Goal: Task Accomplishment & Management: Complete application form

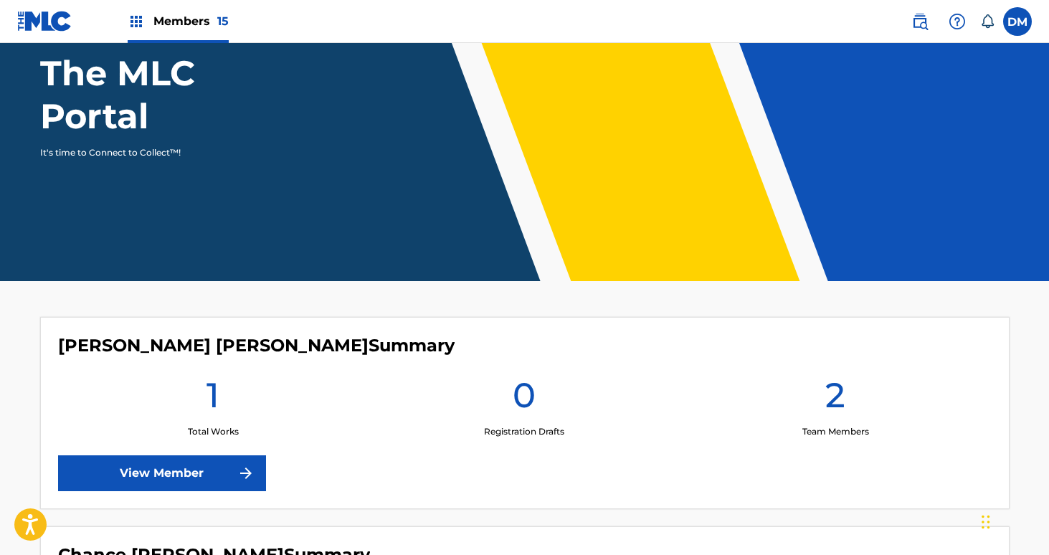
scroll to position [239, 0]
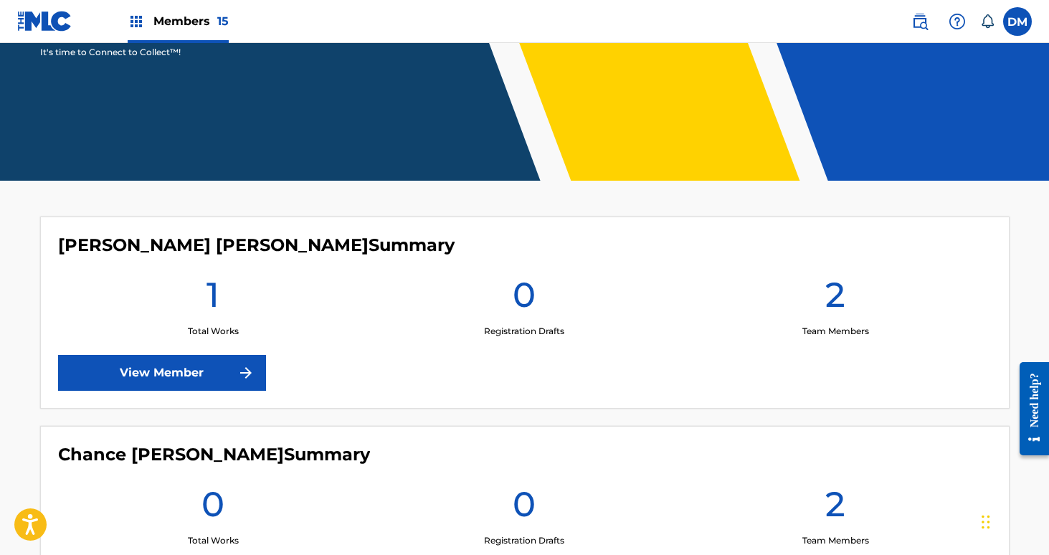
click at [231, 366] on link "View Member" at bounding box center [162, 373] width 208 height 36
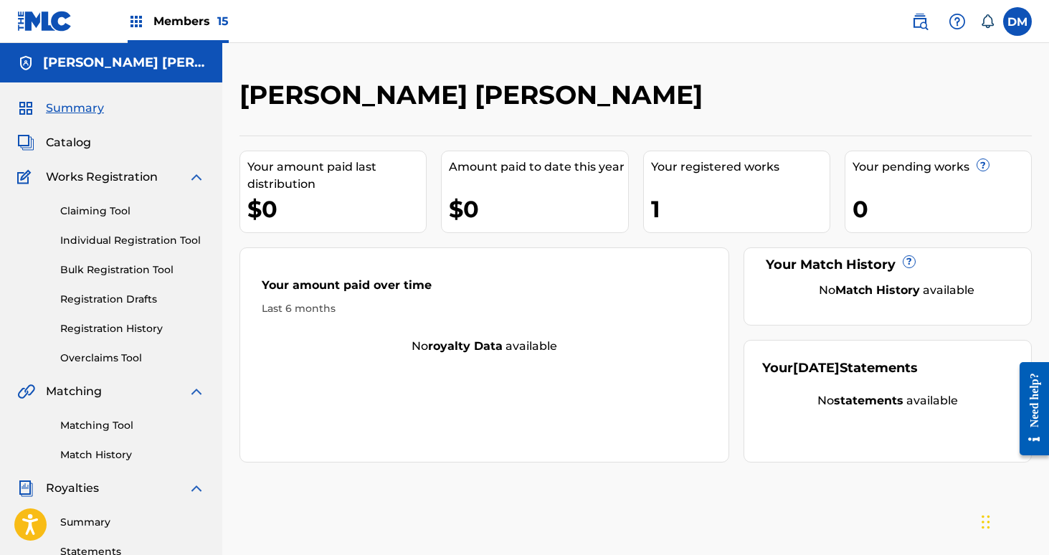
click at [122, 244] on link "Individual Registration Tool" at bounding box center [132, 240] width 145 height 15
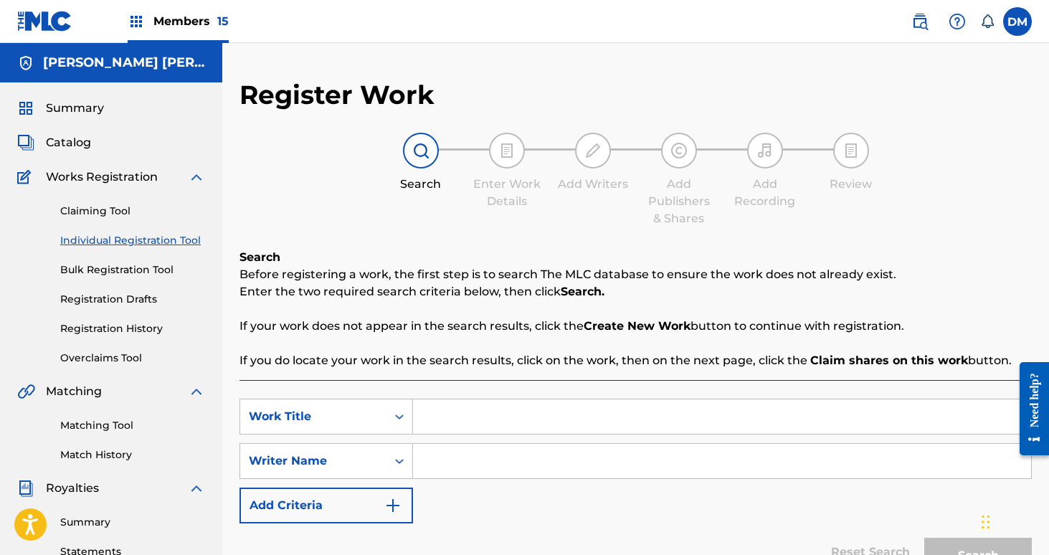
click at [483, 419] on input "Search Form" at bounding box center [722, 416] width 618 height 34
type input "All the Money"
click at [496, 474] on input "Search Form" at bounding box center [722, 461] width 618 height 34
type input "[PERSON_NAME]"
click at [924, 538] on button "Search" at bounding box center [978, 556] width 108 height 36
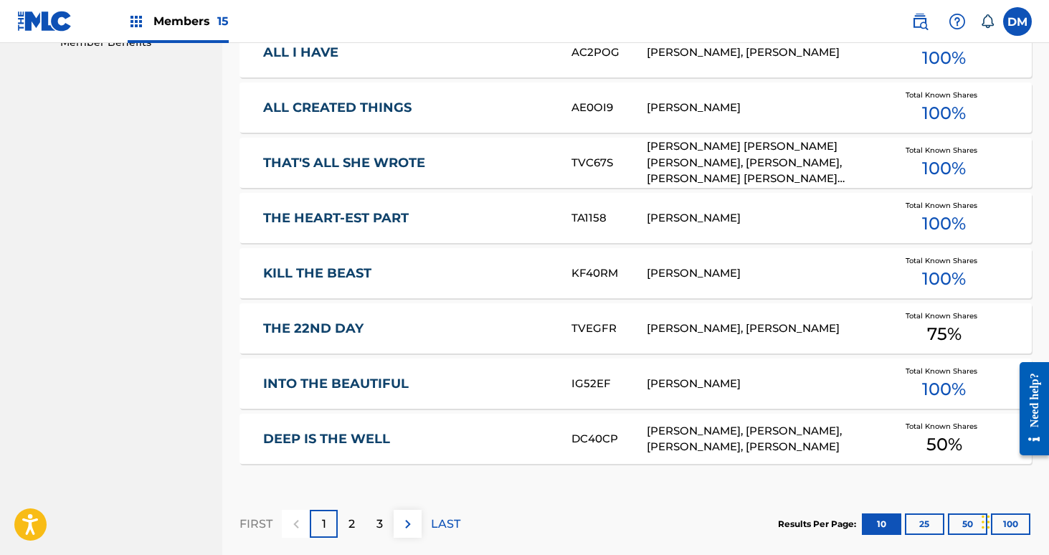
scroll to position [913, 0]
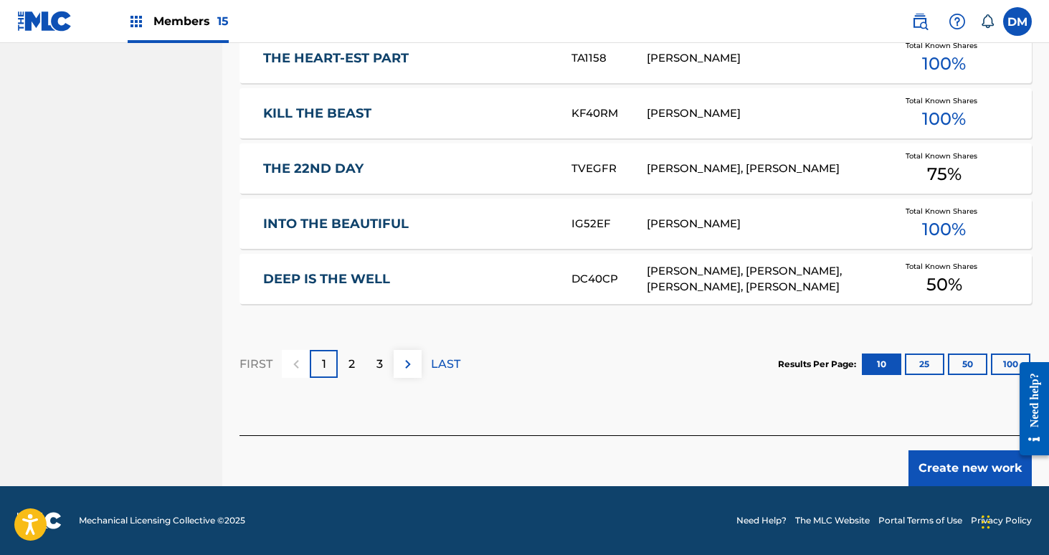
click at [977, 460] on button "Create new work" at bounding box center [970, 468] width 123 height 36
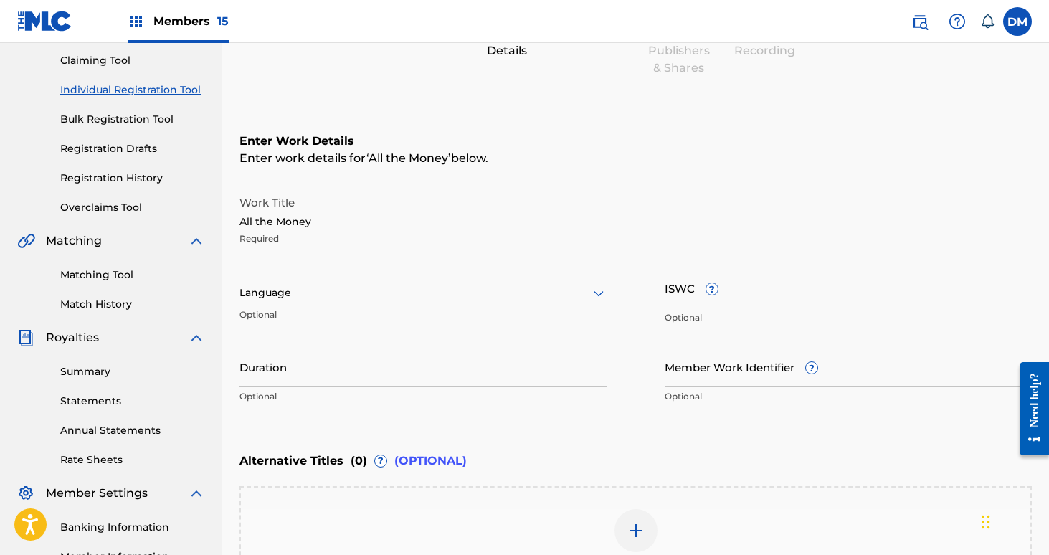
scroll to position [37, 0]
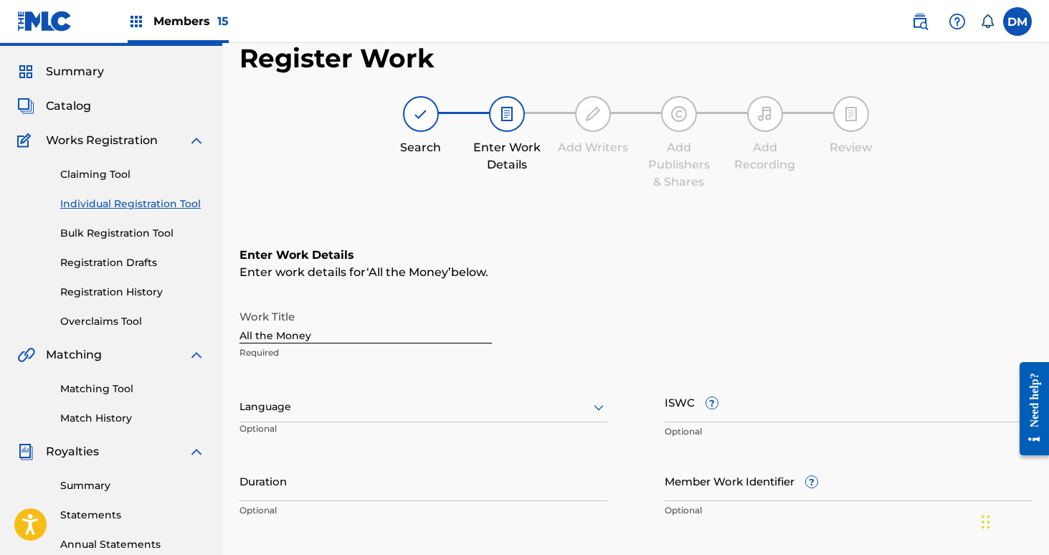
click at [436, 404] on div at bounding box center [423, 407] width 368 height 18
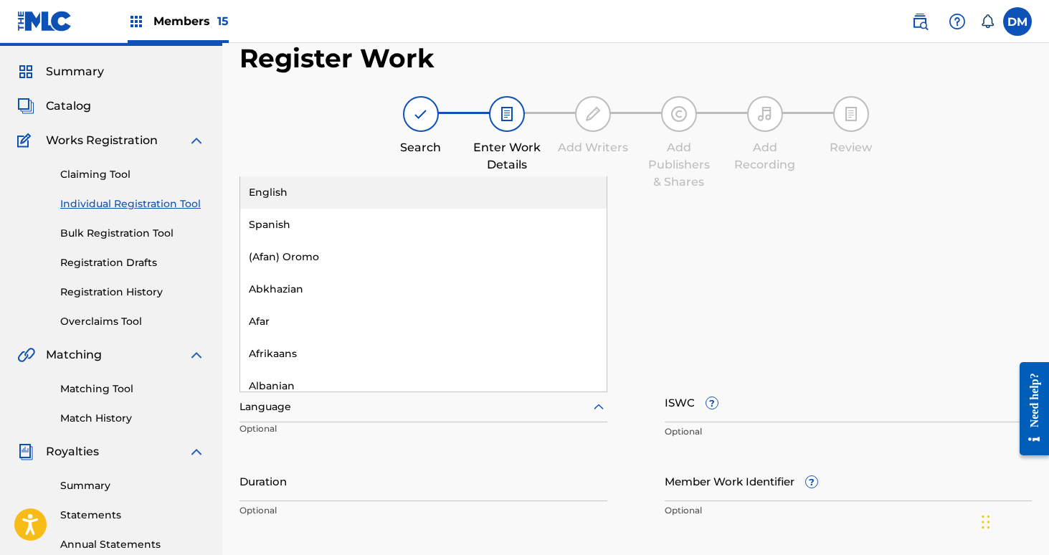
click at [339, 201] on div "English" at bounding box center [423, 192] width 366 height 32
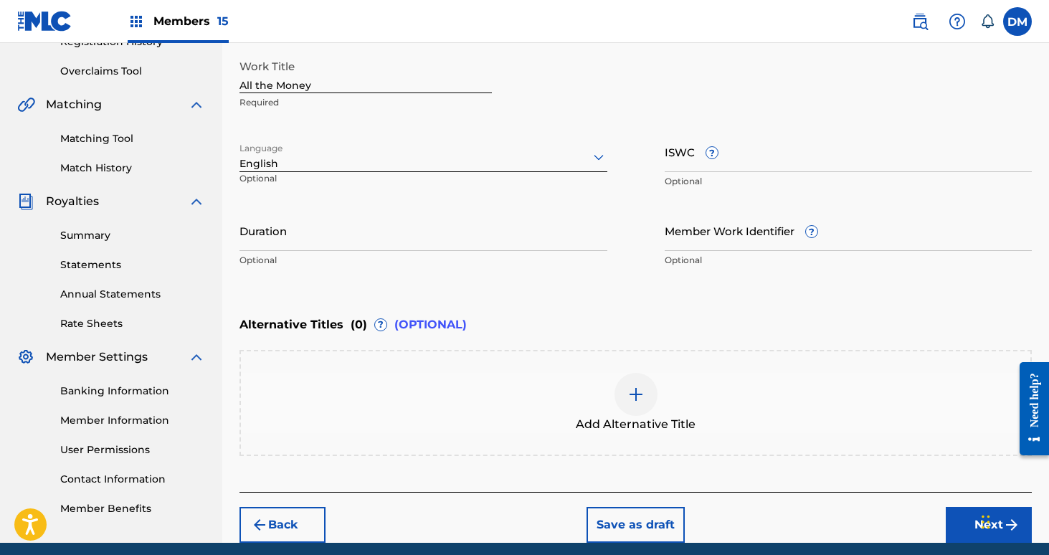
scroll to position [343, 0]
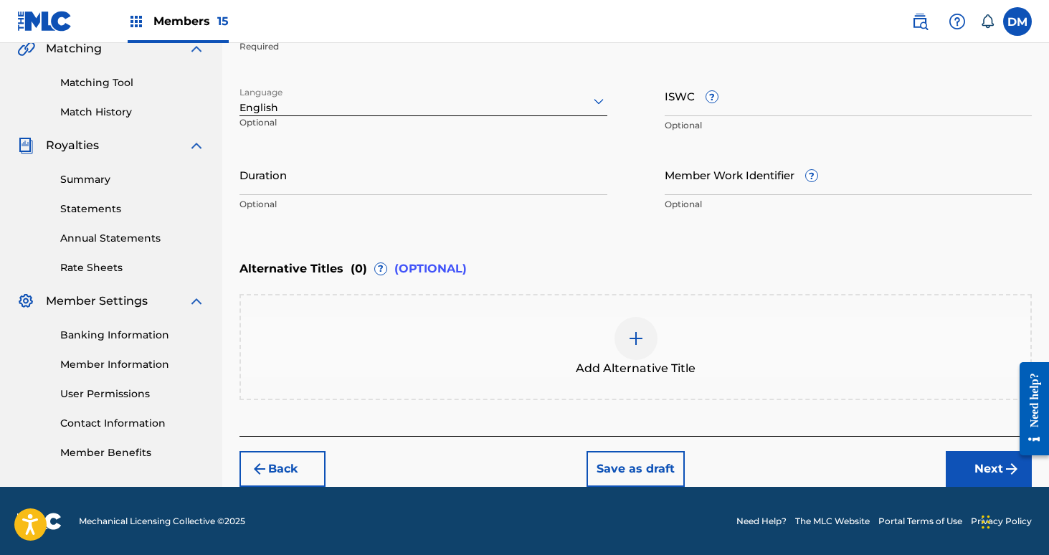
click at [964, 479] on button "Next" at bounding box center [989, 469] width 86 height 36
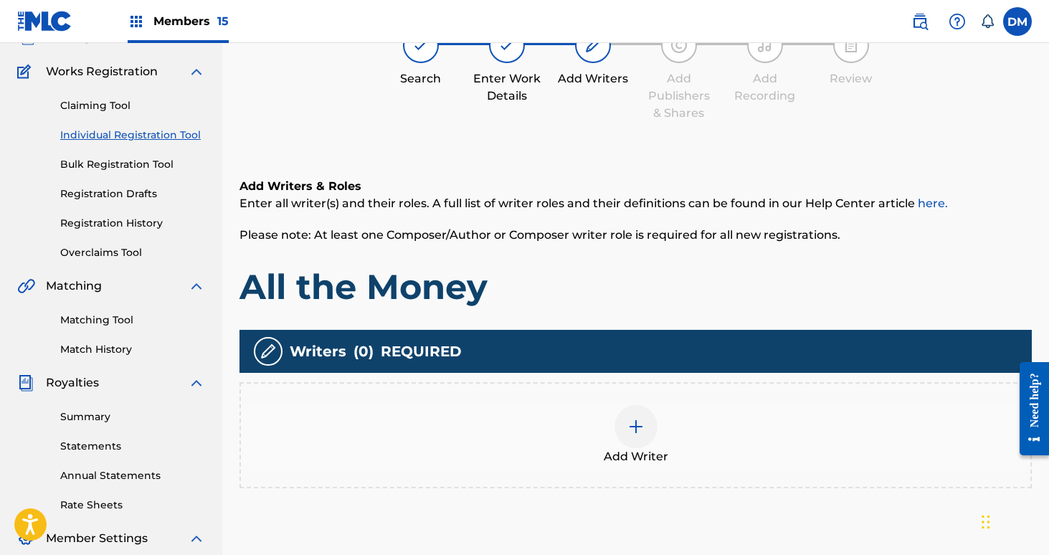
scroll to position [65, 0]
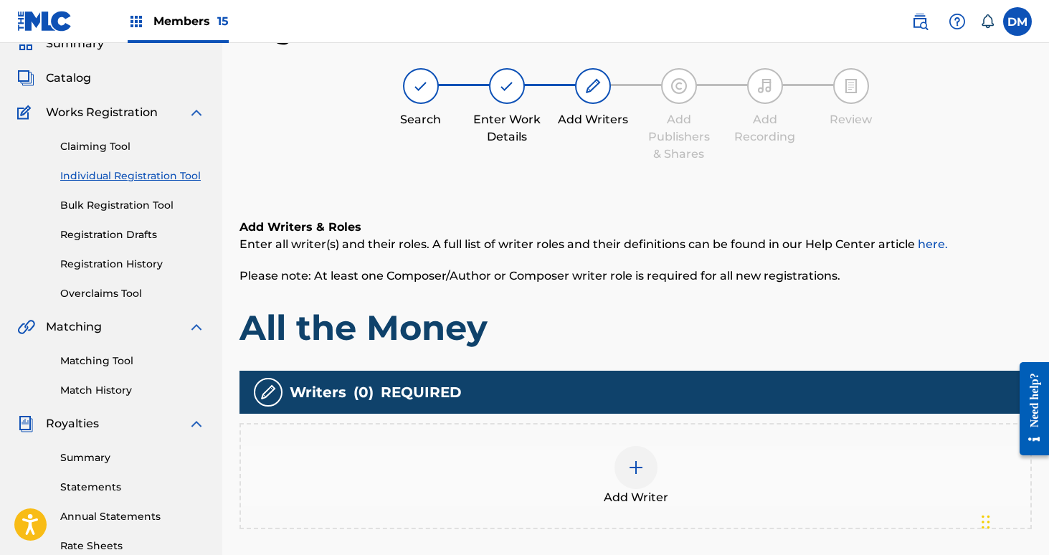
click at [635, 461] on img at bounding box center [635, 467] width 17 height 17
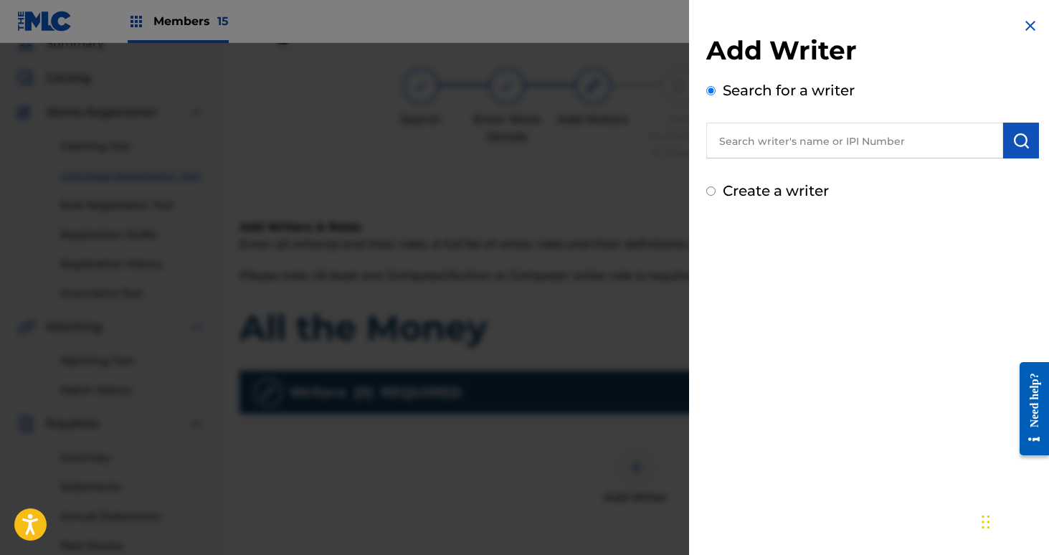
click at [819, 138] on input "text" at bounding box center [854, 141] width 297 height 36
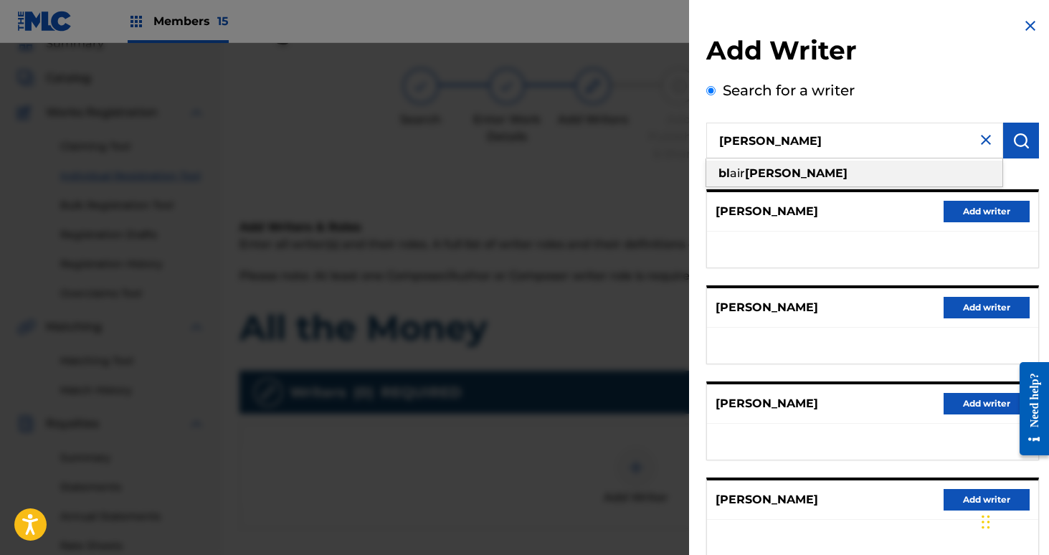
click at [840, 163] on div "bl air [PERSON_NAME]" at bounding box center [854, 174] width 296 height 26
type input "[PERSON_NAME]"
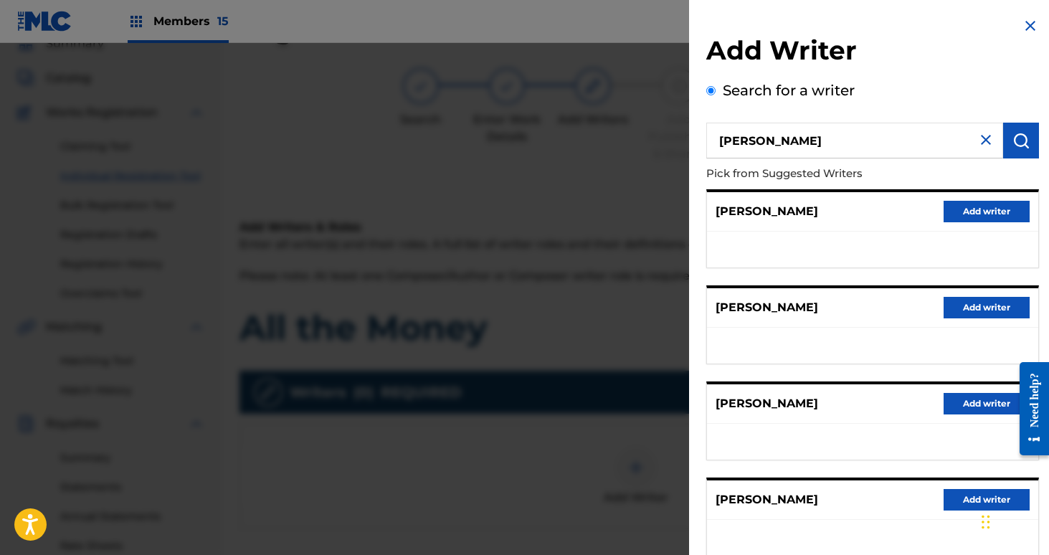
click at [1022, 148] on img "submit" at bounding box center [1020, 140] width 17 height 17
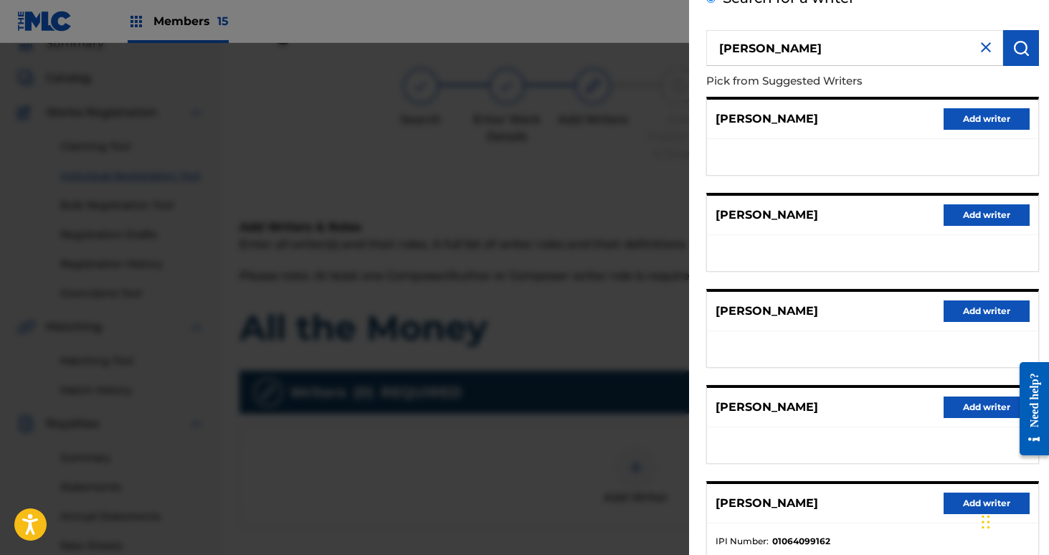
scroll to position [188, 0]
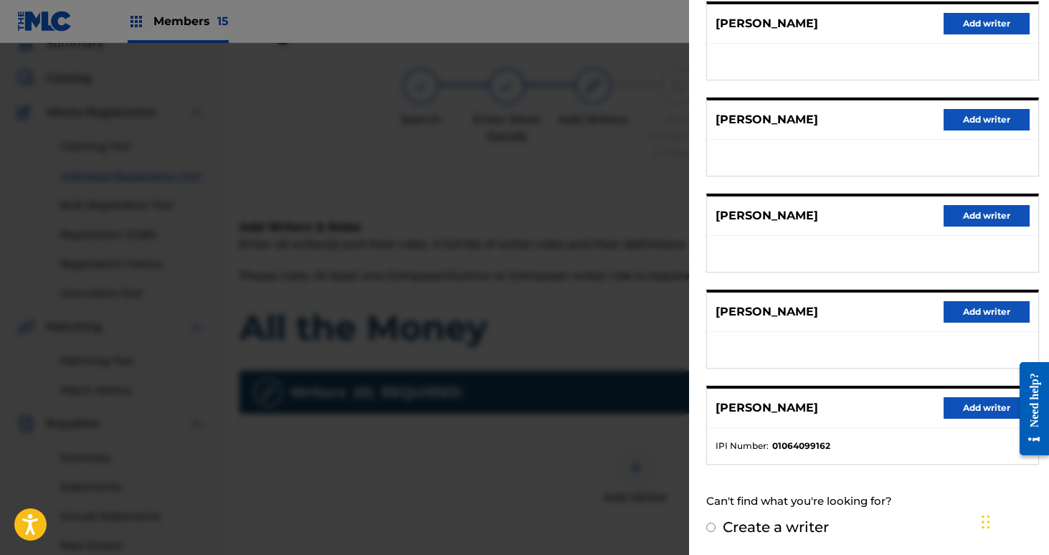
click at [962, 411] on button "Add writer" at bounding box center [987, 408] width 86 height 22
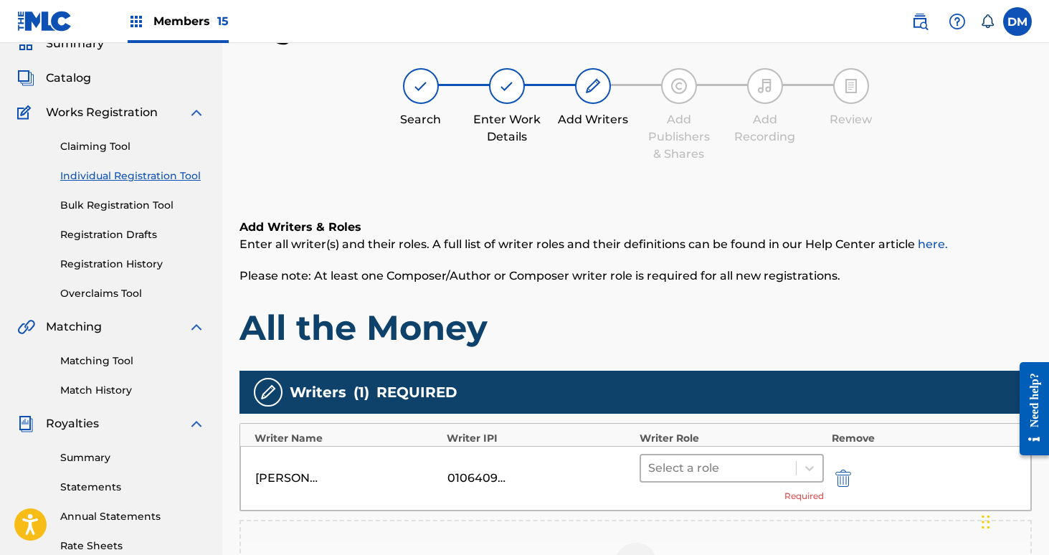
click at [701, 465] on div at bounding box center [718, 468] width 141 height 20
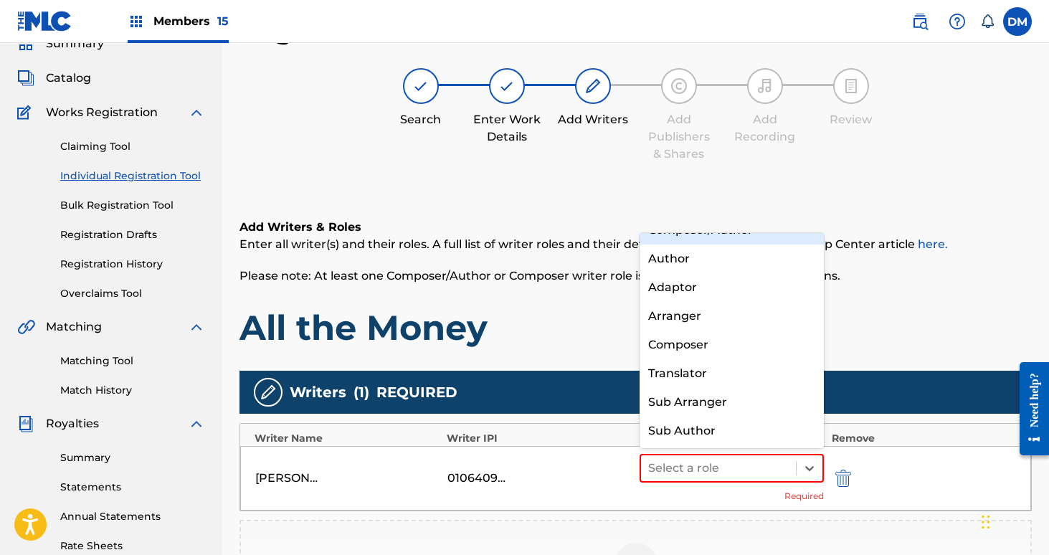
scroll to position [0, 0]
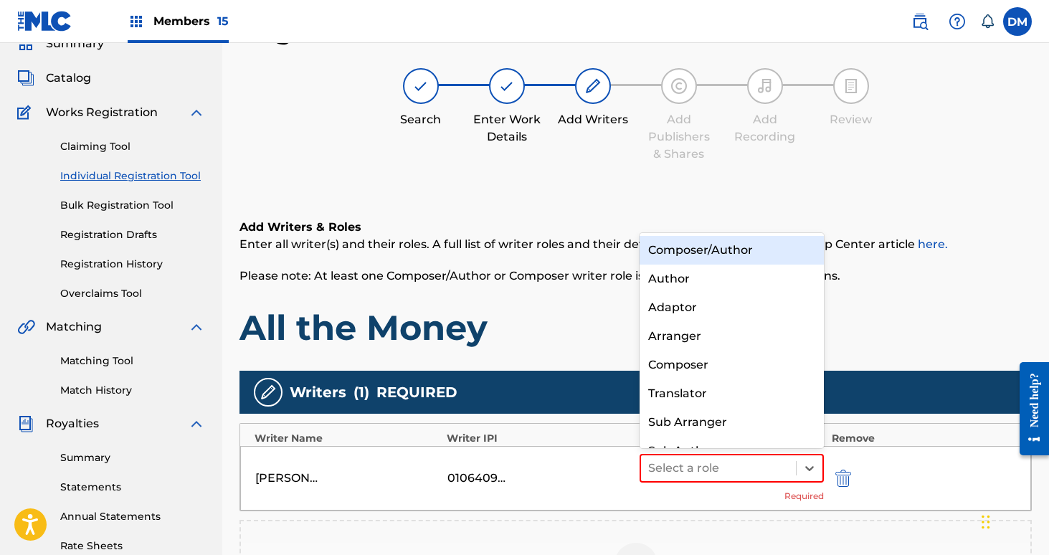
click at [709, 251] on div "Composer/Author" at bounding box center [732, 250] width 185 height 29
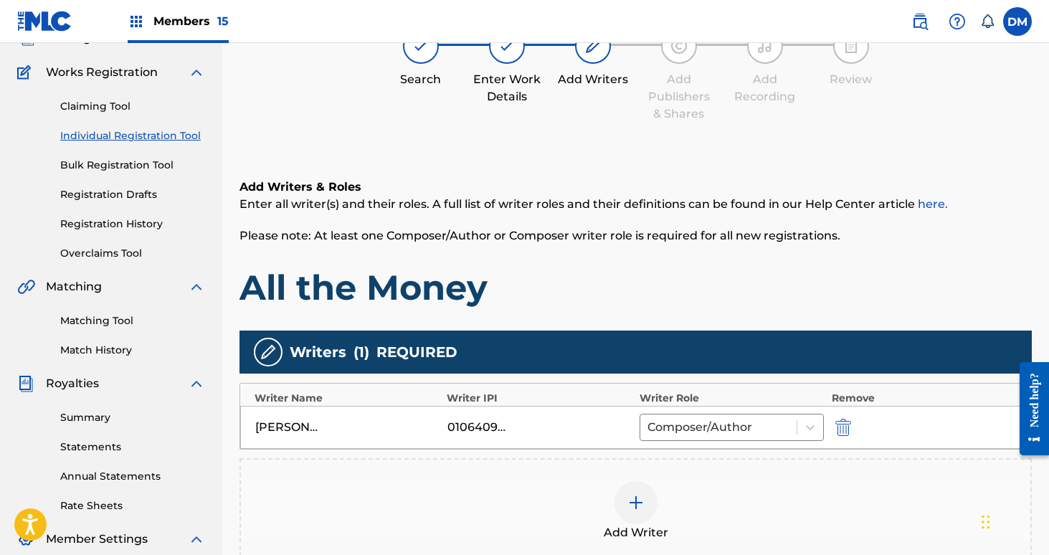
scroll to position [108, 0]
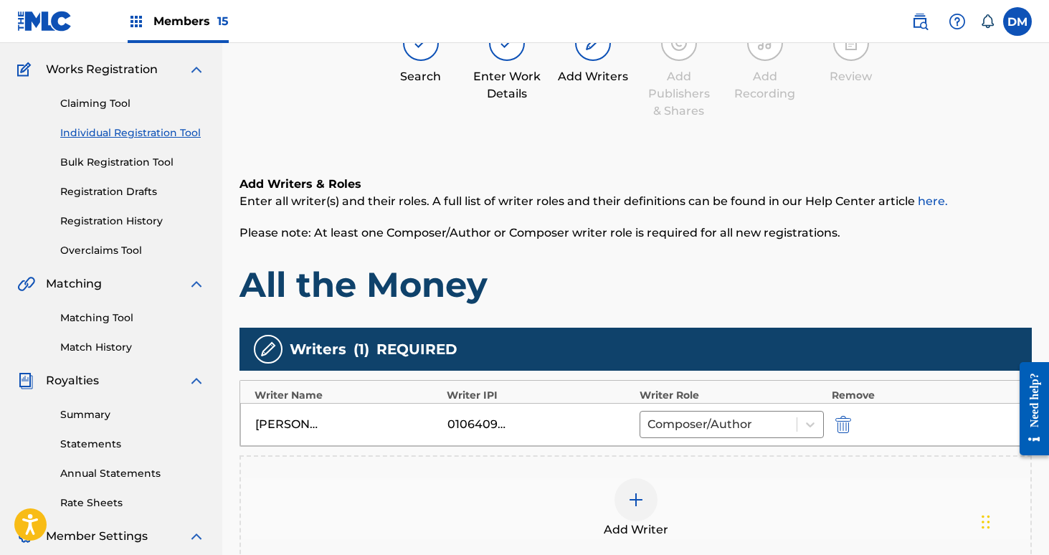
click at [639, 506] on img at bounding box center [635, 499] width 17 height 17
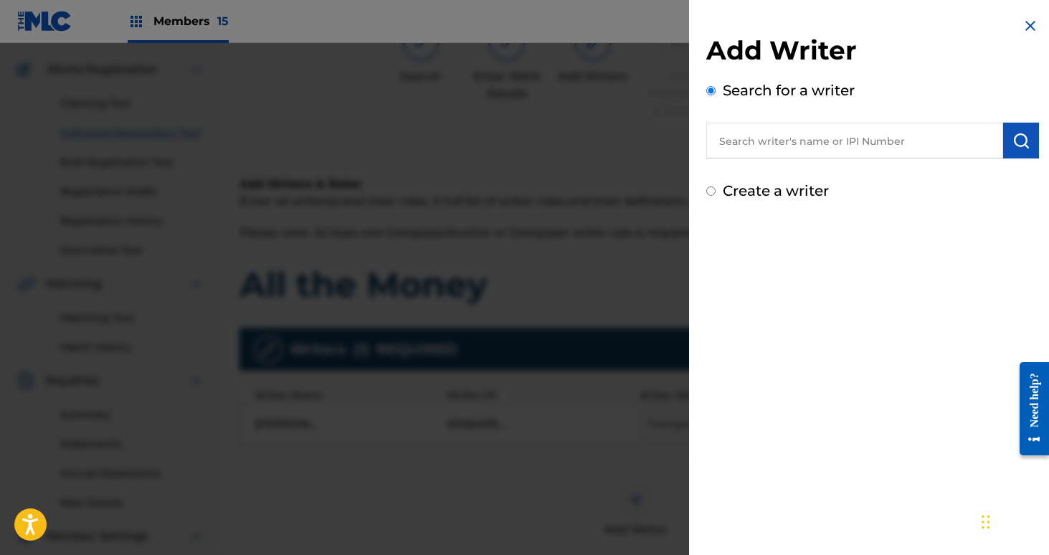
click at [734, 141] on input "text" at bounding box center [854, 141] width 297 height 36
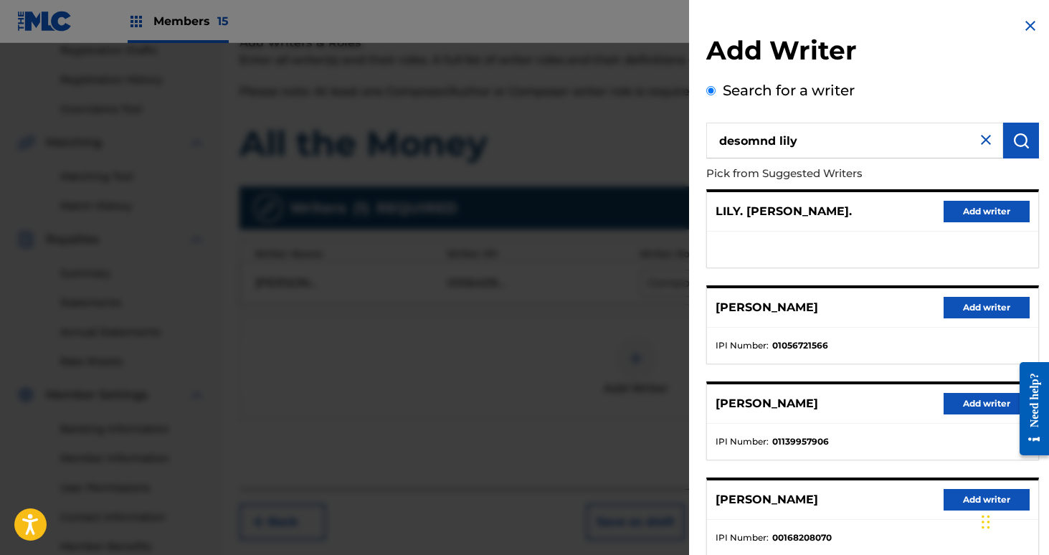
scroll to position [242, 0]
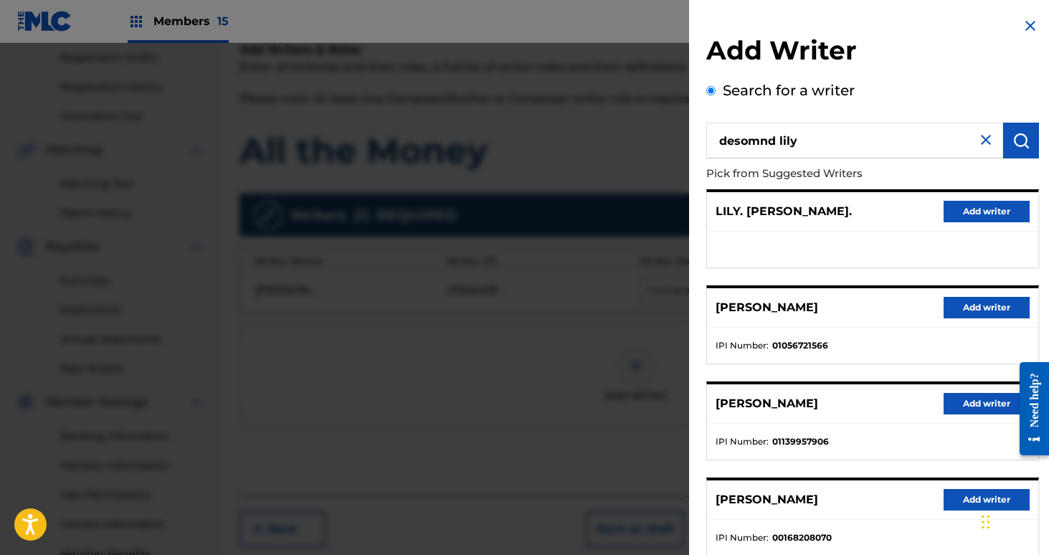
click at [792, 138] on input "desomnd lily" at bounding box center [854, 141] width 297 height 36
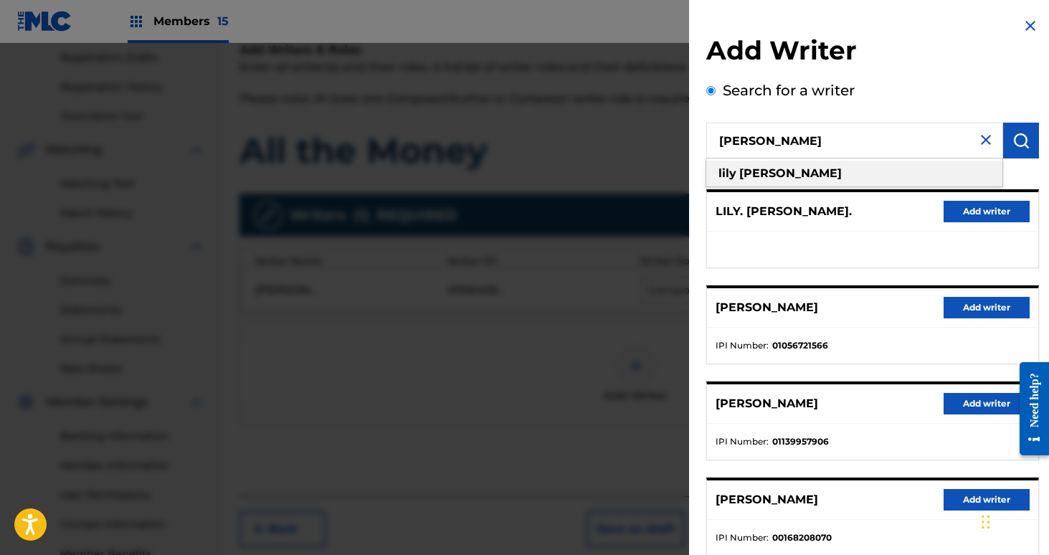
type input "[PERSON_NAME]"
click at [775, 183] on div "[PERSON_NAME]" at bounding box center [854, 174] width 296 height 26
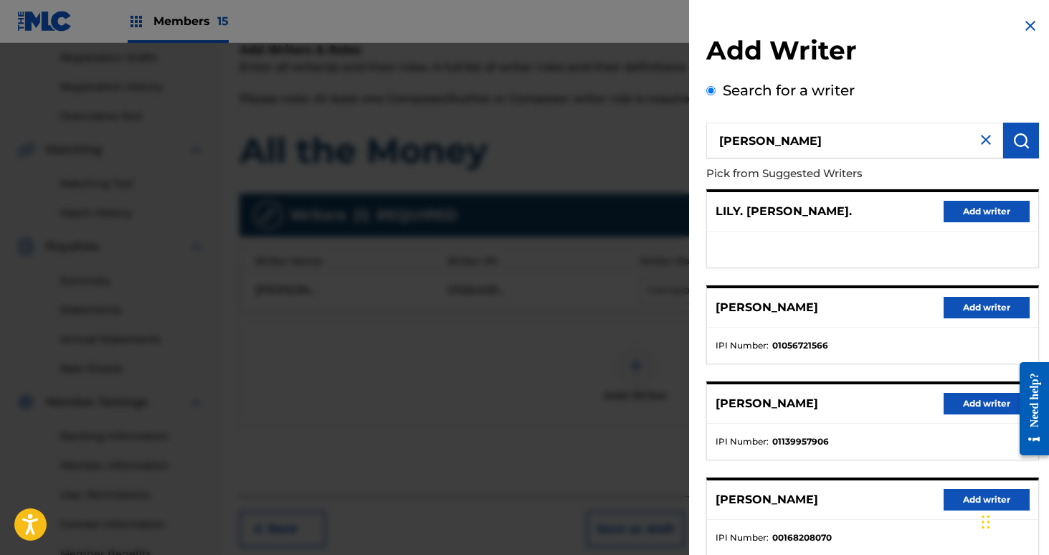
click at [1012, 139] on img "submit" at bounding box center [1020, 140] width 17 height 17
click at [972, 209] on button "Add writer" at bounding box center [987, 212] width 86 height 22
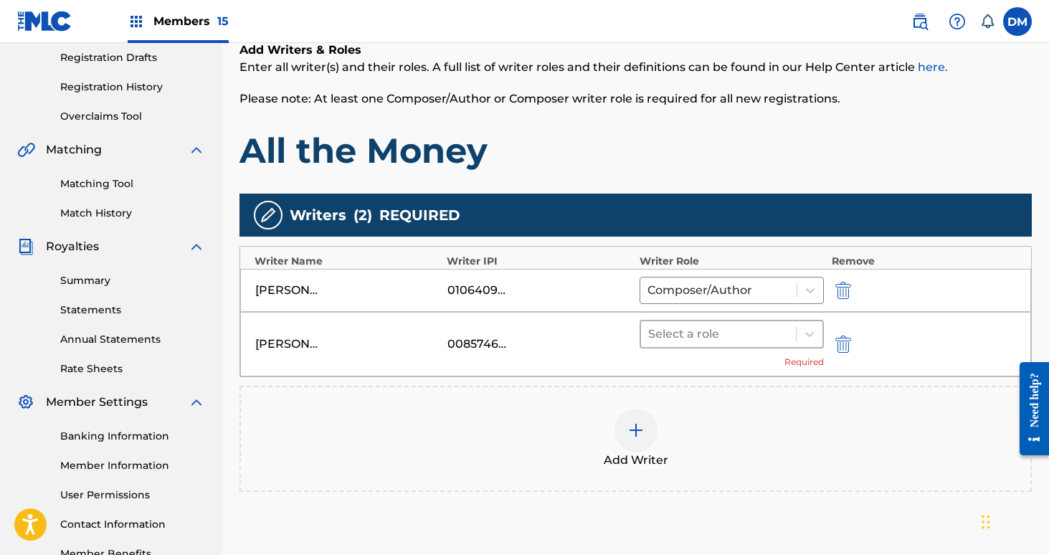
click at [739, 329] on div at bounding box center [718, 334] width 141 height 20
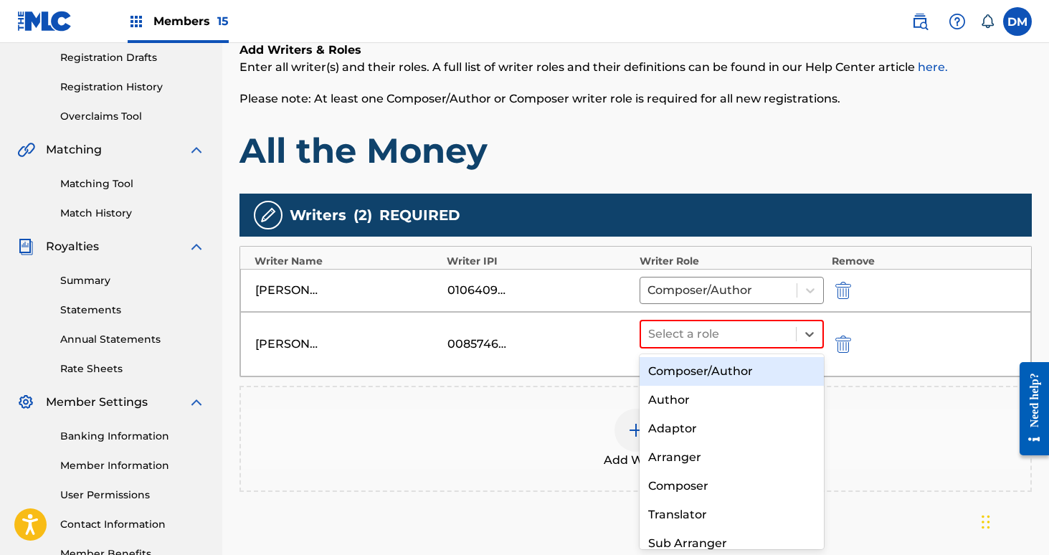
click at [718, 369] on div "Composer/Author" at bounding box center [732, 371] width 185 height 29
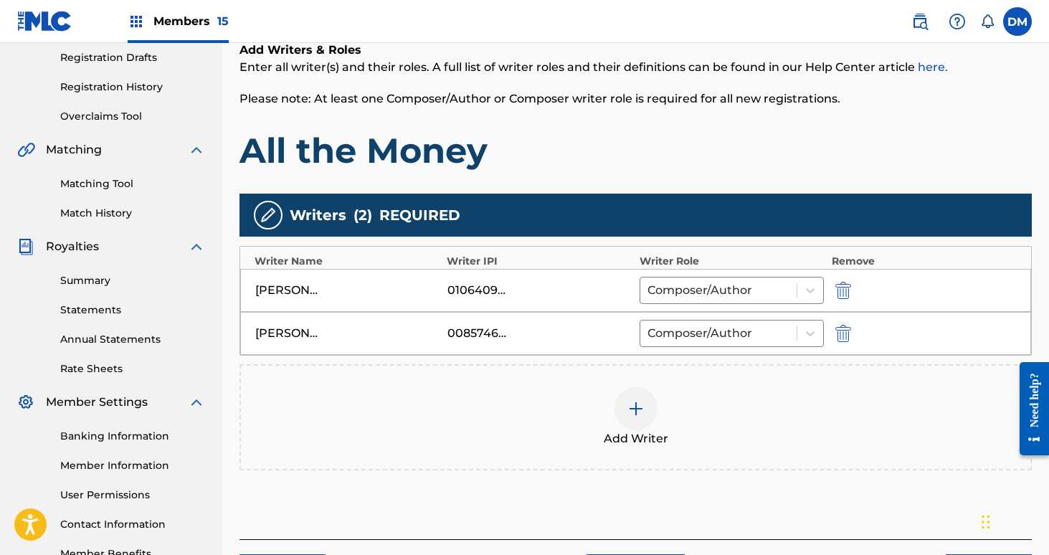
click at [632, 398] on div at bounding box center [636, 408] width 43 height 43
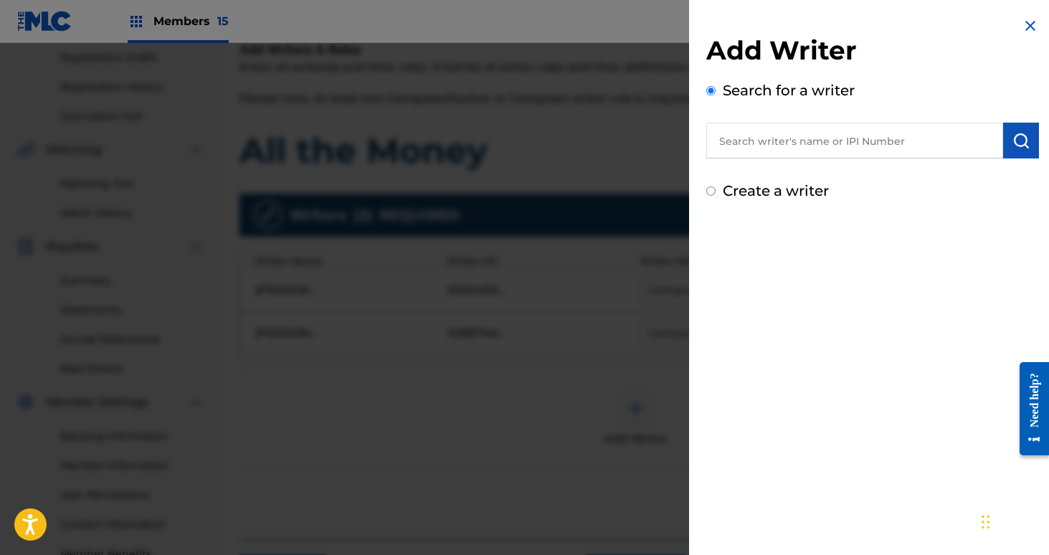
click at [759, 148] on input "text" at bounding box center [854, 141] width 297 height 36
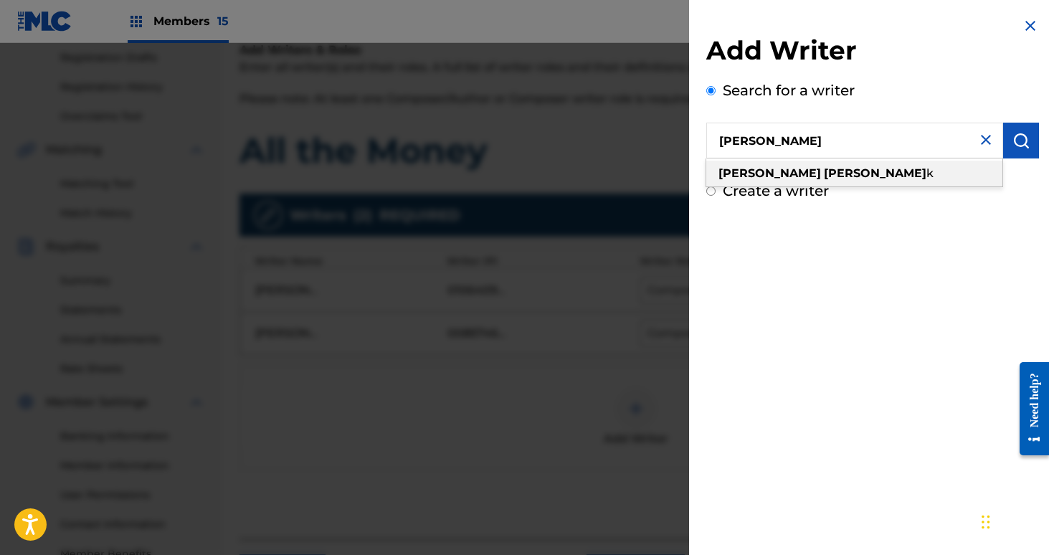
click at [824, 175] on strong "[PERSON_NAME]" at bounding box center [875, 173] width 103 height 14
type input "[PERSON_NAME]"
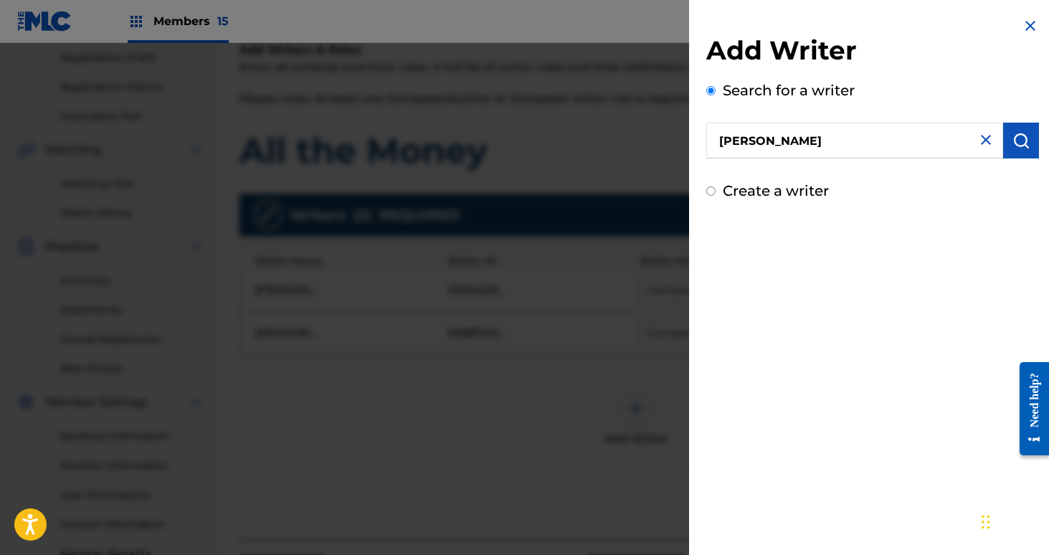
click at [1012, 142] on img "submit" at bounding box center [1020, 140] width 17 height 17
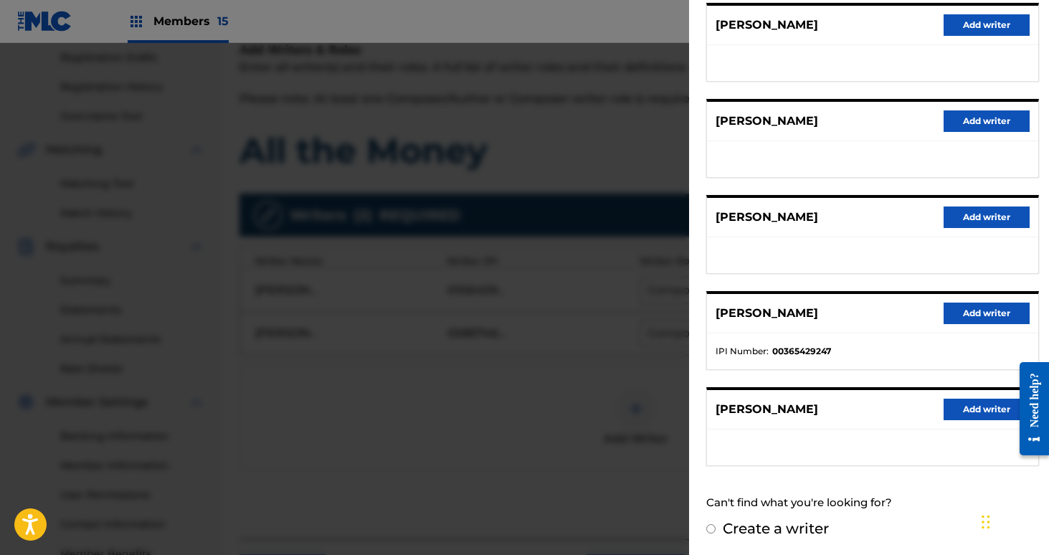
scroll to position [188, 0]
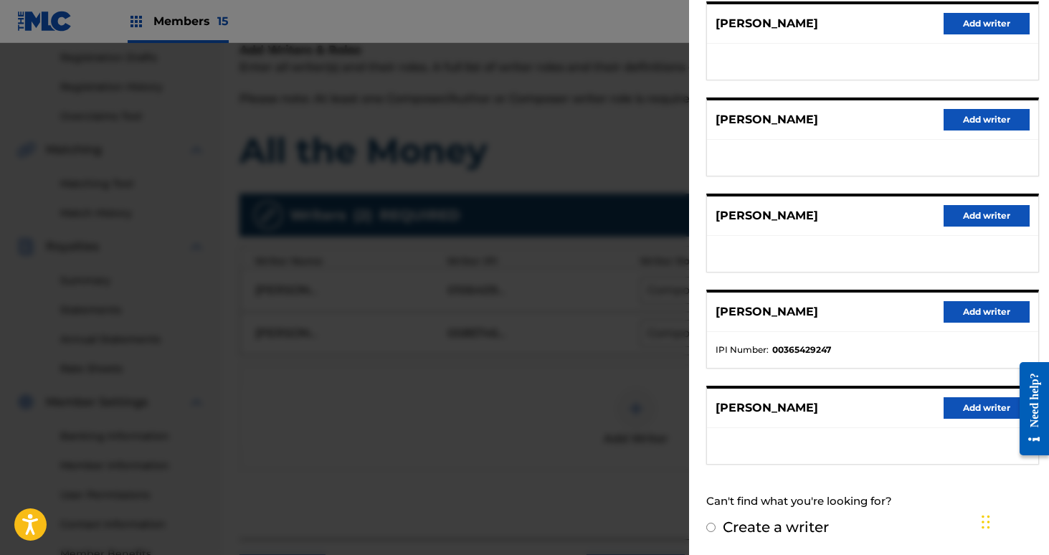
click at [967, 306] on button "Add writer" at bounding box center [987, 312] width 86 height 22
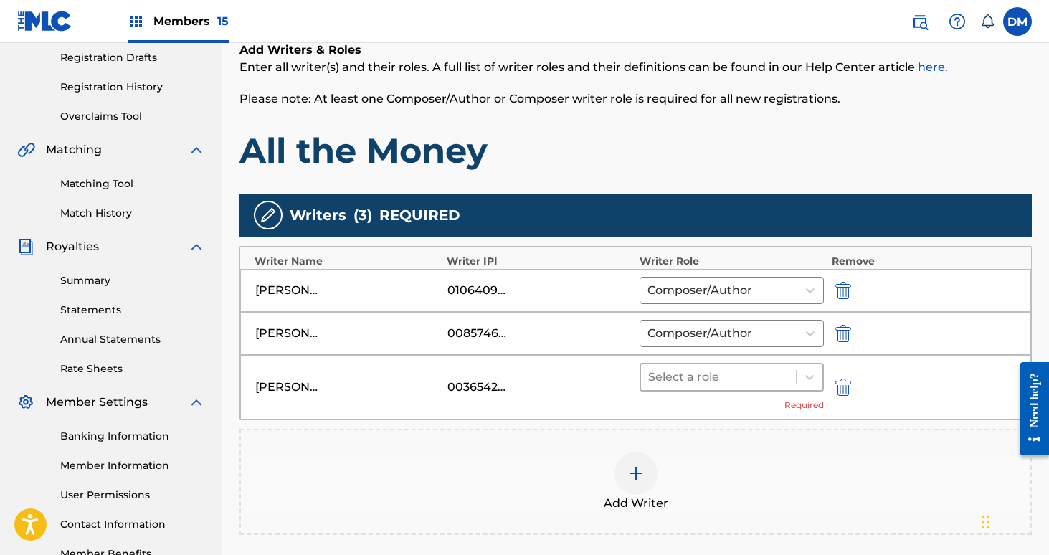
click at [749, 378] on div at bounding box center [718, 377] width 141 height 20
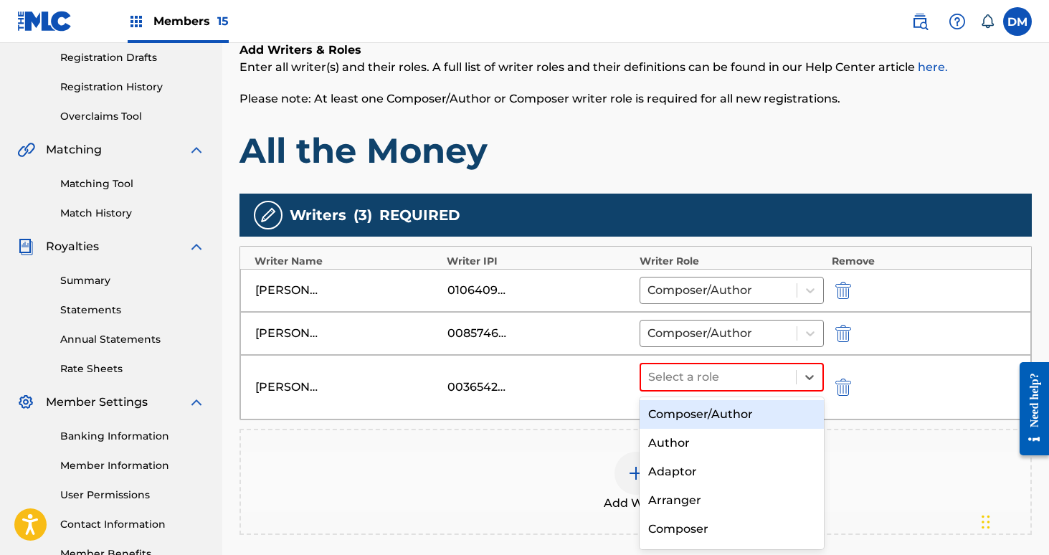
click at [736, 413] on div "Composer/Author" at bounding box center [732, 414] width 185 height 29
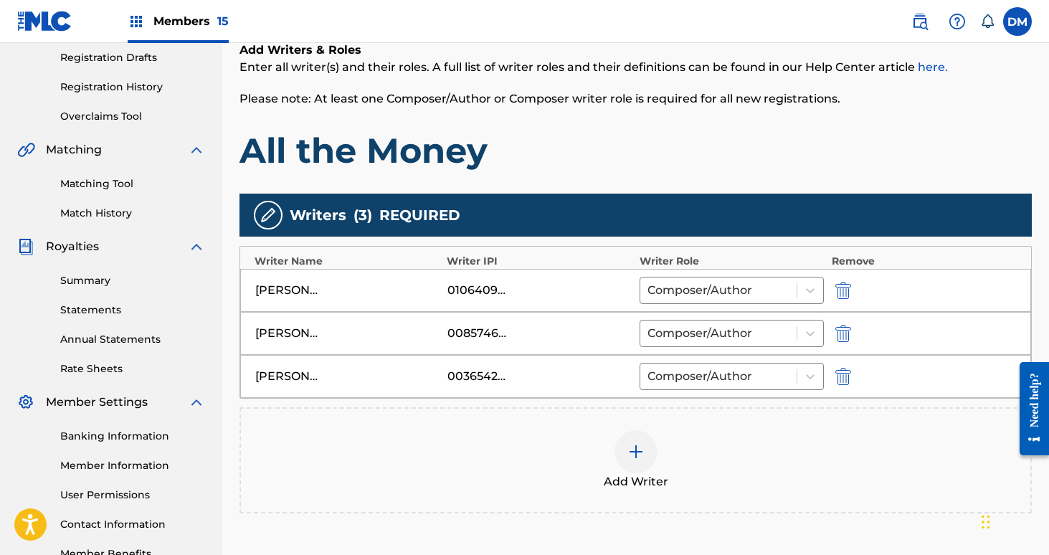
click at [650, 466] on div at bounding box center [636, 451] width 43 height 43
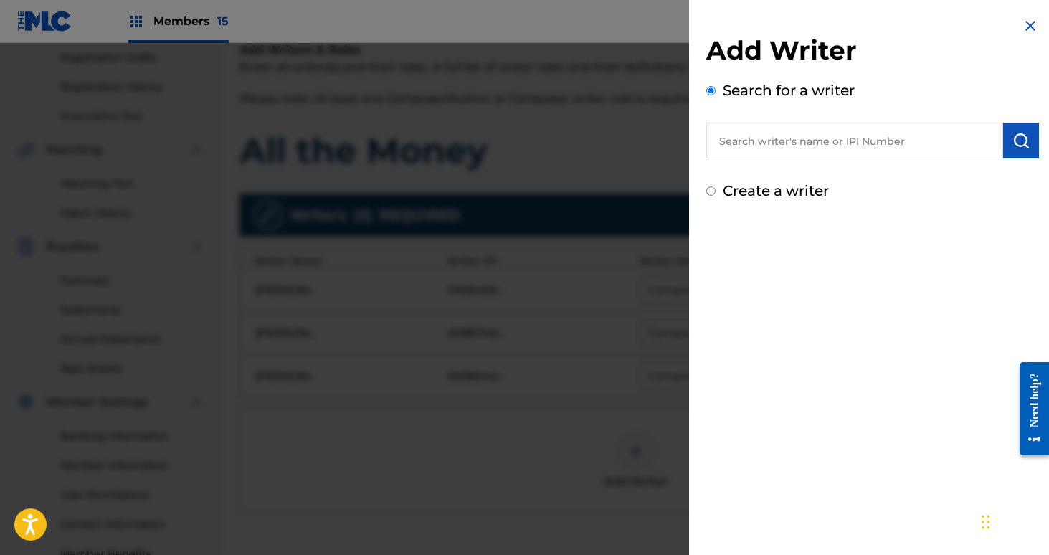
click at [779, 143] on input "text" at bounding box center [854, 141] width 297 height 36
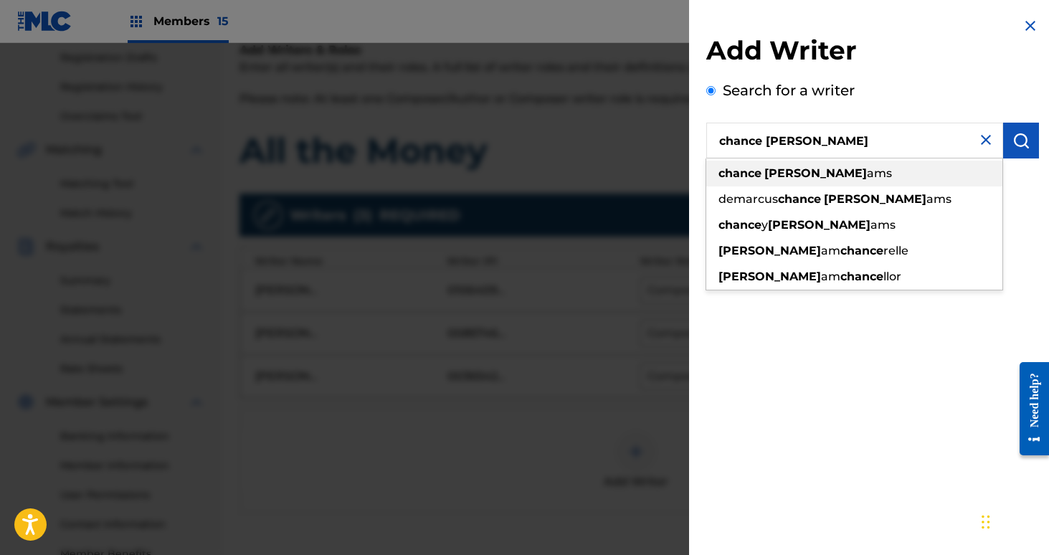
click at [779, 171] on strong "[PERSON_NAME]" at bounding box center [815, 173] width 103 height 14
type input "[PERSON_NAME]"
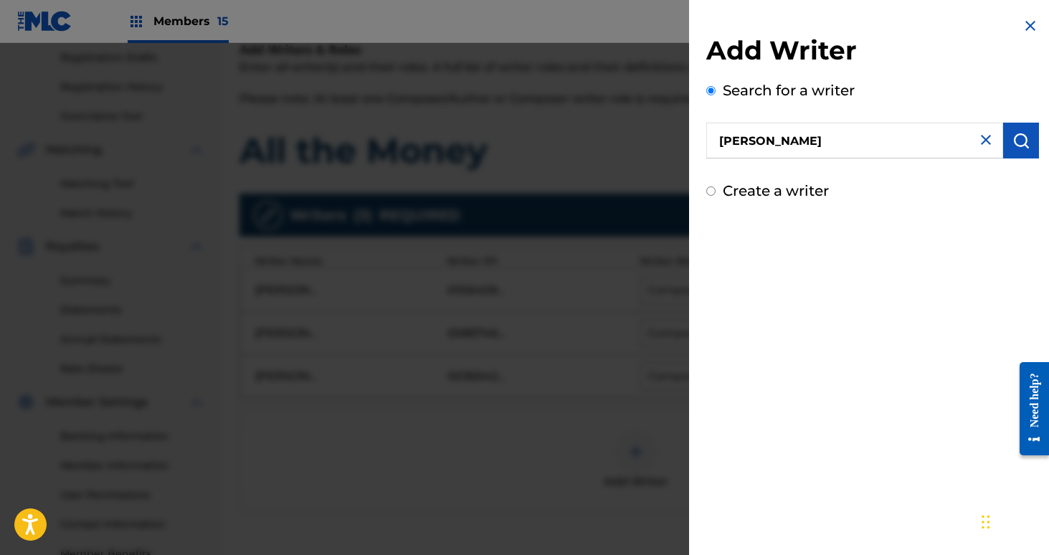
click at [1017, 146] on img "submit" at bounding box center [1020, 140] width 17 height 17
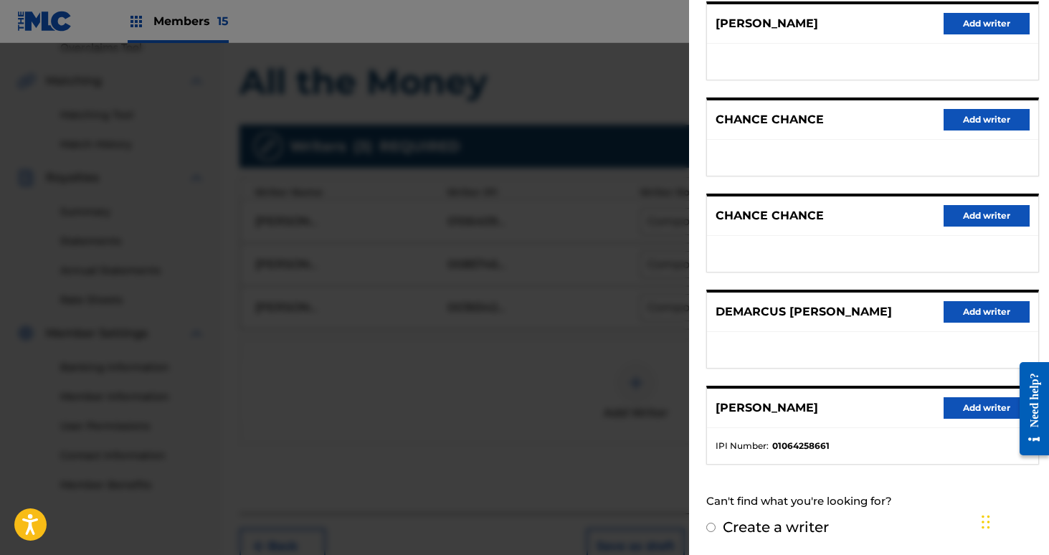
scroll to position [340, 0]
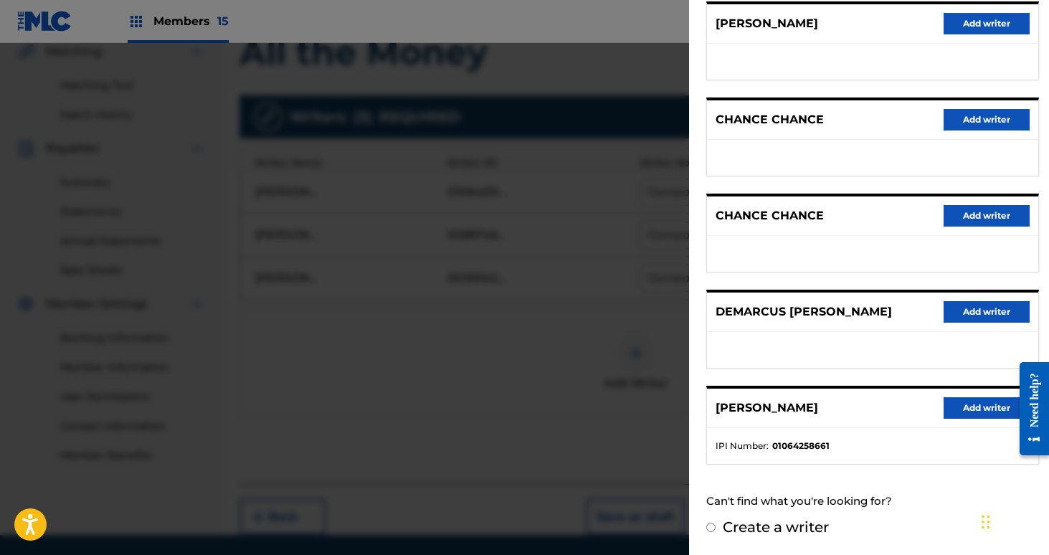
click at [991, 410] on button "Add writer" at bounding box center [987, 408] width 86 height 22
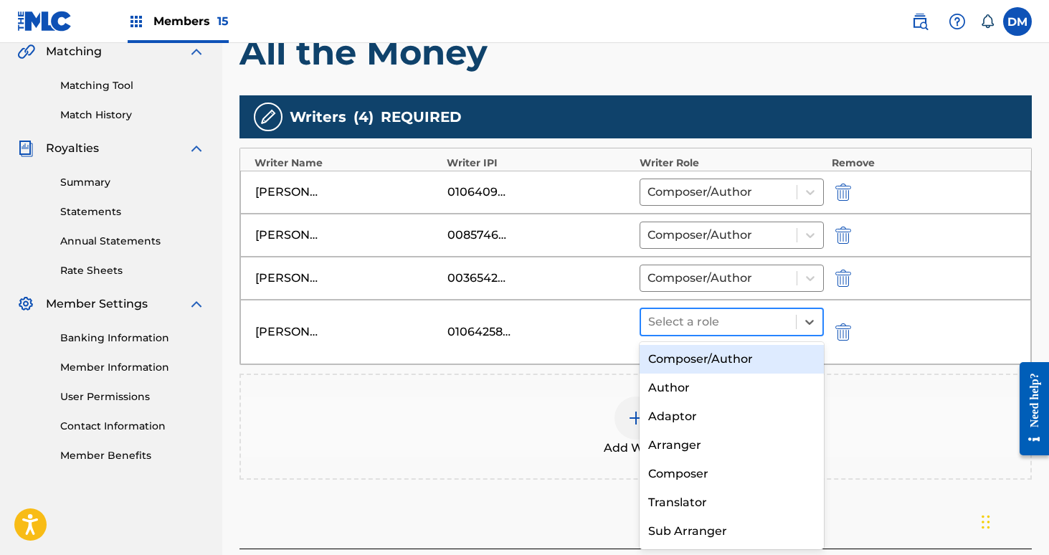
click at [735, 319] on div at bounding box center [718, 322] width 141 height 20
click at [726, 355] on div "Composer/Author" at bounding box center [732, 359] width 185 height 29
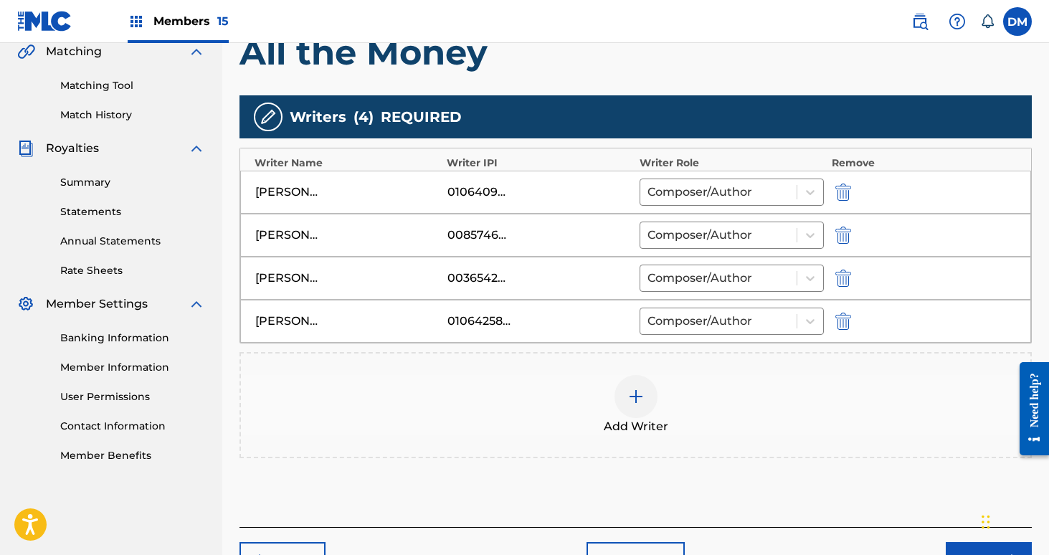
click at [650, 381] on div at bounding box center [636, 396] width 43 height 43
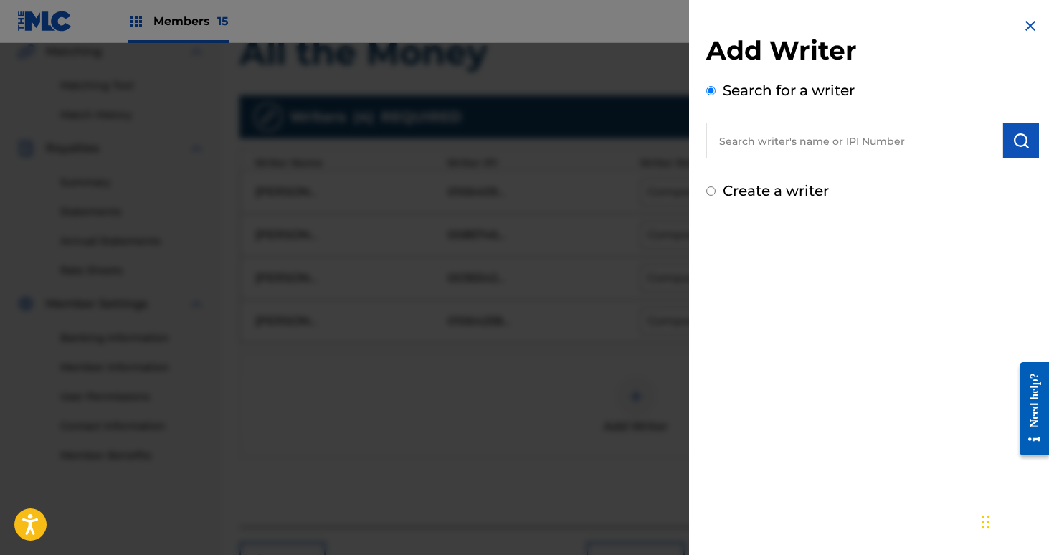
click at [825, 133] on input "text" at bounding box center [854, 141] width 297 height 36
type input "j"
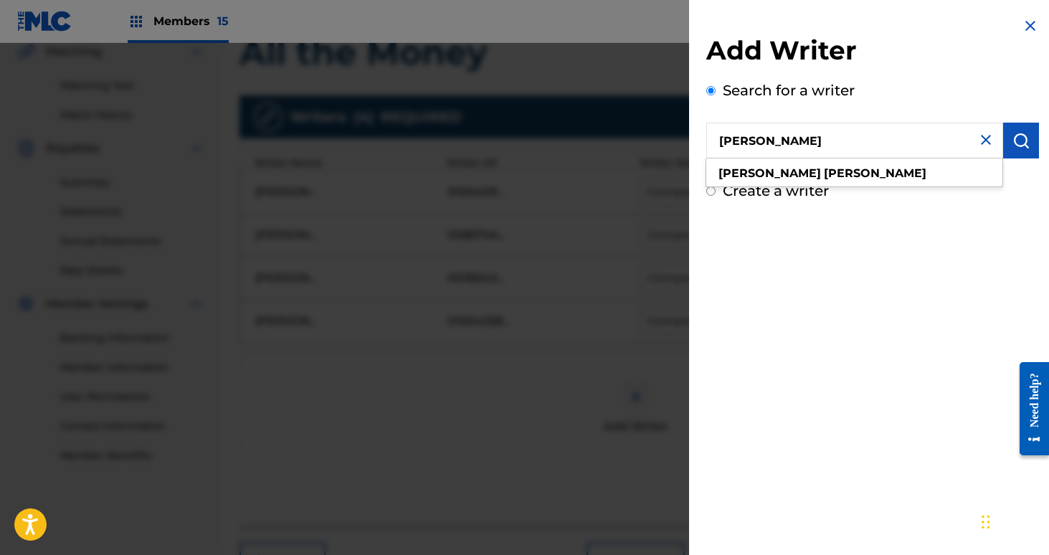
type input "[PERSON_NAME]"
click at [824, 166] on strong "[PERSON_NAME]" at bounding box center [875, 173] width 103 height 14
click at [1015, 141] on img "submit" at bounding box center [1020, 140] width 17 height 17
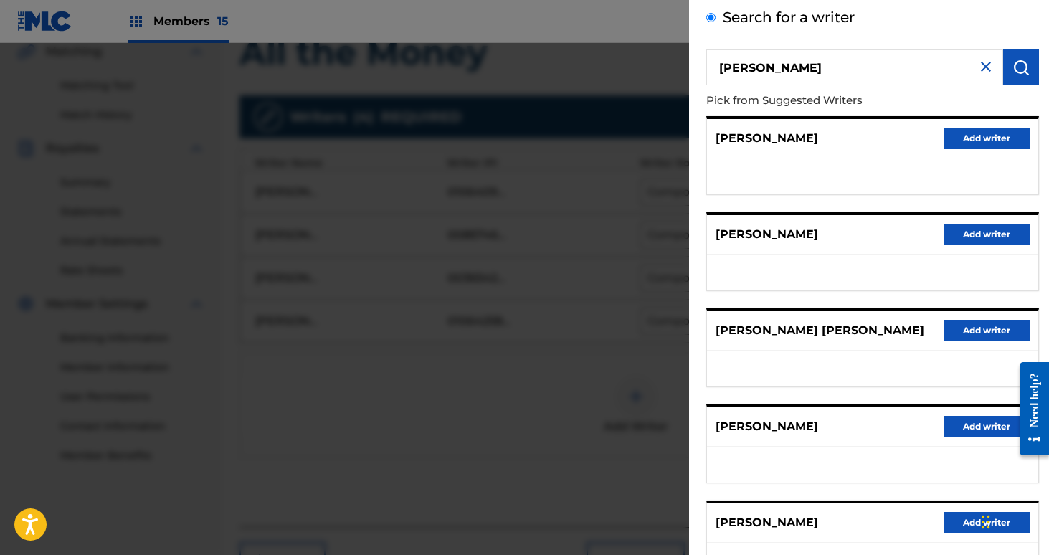
scroll to position [188, 0]
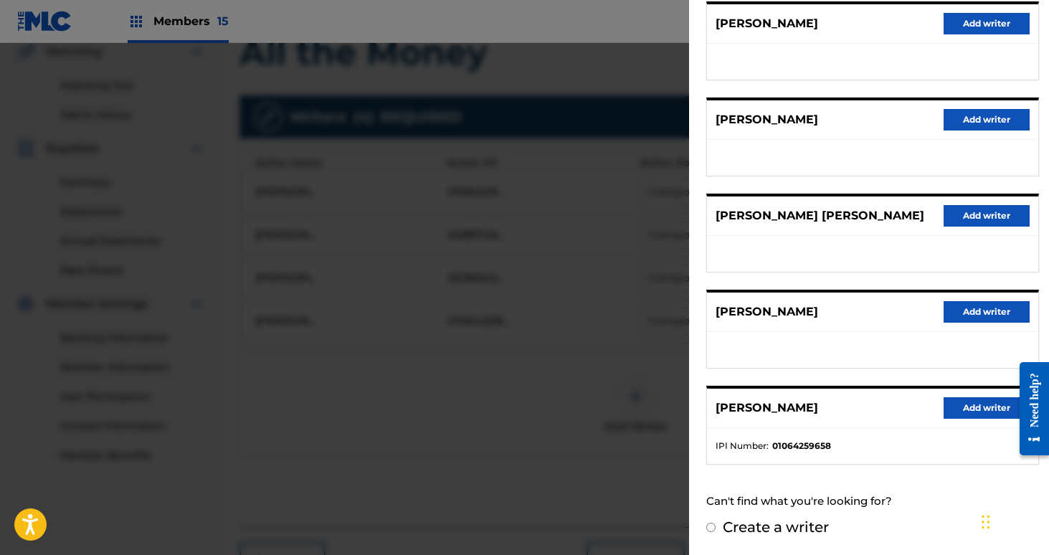
click at [980, 407] on button "Add writer" at bounding box center [987, 408] width 86 height 22
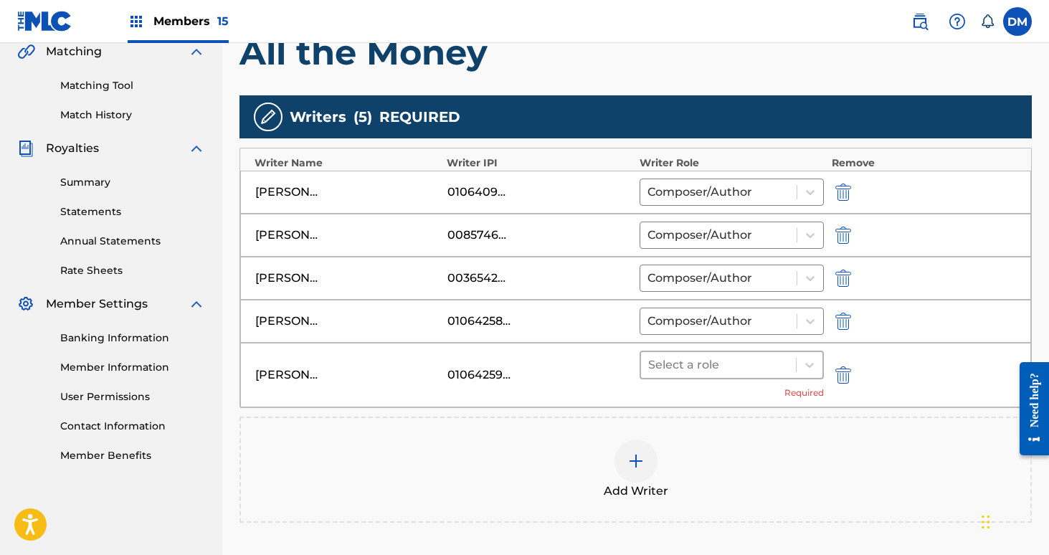
click at [723, 366] on div at bounding box center [718, 365] width 141 height 20
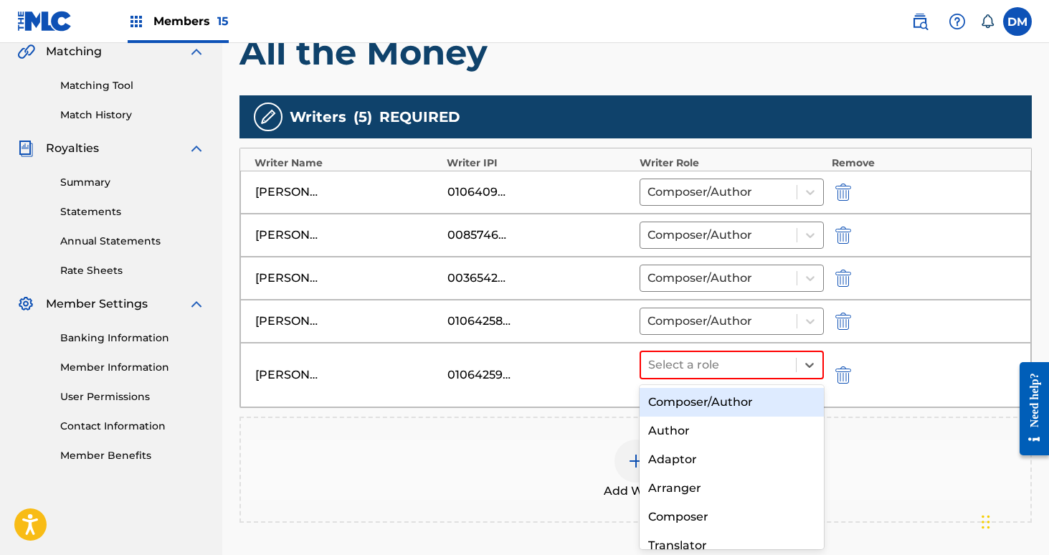
click at [710, 392] on div "Composer/Author" at bounding box center [732, 402] width 185 height 29
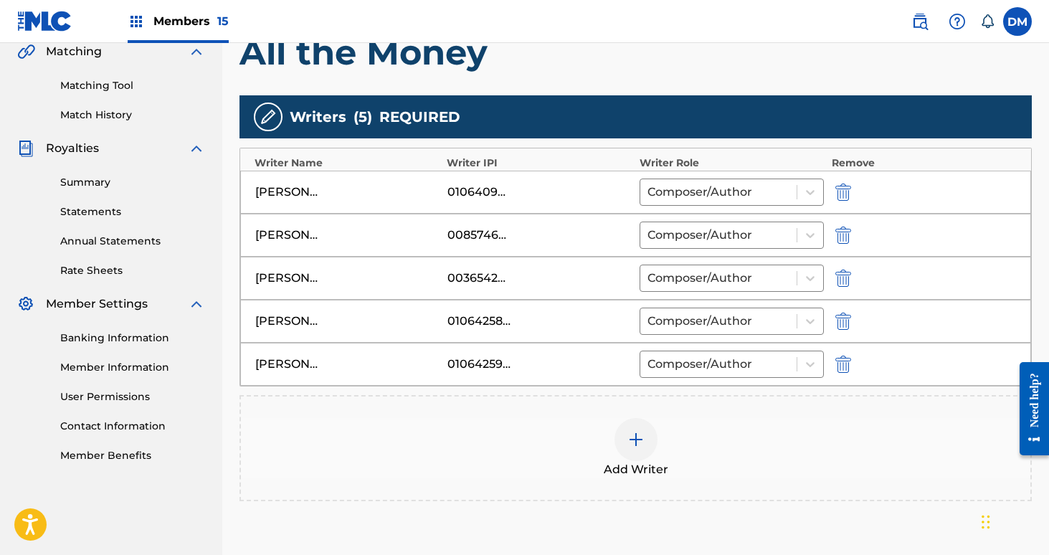
click at [651, 442] on div at bounding box center [636, 439] width 43 height 43
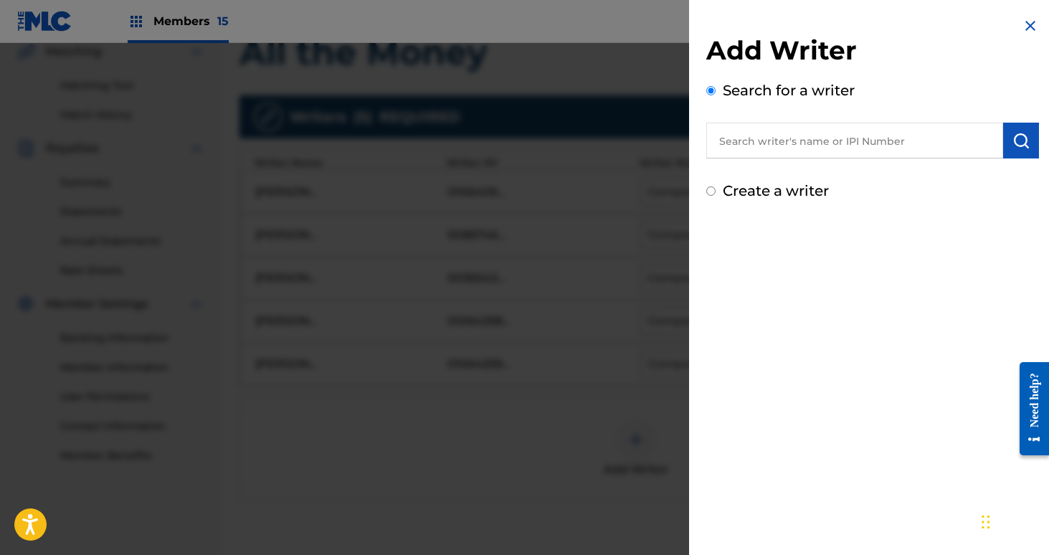
click at [772, 144] on input "text" at bounding box center [854, 141] width 297 height 36
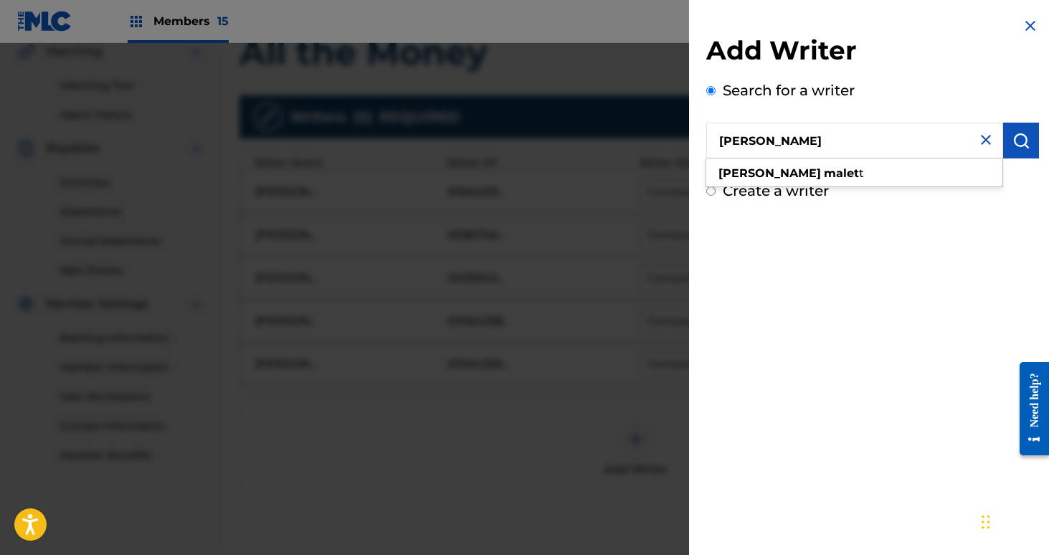
type input "[PERSON_NAME]"
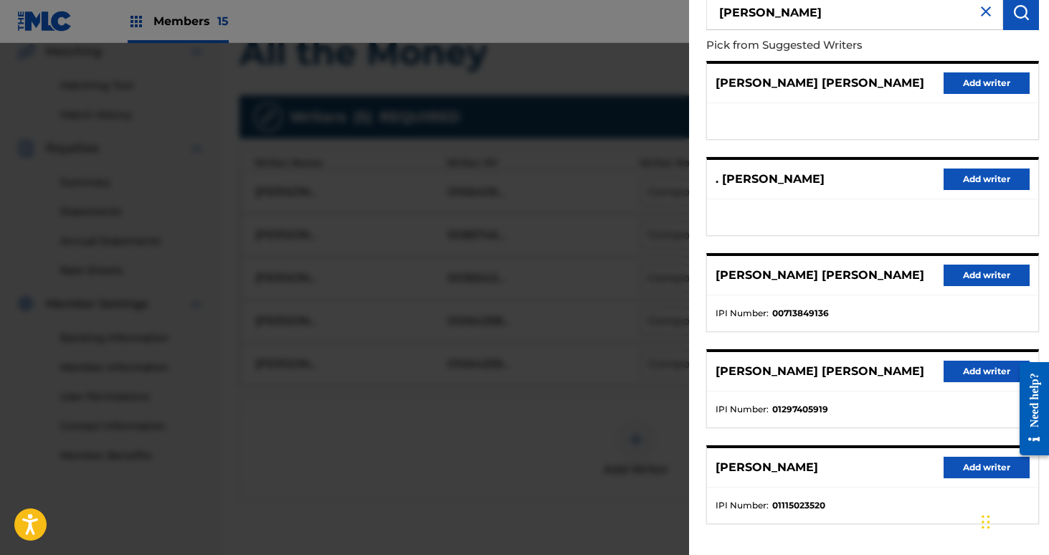
scroll to position [162, 0]
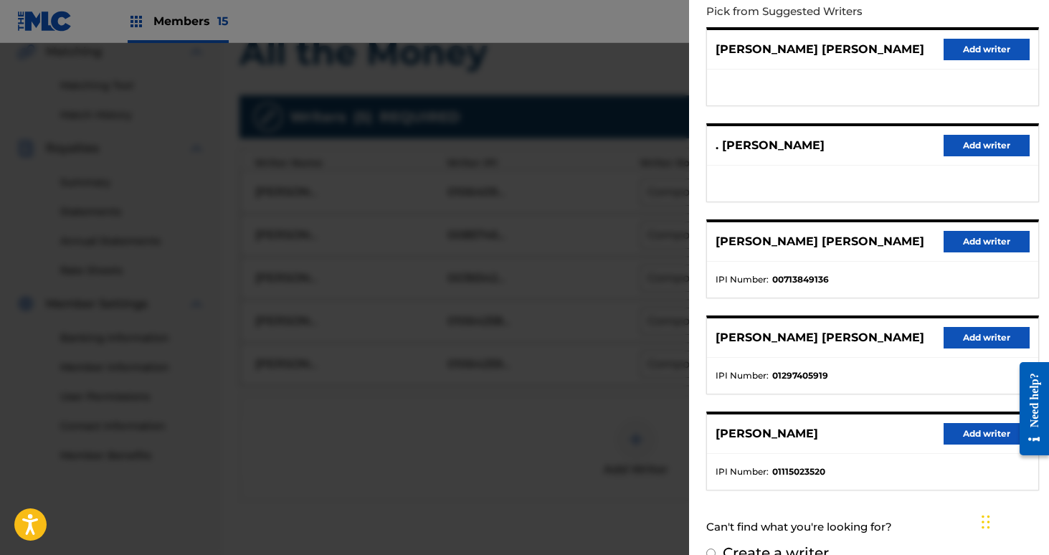
click at [1009, 436] on iframe at bounding box center [1029, 408] width 40 height 115
click at [980, 437] on button "Add writer" at bounding box center [987, 434] width 86 height 22
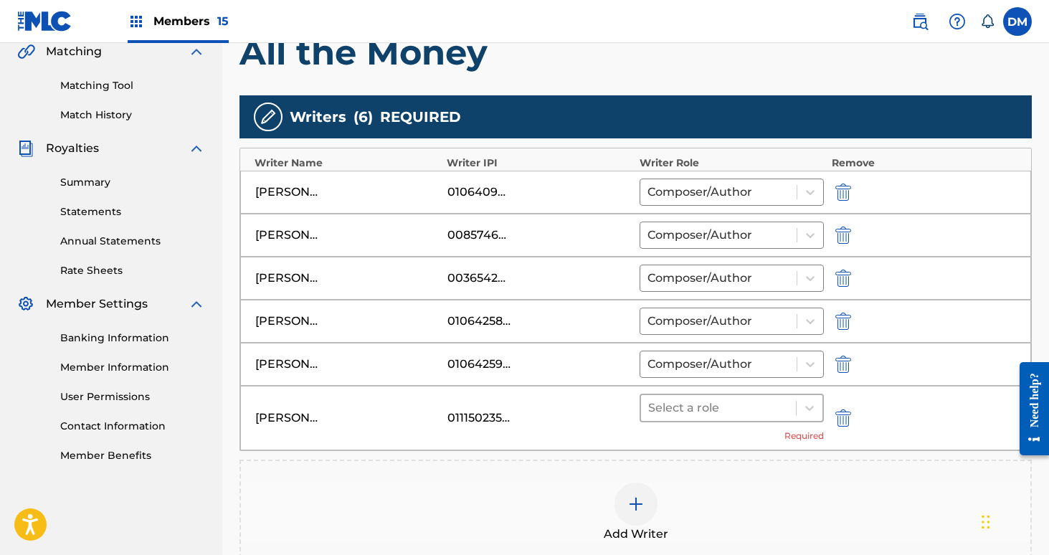
click at [740, 410] on div at bounding box center [718, 408] width 141 height 20
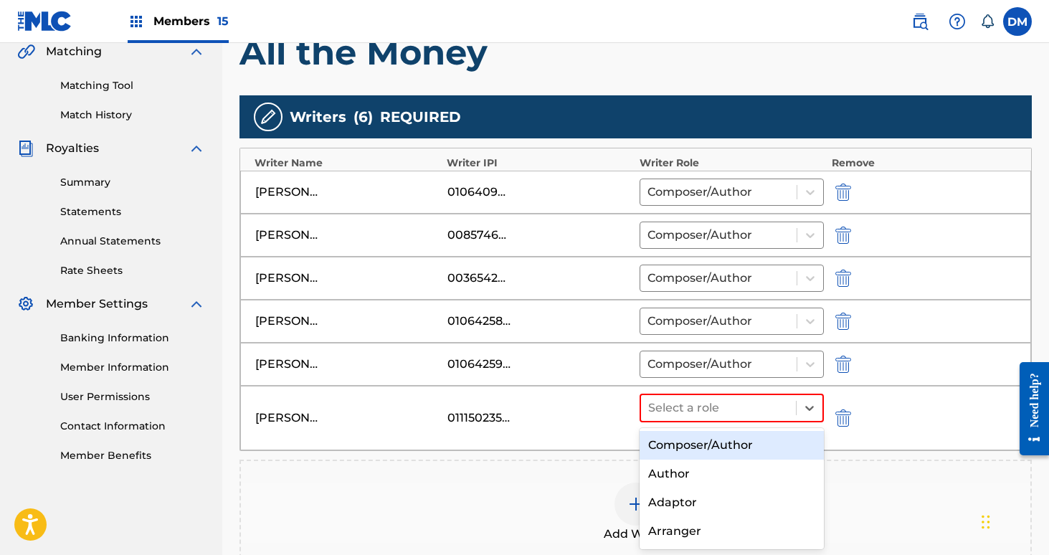
click at [715, 439] on div "Composer/Author" at bounding box center [732, 445] width 185 height 29
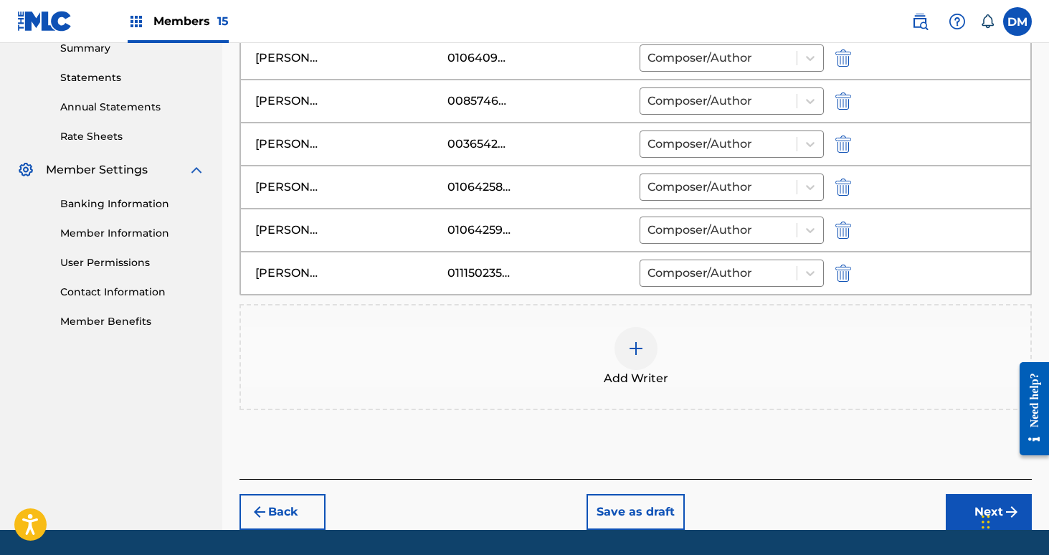
scroll to position [518, 0]
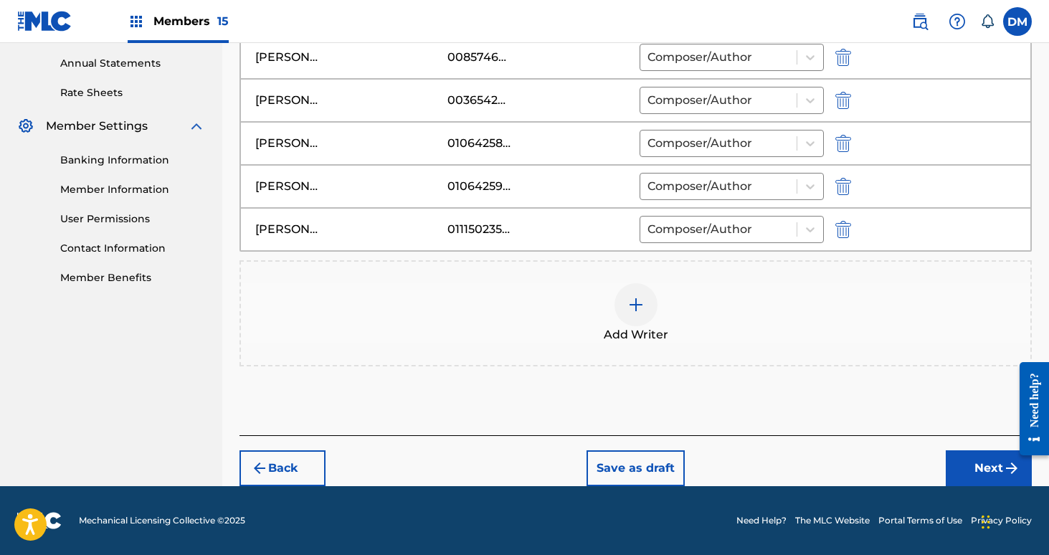
click at [977, 470] on button "Next" at bounding box center [989, 468] width 86 height 36
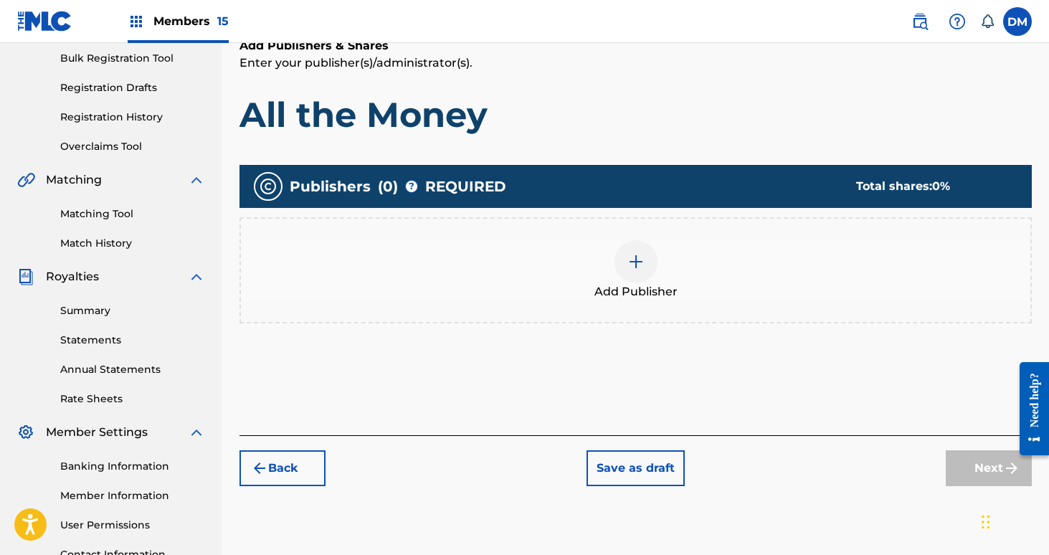
scroll to position [65, 0]
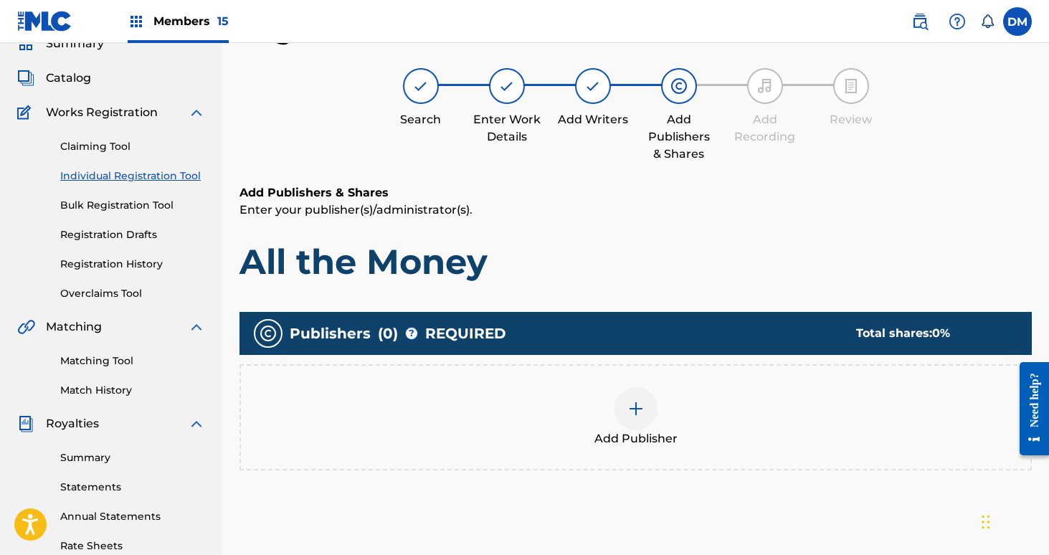
click at [633, 408] on img at bounding box center [635, 408] width 17 height 17
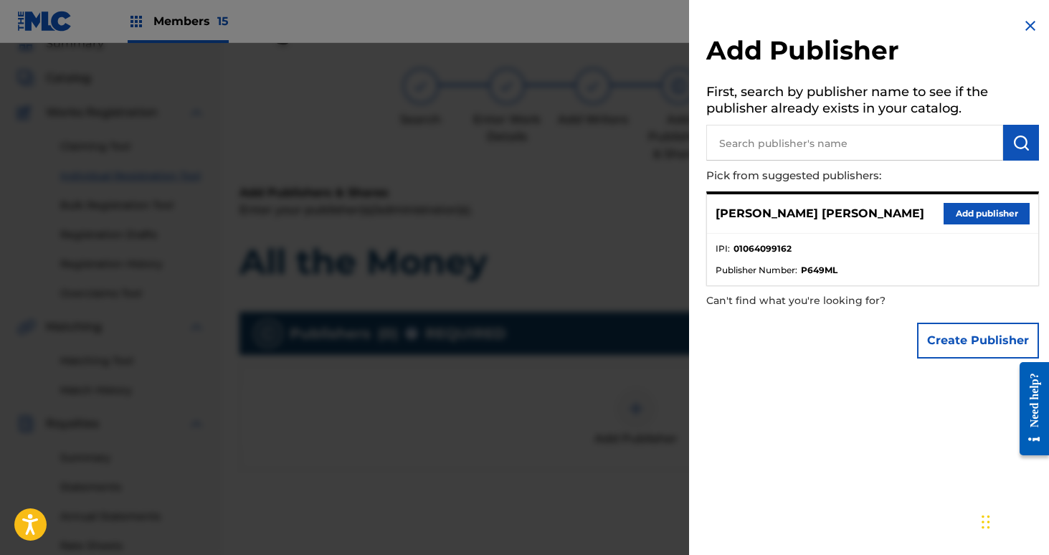
click at [990, 212] on button "Add publisher" at bounding box center [987, 214] width 86 height 22
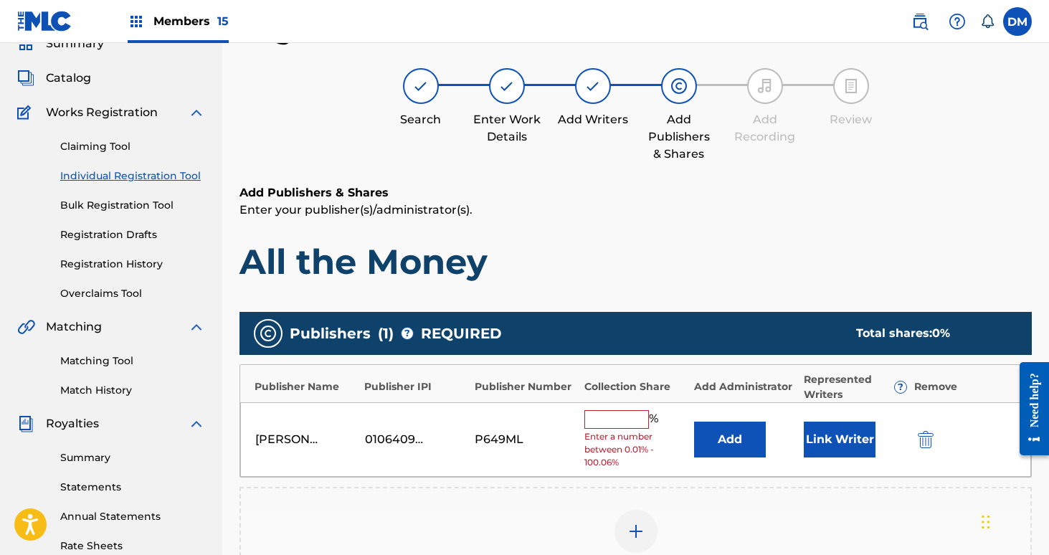
click at [845, 426] on button "Link Writer" at bounding box center [840, 440] width 72 height 36
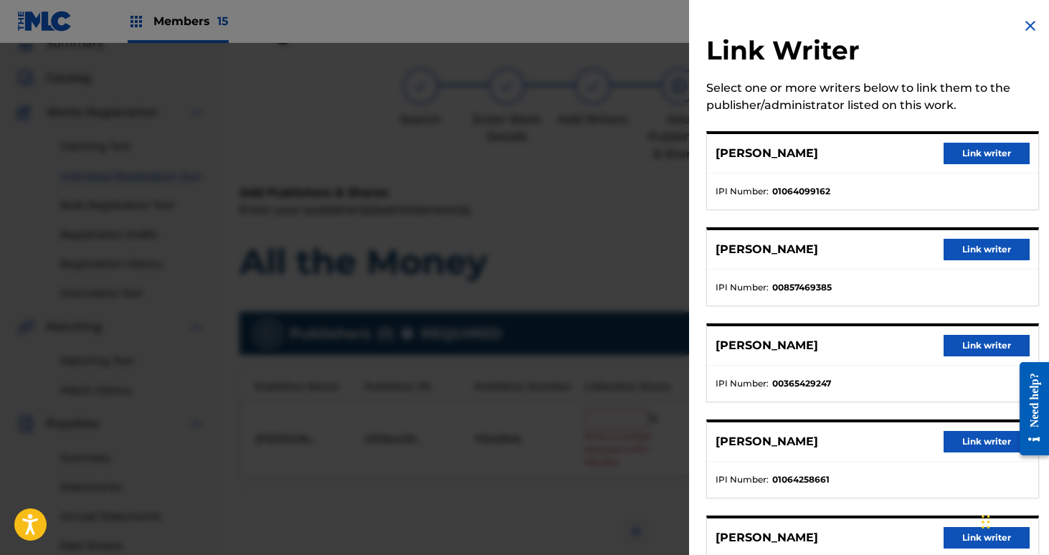
click at [987, 151] on button "Link writer" at bounding box center [987, 154] width 86 height 22
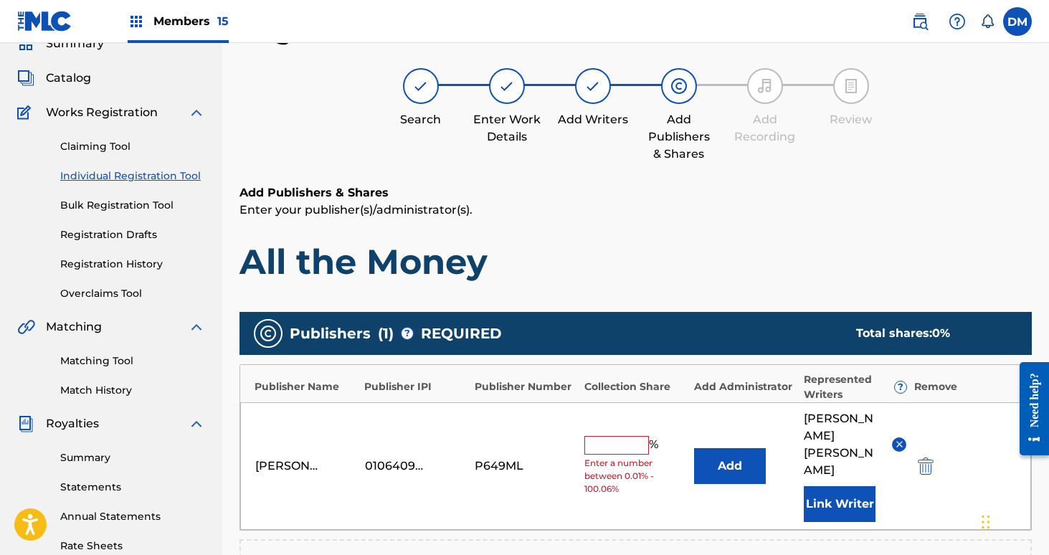
click at [604, 436] on input "text" at bounding box center [616, 445] width 65 height 19
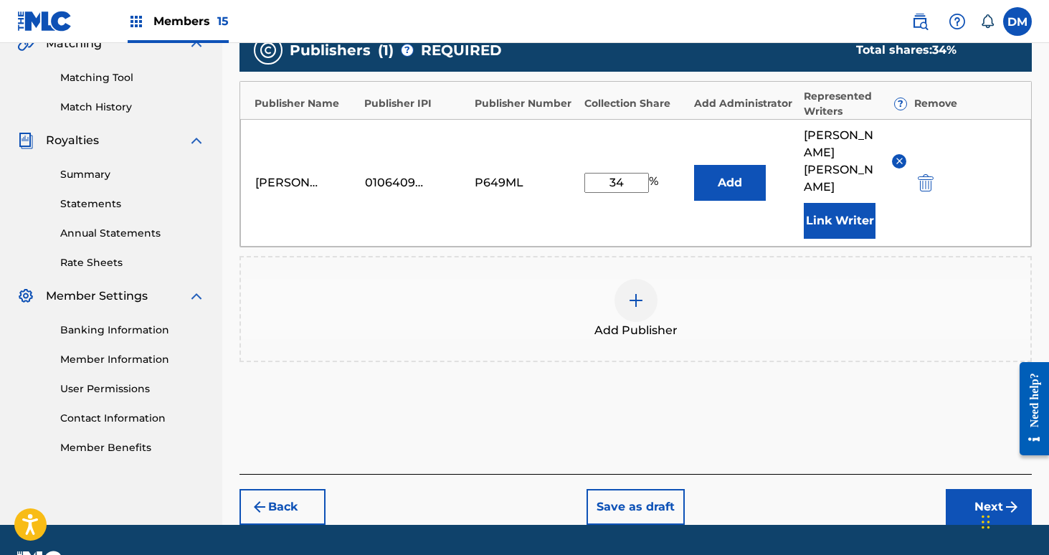
type input "34"
click at [987, 489] on button "Next" at bounding box center [989, 507] width 86 height 36
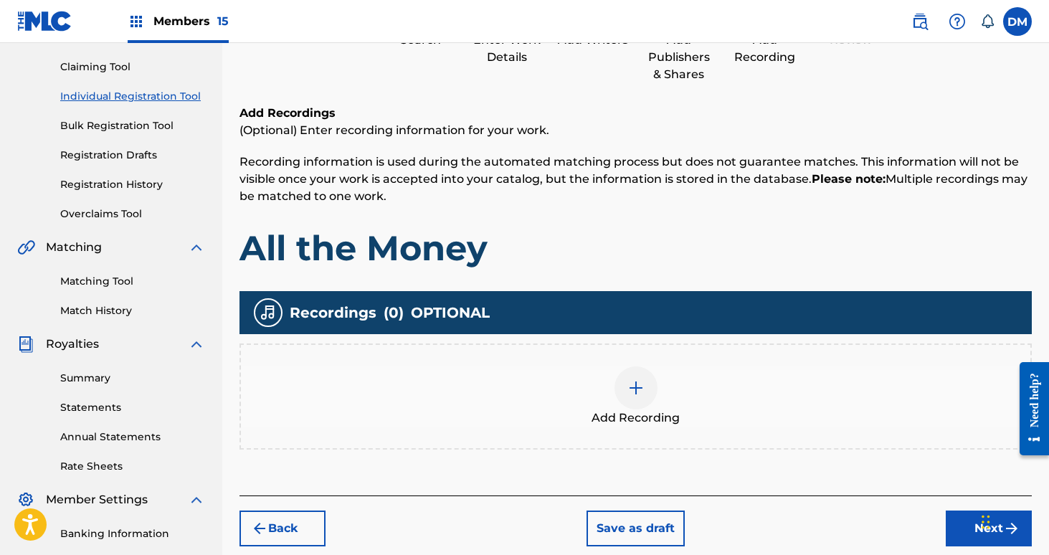
scroll to position [171, 0]
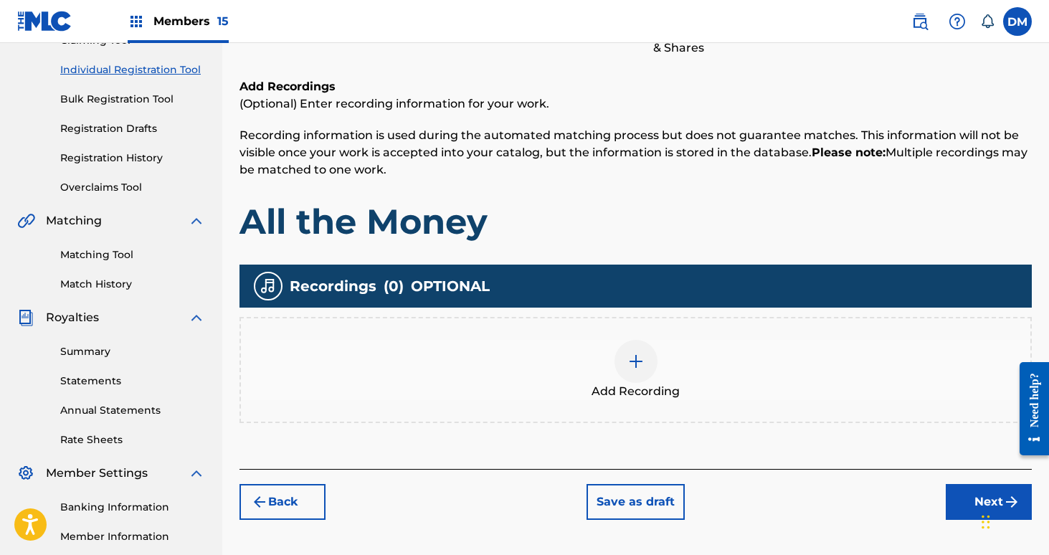
click at [951, 492] on button "Next" at bounding box center [989, 502] width 86 height 36
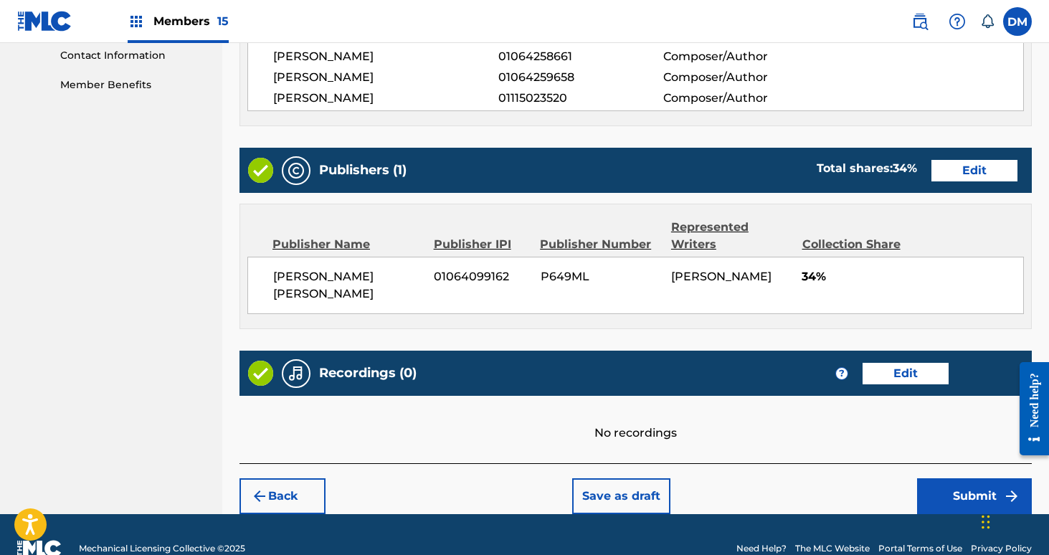
scroll to position [720, 0]
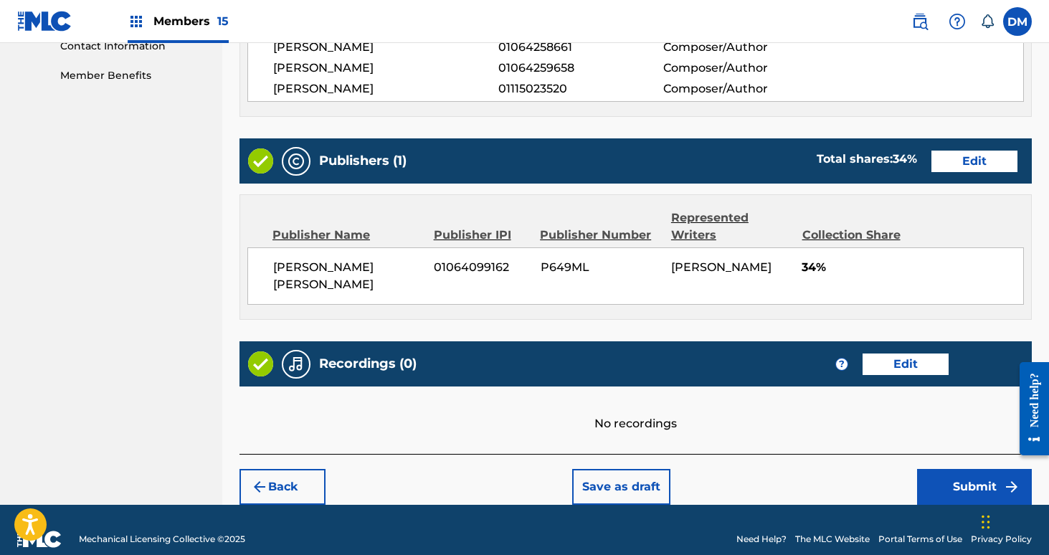
click at [949, 478] on button "Submit" at bounding box center [974, 487] width 115 height 36
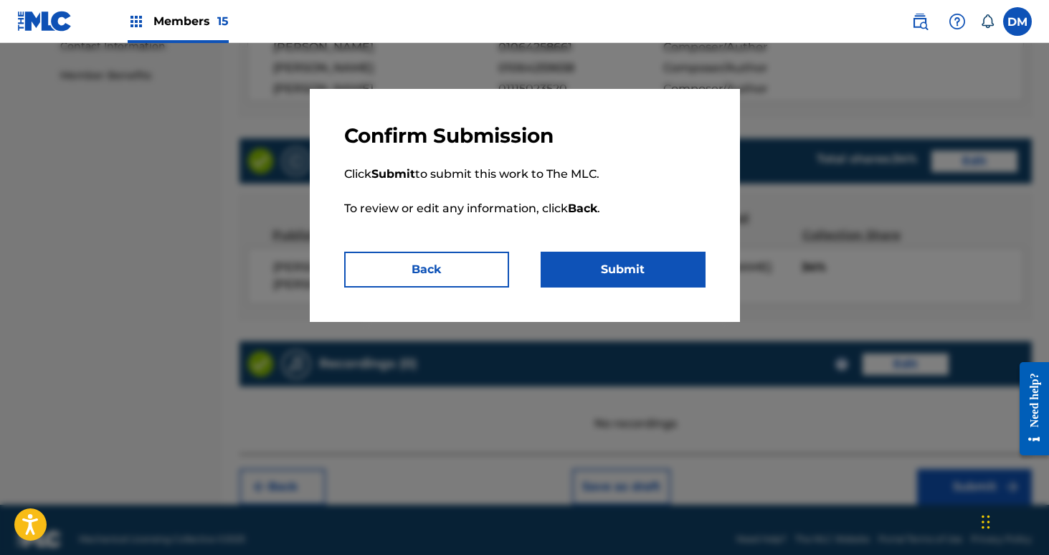
click at [621, 290] on div "Confirm Submission Click Submit to submit this work to The MLC. To review or ed…" at bounding box center [525, 205] width 430 height 233
click at [619, 265] on button "Submit" at bounding box center [623, 270] width 165 height 36
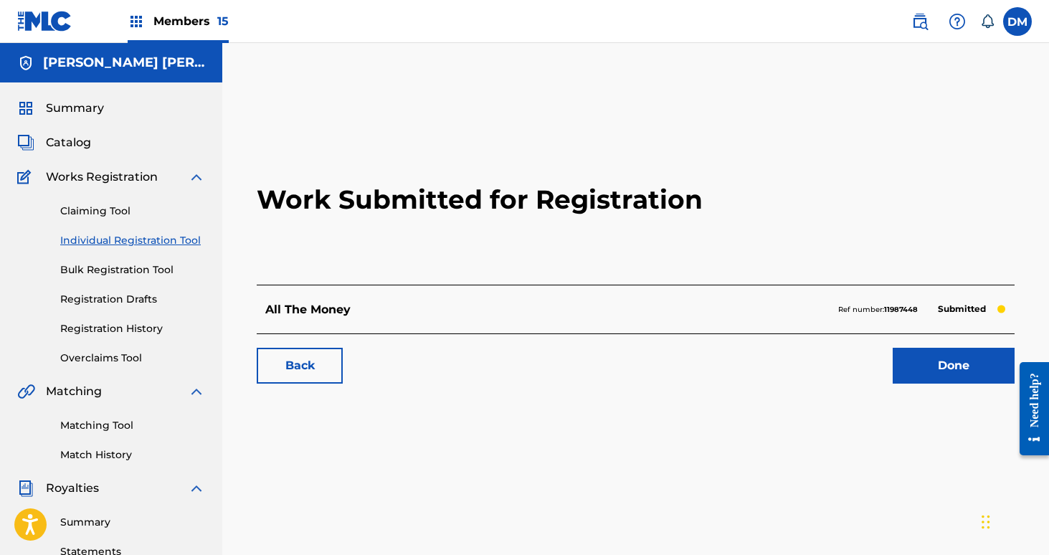
click at [949, 361] on link "Done" at bounding box center [954, 366] width 122 height 36
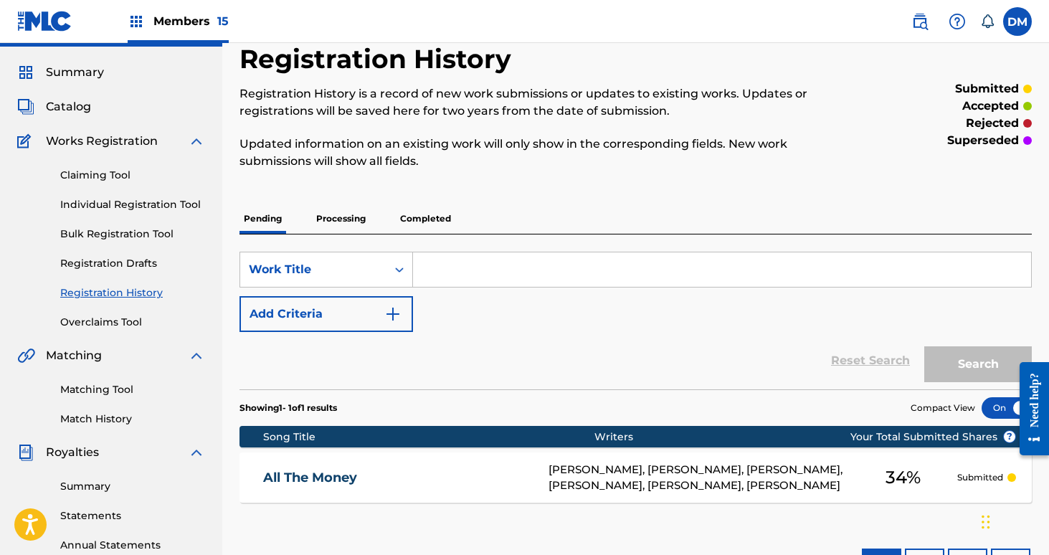
scroll to position [14, 0]
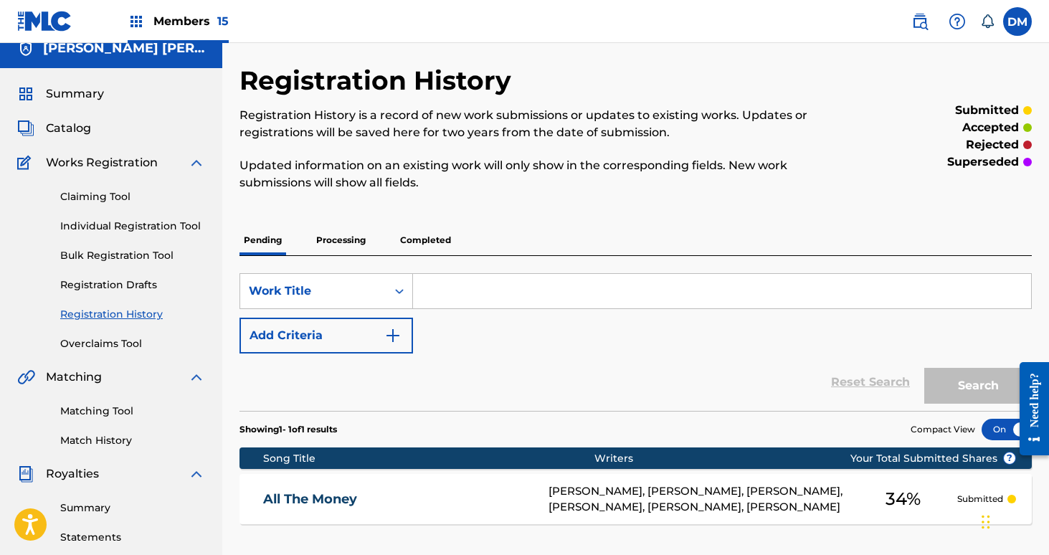
click at [110, 227] on link "Individual Registration Tool" at bounding box center [132, 226] width 145 height 15
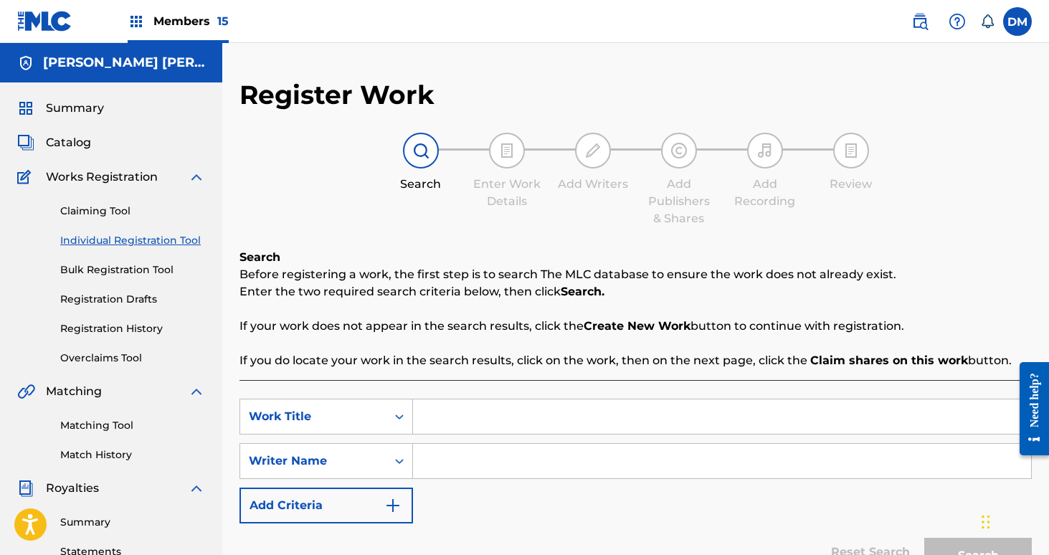
click at [450, 416] on input "Search Form" at bounding box center [722, 416] width 618 height 34
type input "Athlete"
click at [475, 478] on input "Search Form" at bounding box center [722, 461] width 618 height 34
type input "[PERSON_NAME]"
click at [924, 538] on button "Search" at bounding box center [978, 556] width 108 height 36
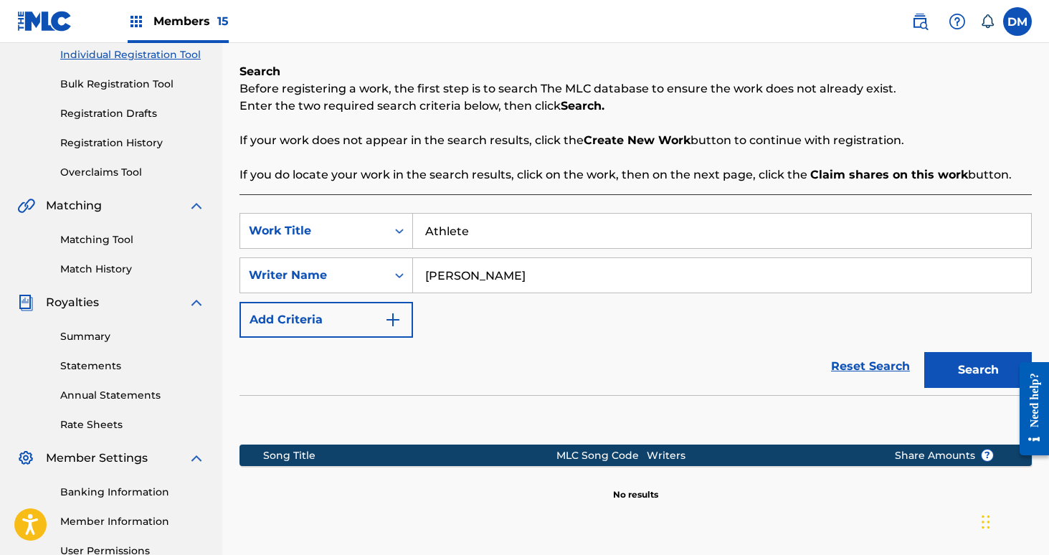
scroll to position [334, 0]
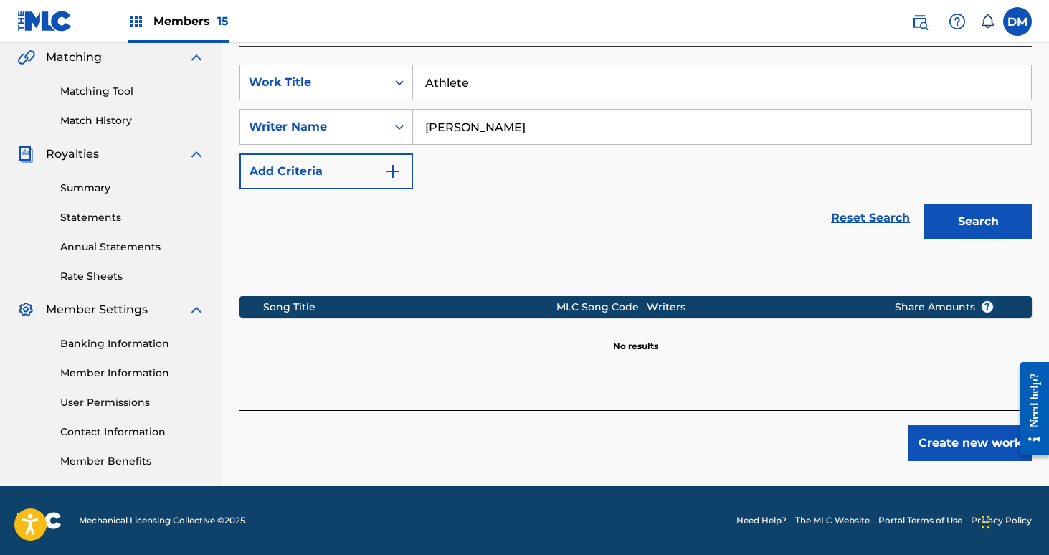
click at [979, 457] on button "Create new work" at bounding box center [970, 443] width 123 height 36
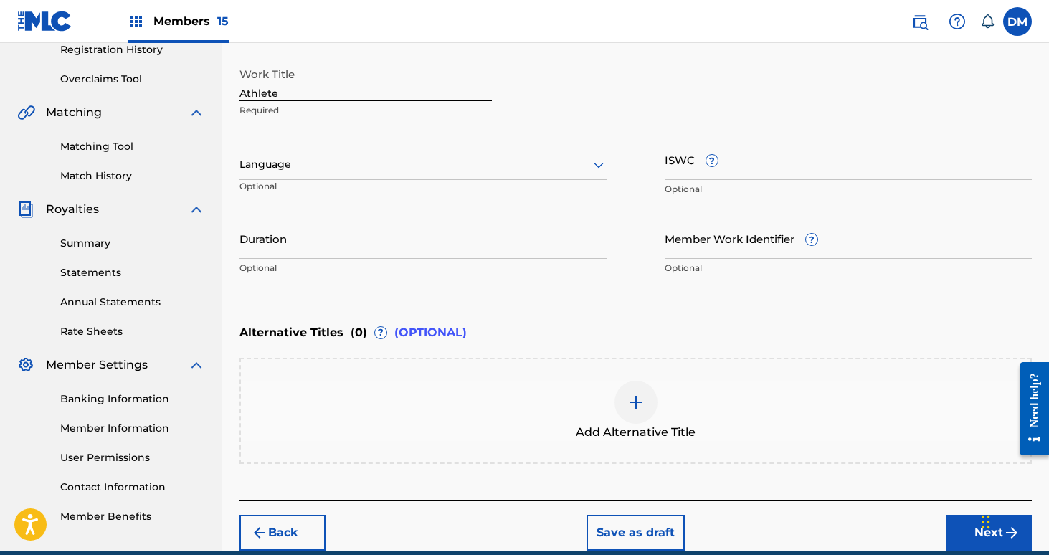
scroll to position [180, 0]
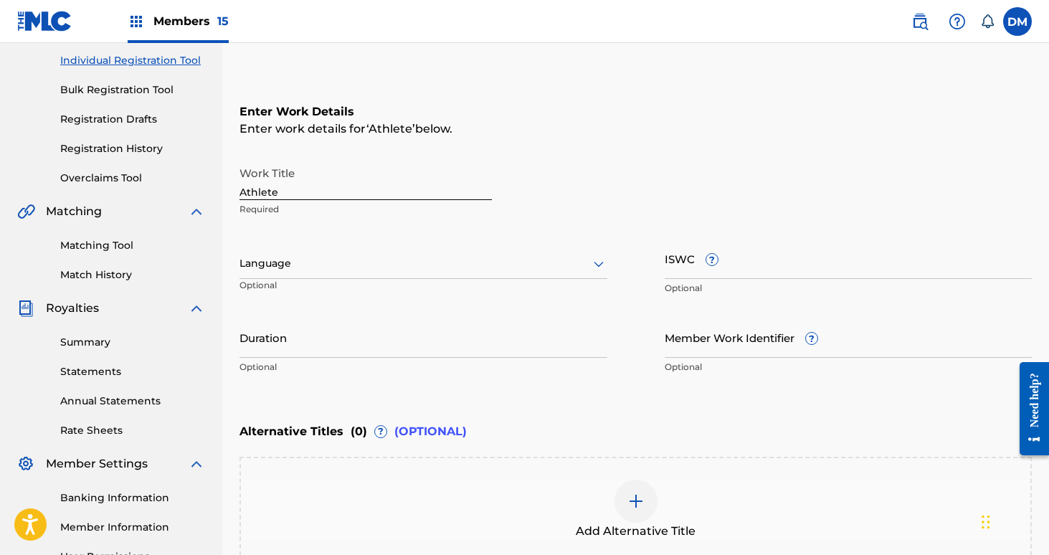
click at [463, 266] on div at bounding box center [423, 264] width 368 height 18
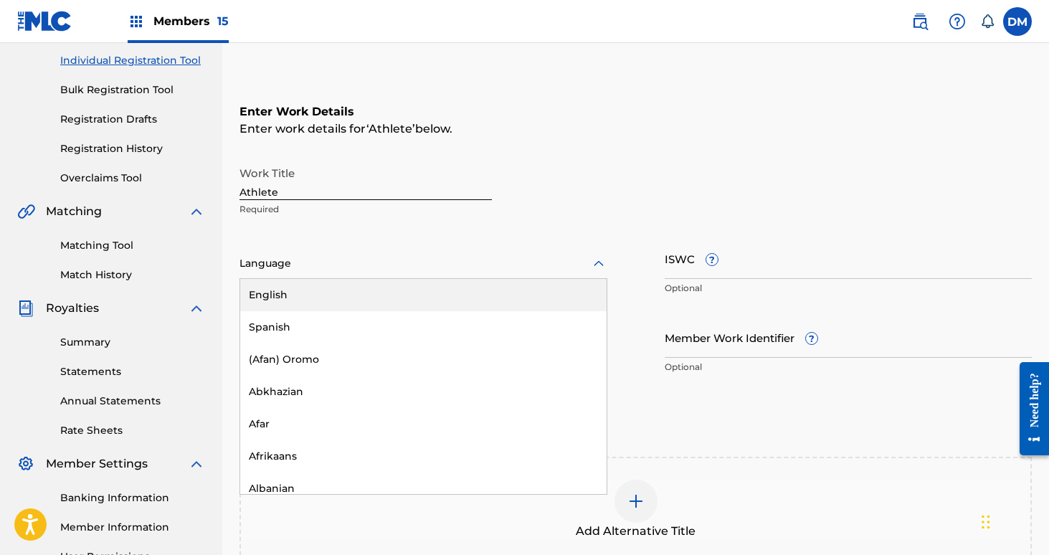
click at [452, 299] on div "English" at bounding box center [423, 295] width 366 height 32
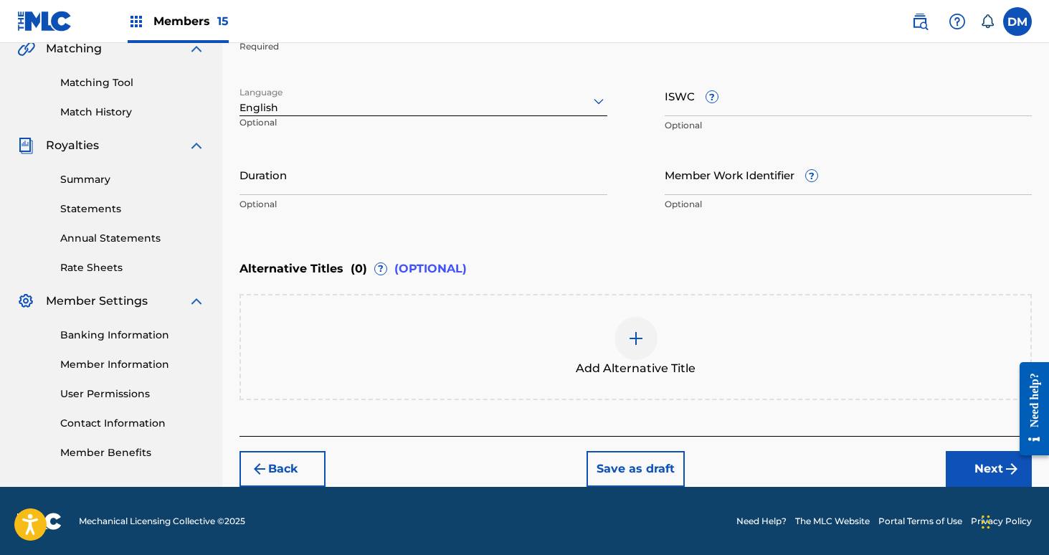
click at [983, 476] on button "Next" at bounding box center [989, 469] width 86 height 36
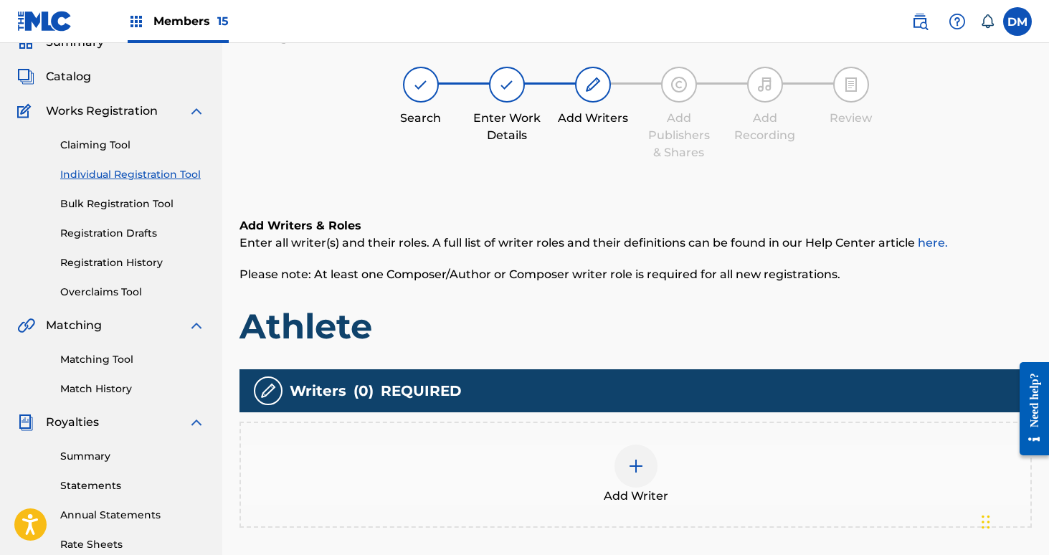
scroll to position [65, 0]
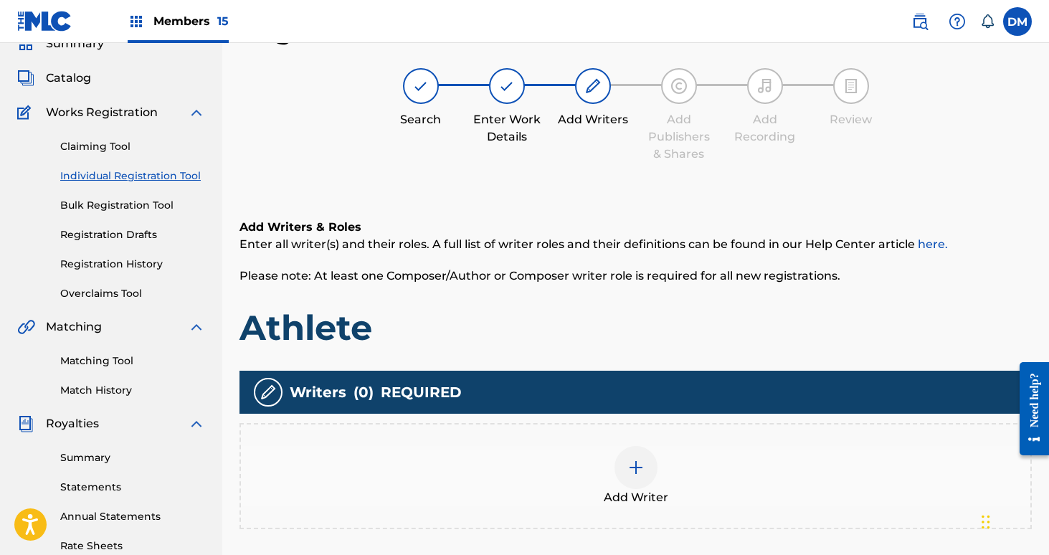
click at [645, 468] on div at bounding box center [636, 467] width 43 height 43
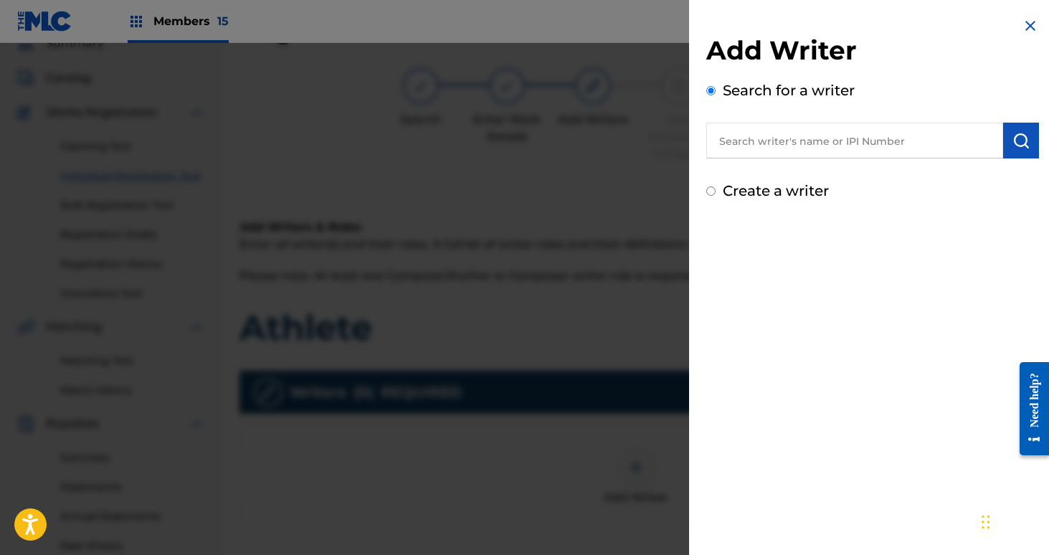
click at [805, 144] on input "text" at bounding box center [854, 141] width 297 height 36
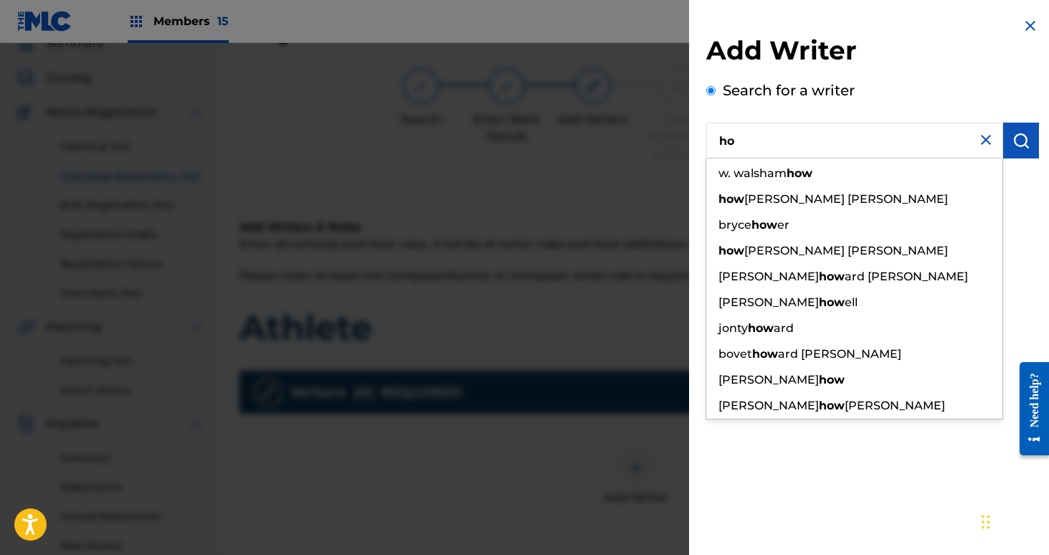
type input "h"
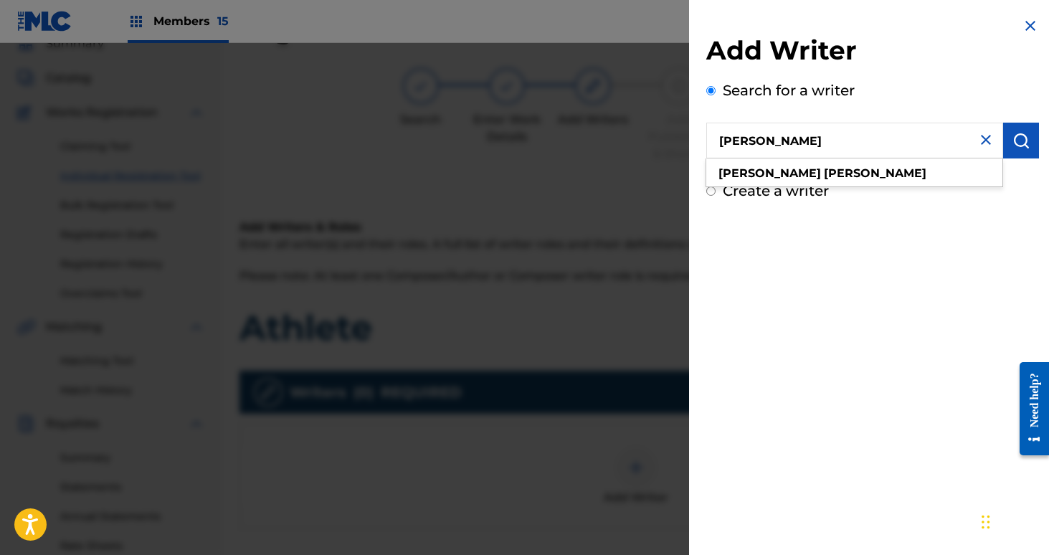
type input "[PERSON_NAME]"
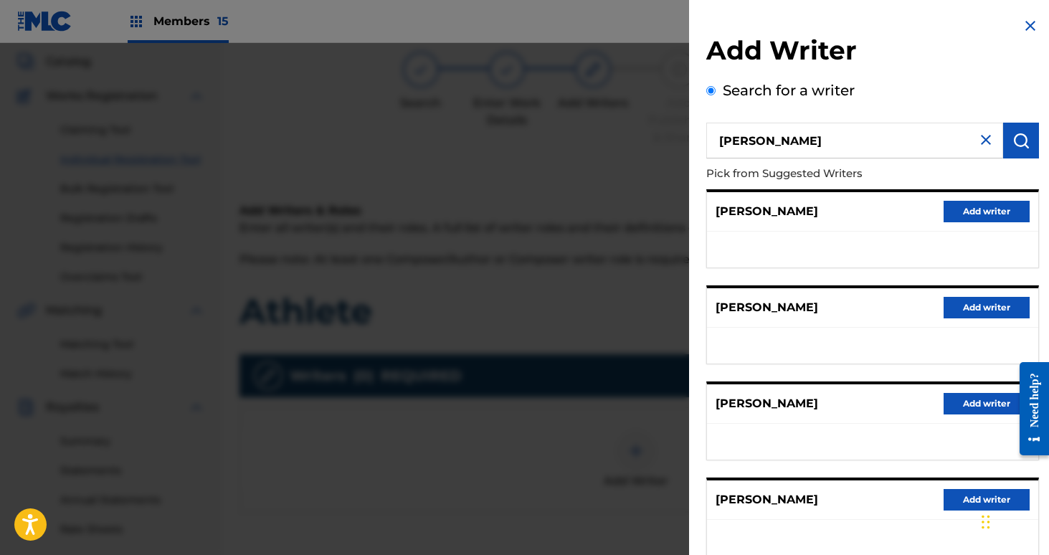
scroll to position [188, 0]
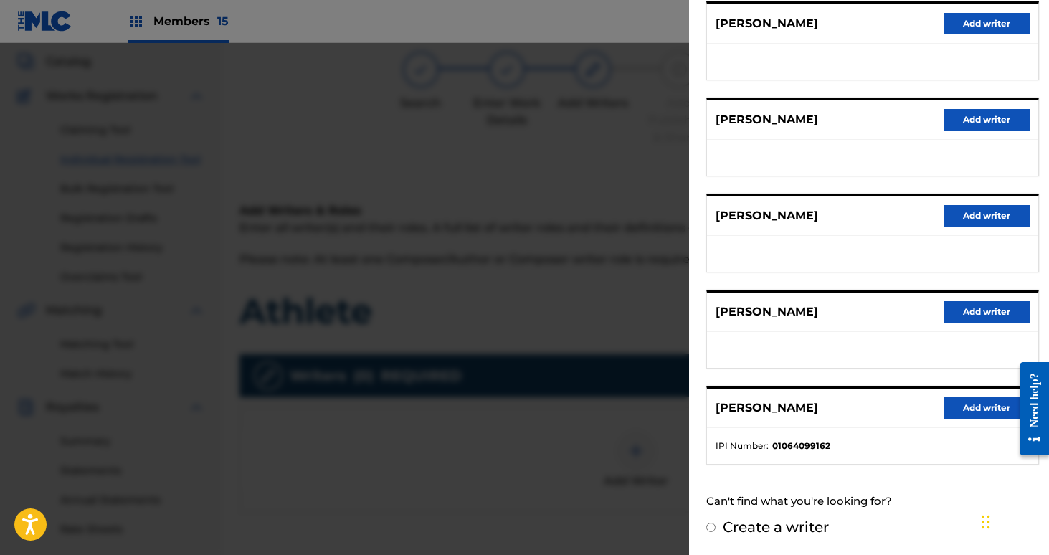
click at [980, 411] on button "Add writer" at bounding box center [987, 408] width 86 height 22
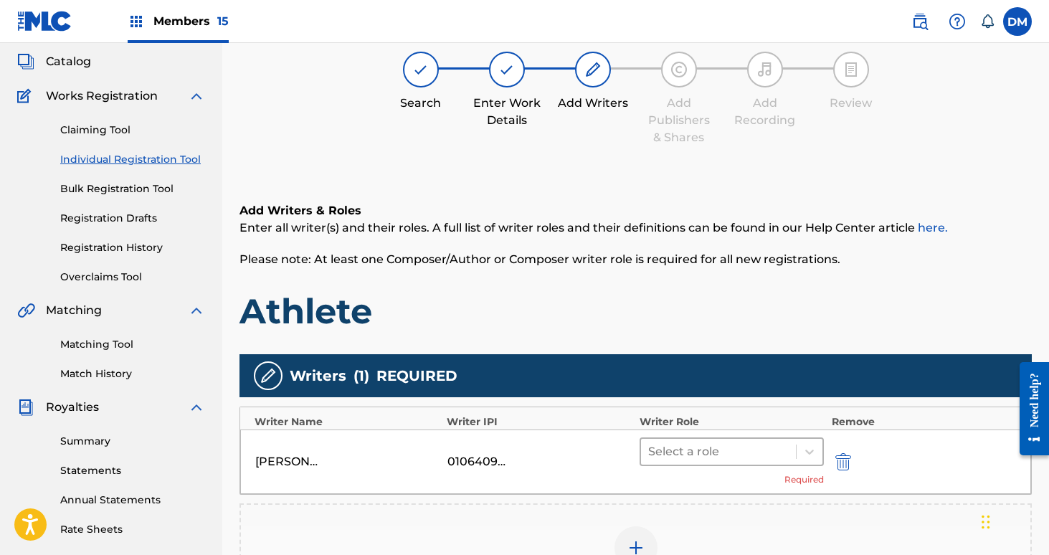
click at [756, 450] on div at bounding box center [718, 452] width 141 height 20
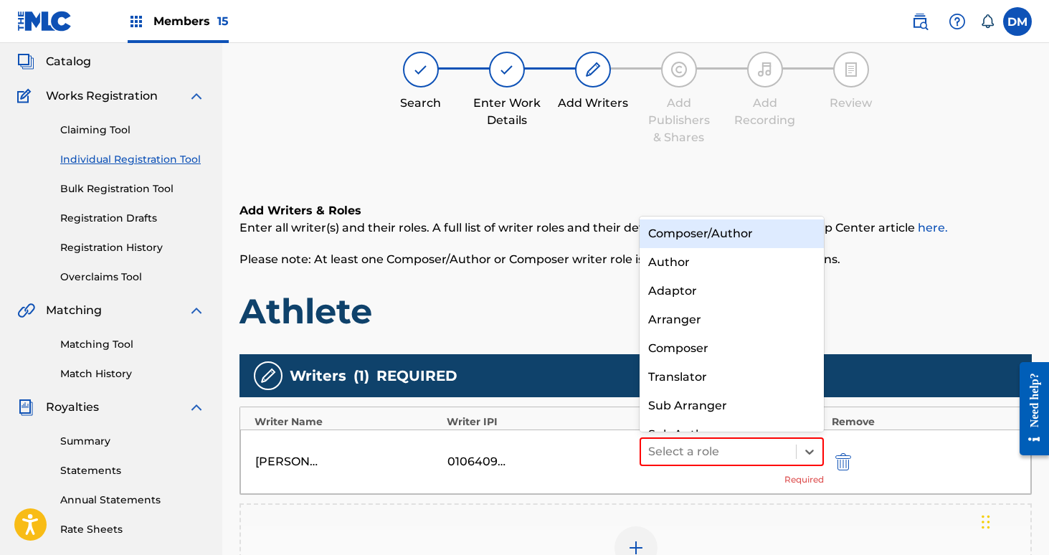
scroll to position [20, 0]
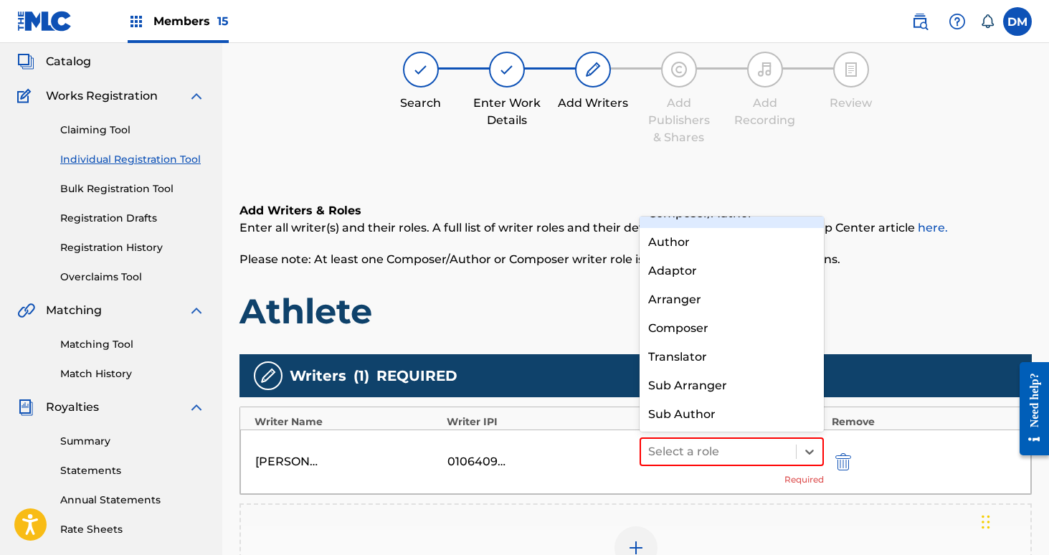
click at [696, 222] on div "Composer/Author" at bounding box center [732, 213] width 185 height 29
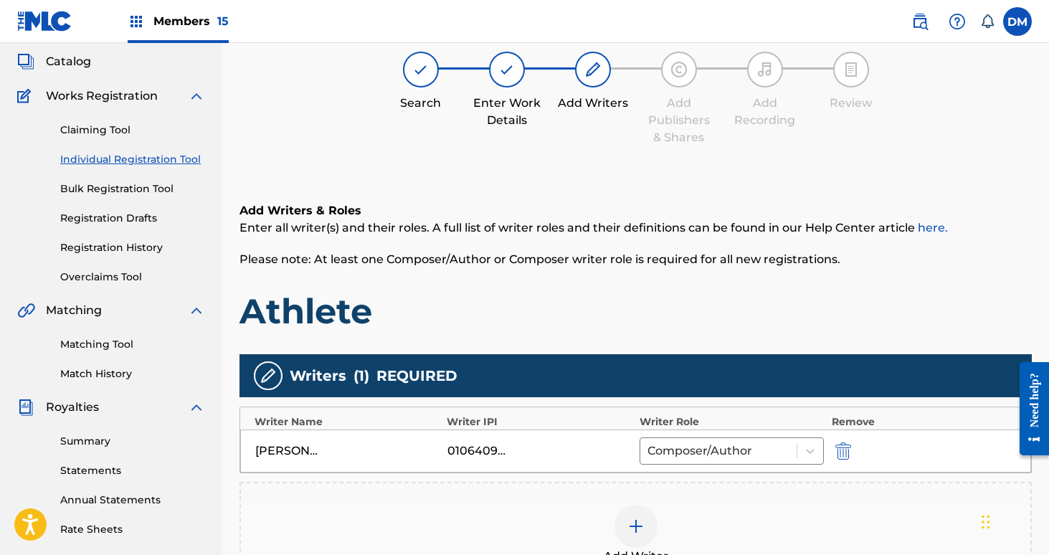
click at [647, 516] on div at bounding box center [636, 526] width 43 height 43
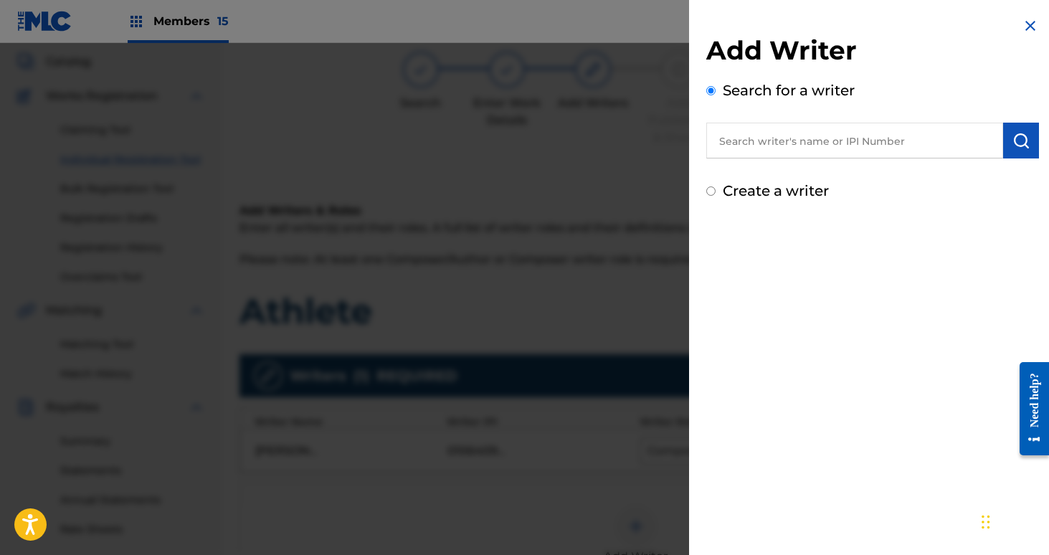
click at [739, 146] on input "text" at bounding box center [854, 141] width 297 height 36
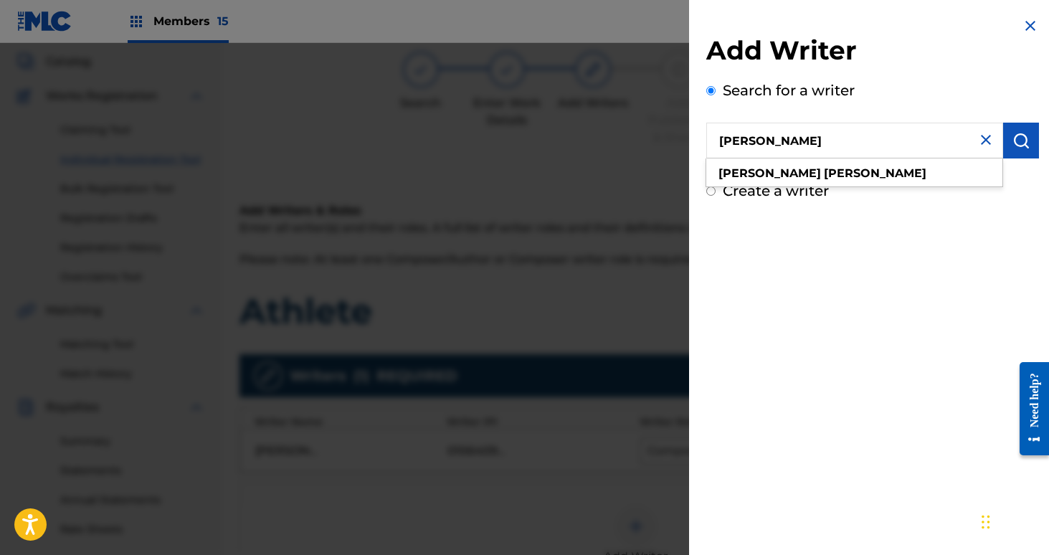
type input "[PERSON_NAME]"
click at [830, 171] on div "[PERSON_NAME]" at bounding box center [854, 174] width 296 height 26
click at [1016, 152] on button "submit" at bounding box center [1021, 141] width 36 height 36
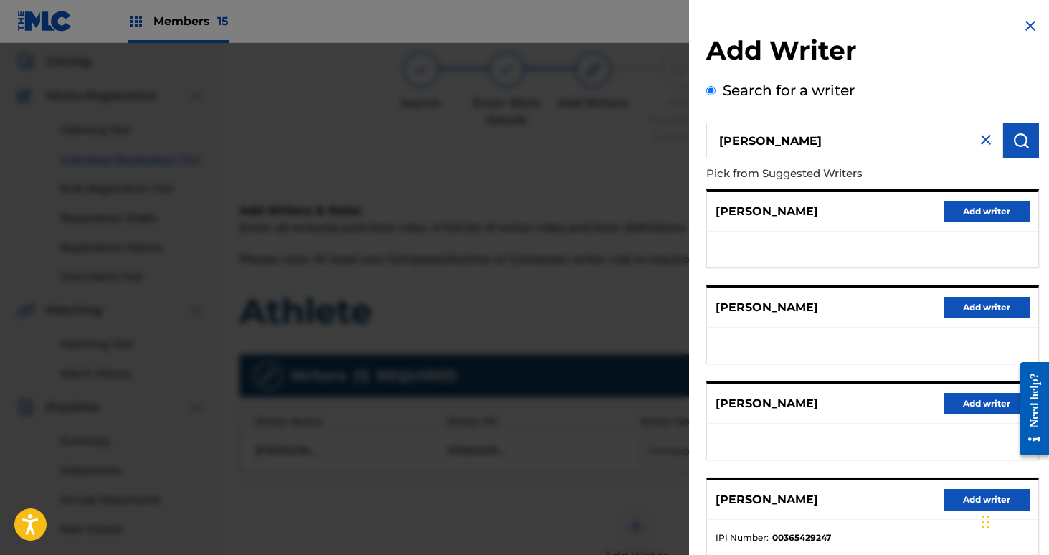
scroll to position [188, 0]
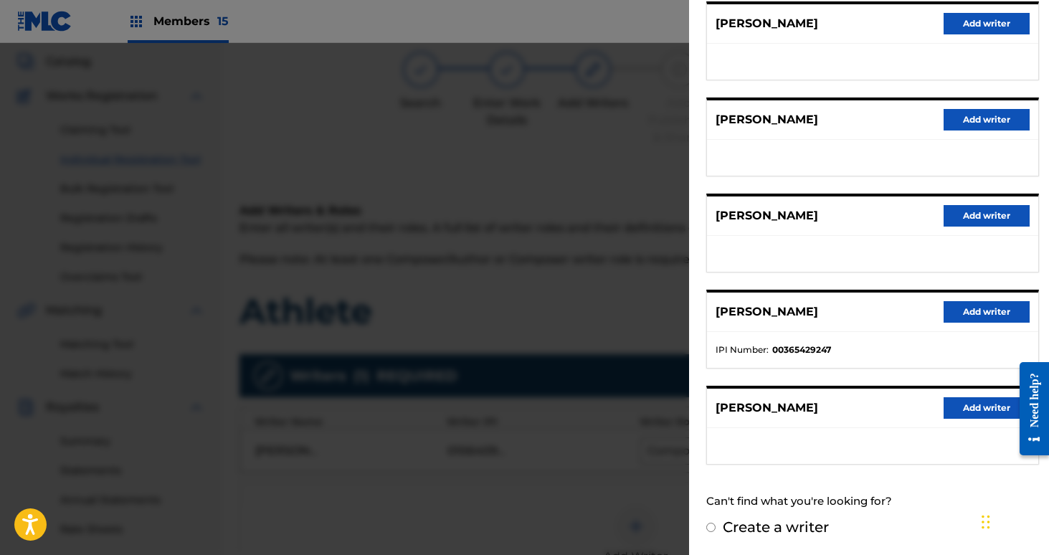
click at [964, 318] on button "Add writer" at bounding box center [987, 312] width 86 height 22
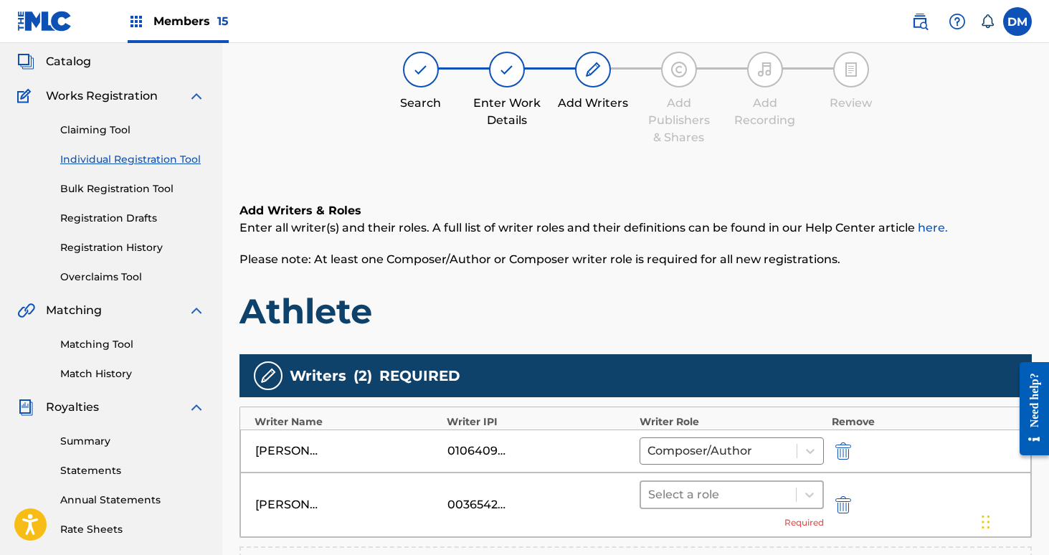
click at [777, 493] on div at bounding box center [718, 495] width 141 height 20
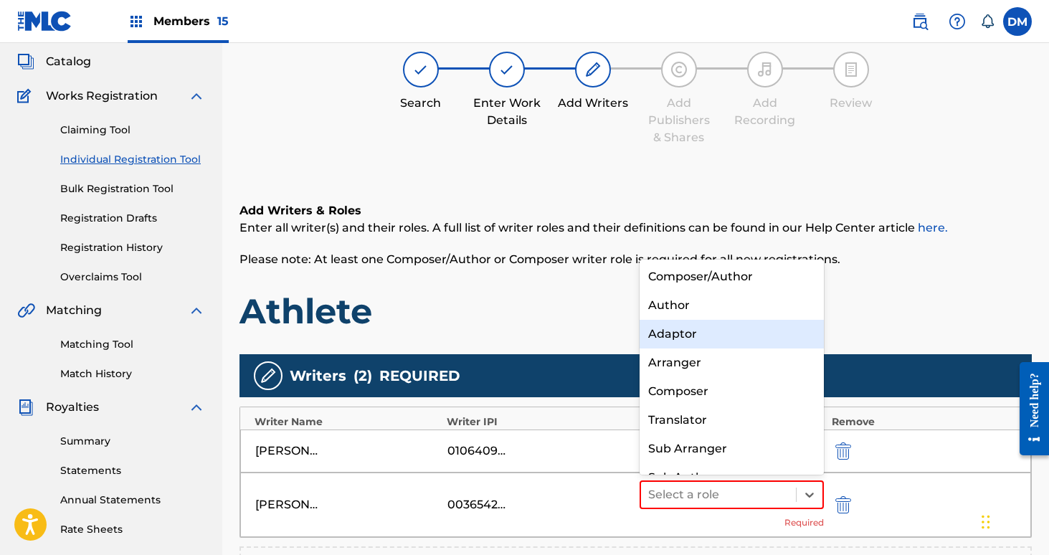
scroll to position [20, 0]
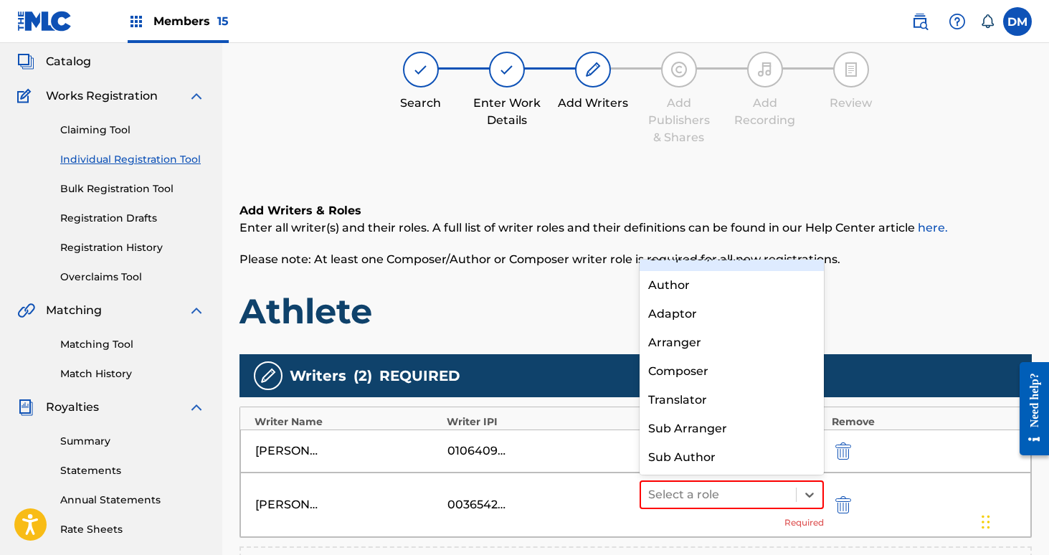
click at [711, 263] on div "Composer/Author" at bounding box center [732, 256] width 185 height 29
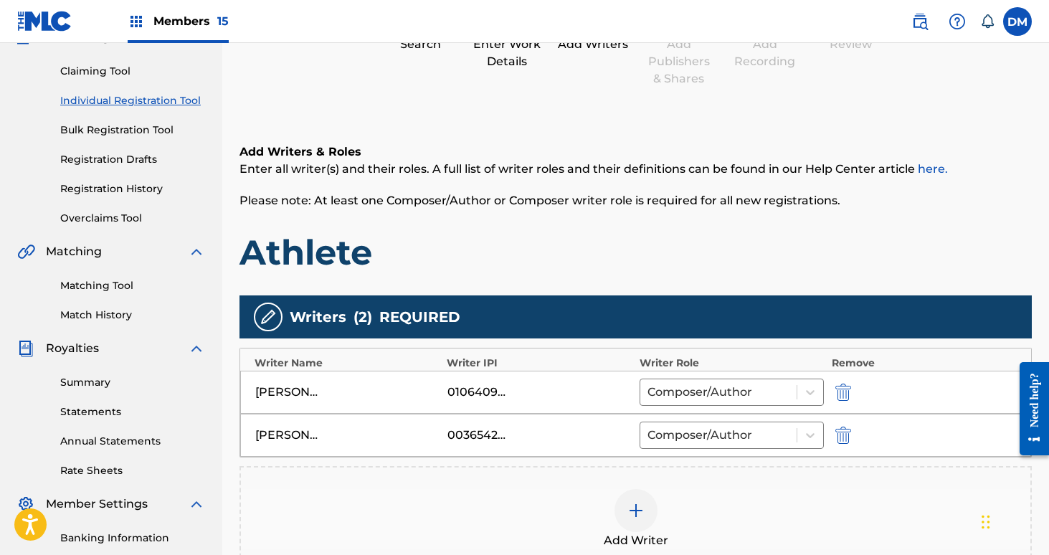
scroll to position [346, 0]
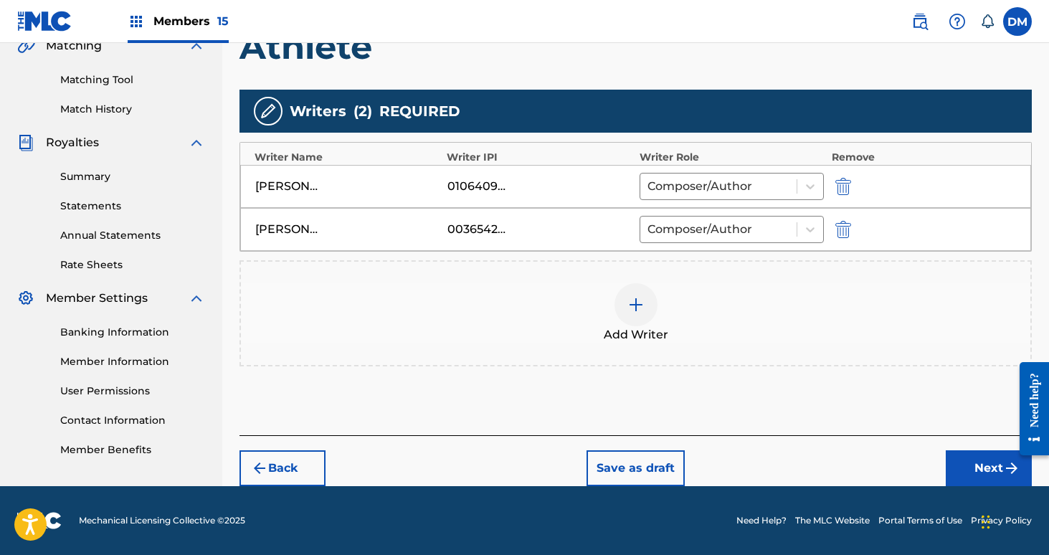
click at [630, 303] on img at bounding box center [635, 304] width 17 height 17
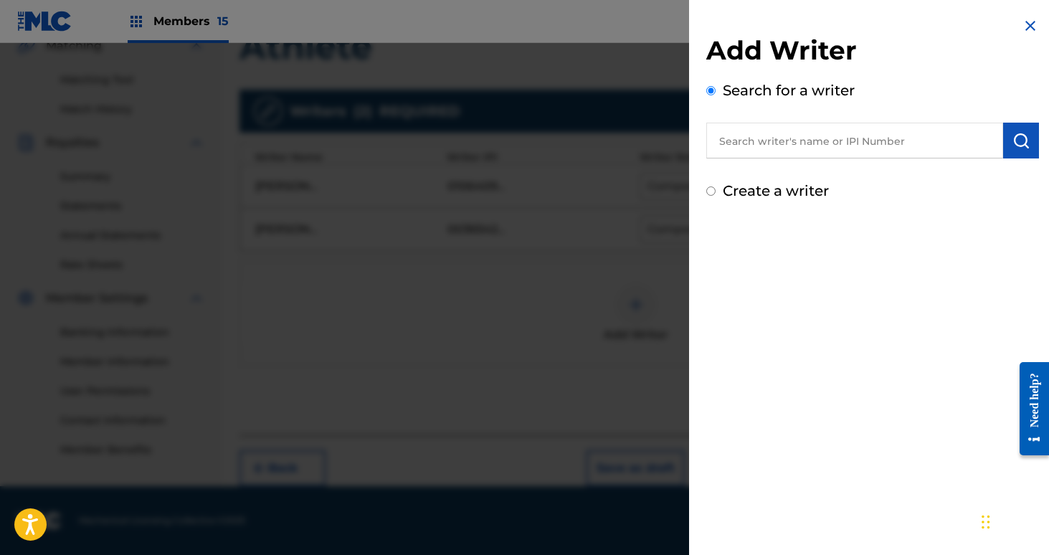
click at [749, 137] on input "text" at bounding box center [854, 141] width 297 height 36
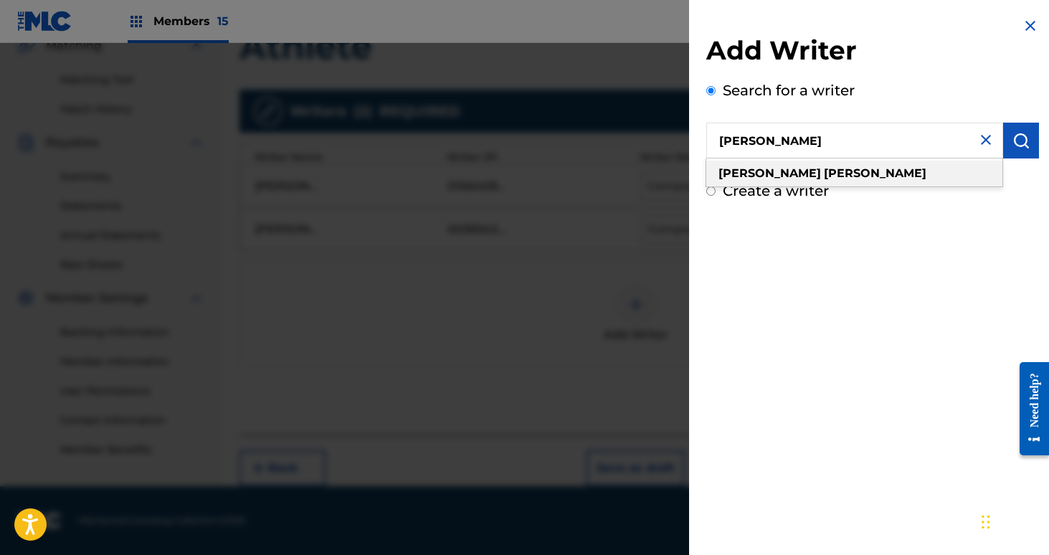
type input "[PERSON_NAME]"
click at [777, 163] on div "[PERSON_NAME]" at bounding box center [854, 174] width 296 height 26
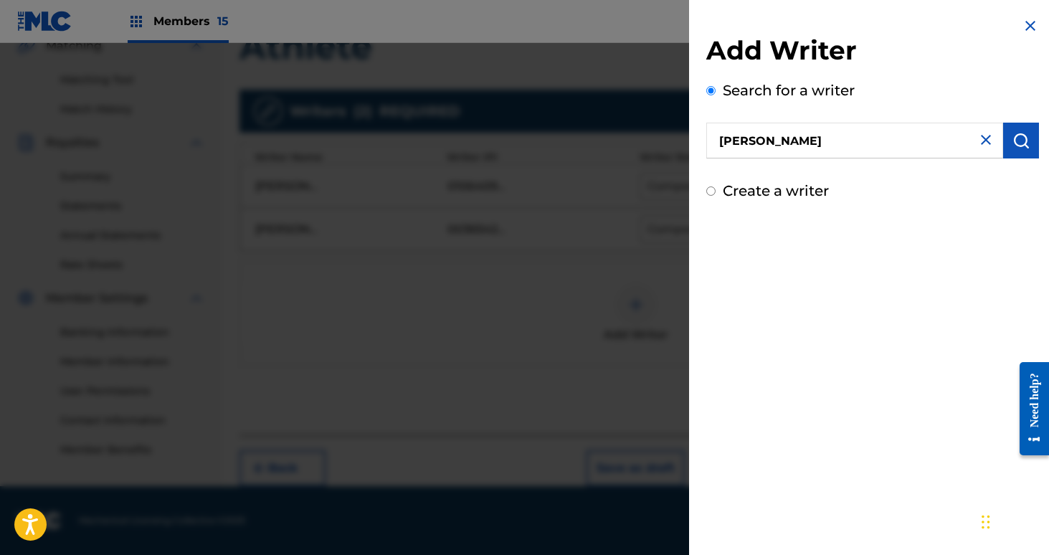
click at [1017, 134] on img "submit" at bounding box center [1020, 140] width 17 height 17
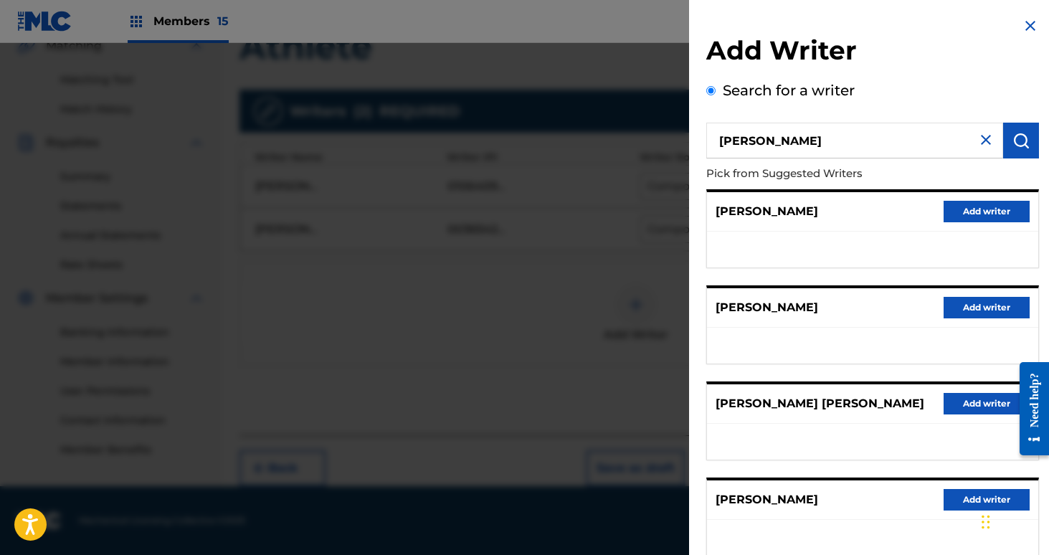
scroll to position [188, 0]
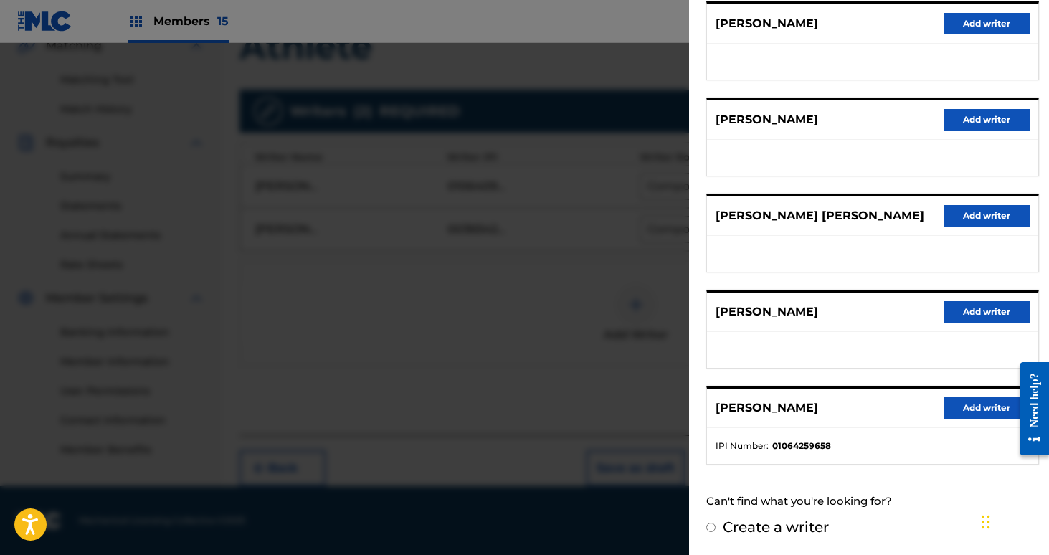
click at [974, 414] on button "Add writer" at bounding box center [987, 408] width 86 height 22
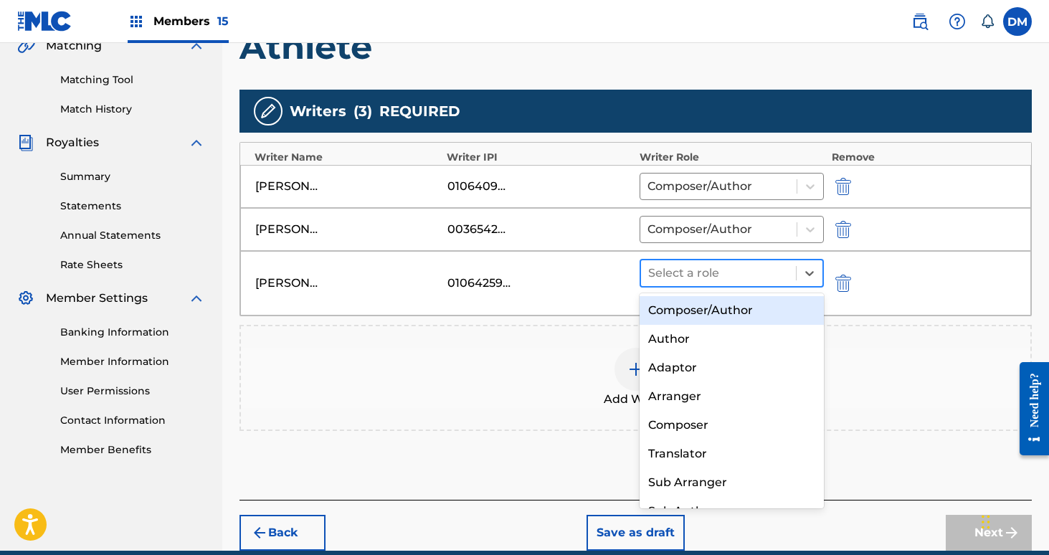
click at [763, 278] on div at bounding box center [718, 273] width 141 height 20
click at [753, 302] on div "Composer/Author" at bounding box center [732, 310] width 185 height 29
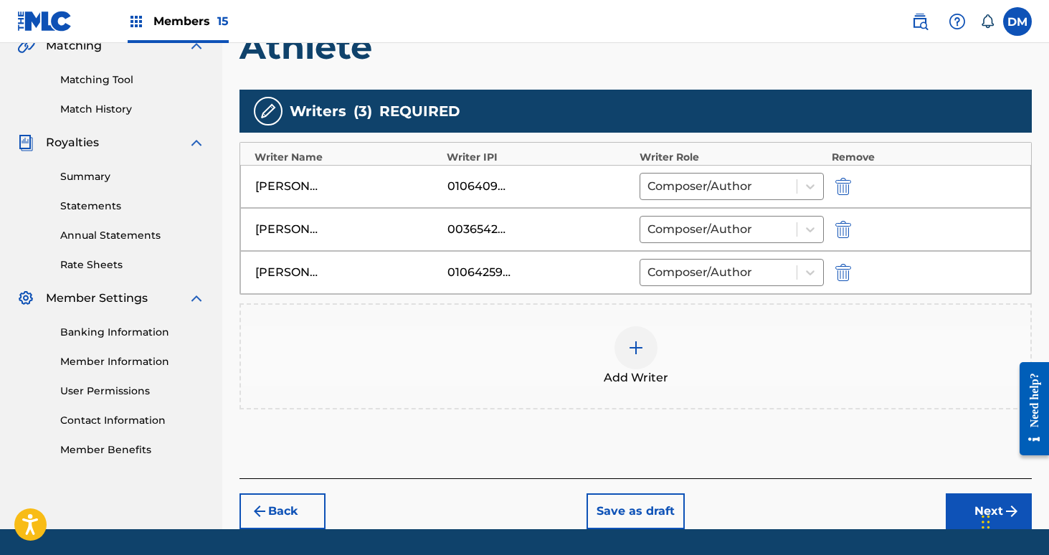
click at [640, 358] on div at bounding box center [636, 347] width 43 height 43
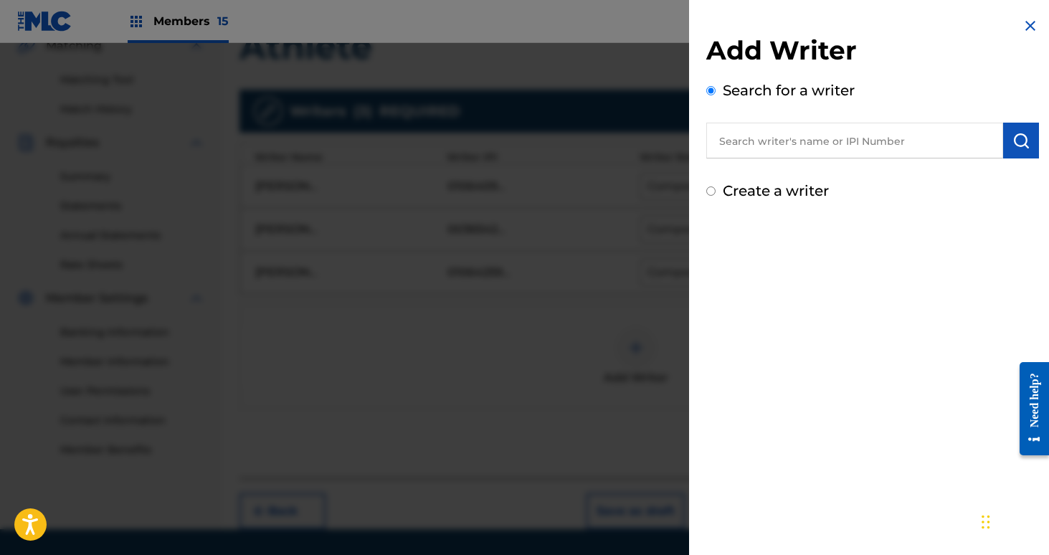
click at [777, 134] on input "text" at bounding box center [854, 141] width 297 height 36
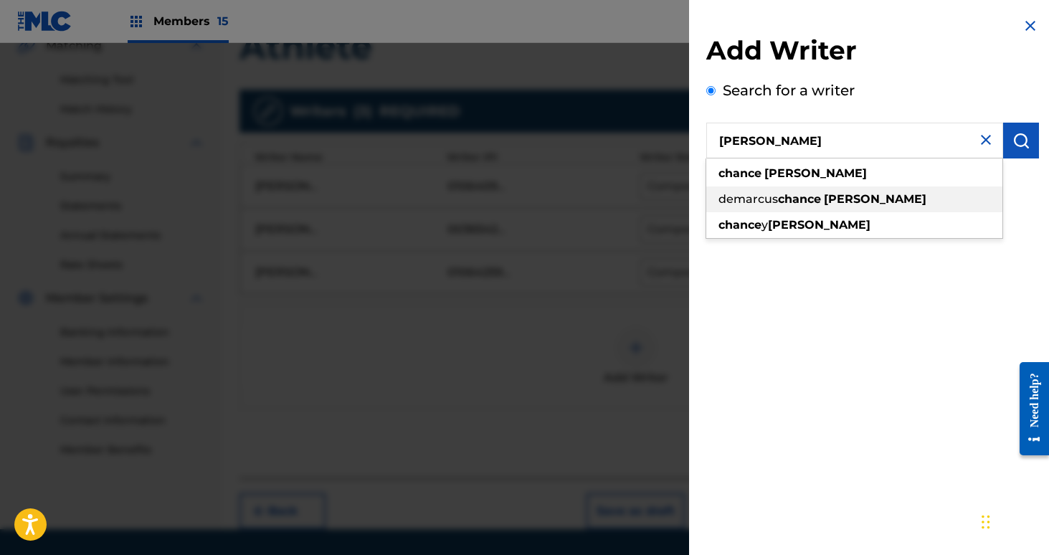
type input "[PERSON_NAME]"
click at [909, 183] on div "[PERSON_NAME]" at bounding box center [854, 174] width 296 height 26
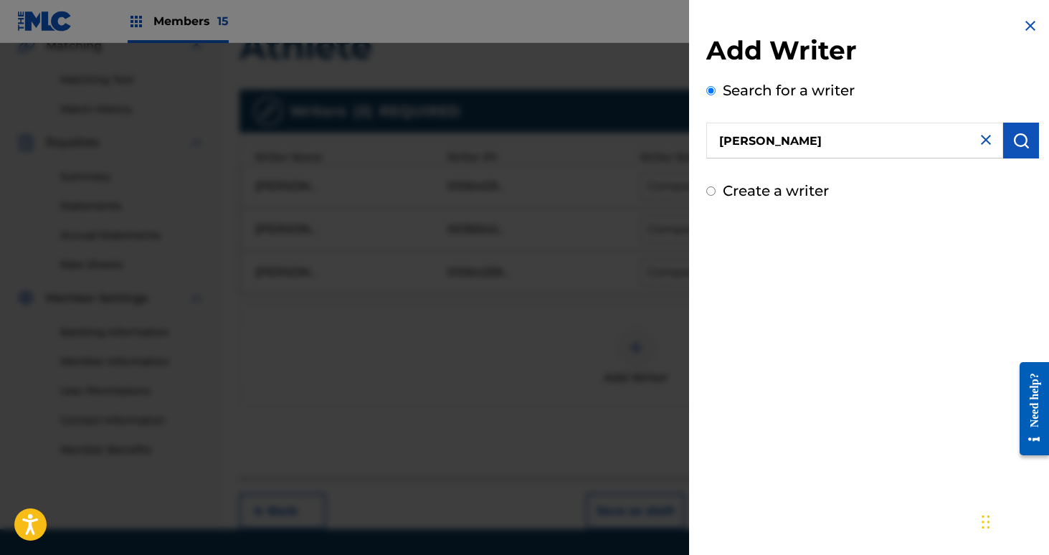
click at [1015, 146] on img "submit" at bounding box center [1020, 140] width 17 height 17
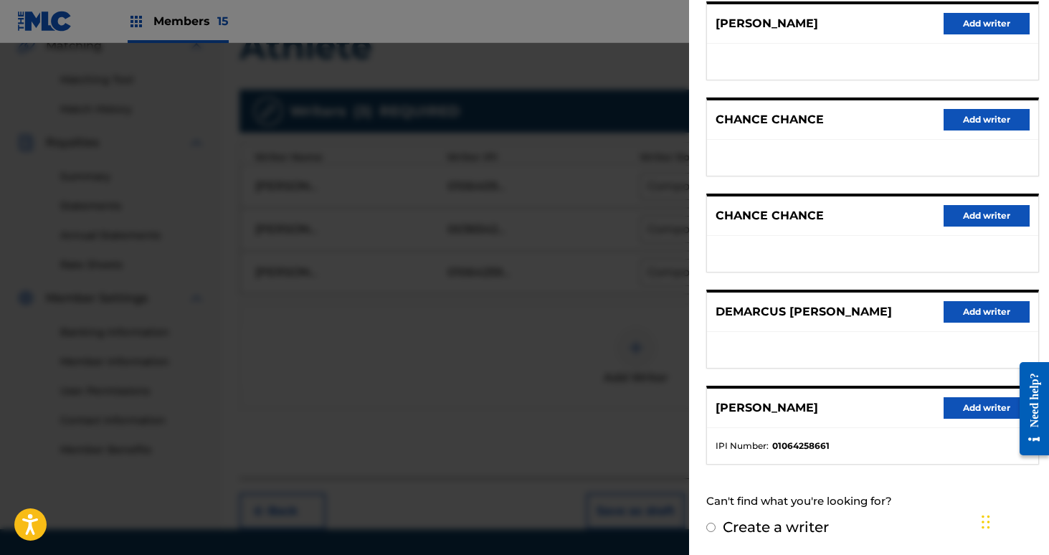
click at [974, 408] on button "Add writer" at bounding box center [987, 408] width 86 height 22
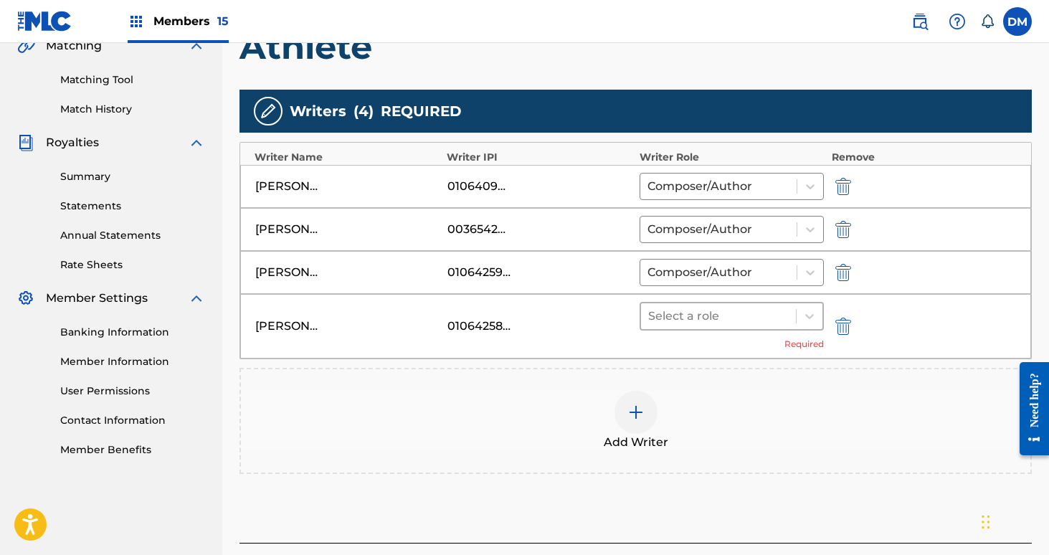
click at [755, 317] on div at bounding box center [718, 316] width 141 height 20
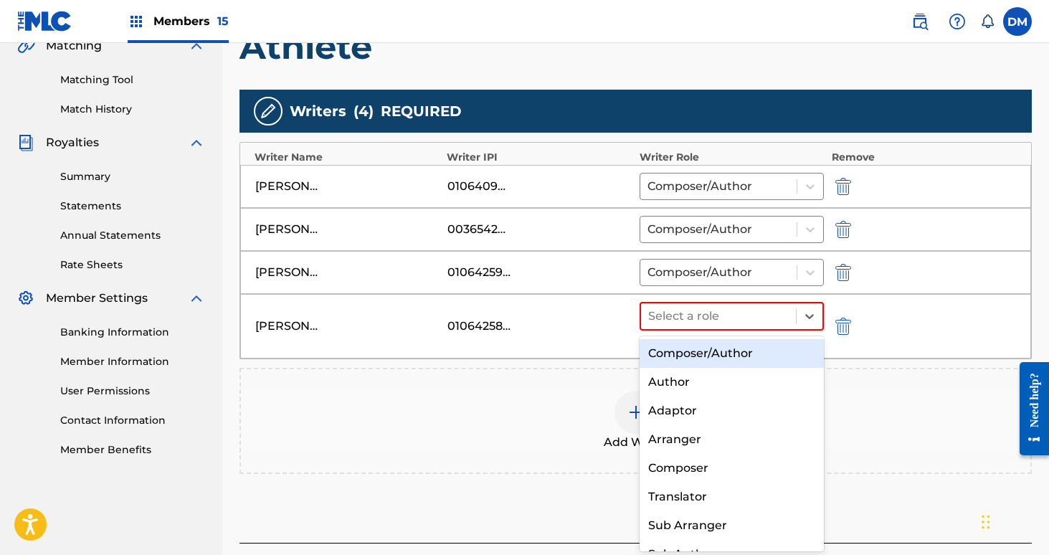
click at [746, 346] on div "Composer/Author" at bounding box center [732, 353] width 185 height 29
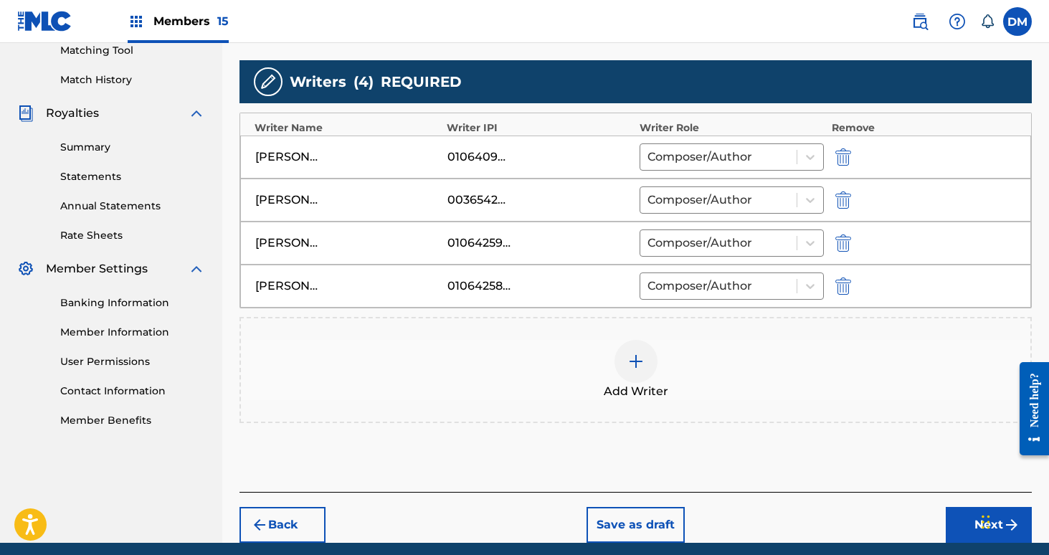
click at [958, 523] on button "Next" at bounding box center [989, 525] width 86 height 36
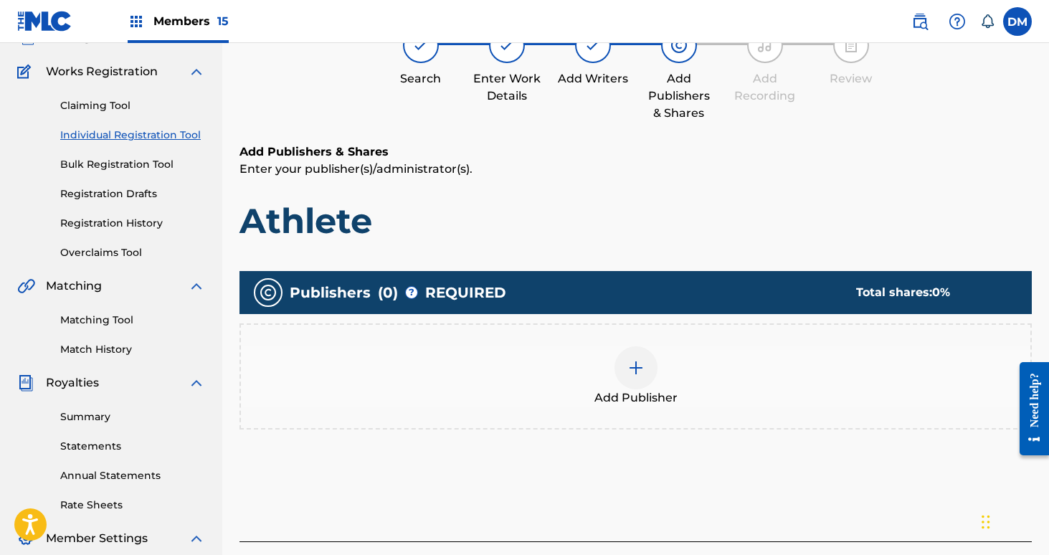
scroll to position [65, 0]
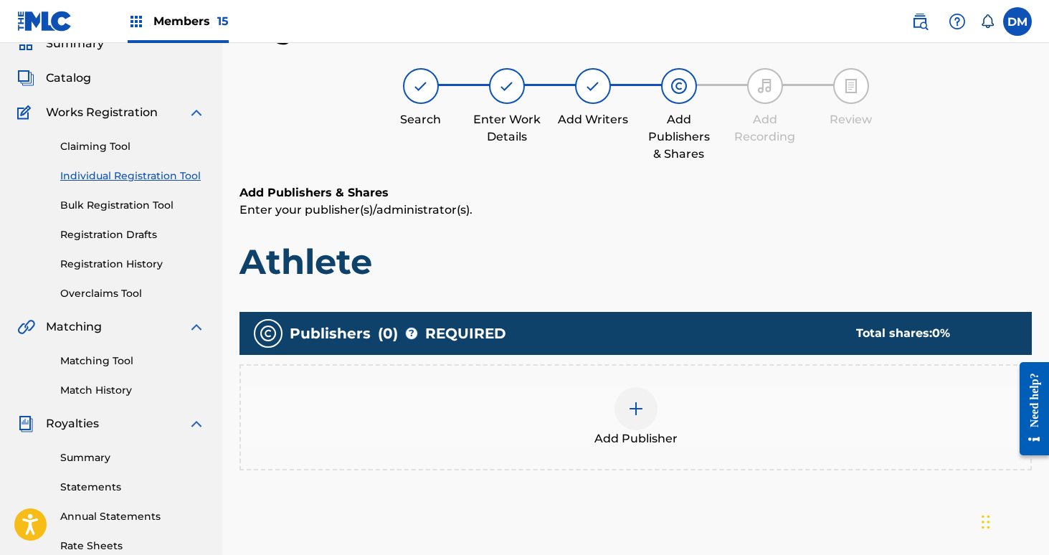
click at [637, 399] on div at bounding box center [636, 408] width 43 height 43
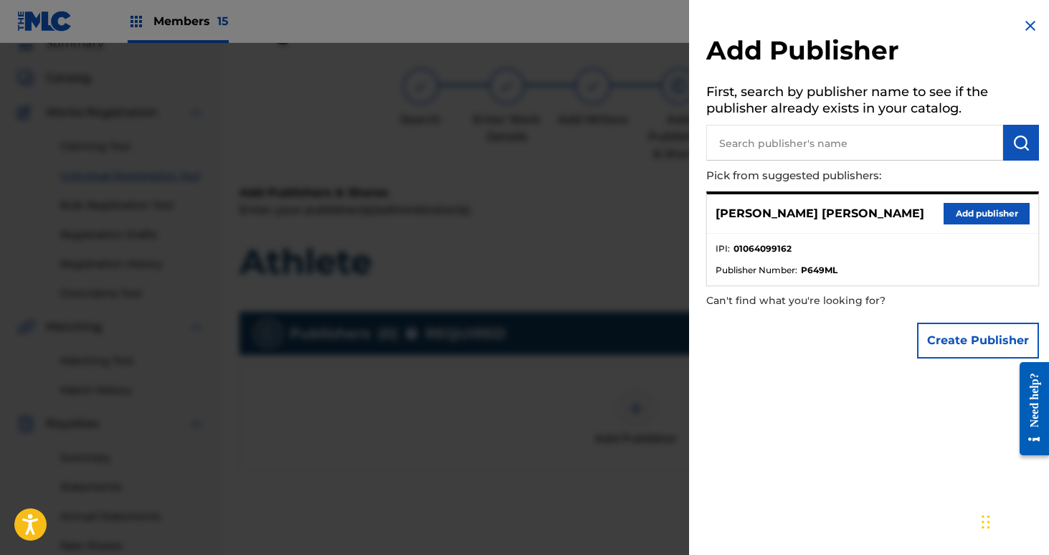
click at [976, 207] on button "Add publisher" at bounding box center [987, 214] width 86 height 22
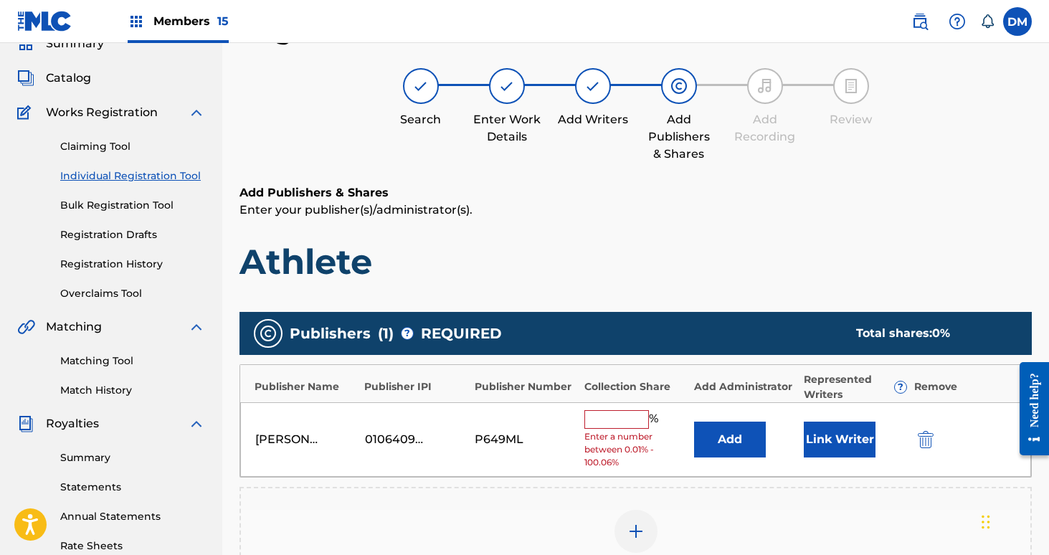
click at [632, 420] on input "text" at bounding box center [616, 419] width 65 height 19
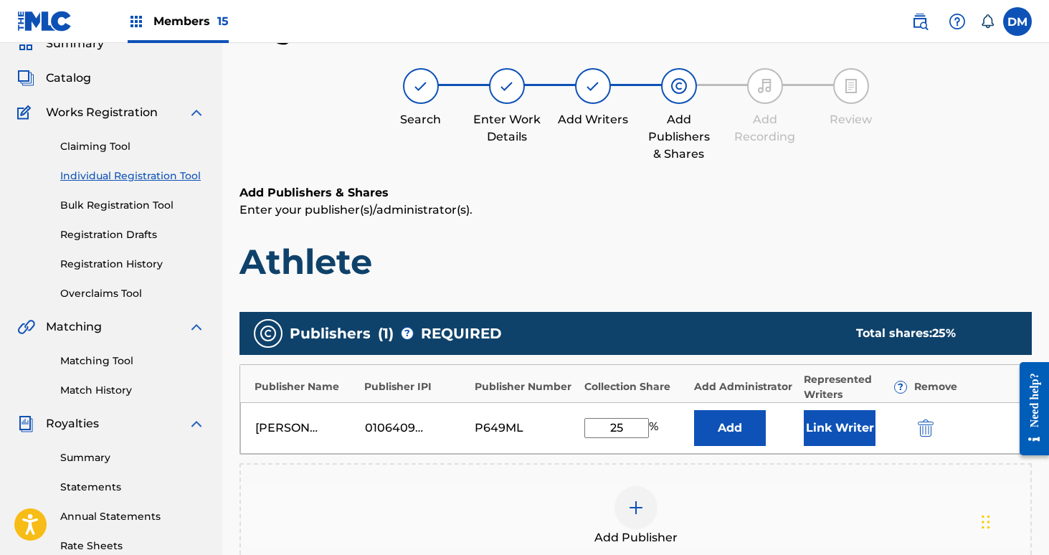
type input "25"
click at [843, 441] on button "Link Writer" at bounding box center [840, 428] width 72 height 36
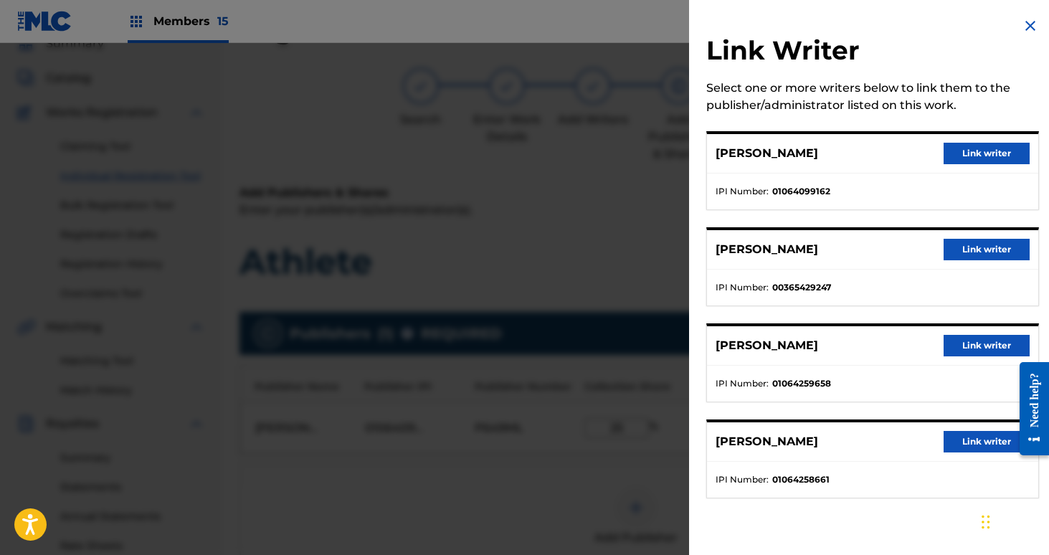
click at [966, 160] on button "Link writer" at bounding box center [987, 154] width 86 height 22
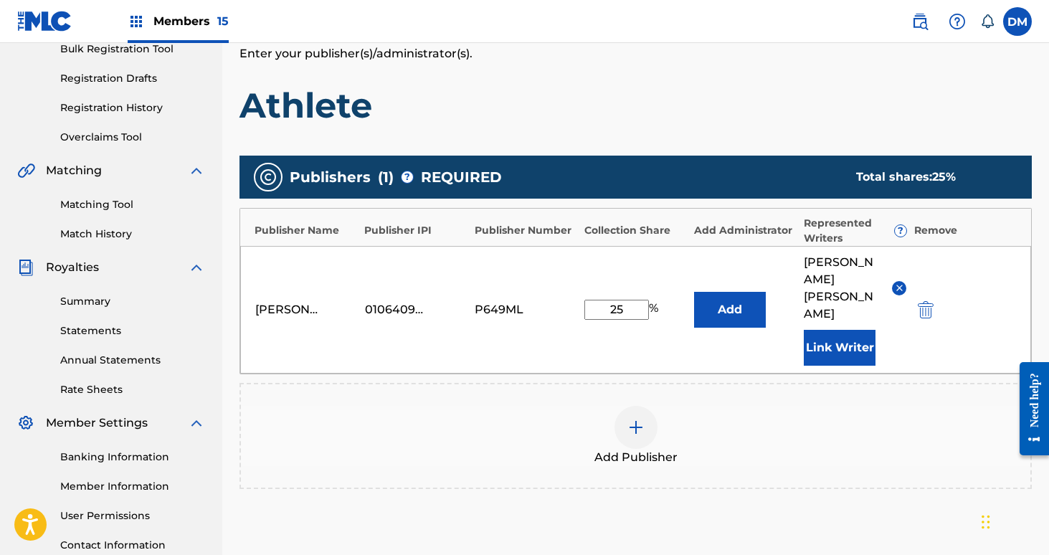
scroll to position [352, 0]
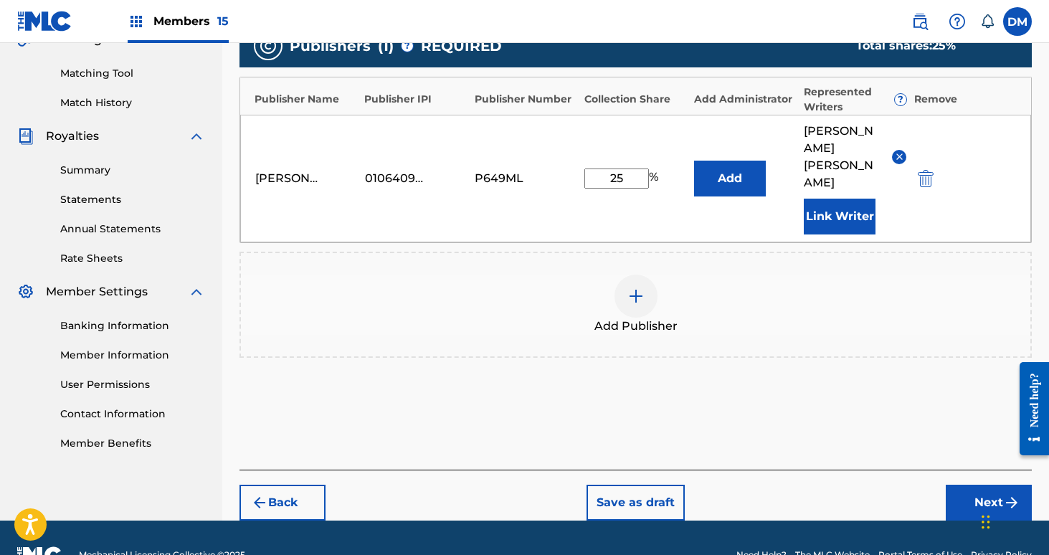
click at [972, 485] on button "Next" at bounding box center [989, 503] width 86 height 36
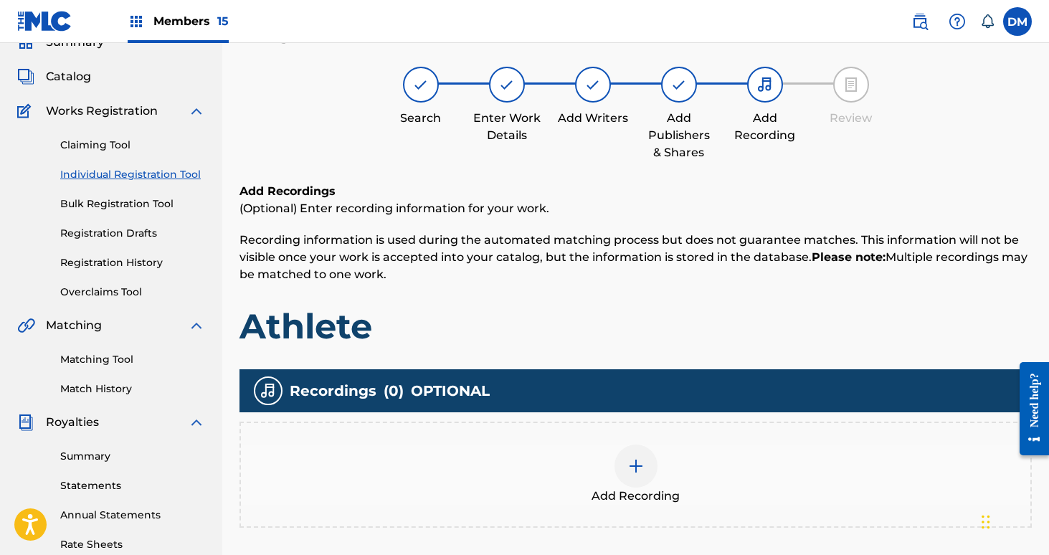
scroll to position [65, 0]
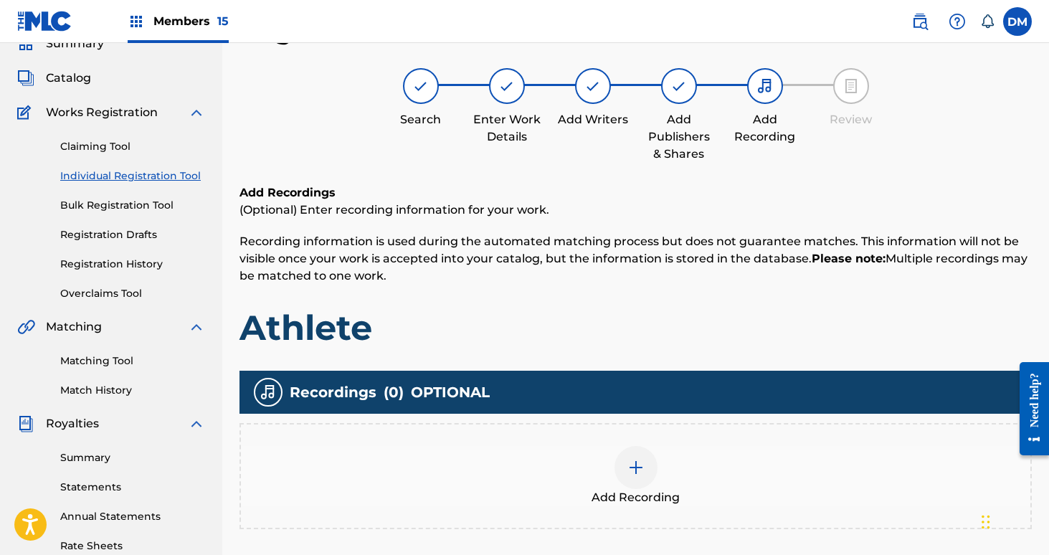
click at [645, 467] on div at bounding box center [636, 467] width 43 height 43
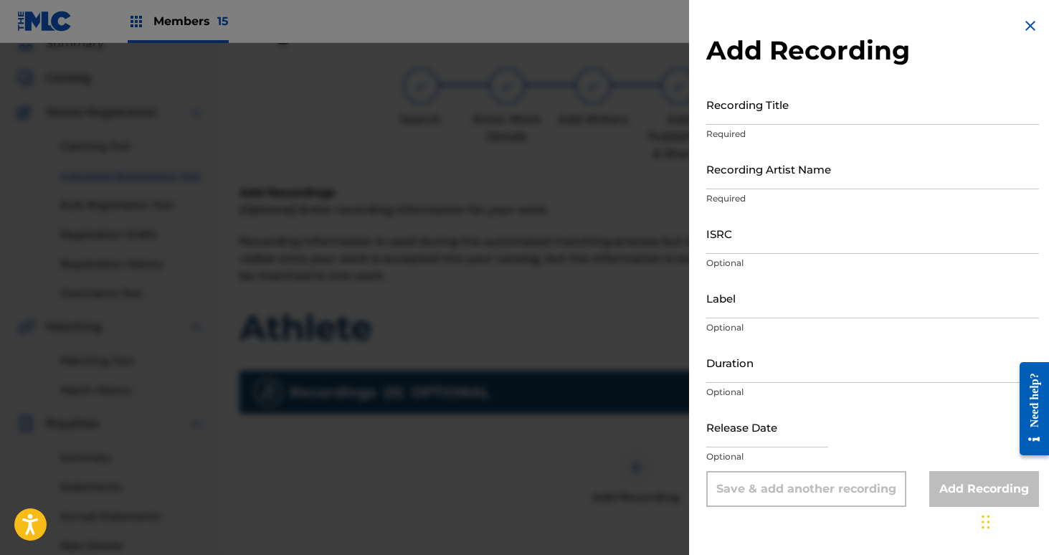
click at [1028, 29] on img at bounding box center [1030, 25] width 17 height 17
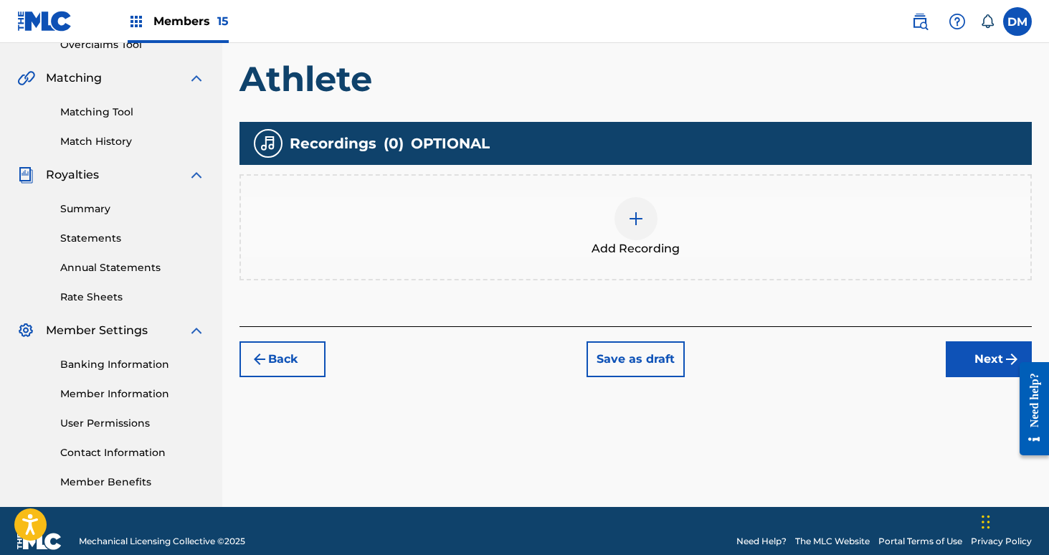
click at [959, 349] on button "Next" at bounding box center [989, 359] width 86 height 36
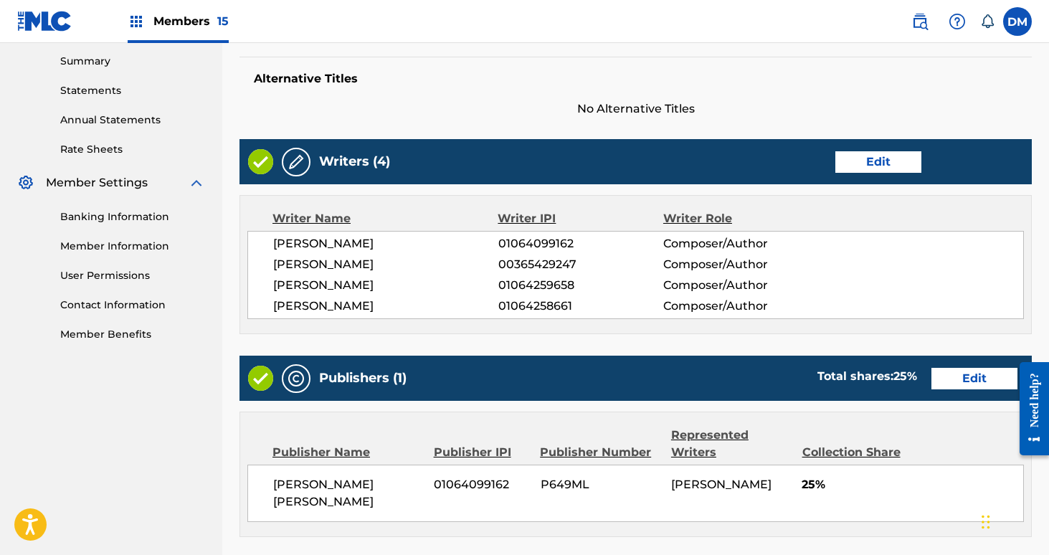
scroll to position [678, 0]
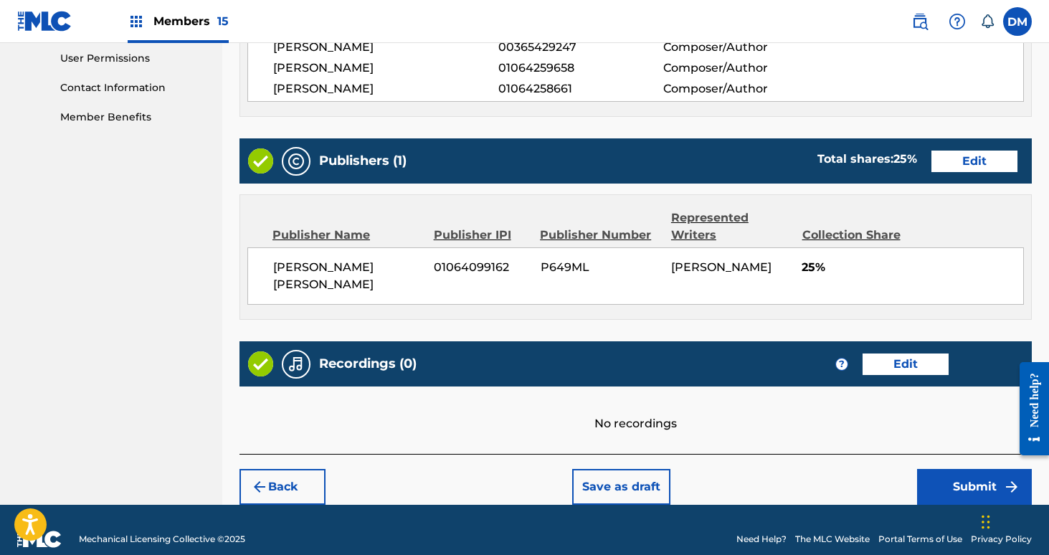
click at [945, 469] on button "Submit" at bounding box center [974, 487] width 115 height 36
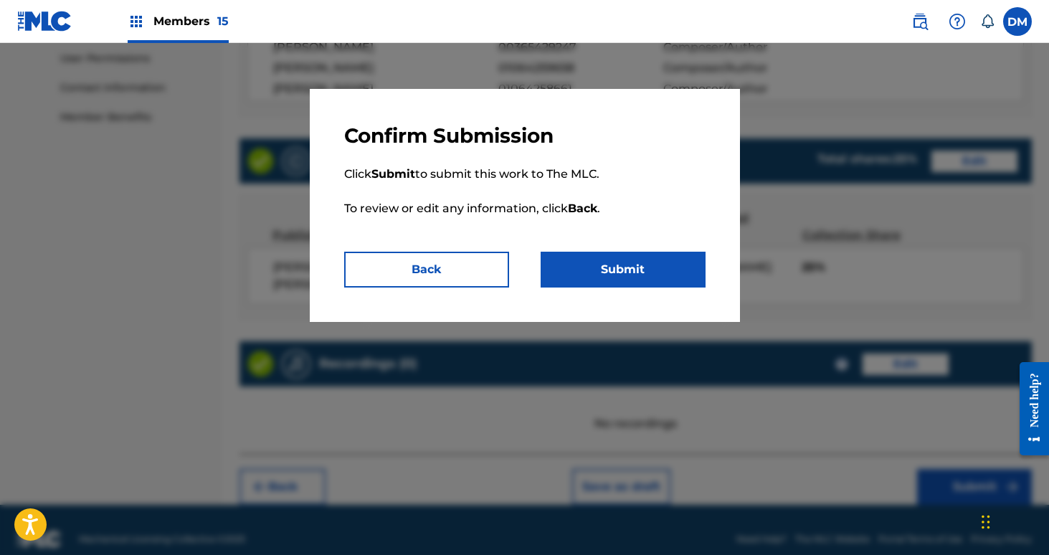
click at [646, 260] on button "Submit" at bounding box center [623, 270] width 165 height 36
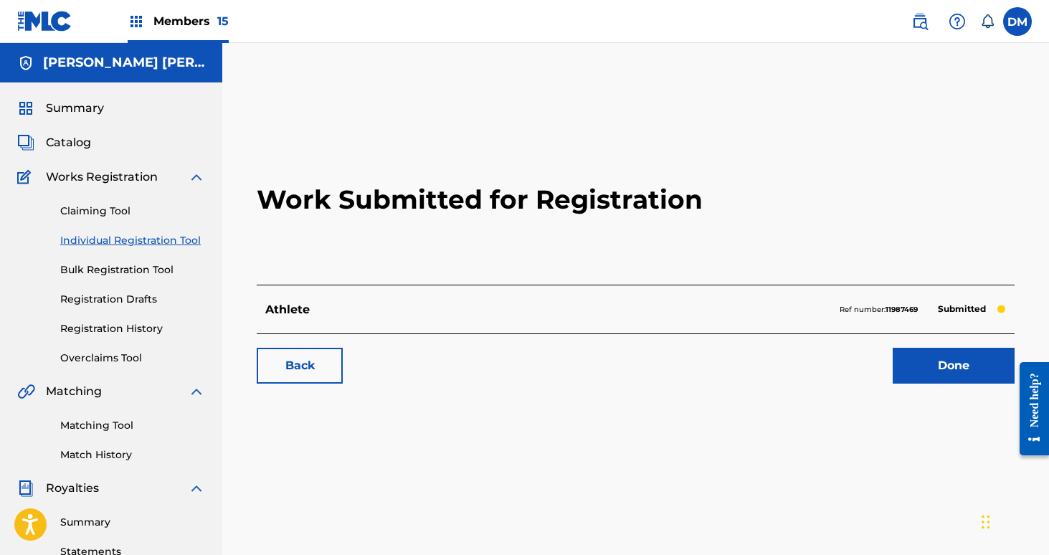
click at [935, 365] on link "Done" at bounding box center [954, 366] width 122 height 36
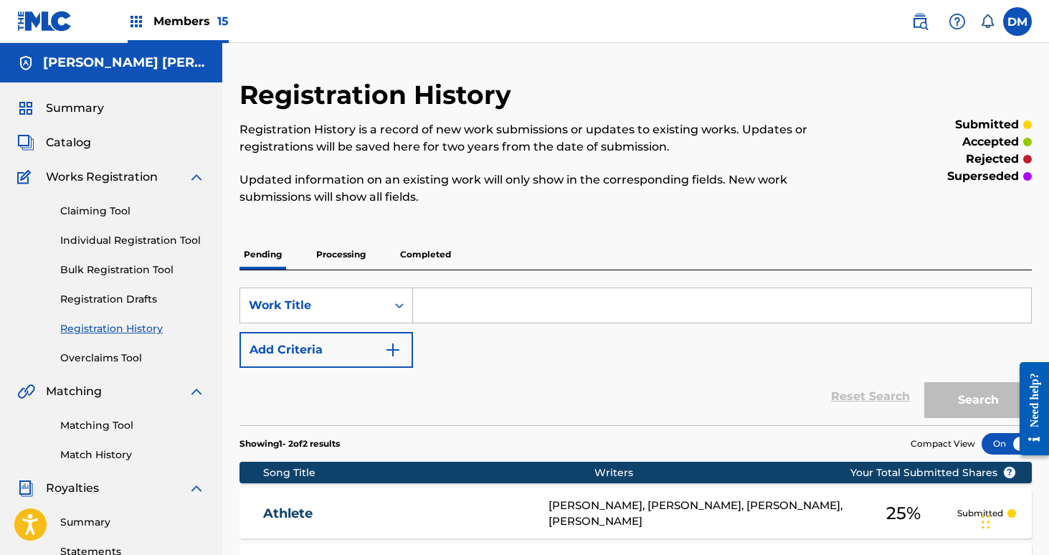
click at [115, 245] on link "Individual Registration Tool" at bounding box center [132, 240] width 145 height 15
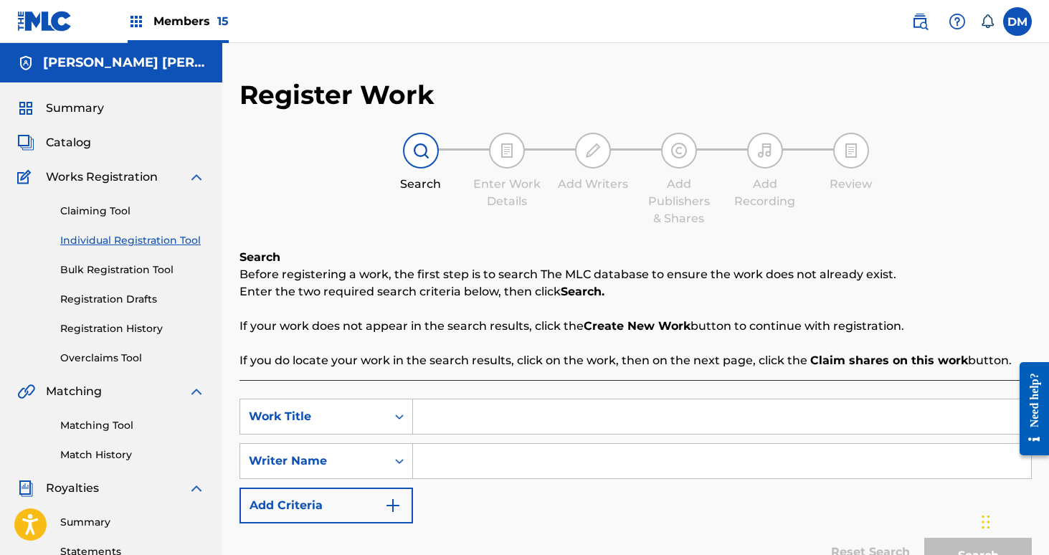
click at [490, 419] on input "Search Form" at bounding box center [722, 416] width 618 height 34
type input "Bury Me"
click at [521, 457] on input "Search Form" at bounding box center [722, 461] width 618 height 34
type input "[PERSON_NAME]"
click at [924, 538] on button "Search" at bounding box center [978, 556] width 108 height 36
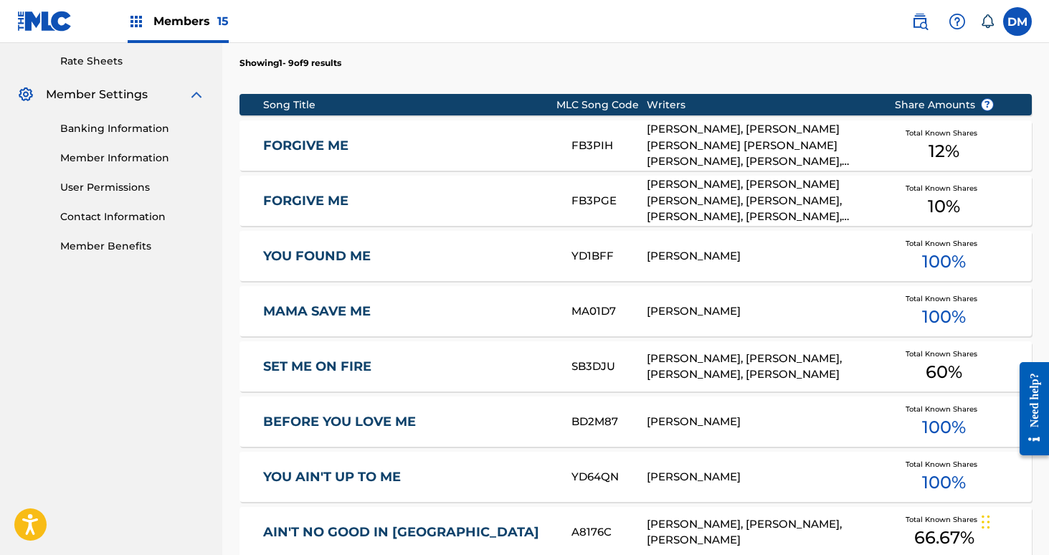
scroll to position [851, 0]
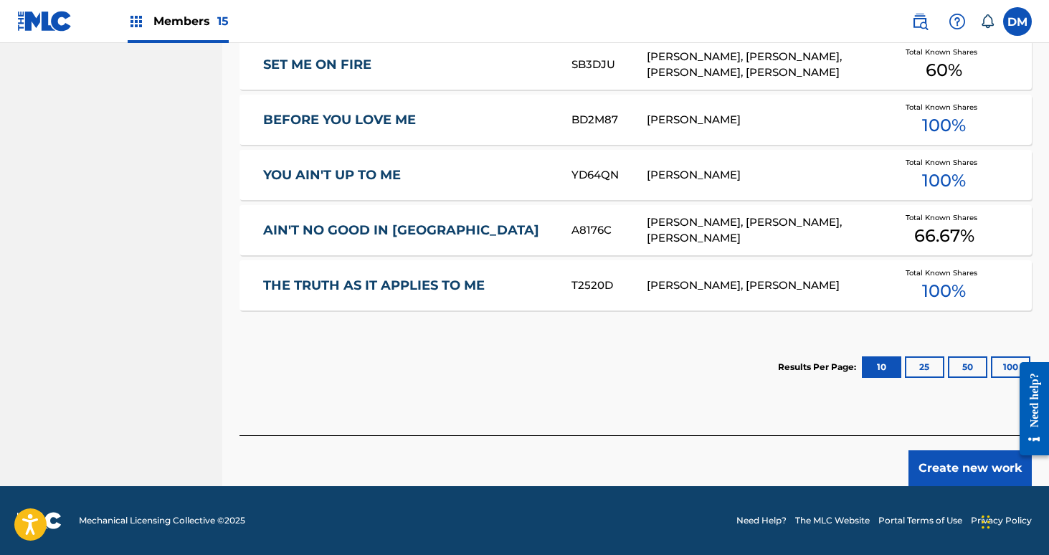
click at [931, 475] on button "Create new work" at bounding box center [970, 468] width 123 height 36
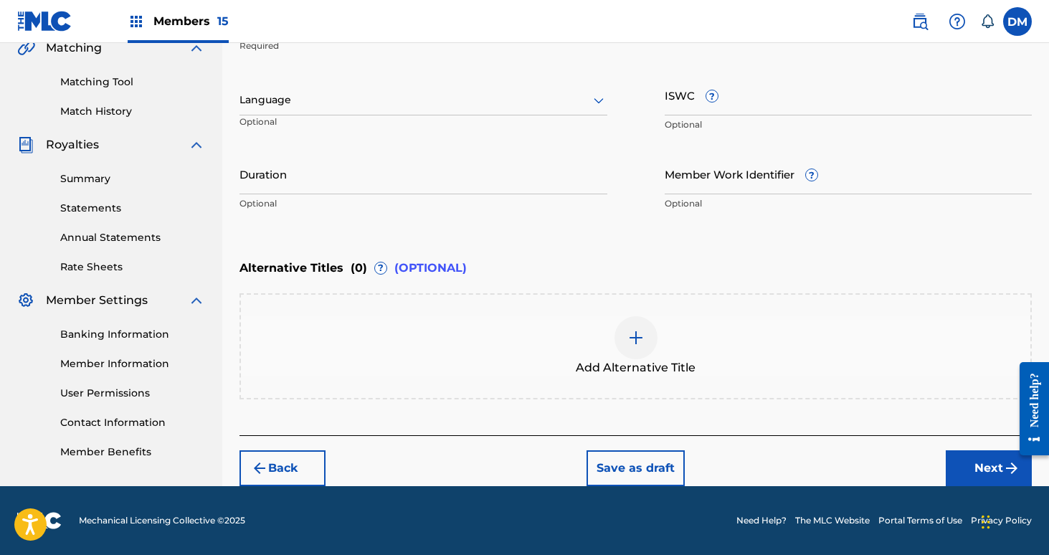
scroll to position [343, 0]
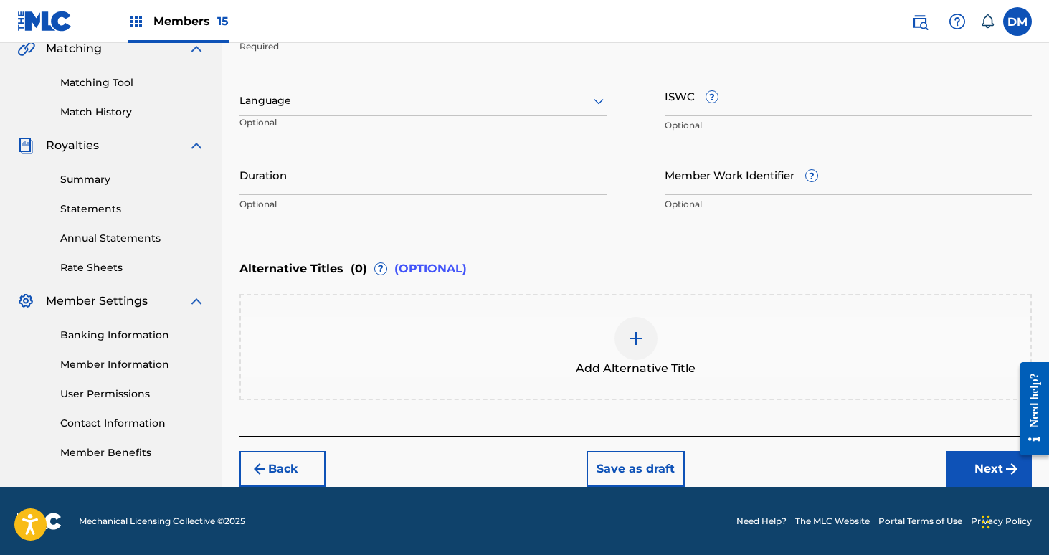
click at [1002, 469] on button "Next" at bounding box center [989, 469] width 86 height 36
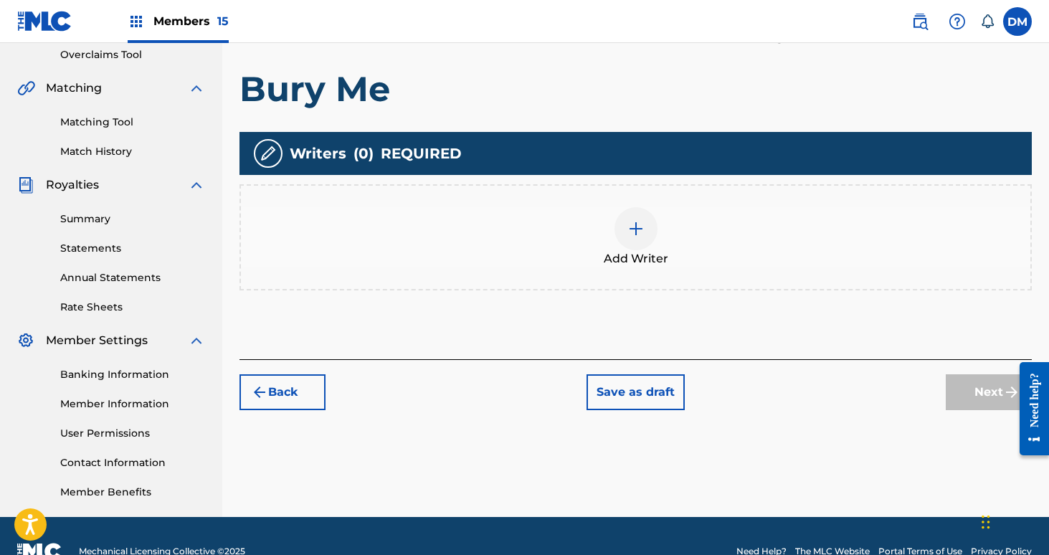
scroll to position [334, 0]
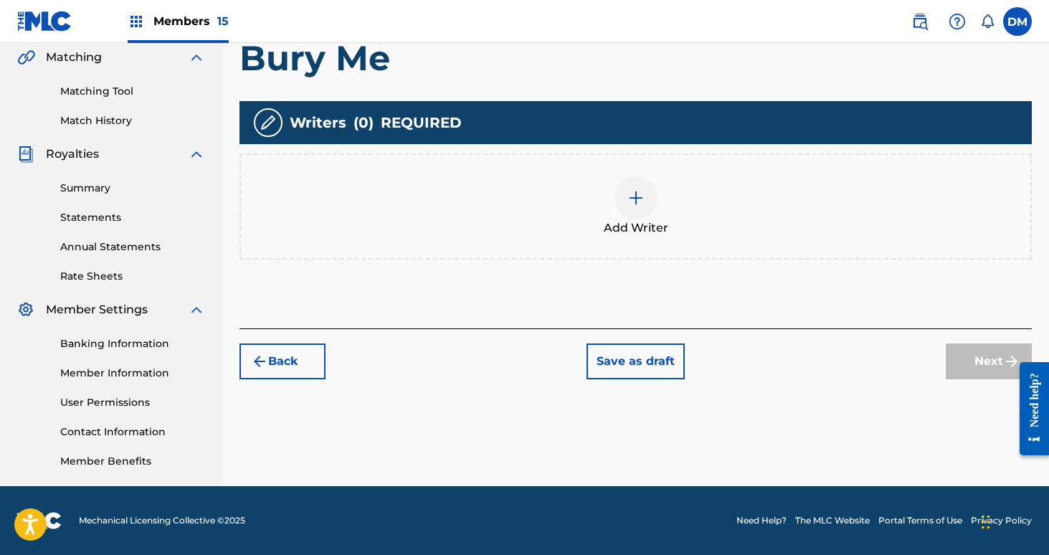
click at [632, 198] on img at bounding box center [635, 197] width 17 height 17
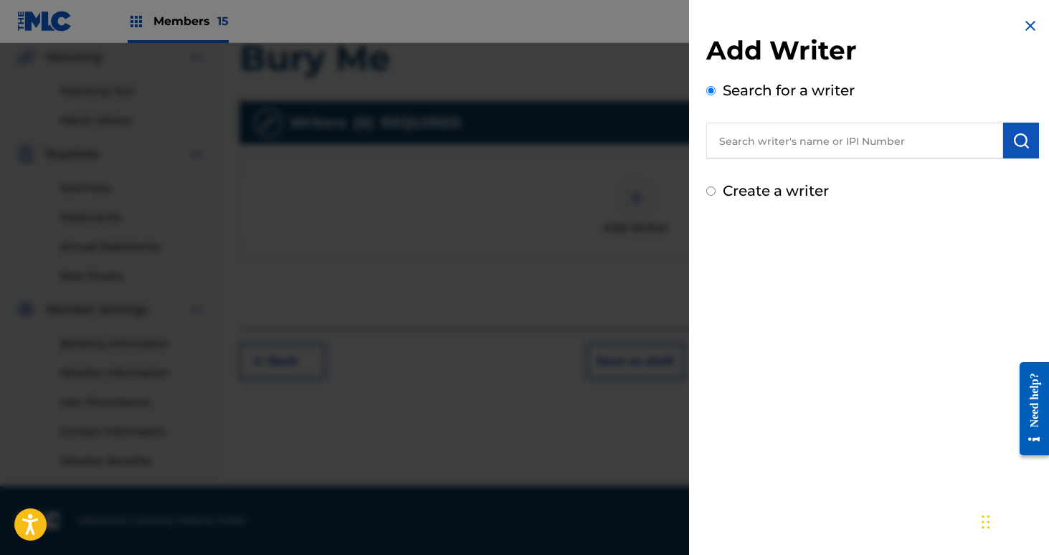
click at [739, 151] on input "text" at bounding box center [854, 141] width 297 height 36
type input "s"
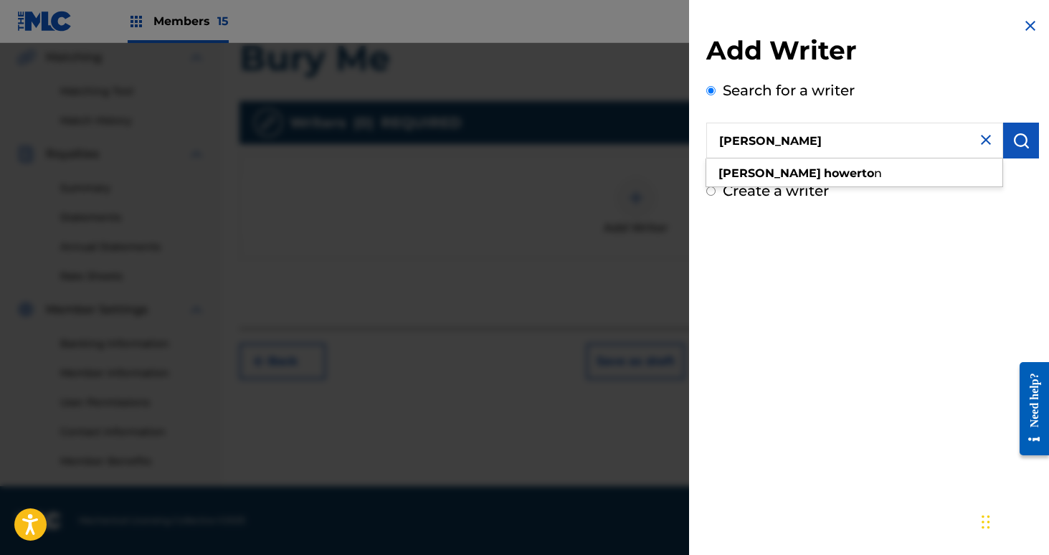
type input "[PERSON_NAME]"
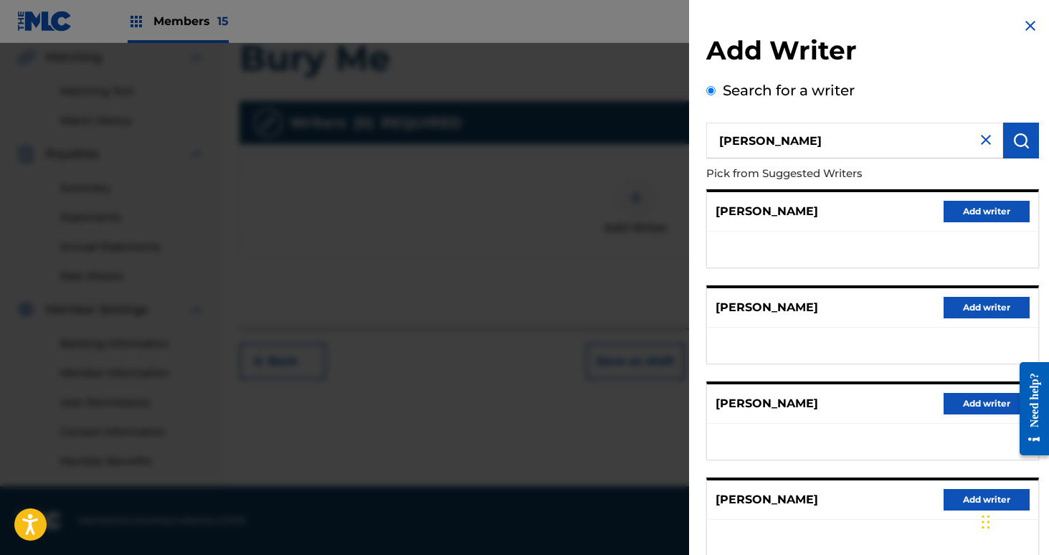
scroll to position [188, 0]
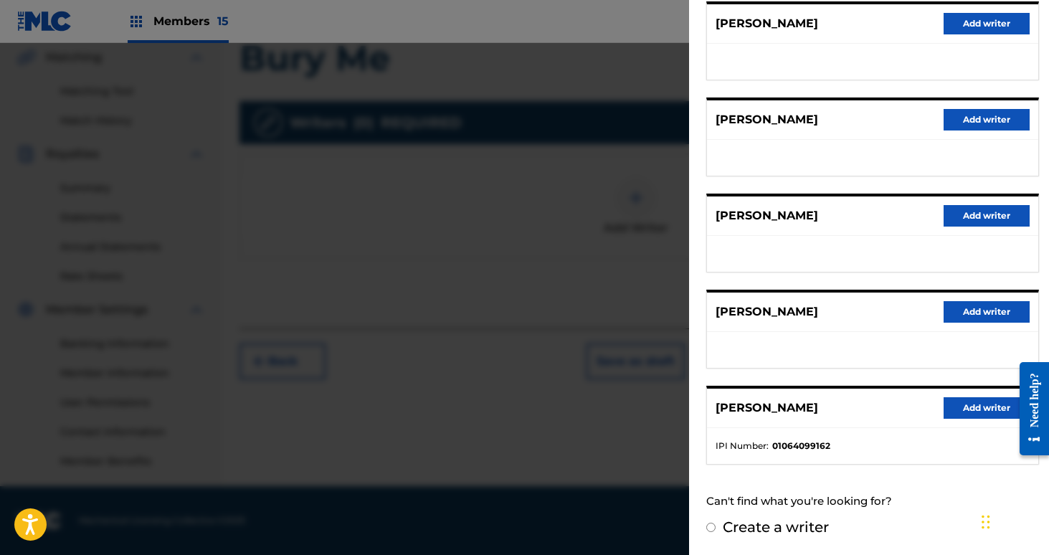
click at [967, 404] on button "Add writer" at bounding box center [987, 408] width 86 height 22
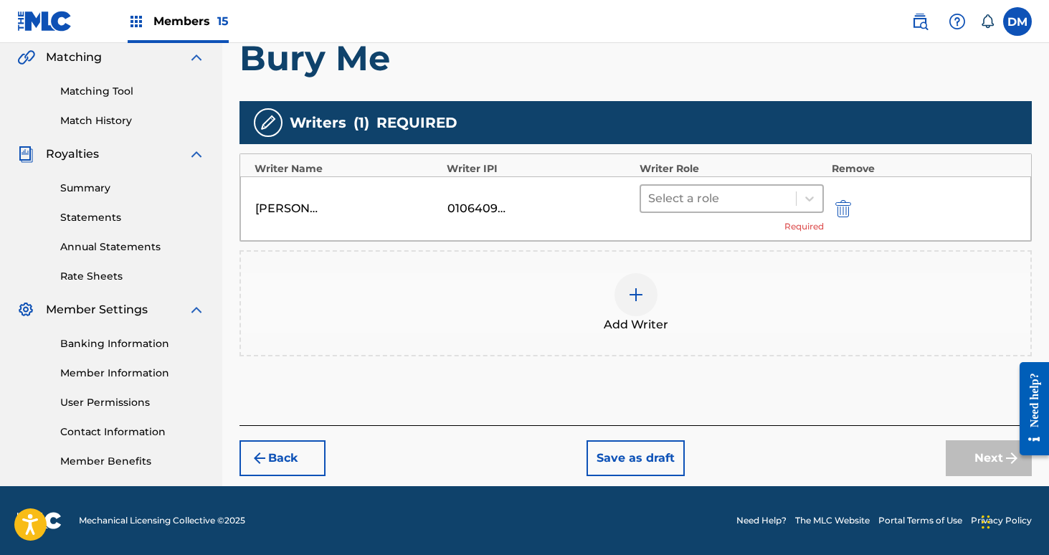
click at [737, 196] on div at bounding box center [718, 199] width 141 height 20
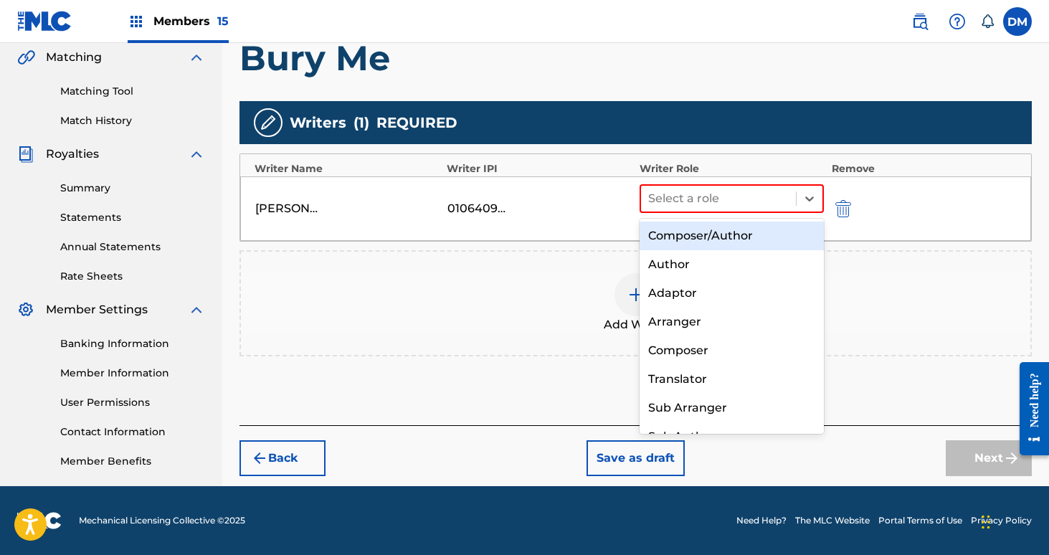
click at [724, 227] on div "Composer/Author" at bounding box center [732, 236] width 185 height 29
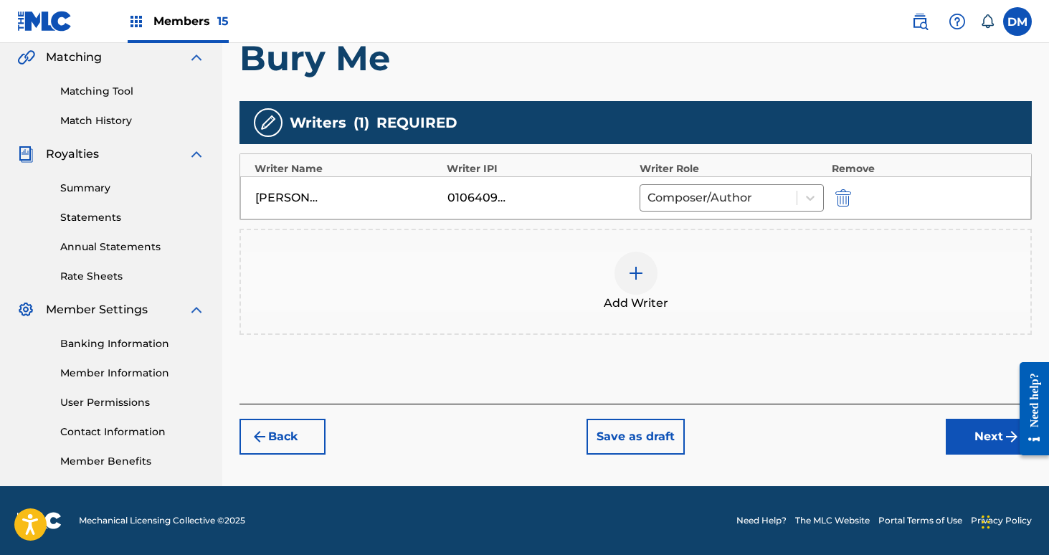
click at [645, 283] on div at bounding box center [636, 273] width 43 height 43
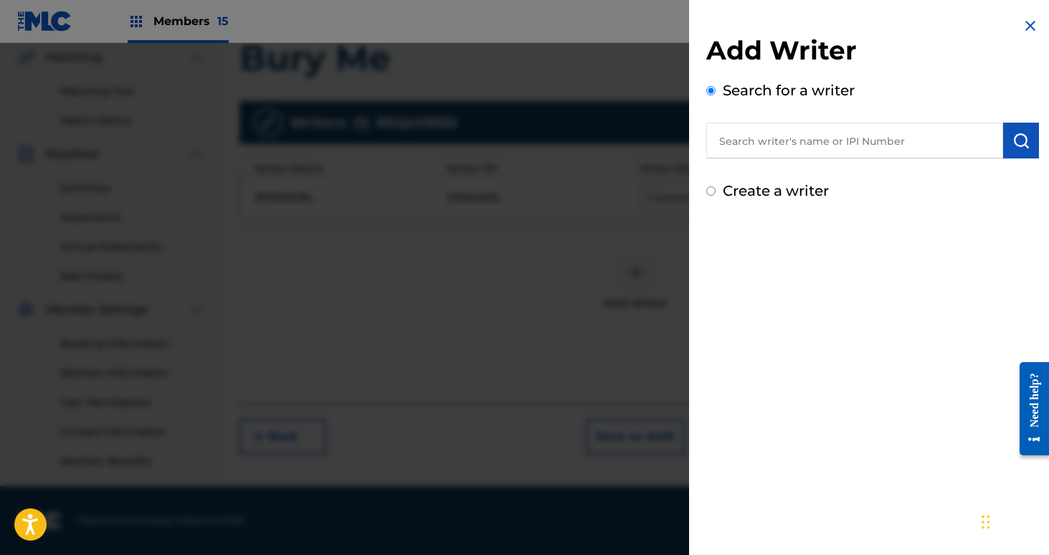
click at [749, 154] on input "text" at bounding box center [854, 141] width 297 height 36
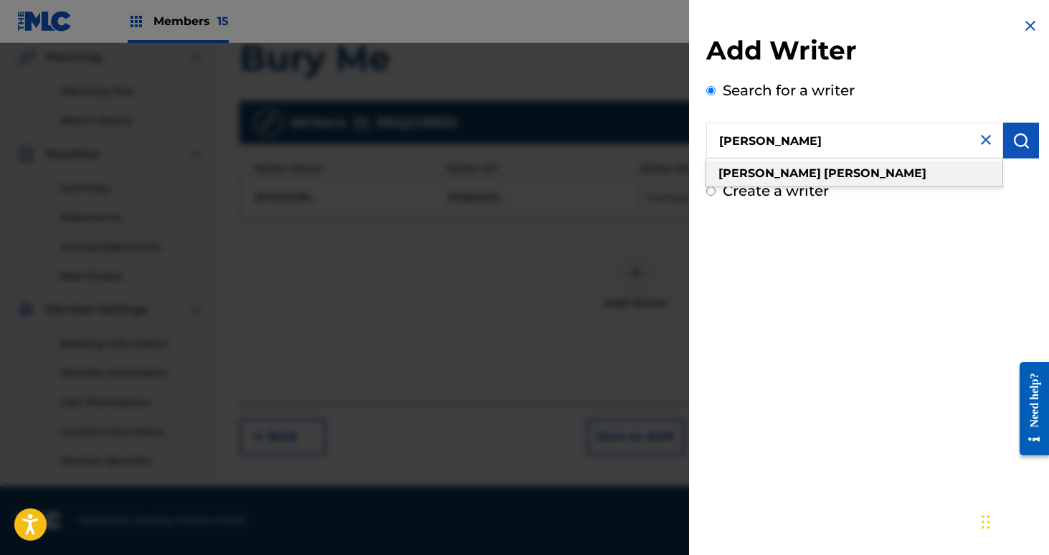
type input "[PERSON_NAME]"
click at [824, 168] on strong "[PERSON_NAME]" at bounding box center [875, 173] width 103 height 14
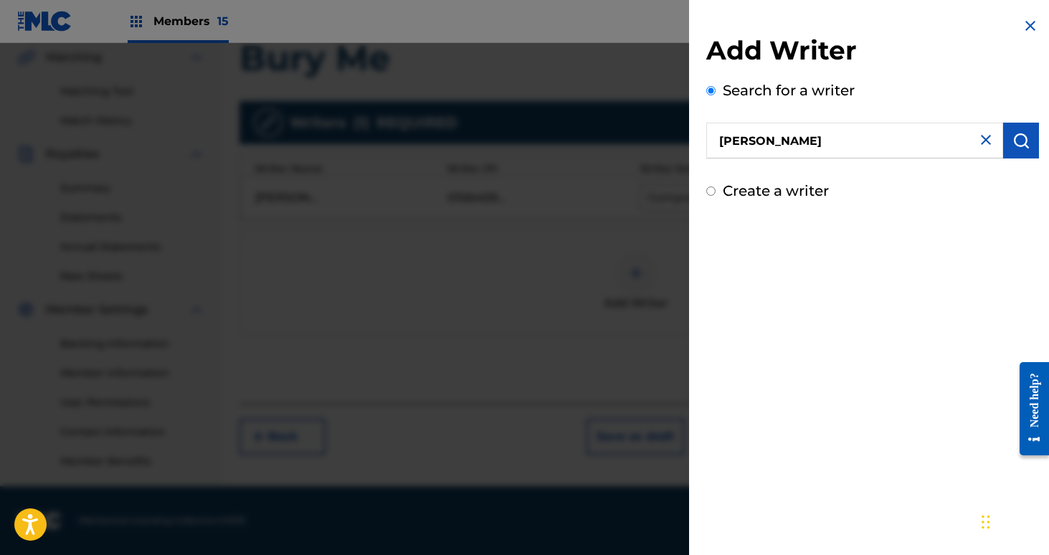
click at [1020, 130] on button "submit" at bounding box center [1021, 141] width 36 height 36
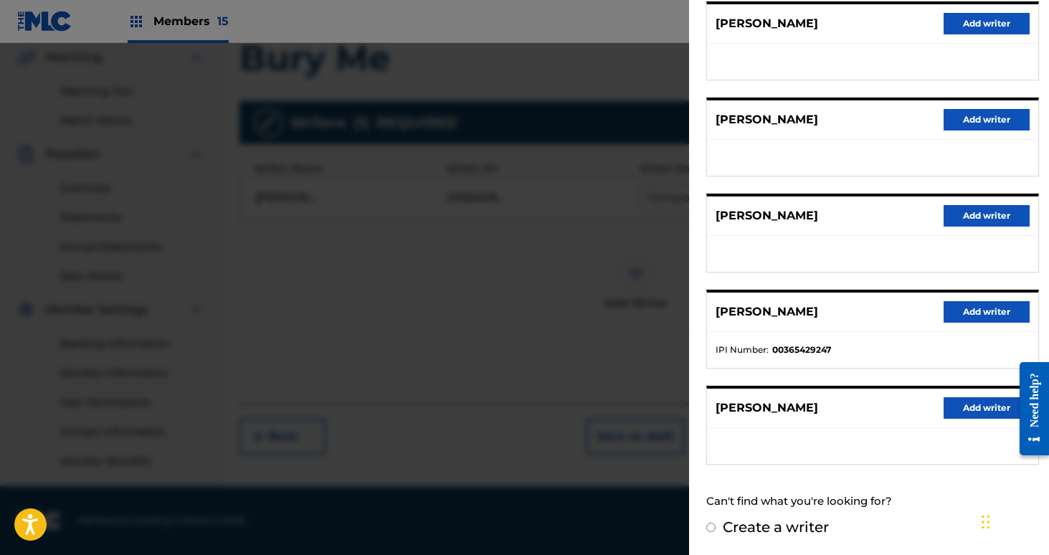
click at [979, 311] on button "Add writer" at bounding box center [987, 312] width 86 height 22
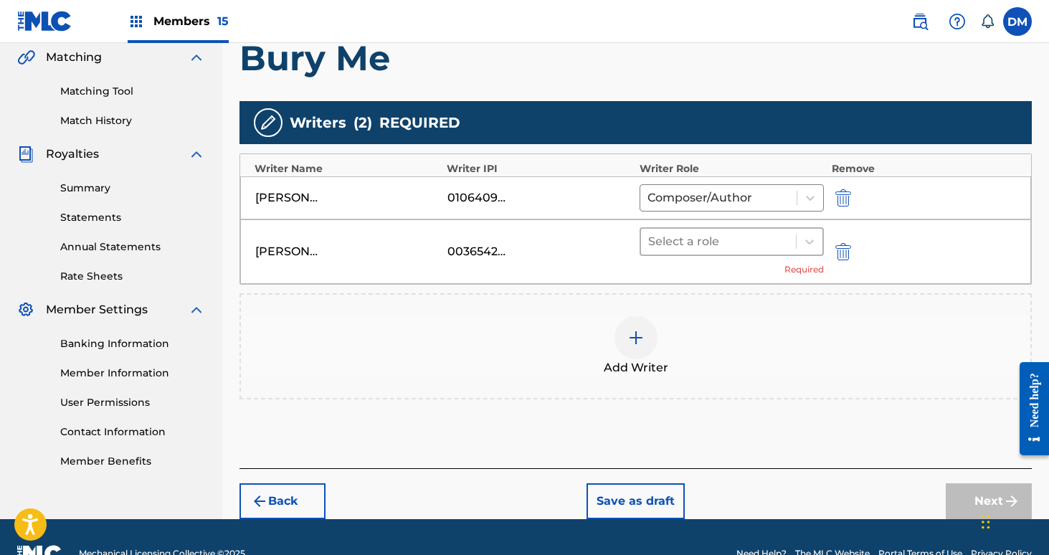
click at [757, 240] on div at bounding box center [718, 242] width 141 height 20
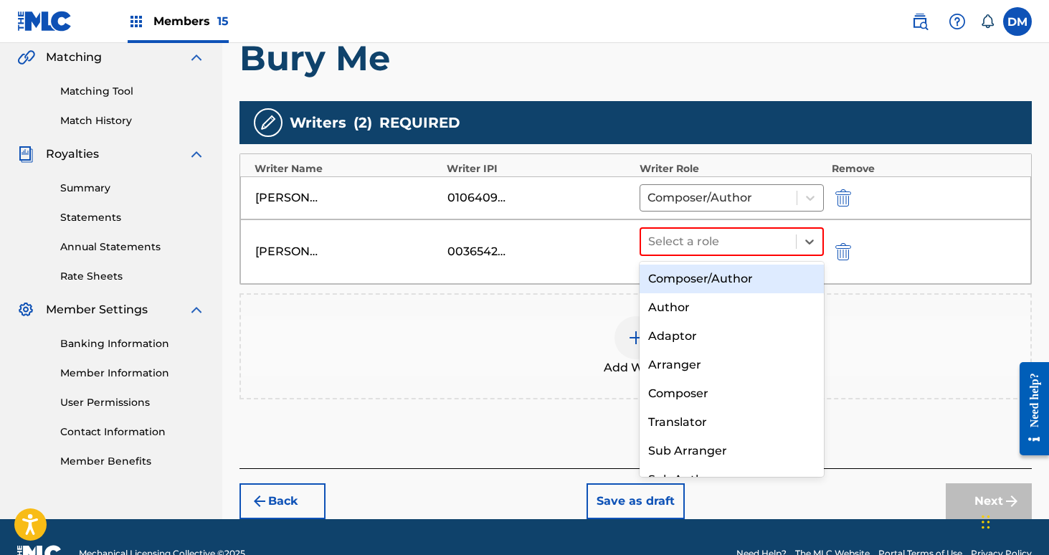
click at [732, 274] on div "Composer/Author" at bounding box center [732, 279] width 185 height 29
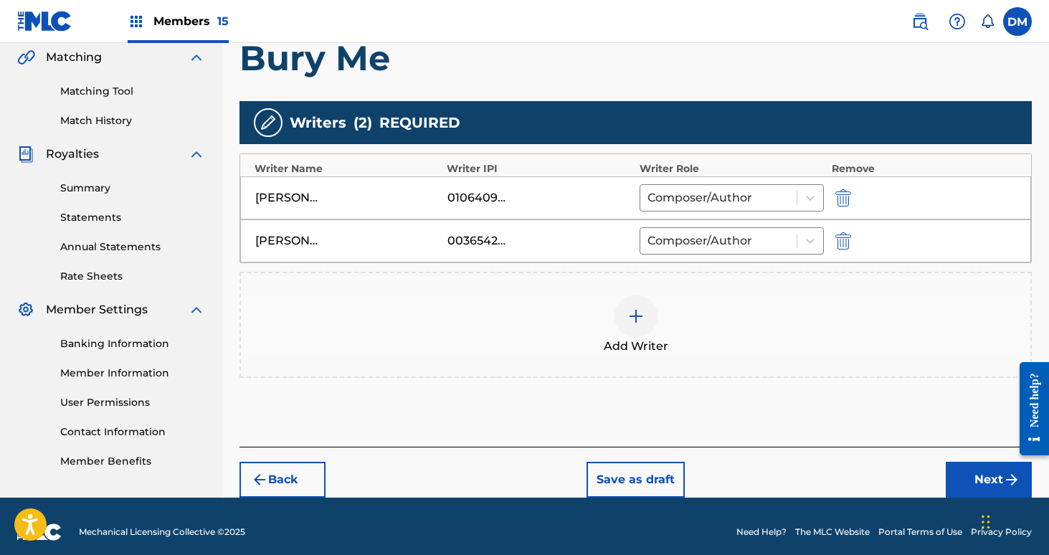
click at [642, 325] on div at bounding box center [636, 316] width 43 height 43
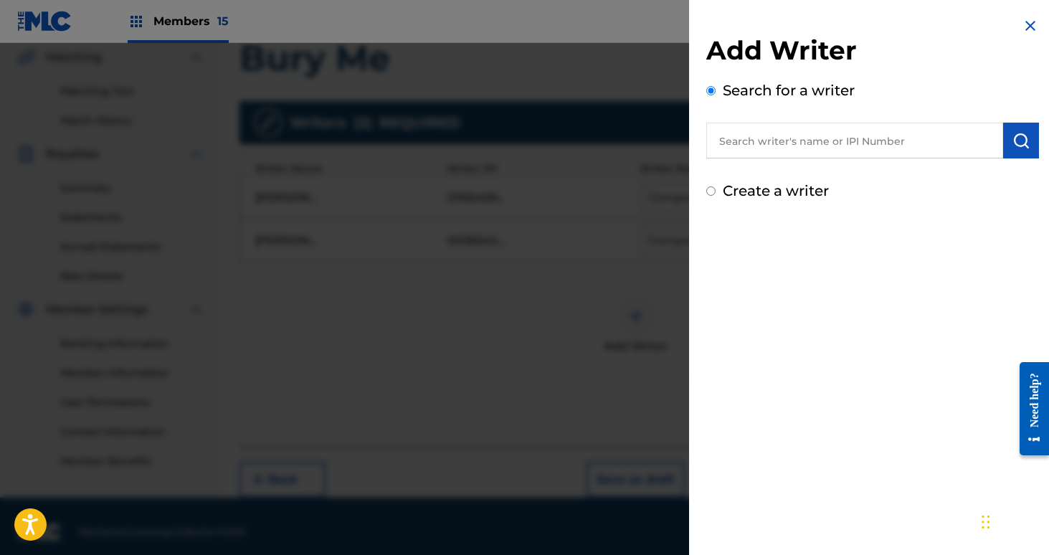
click at [767, 141] on input "text" at bounding box center [854, 141] width 297 height 36
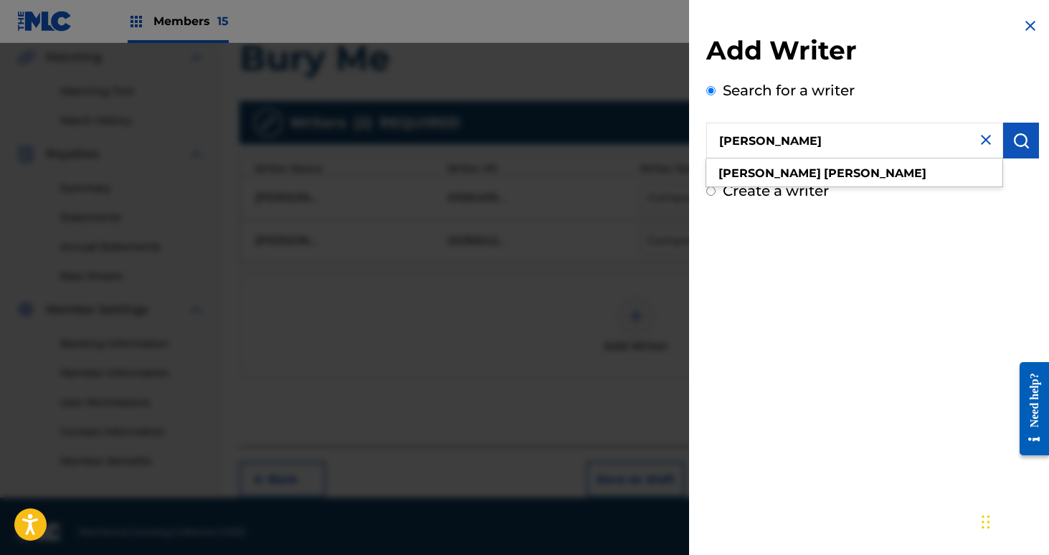
type input "[PERSON_NAME]"
click at [824, 176] on strong "[PERSON_NAME]" at bounding box center [875, 173] width 103 height 14
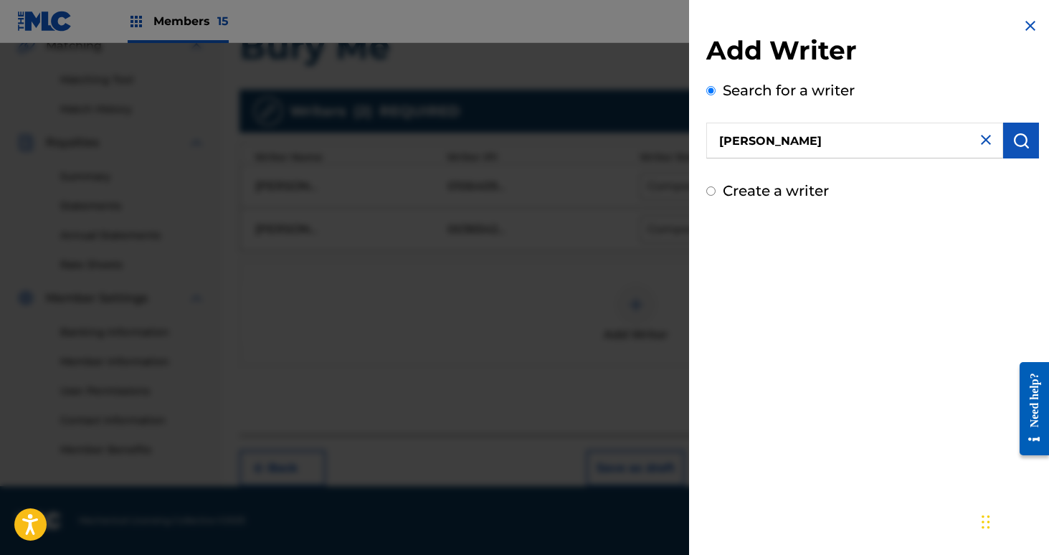
click at [1022, 135] on img "submit" at bounding box center [1020, 140] width 17 height 17
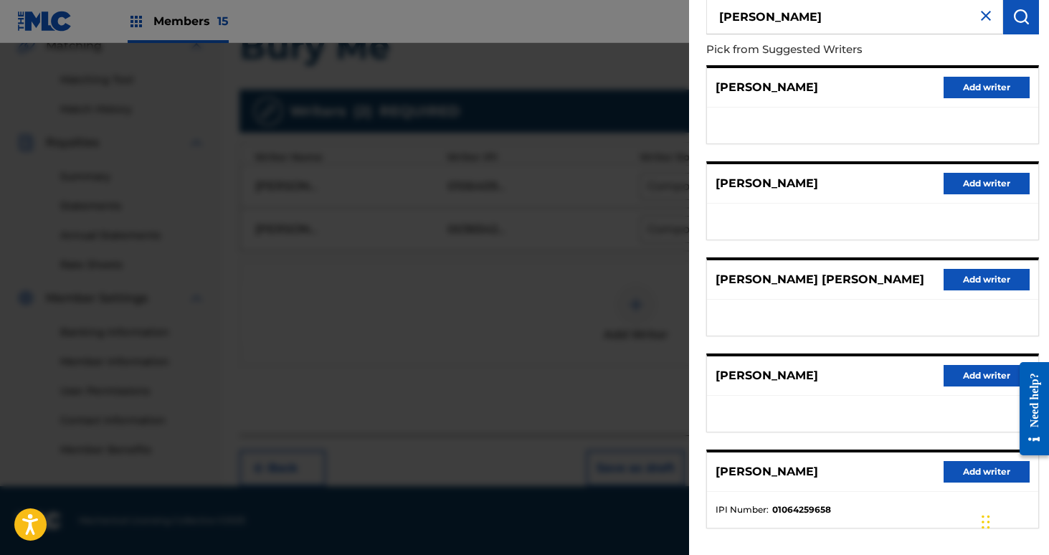
scroll to position [188, 0]
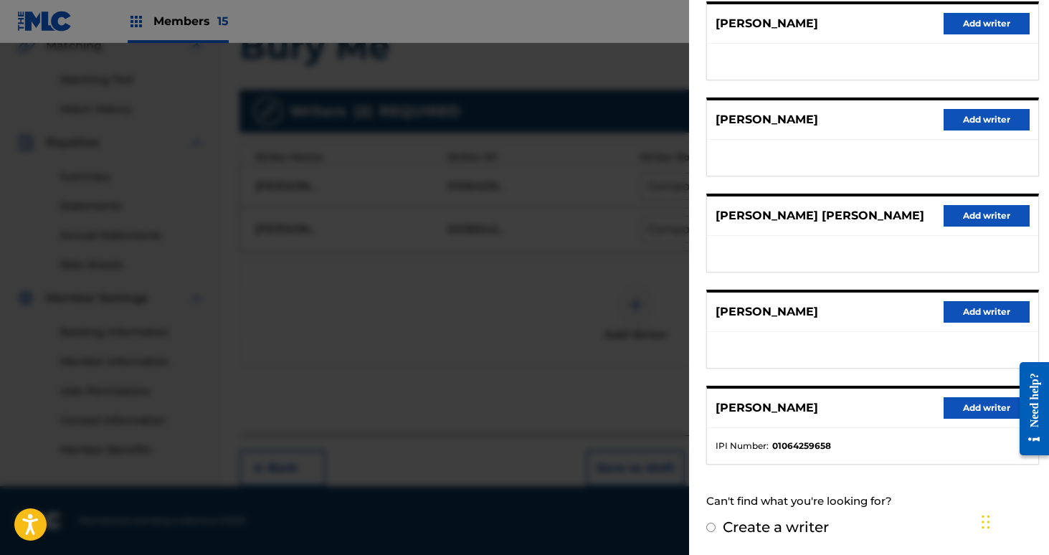
click at [982, 409] on button "Add writer" at bounding box center [987, 408] width 86 height 22
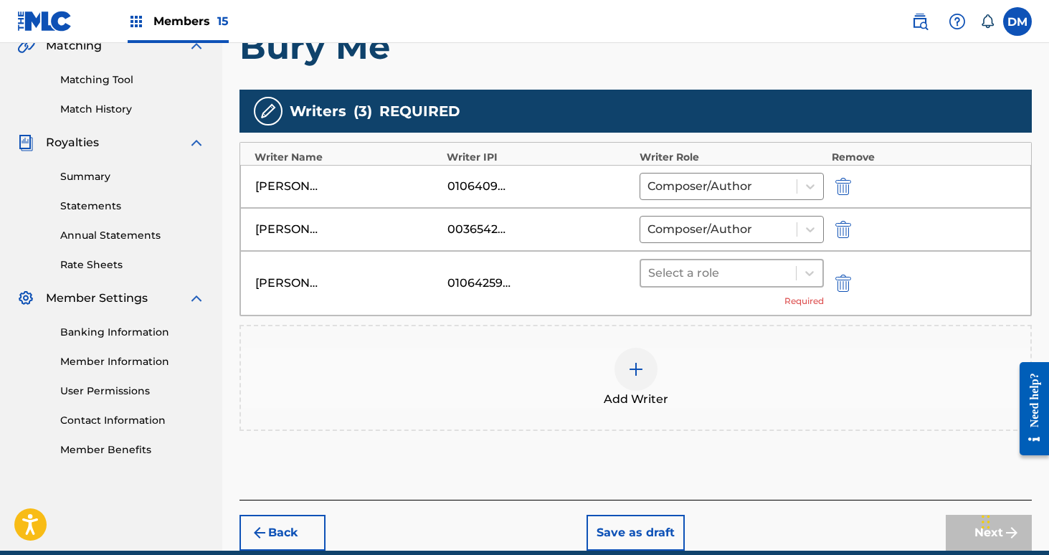
click at [767, 268] on div at bounding box center [718, 273] width 141 height 20
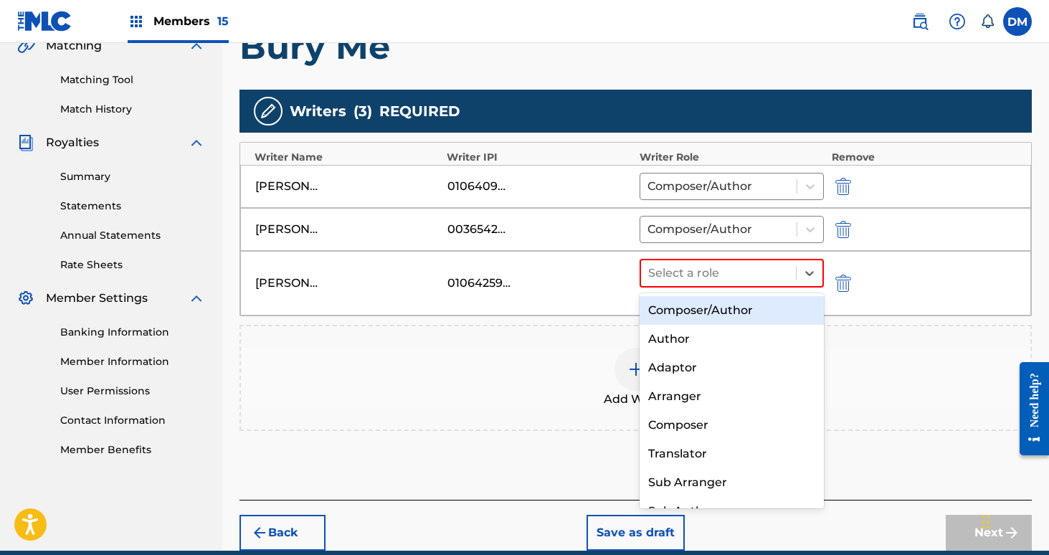
click at [751, 308] on div "Composer/Author" at bounding box center [732, 310] width 185 height 29
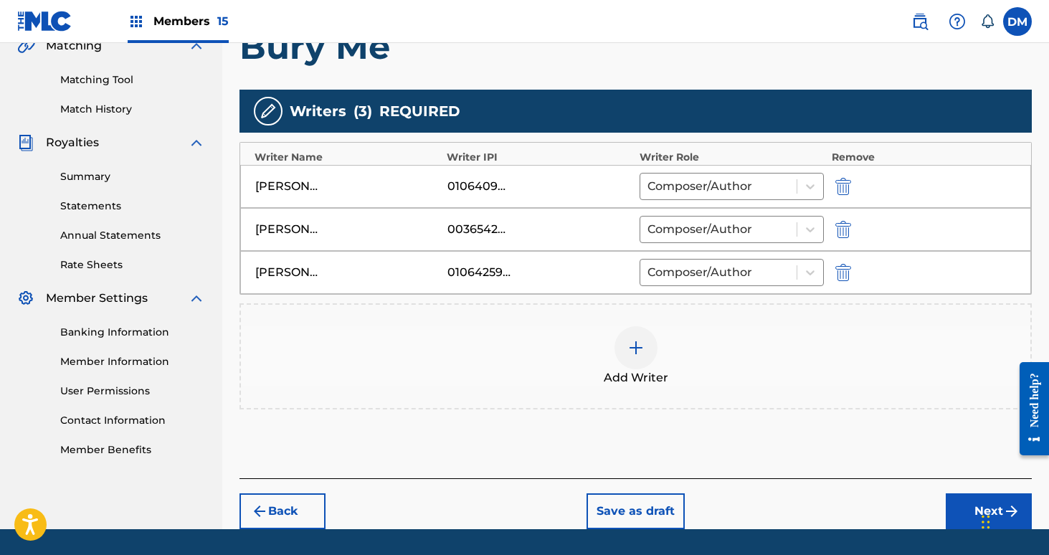
click at [653, 351] on div at bounding box center [636, 347] width 43 height 43
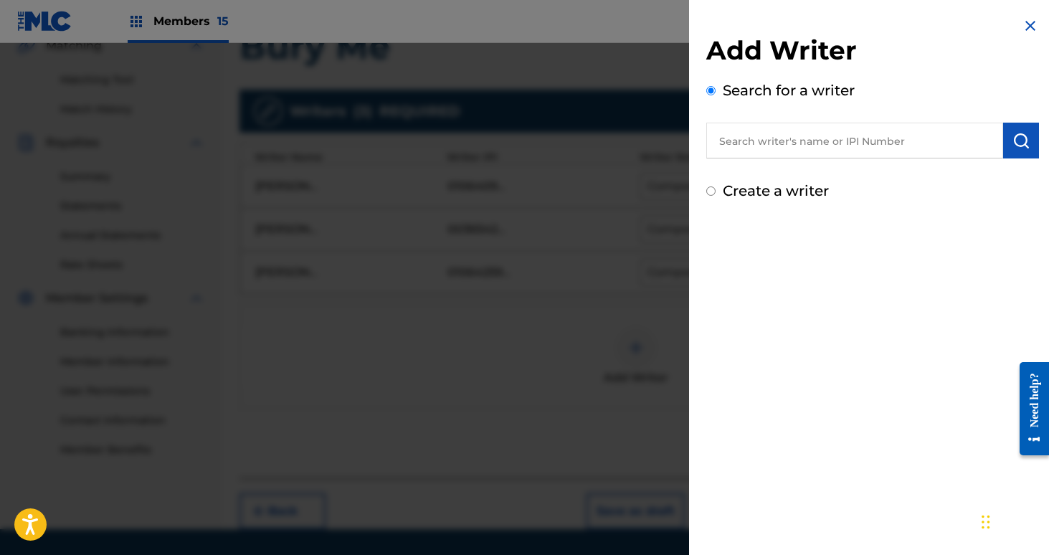
click at [833, 146] on input "text" at bounding box center [854, 141] width 297 height 36
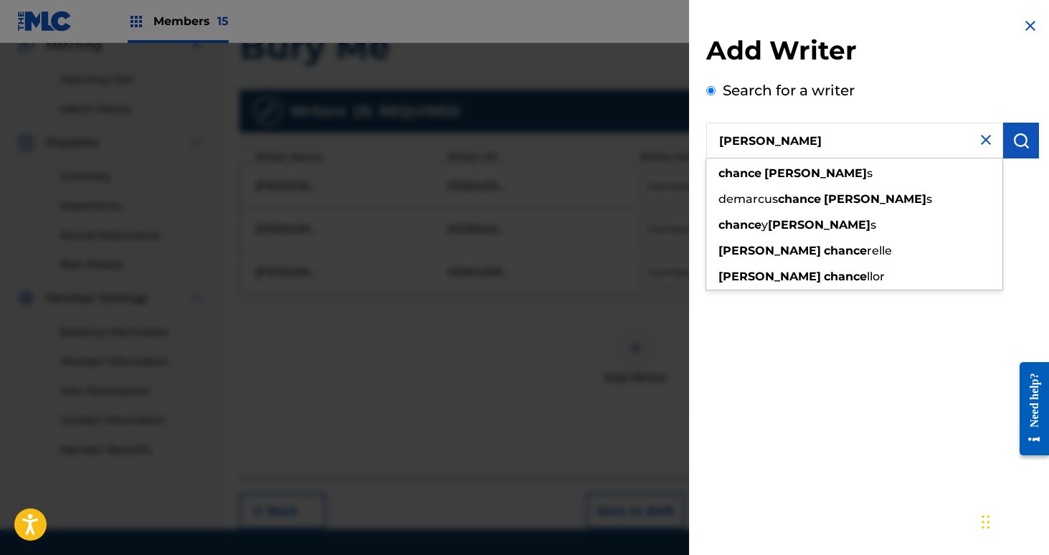
type input "[PERSON_NAME]"
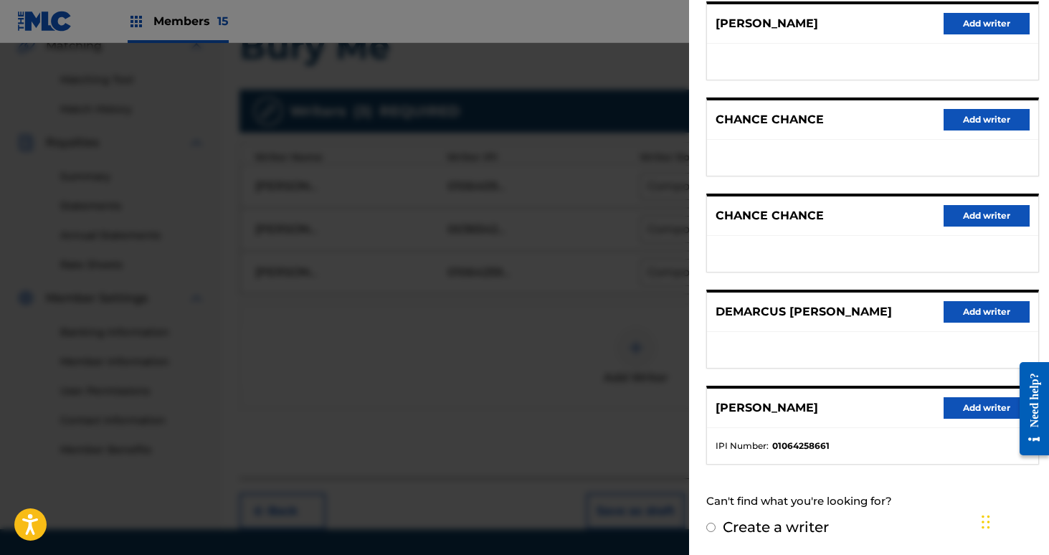
click at [955, 409] on button "Add writer" at bounding box center [987, 408] width 86 height 22
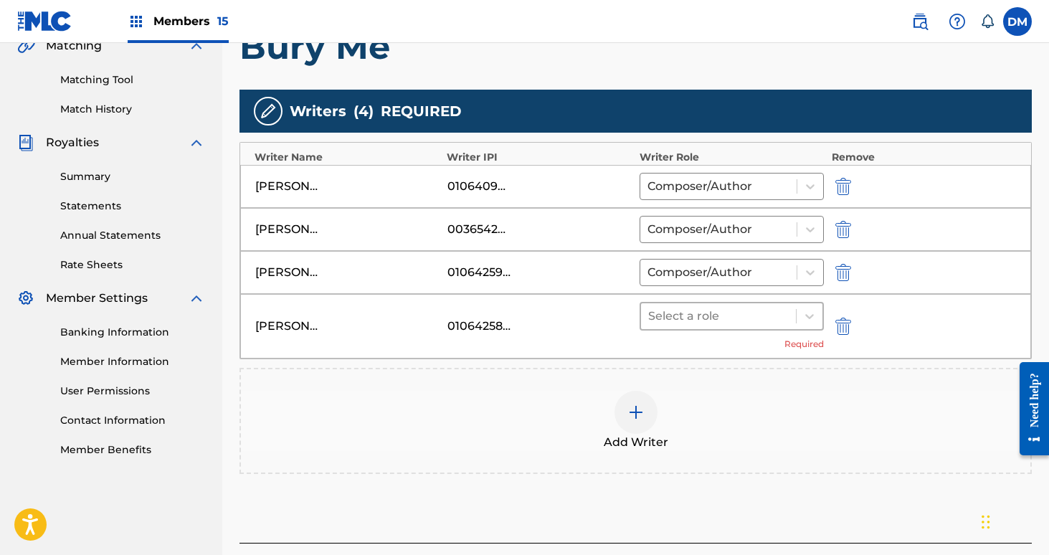
click at [700, 321] on div at bounding box center [718, 316] width 141 height 20
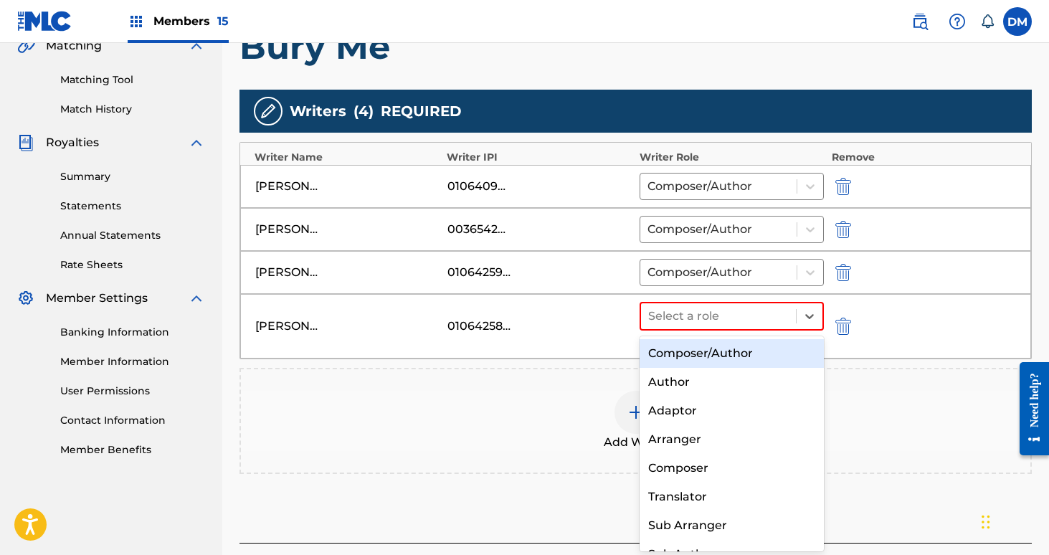
click at [702, 348] on div "Composer/Author" at bounding box center [732, 353] width 185 height 29
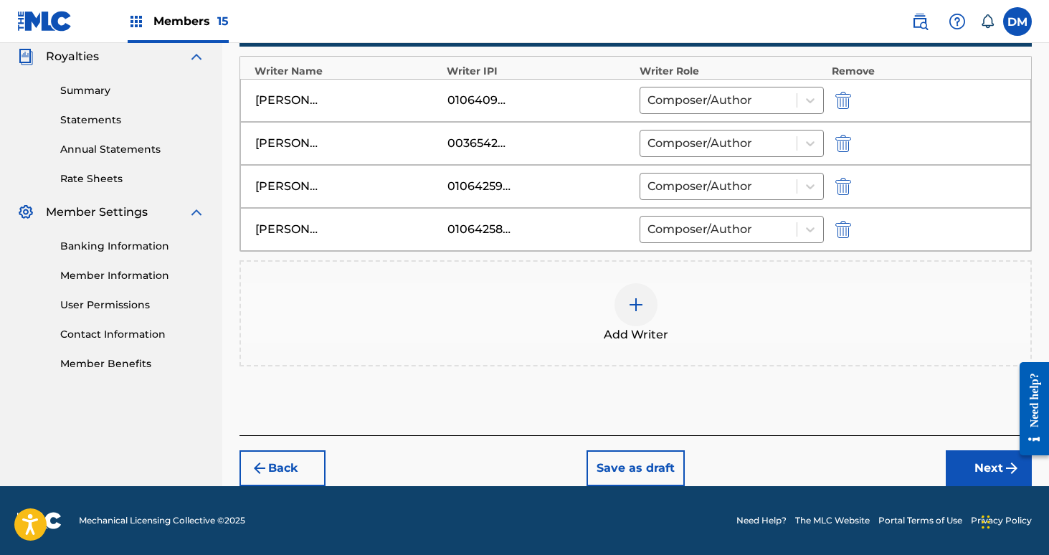
click at [977, 466] on button "Next" at bounding box center [989, 468] width 86 height 36
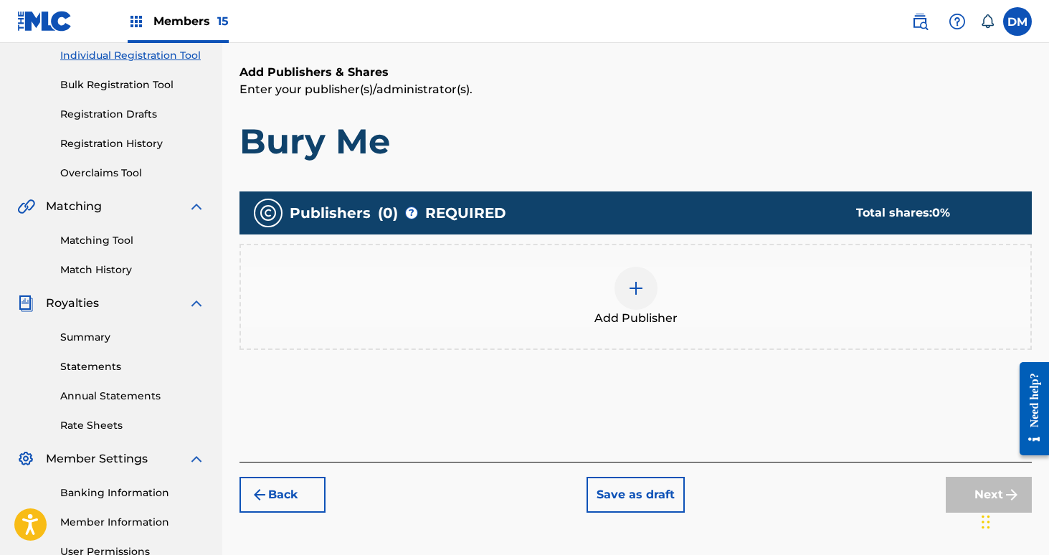
scroll to position [194, 0]
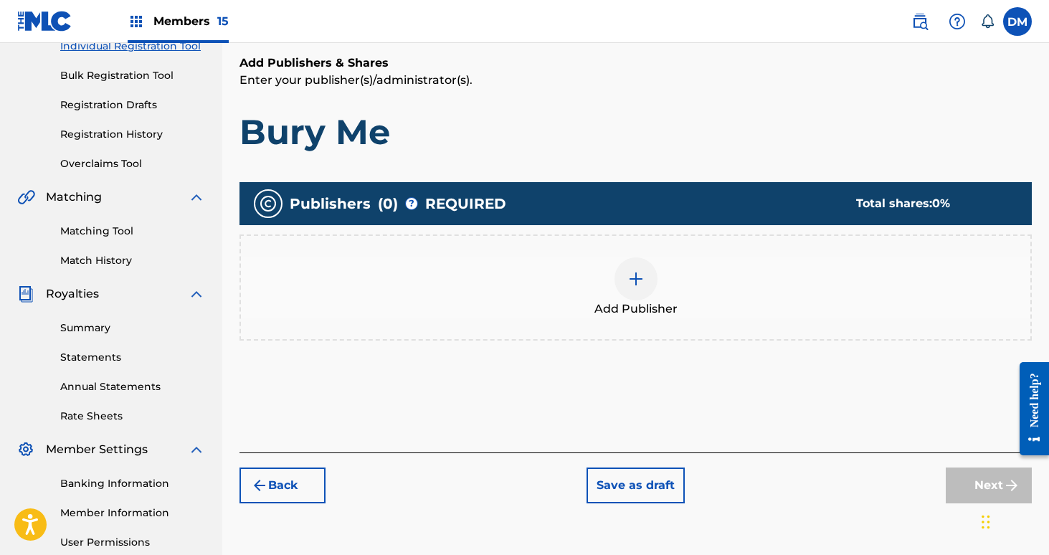
click at [645, 283] on div at bounding box center [636, 278] width 43 height 43
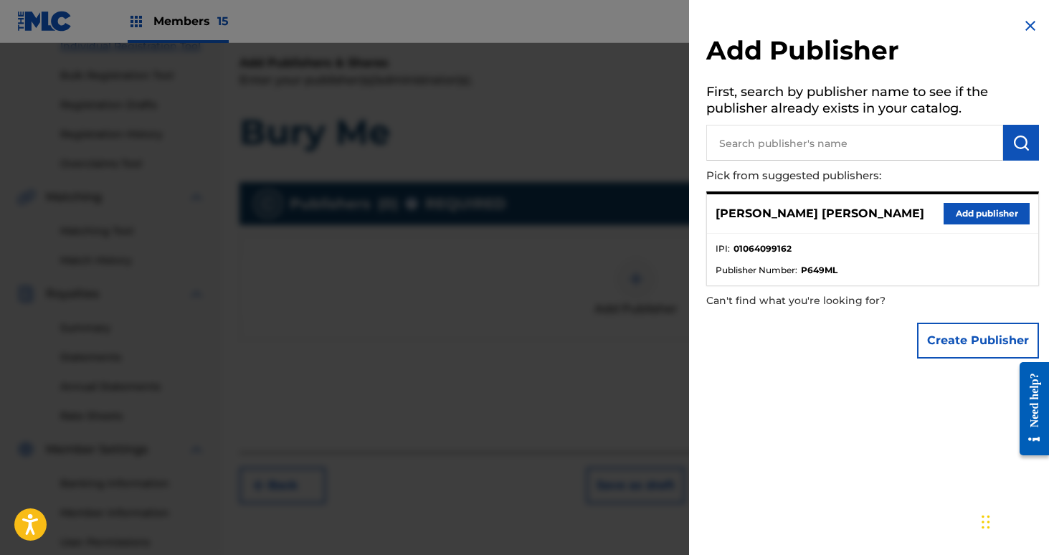
click at [1007, 214] on button "Add publisher" at bounding box center [987, 214] width 86 height 22
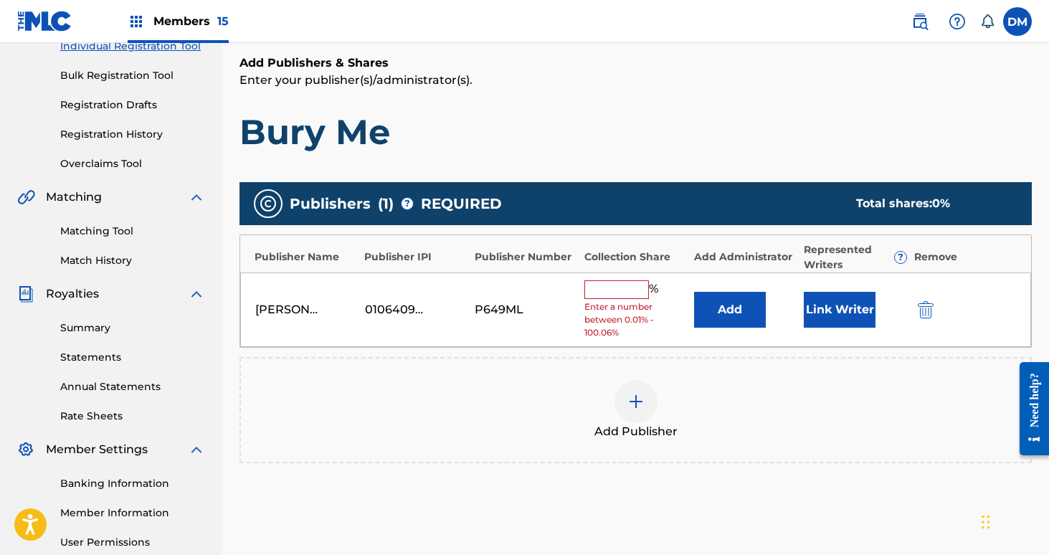
click at [625, 293] on input "text" at bounding box center [616, 289] width 65 height 19
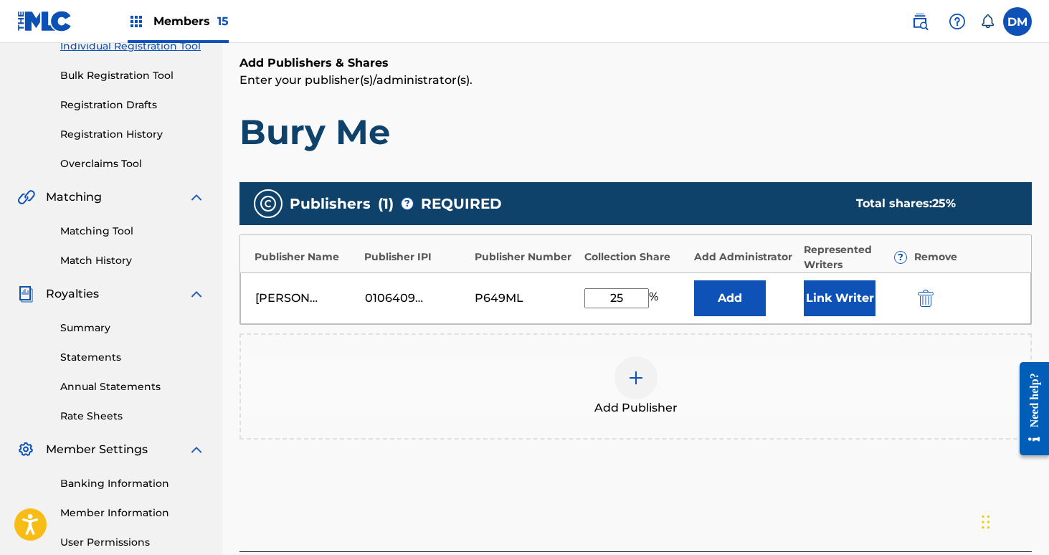
type input "25"
click at [840, 315] on button "Link Writer" at bounding box center [840, 298] width 72 height 36
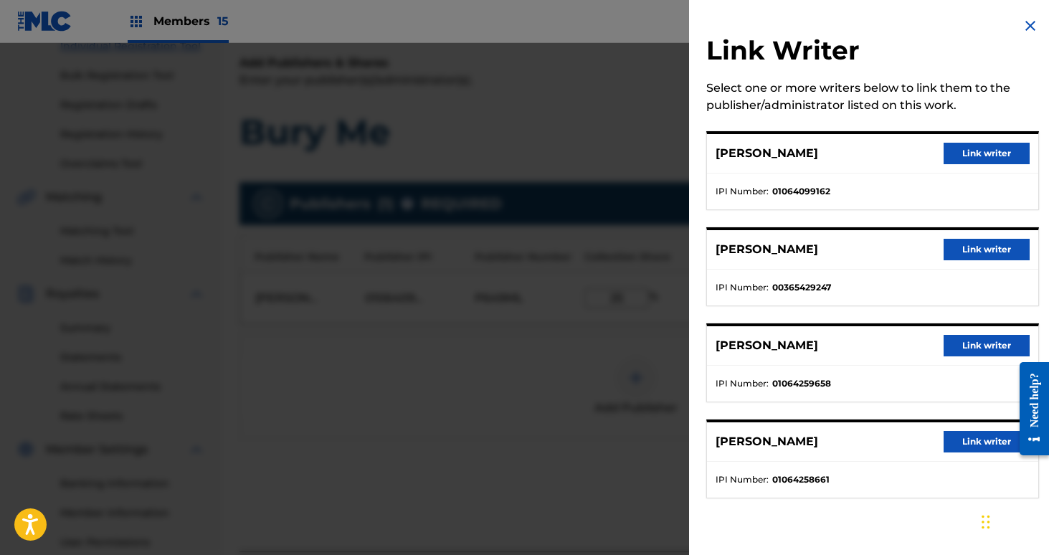
click at [1002, 153] on button "Link writer" at bounding box center [987, 154] width 86 height 22
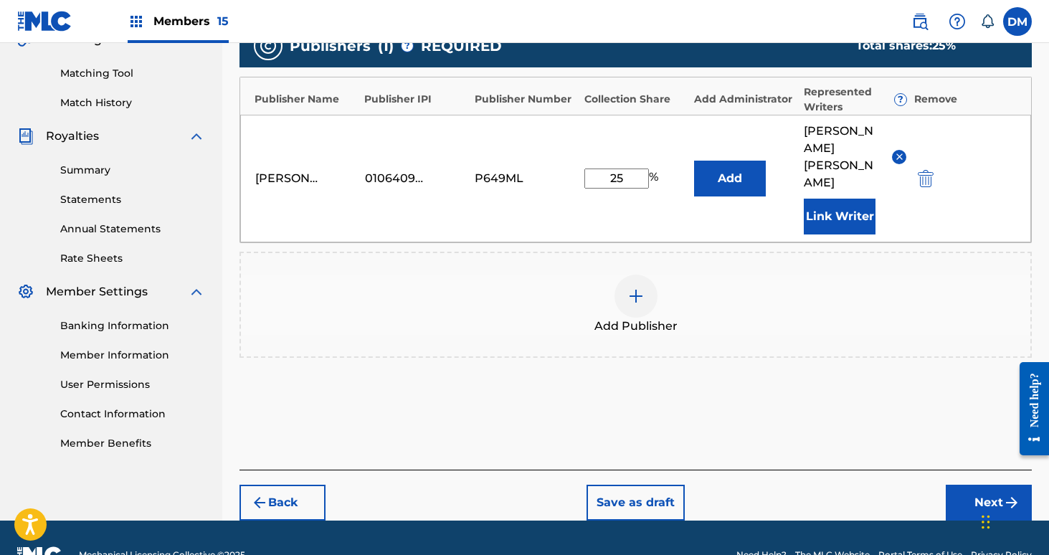
click at [989, 485] on button "Next" at bounding box center [989, 503] width 86 height 36
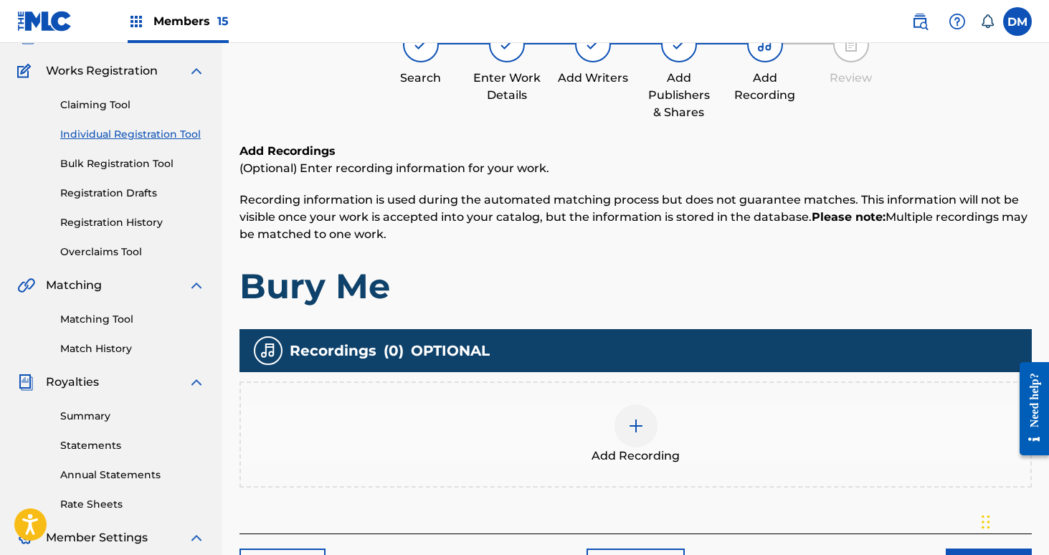
scroll to position [65, 0]
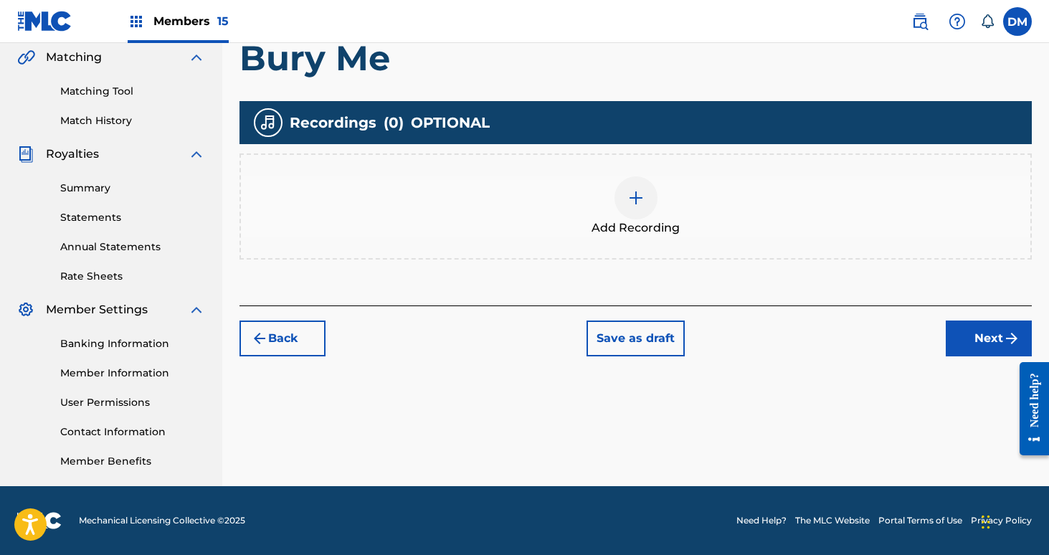
click at [987, 349] on button "Next" at bounding box center [989, 339] width 86 height 36
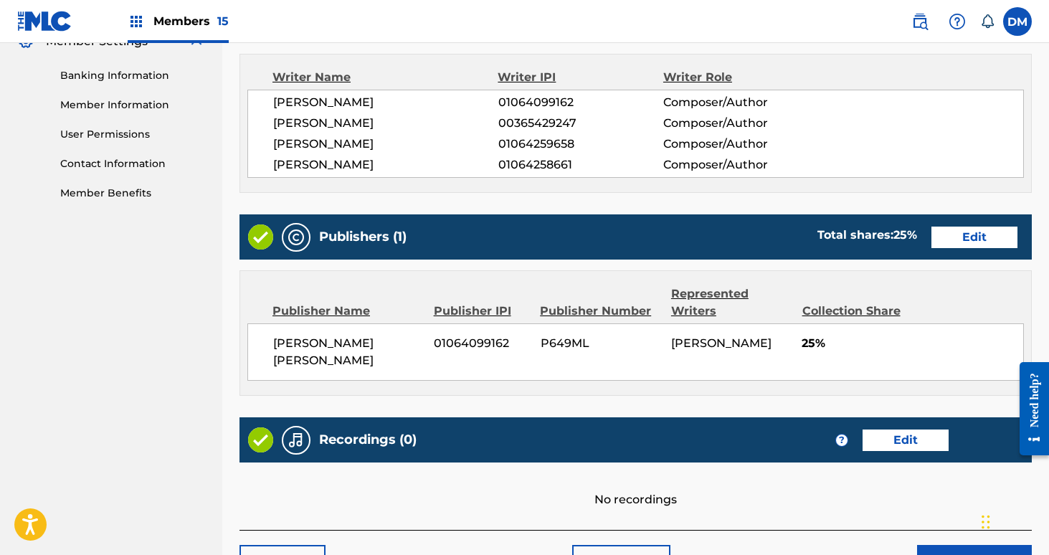
scroll to position [678, 0]
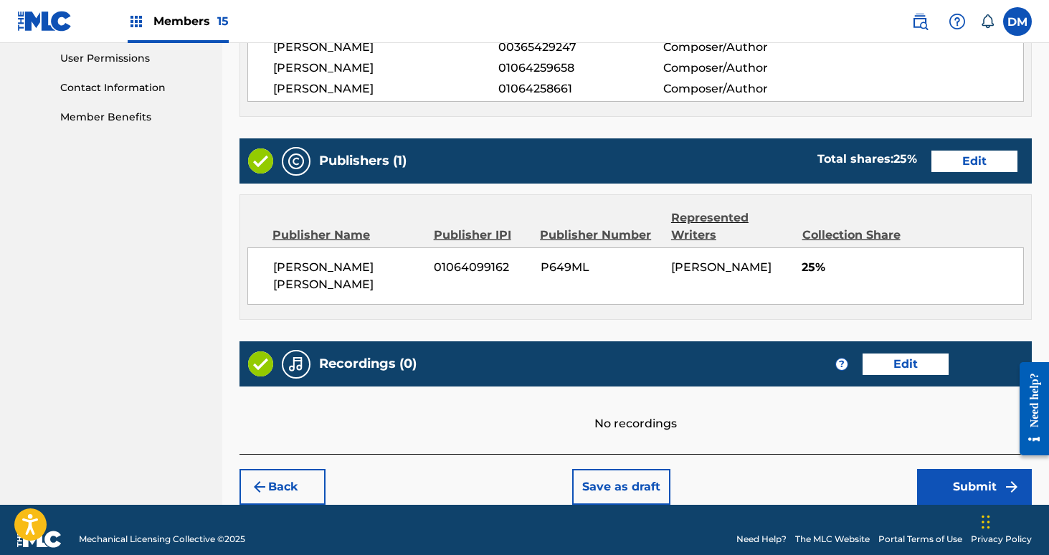
click at [979, 469] on button "Submit" at bounding box center [974, 487] width 115 height 36
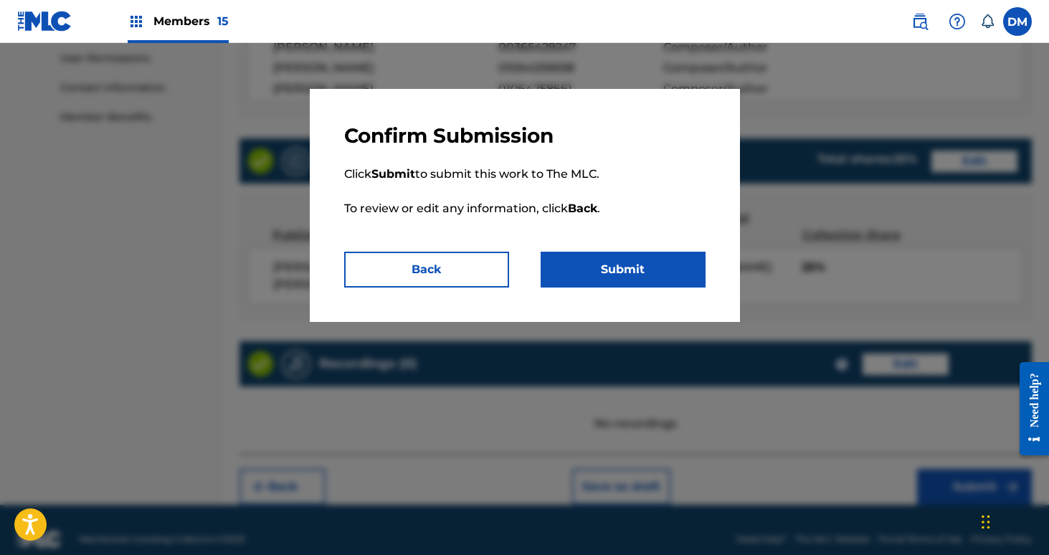
click at [660, 273] on button "Submit" at bounding box center [623, 270] width 165 height 36
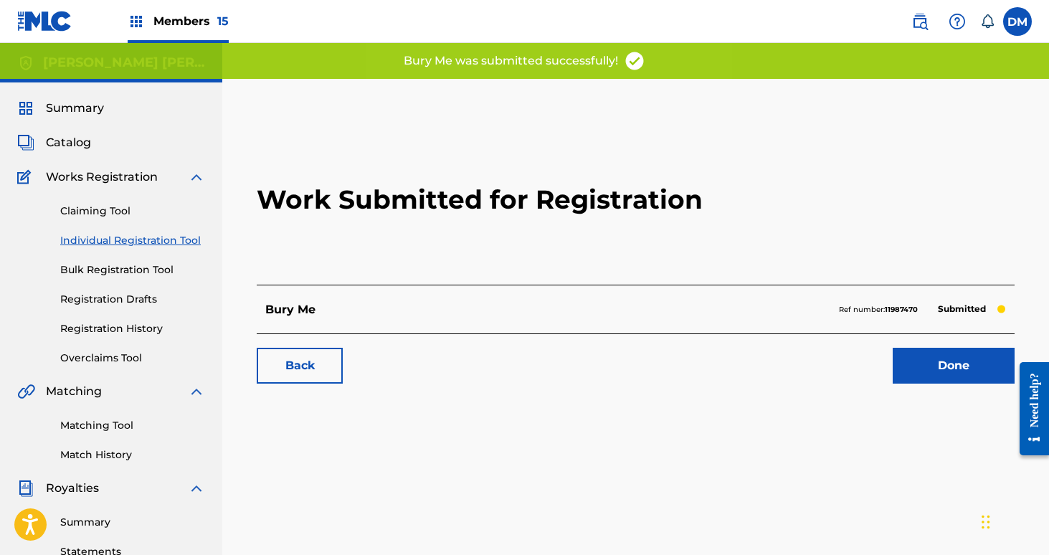
scroll to position [1, 0]
click at [924, 365] on link "Done" at bounding box center [954, 365] width 122 height 36
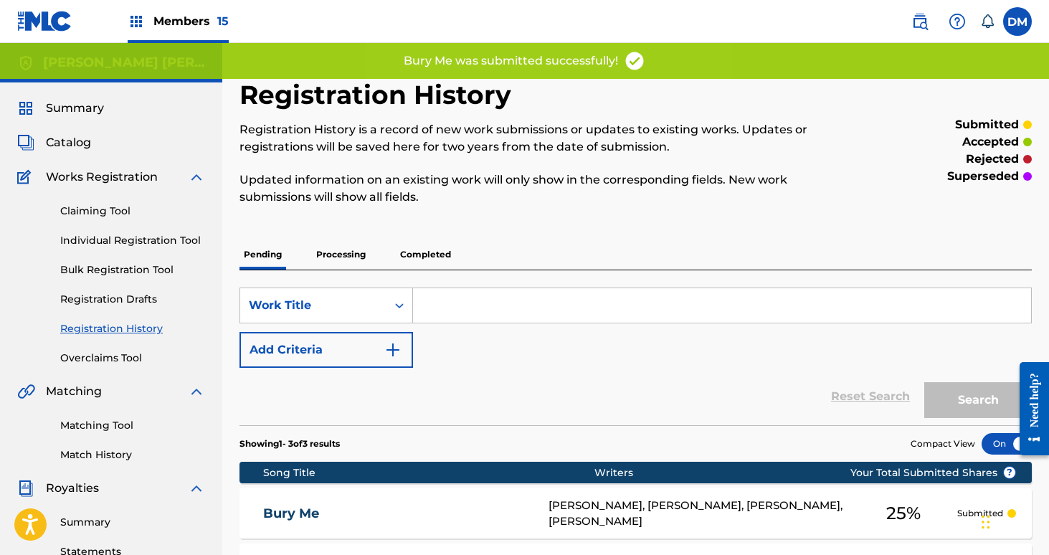
click at [114, 240] on link "Individual Registration Tool" at bounding box center [132, 240] width 145 height 15
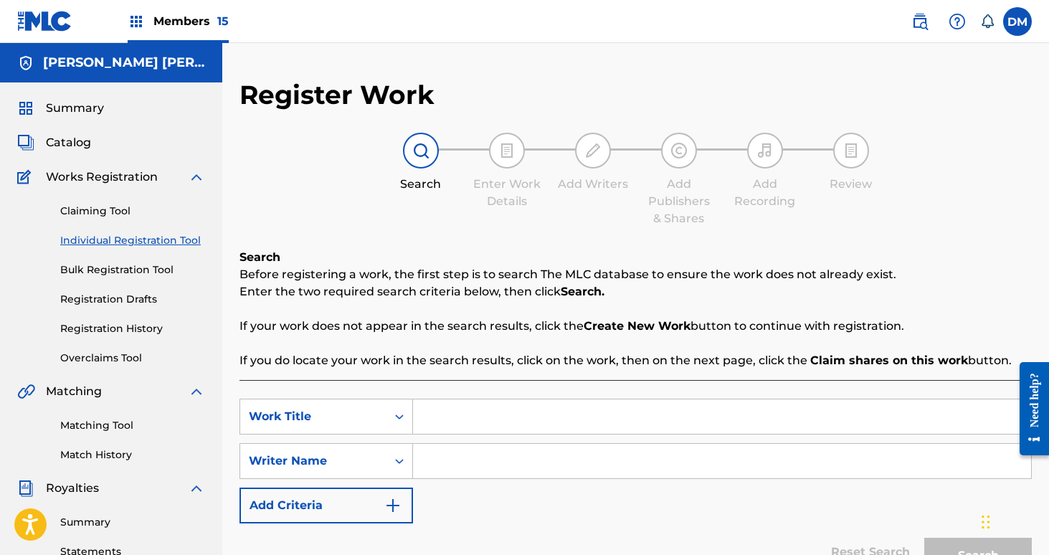
click at [455, 430] on input "Search Form" at bounding box center [722, 416] width 618 height 34
type input "F"
type input "Dotted Line"
type input "[PERSON_NAME]"
click at [924, 538] on button "Search" at bounding box center [978, 556] width 108 height 36
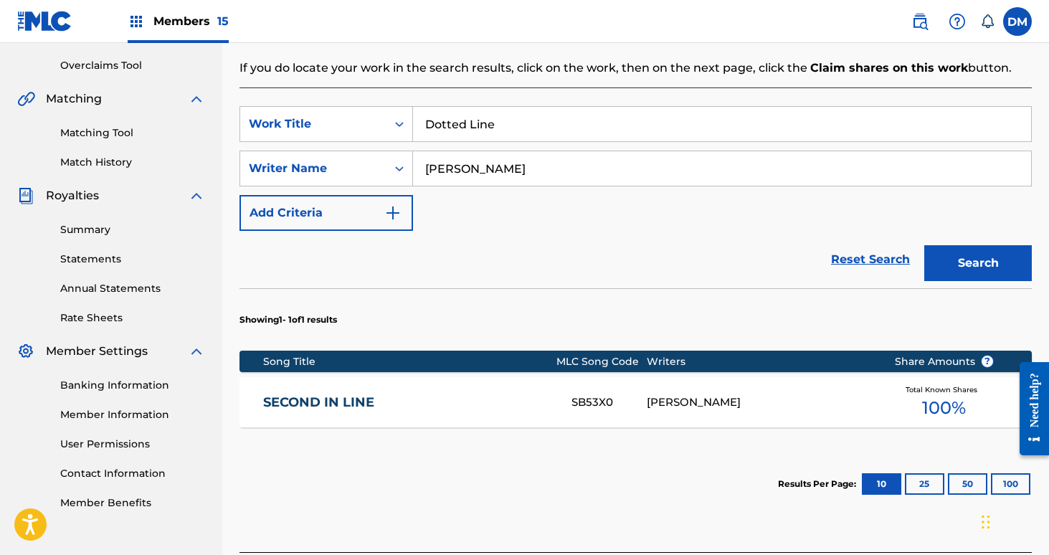
scroll to position [409, 0]
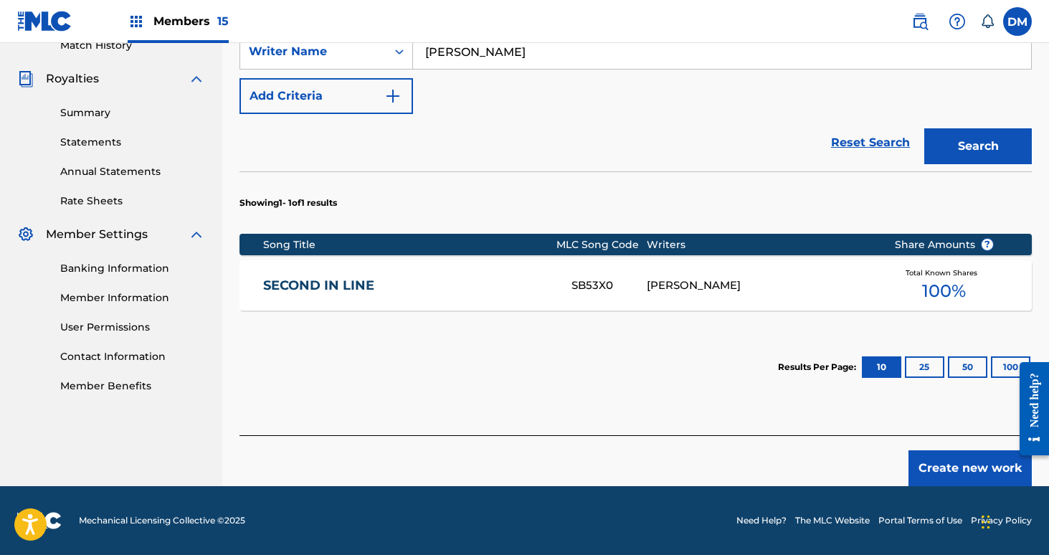
click at [949, 470] on button "Create new work" at bounding box center [970, 468] width 123 height 36
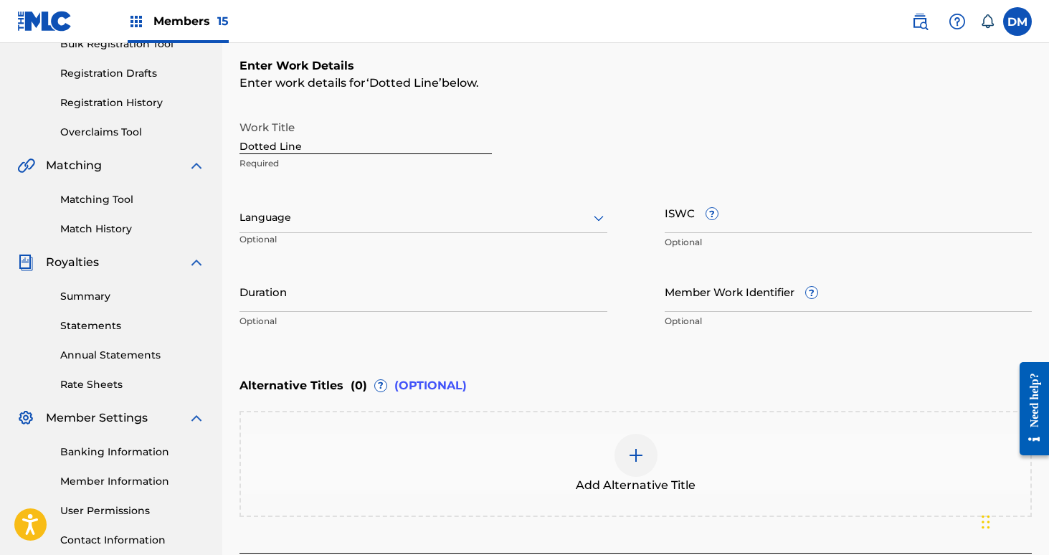
scroll to position [153, 0]
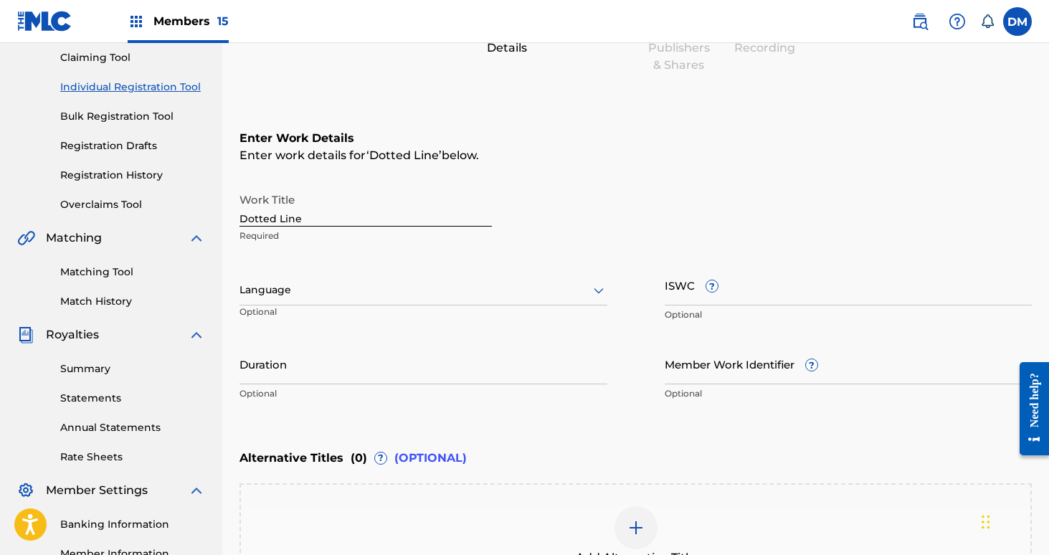
click at [498, 288] on div at bounding box center [423, 290] width 368 height 18
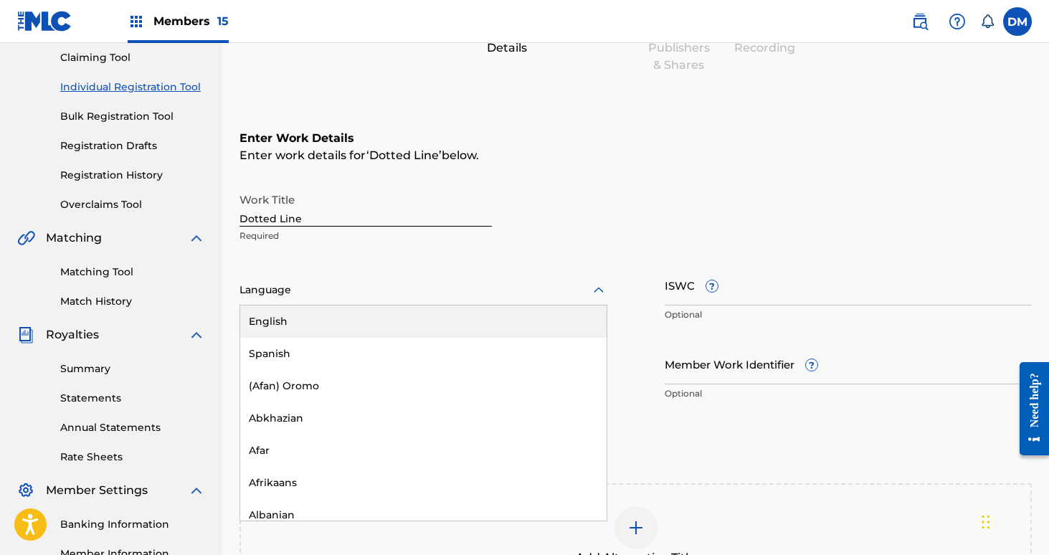
click at [501, 326] on div "English" at bounding box center [423, 321] width 366 height 32
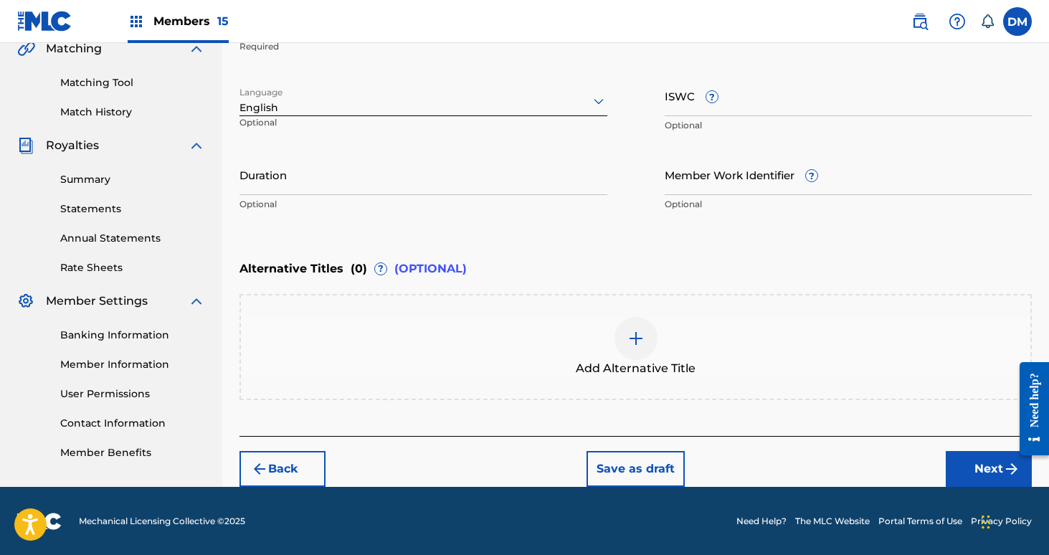
click at [982, 473] on button "Next" at bounding box center [989, 469] width 86 height 36
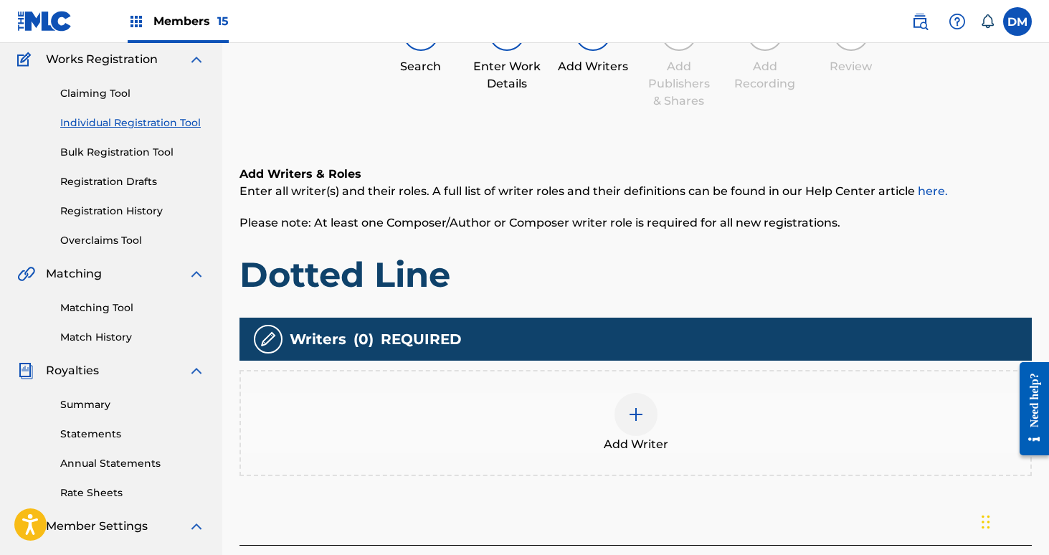
scroll to position [65, 0]
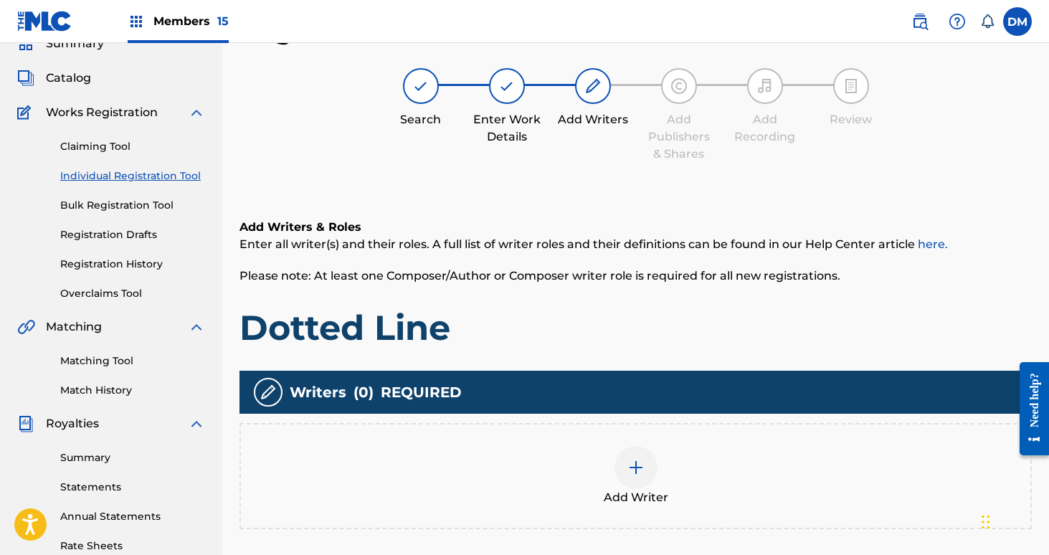
click at [627, 459] on img at bounding box center [635, 467] width 17 height 17
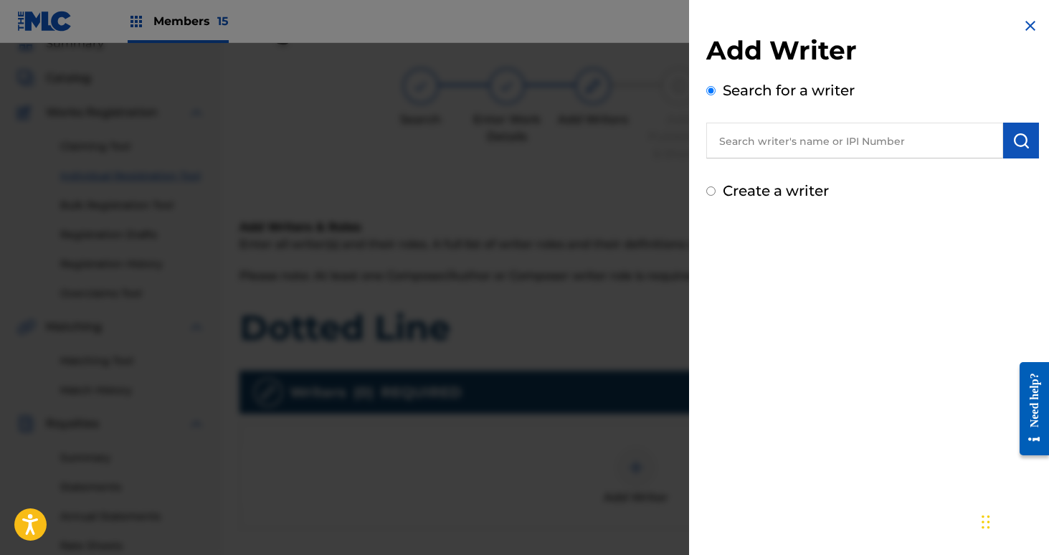
click at [759, 136] on input "text" at bounding box center [854, 141] width 297 height 36
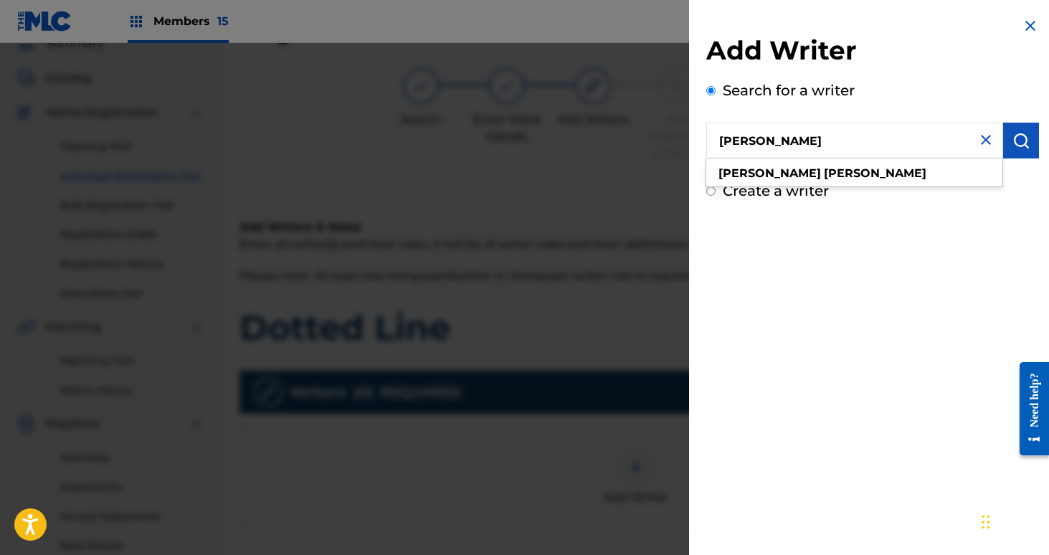
type input "[PERSON_NAME]"
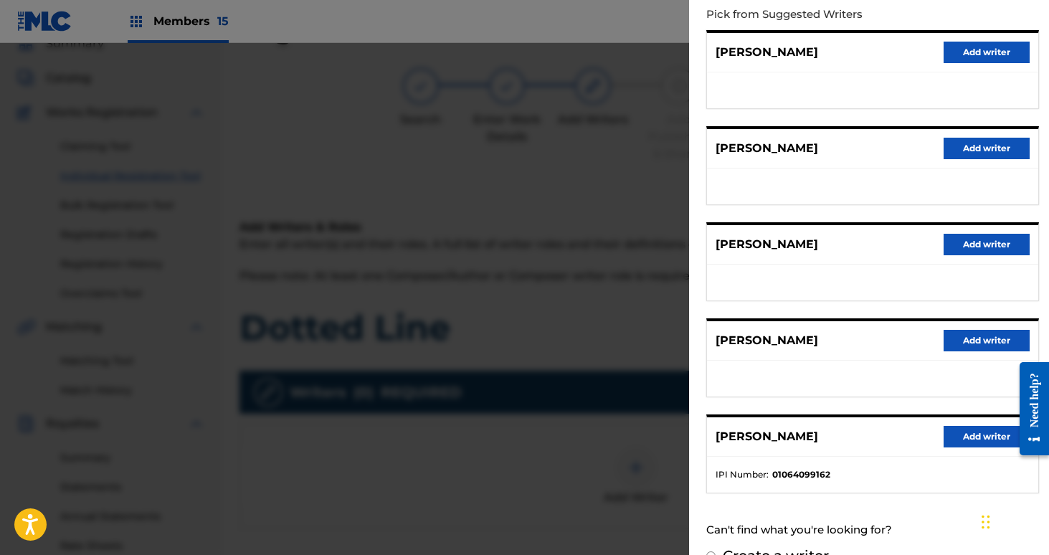
scroll to position [188, 0]
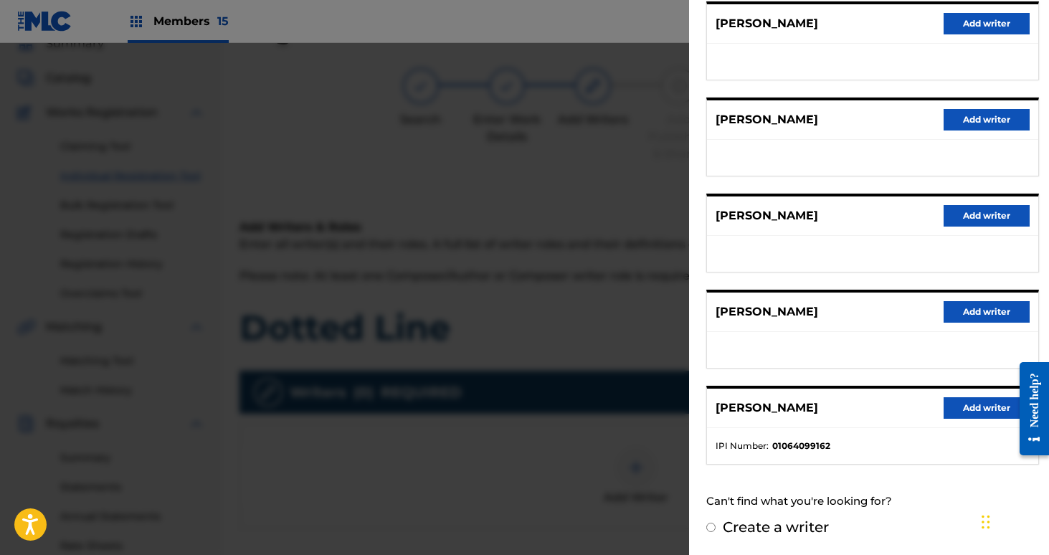
click at [999, 415] on button "Add writer" at bounding box center [987, 408] width 86 height 22
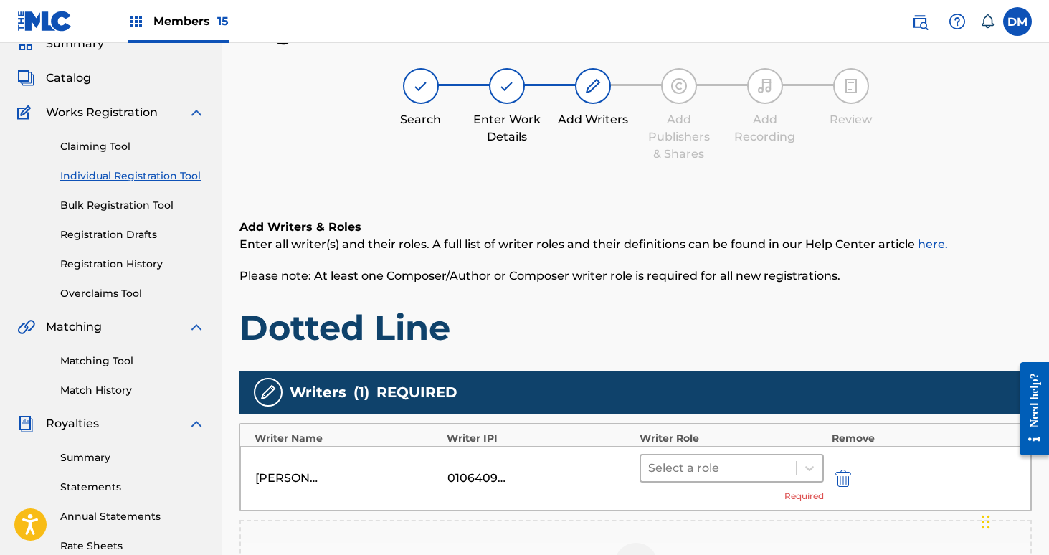
click at [670, 463] on div at bounding box center [718, 468] width 141 height 20
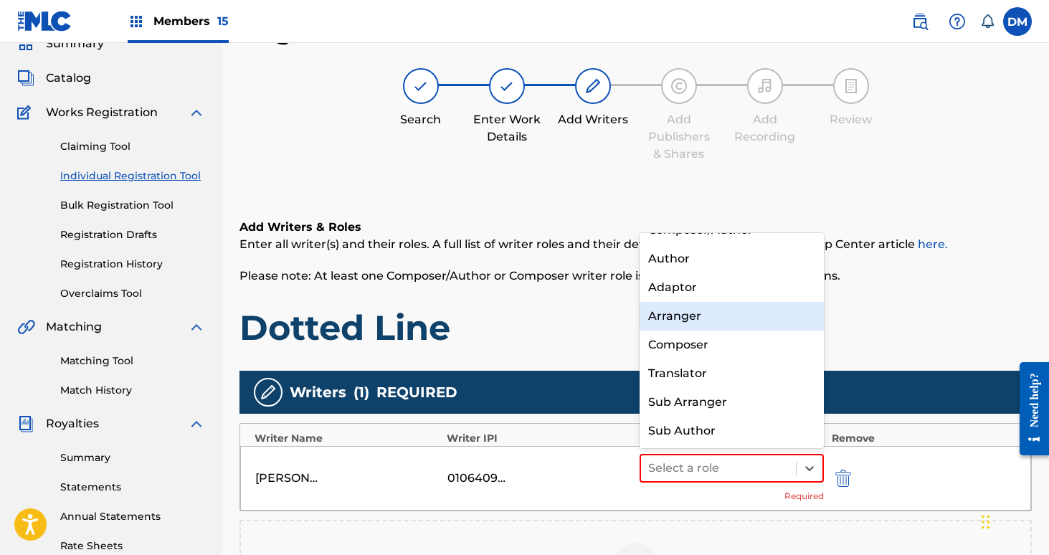
scroll to position [0, 0]
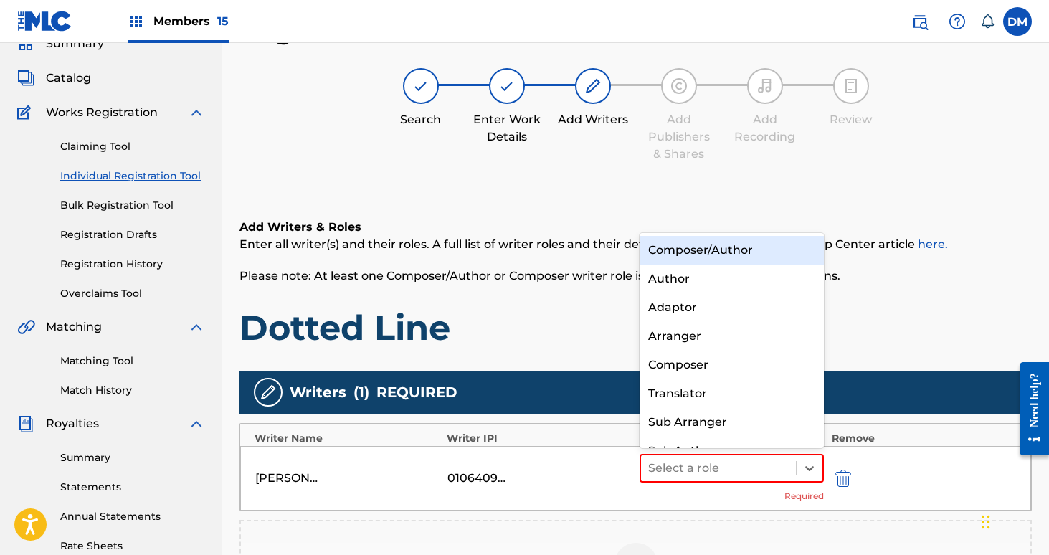
click at [703, 241] on div "Composer/Author" at bounding box center [732, 250] width 185 height 29
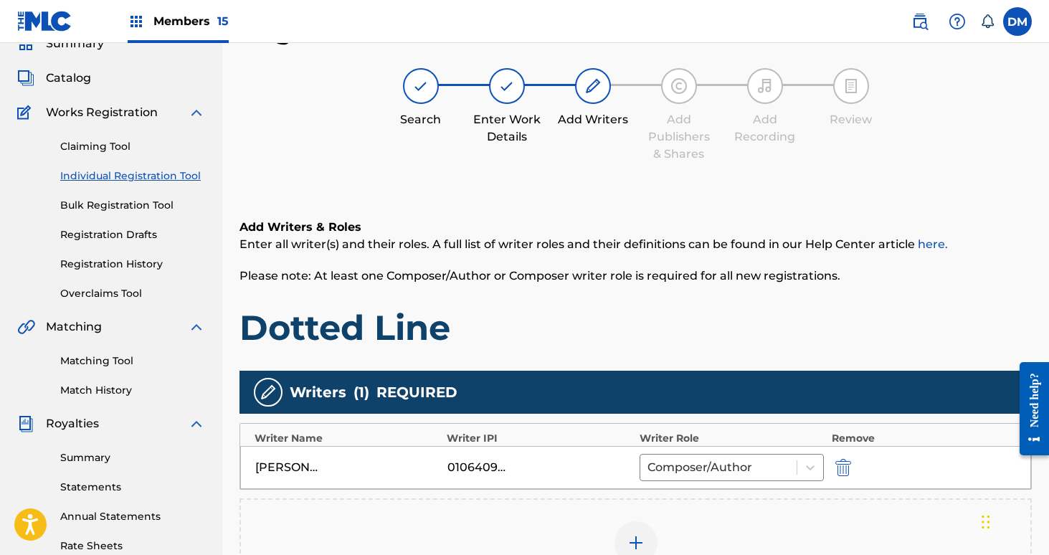
click at [645, 528] on div at bounding box center [636, 542] width 43 height 43
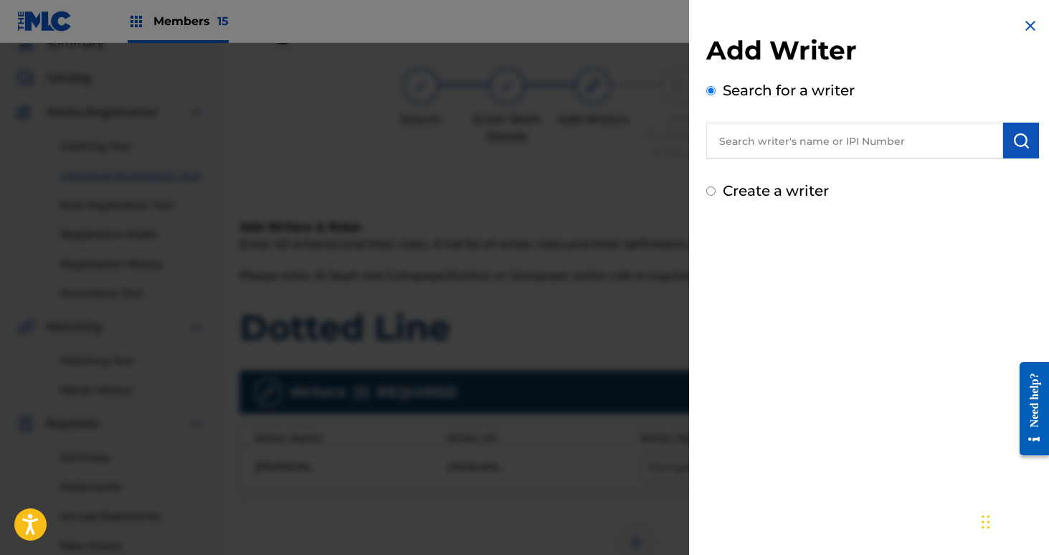
click at [751, 145] on input "text" at bounding box center [854, 141] width 297 height 36
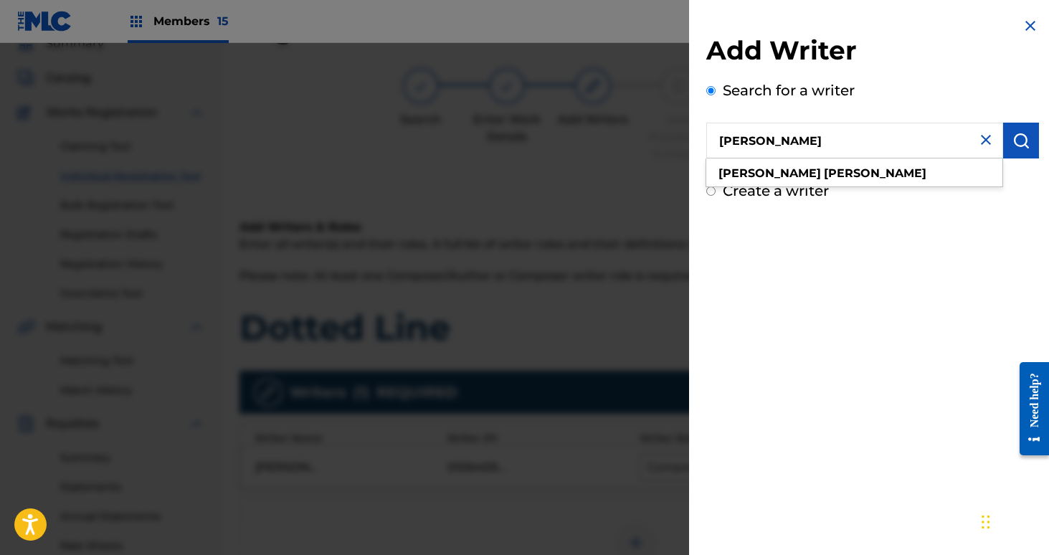
type input "[PERSON_NAME]"
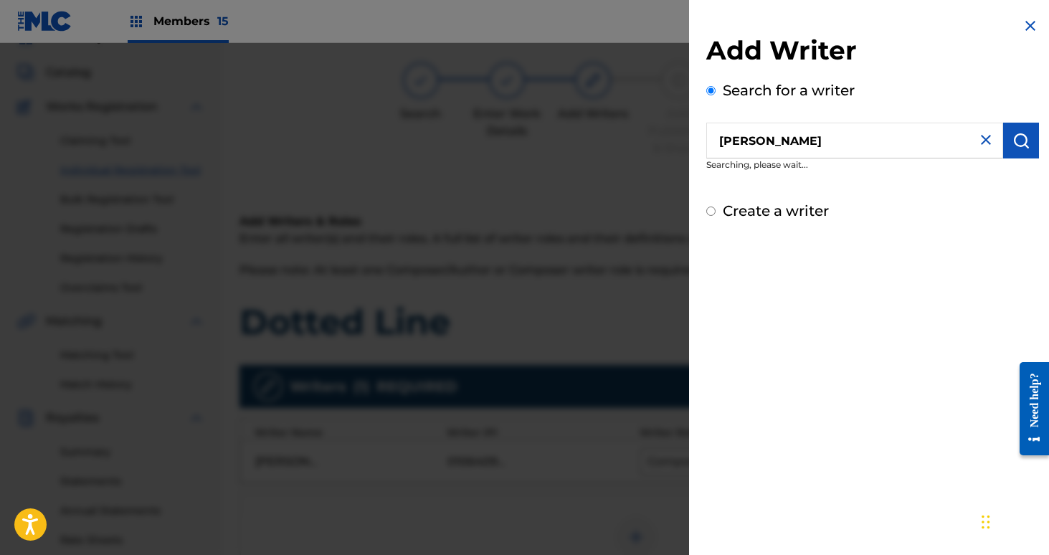
scroll to position [73, 0]
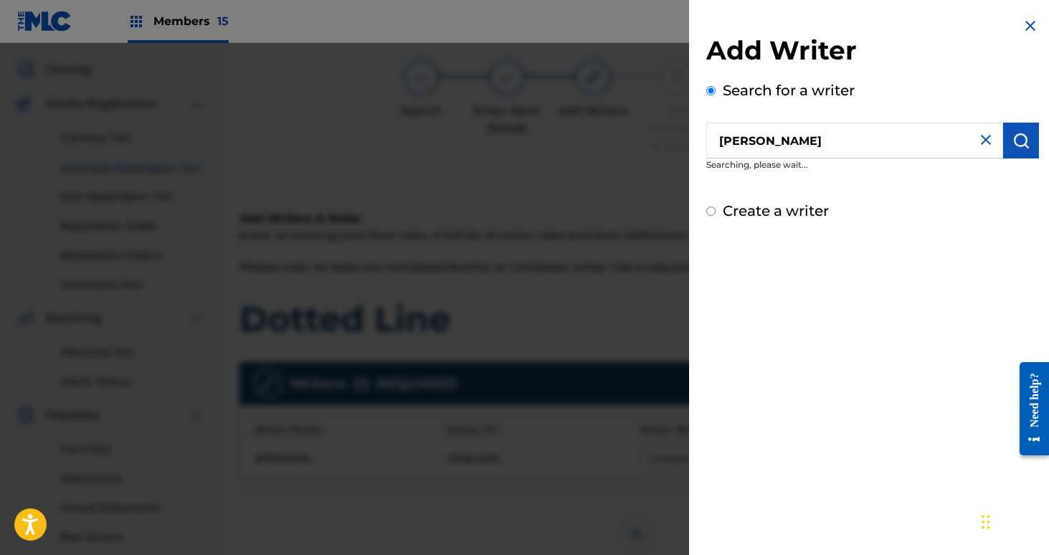
click at [1020, 131] on button "submit" at bounding box center [1021, 141] width 36 height 36
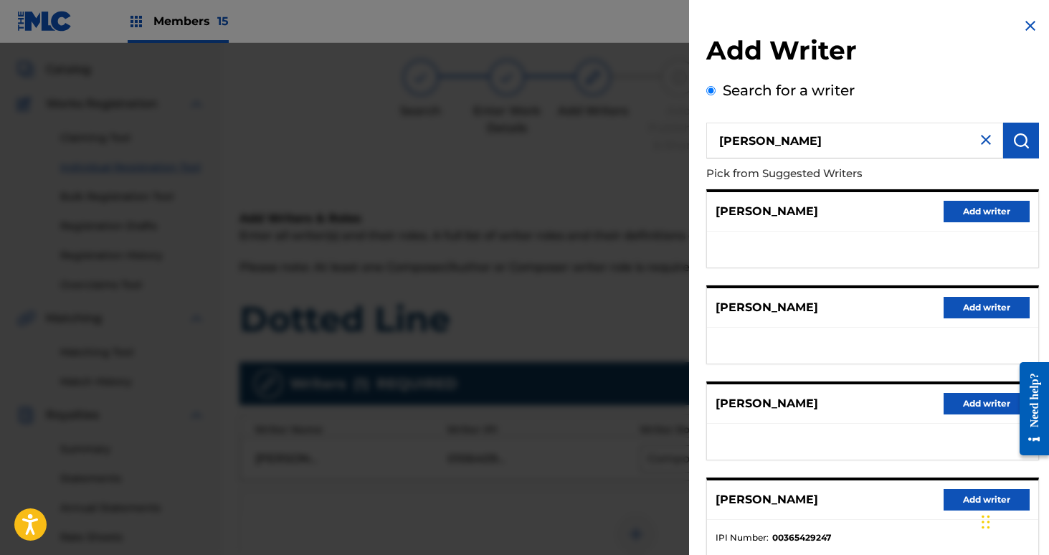
scroll to position [188, 0]
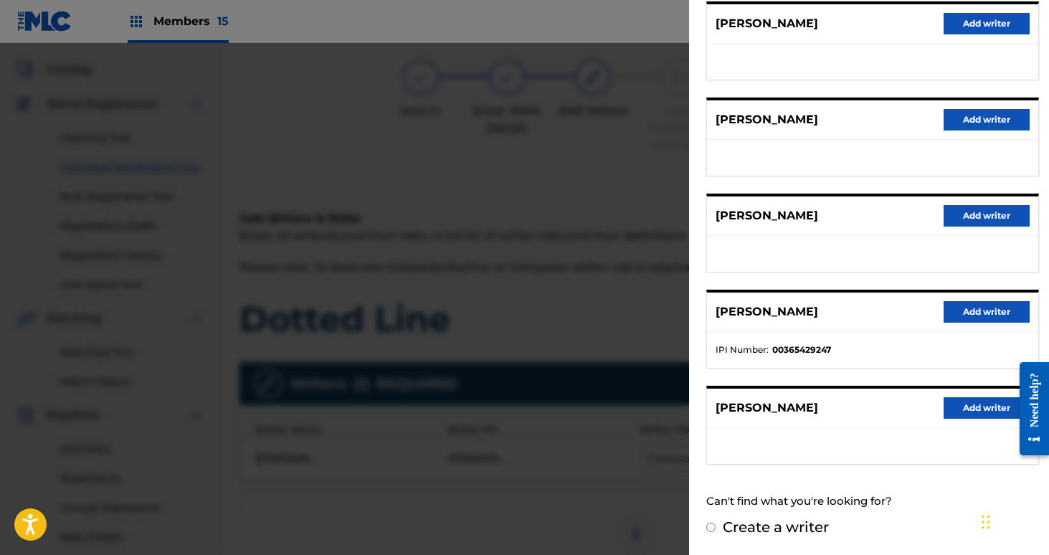
click at [992, 313] on button "Add writer" at bounding box center [987, 312] width 86 height 22
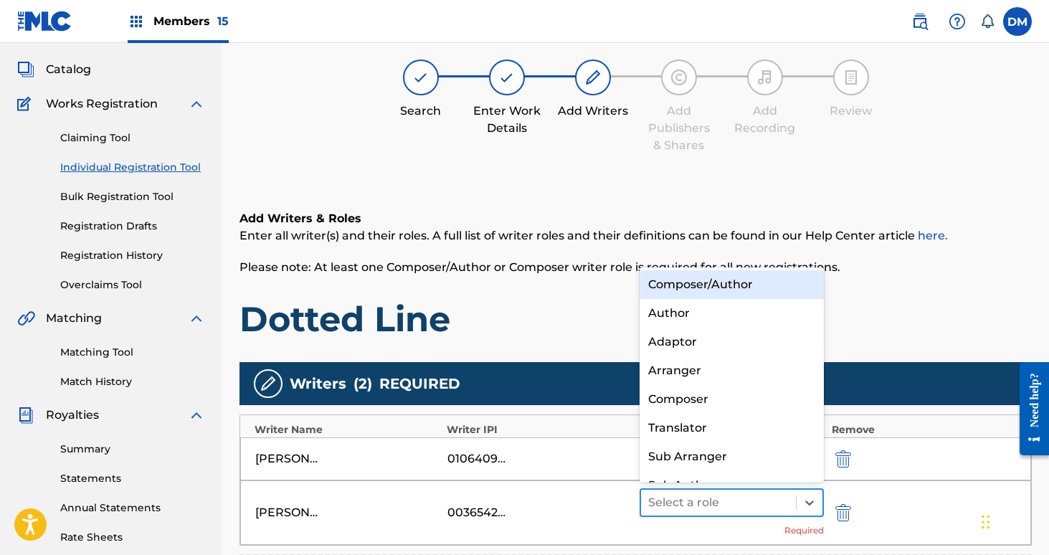
click at [762, 500] on div at bounding box center [718, 503] width 141 height 20
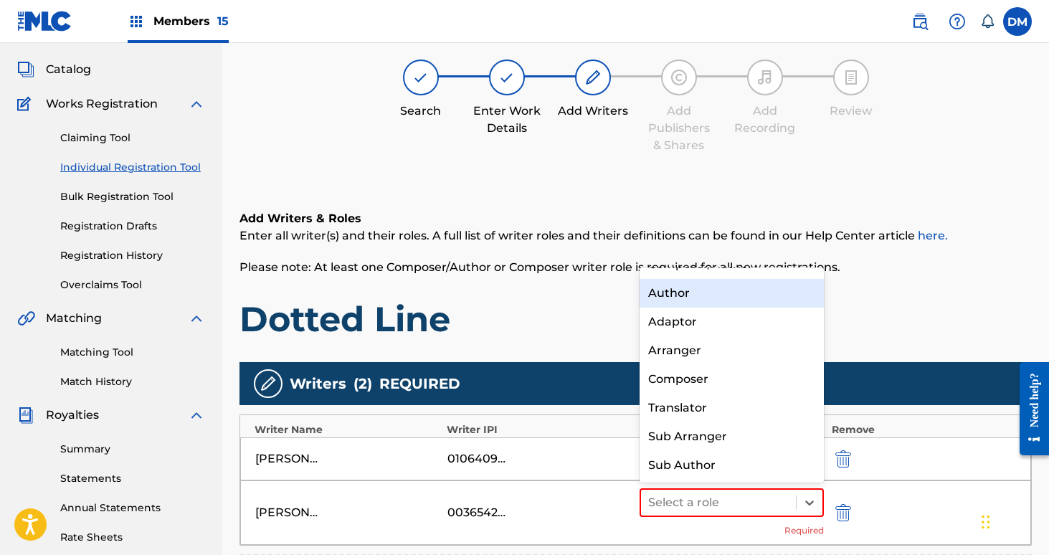
scroll to position [0, 0]
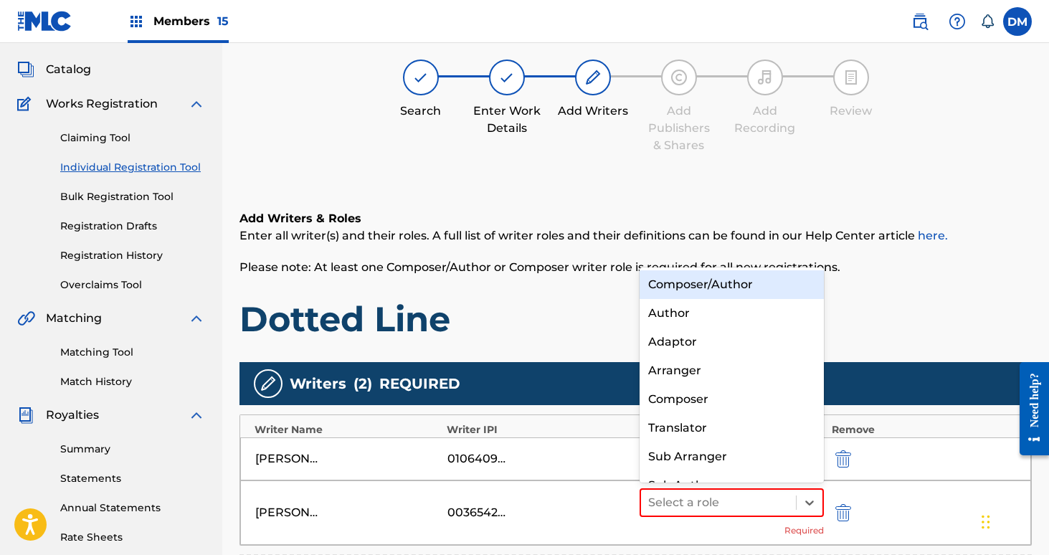
click at [712, 289] on div "Composer/Author" at bounding box center [732, 284] width 185 height 29
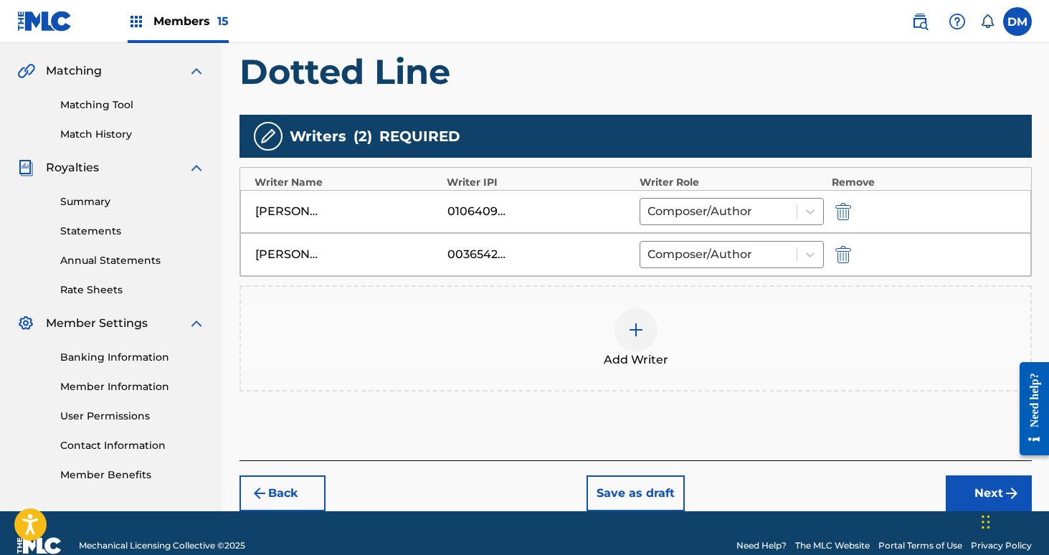
scroll to position [346, 0]
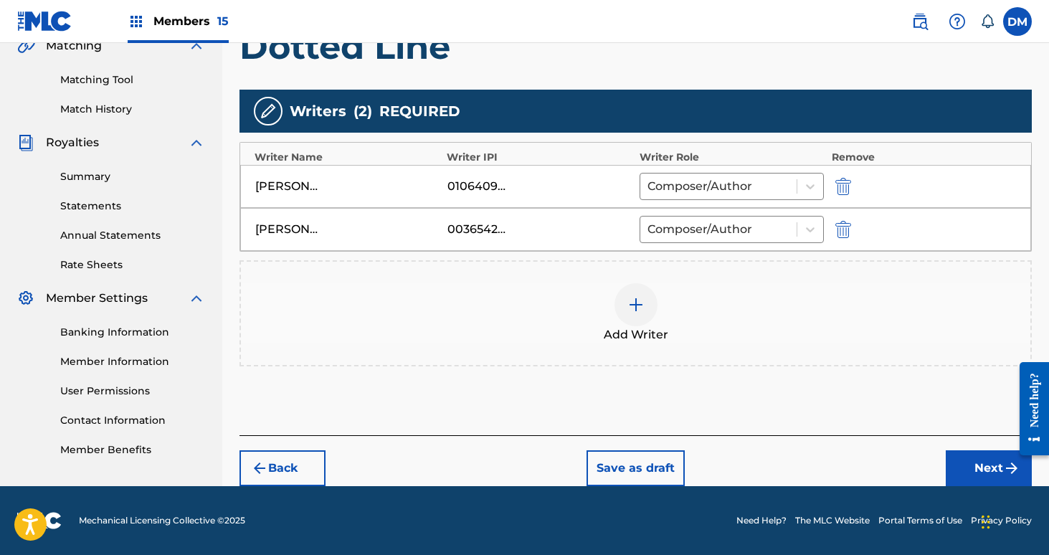
click at [636, 303] on img at bounding box center [635, 304] width 17 height 17
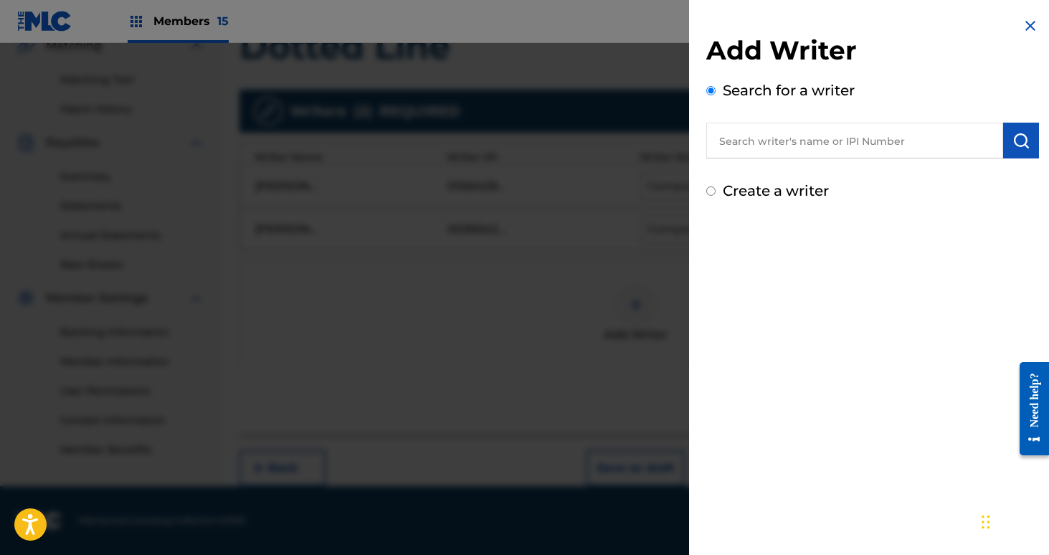
click at [778, 143] on input "text" at bounding box center [854, 141] width 297 height 36
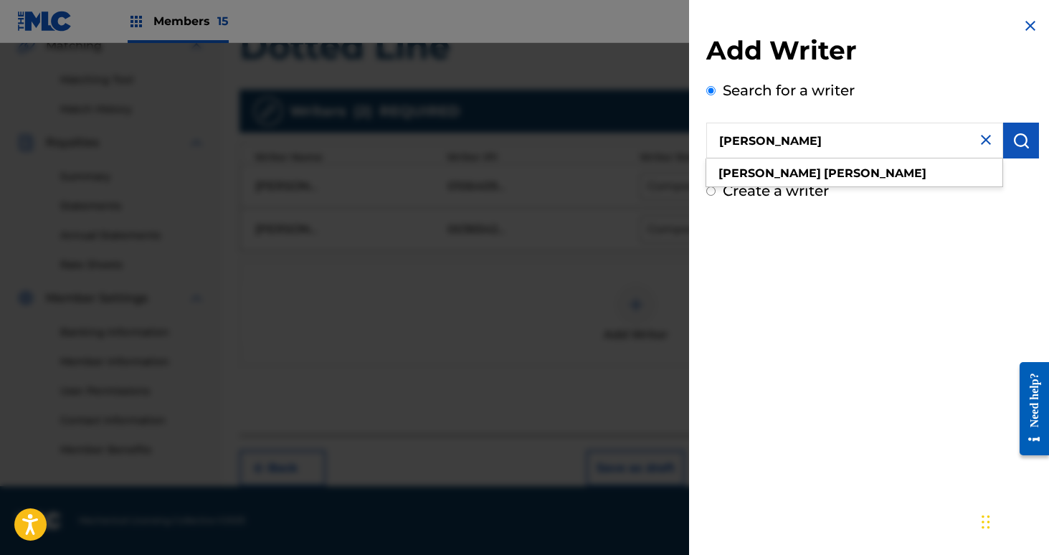
type input "[PERSON_NAME]"
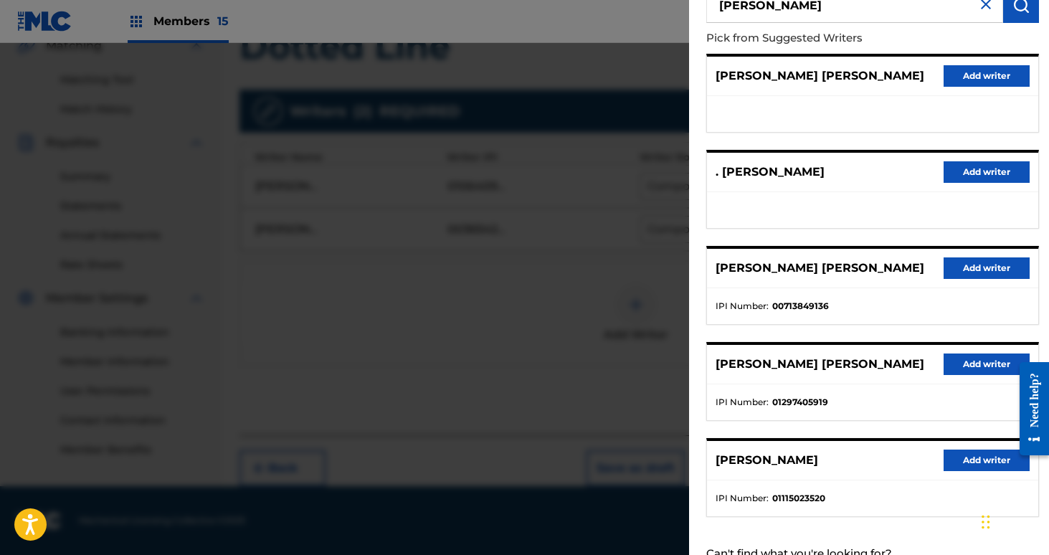
scroll to position [188, 0]
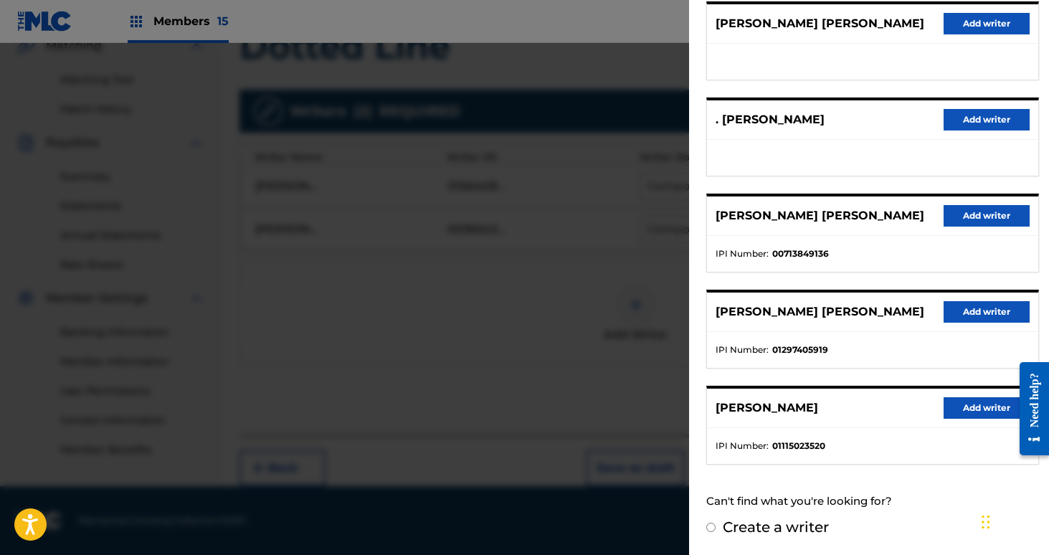
click at [979, 409] on button "Add writer" at bounding box center [987, 408] width 86 height 22
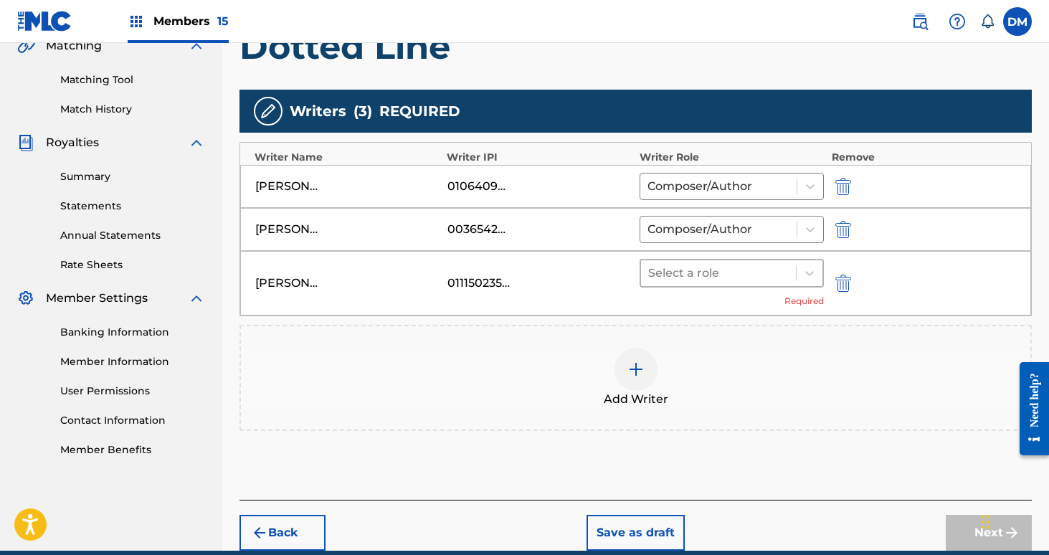
click at [701, 272] on div at bounding box center [718, 273] width 141 height 20
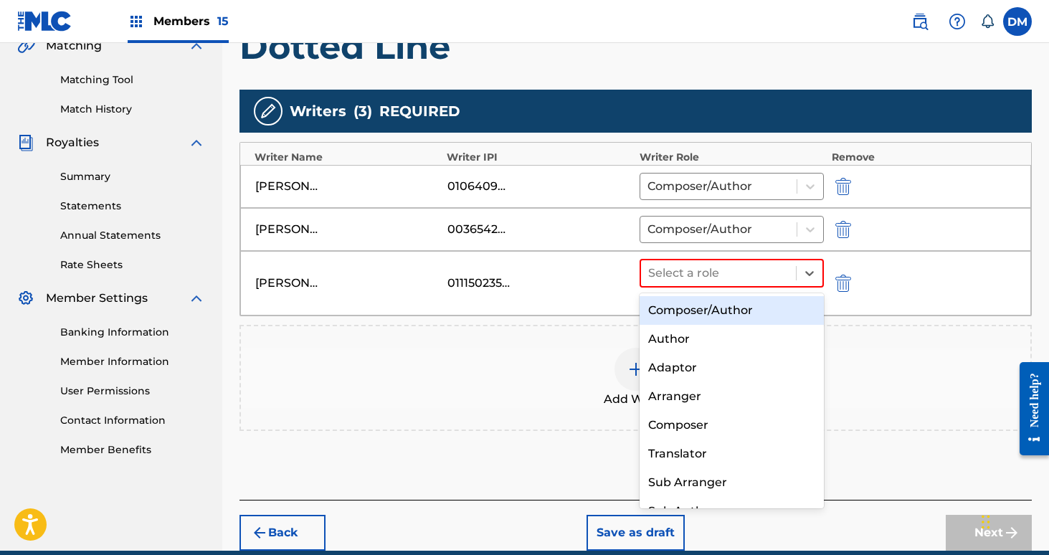
click at [701, 310] on div "Composer/Author" at bounding box center [732, 310] width 185 height 29
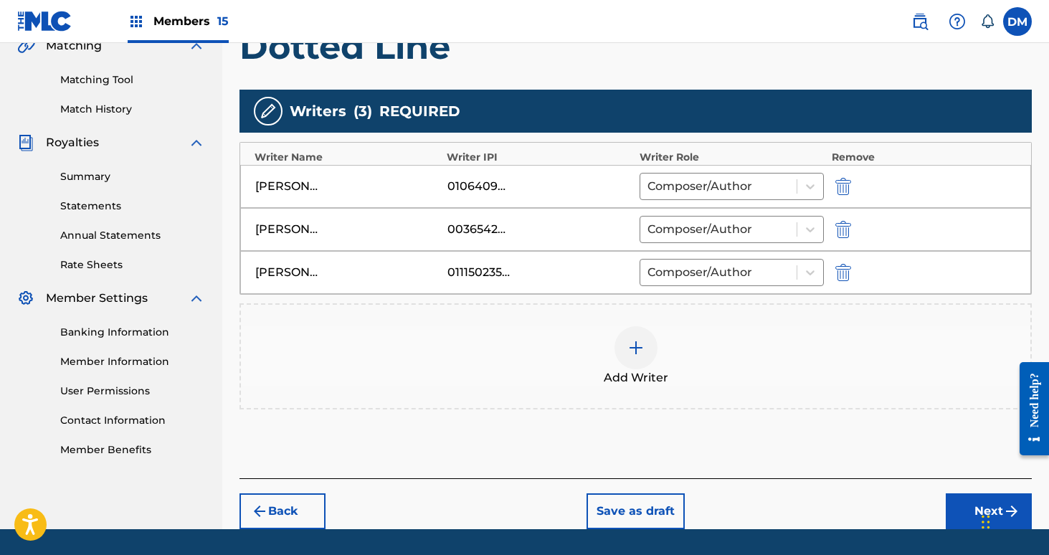
click at [632, 348] on img at bounding box center [635, 347] width 17 height 17
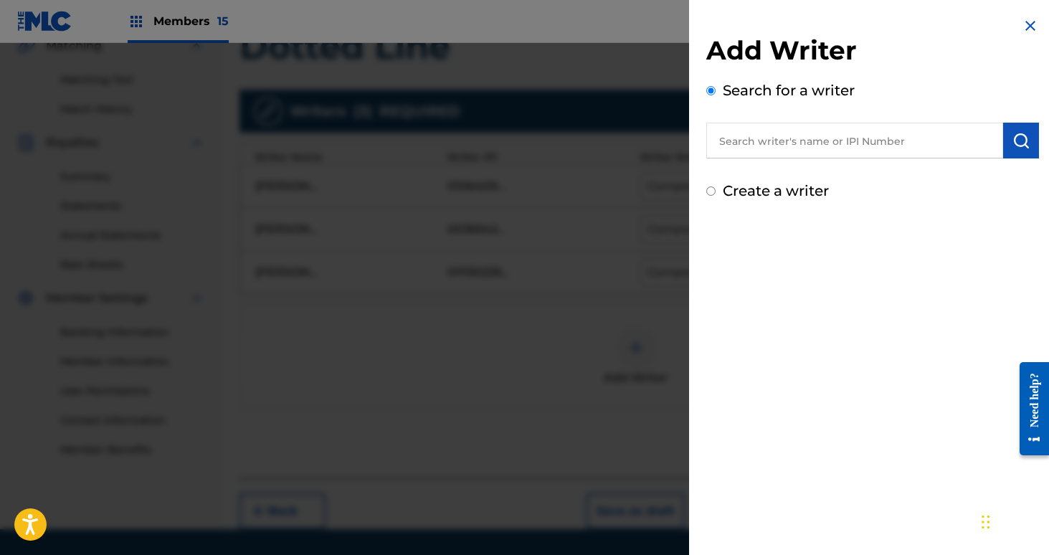
click at [774, 137] on input "text" at bounding box center [854, 141] width 297 height 36
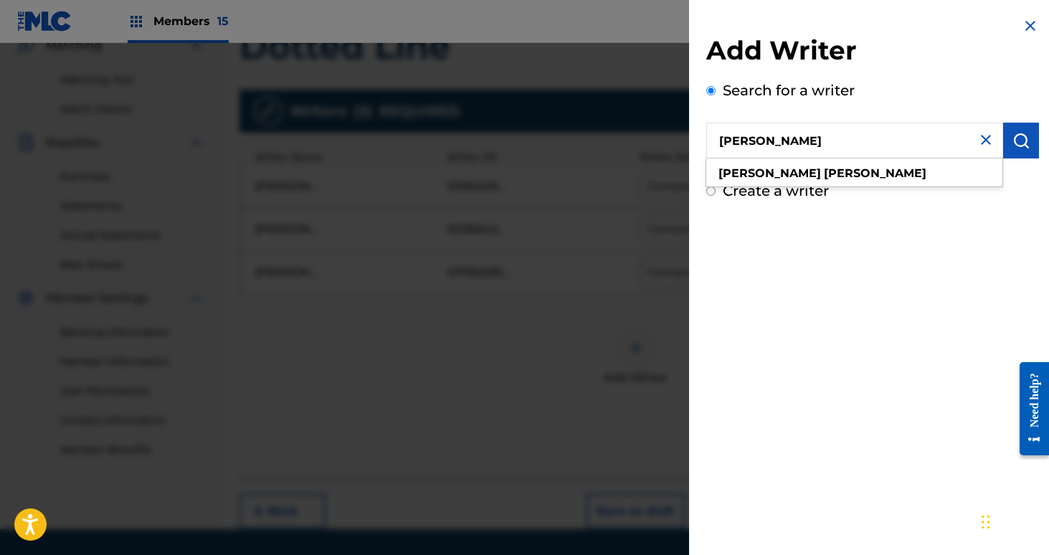
type input "[PERSON_NAME]"
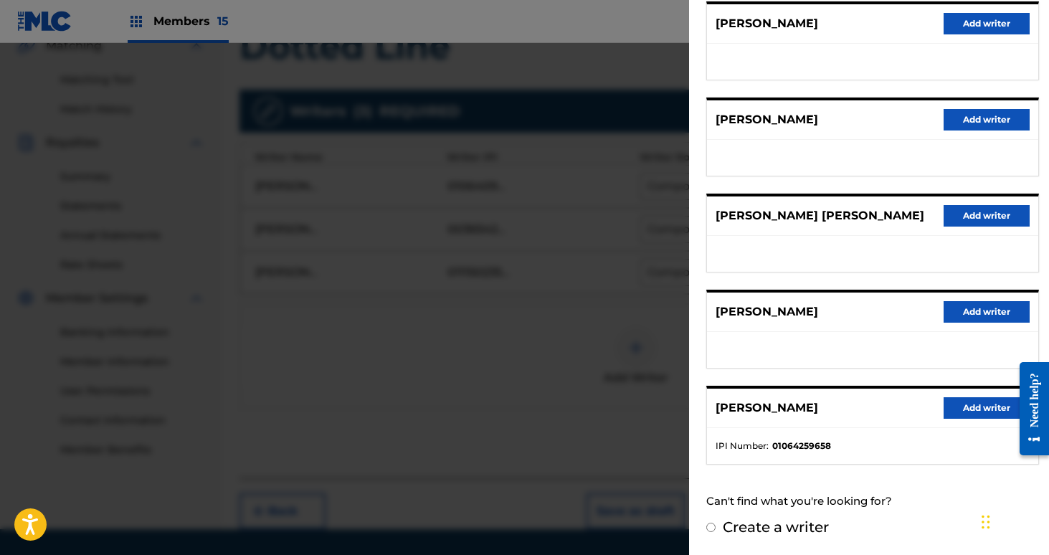
click at [989, 417] on button "Add writer" at bounding box center [987, 408] width 86 height 22
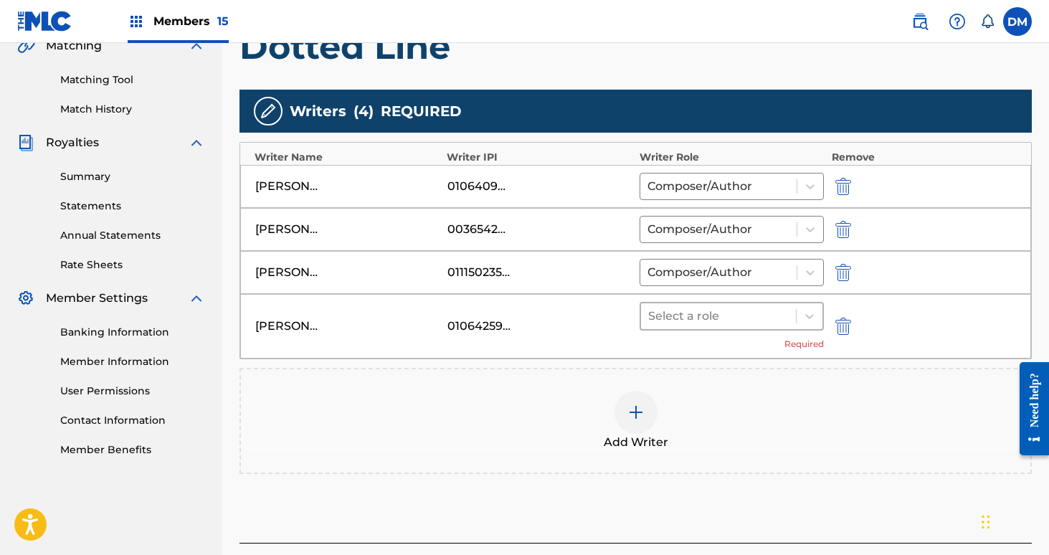
click at [759, 310] on div at bounding box center [718, 316] width 141 height 20
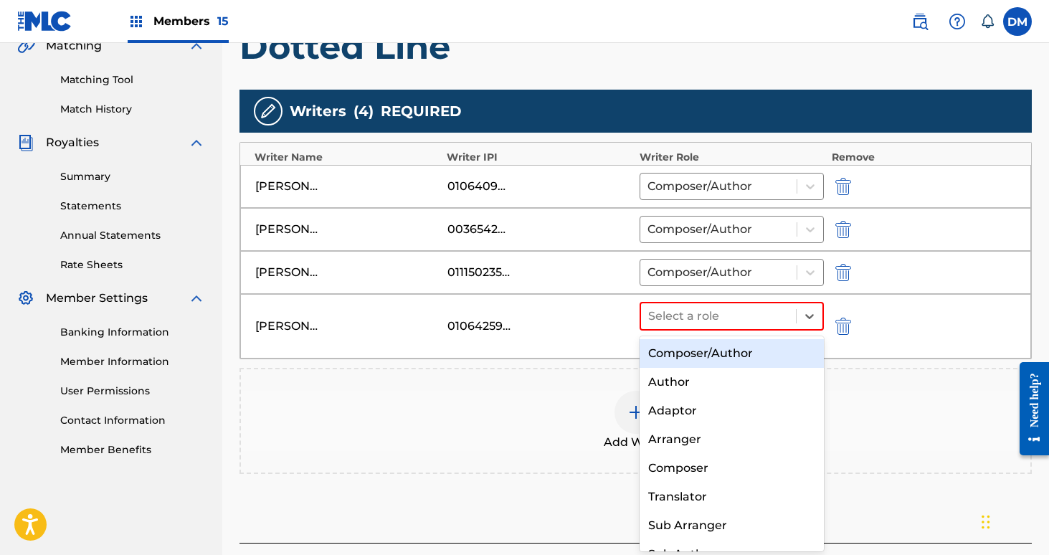
click at [738, 348] on div "Composer/Author" at bounding box center [732, 353] width 185 height 29
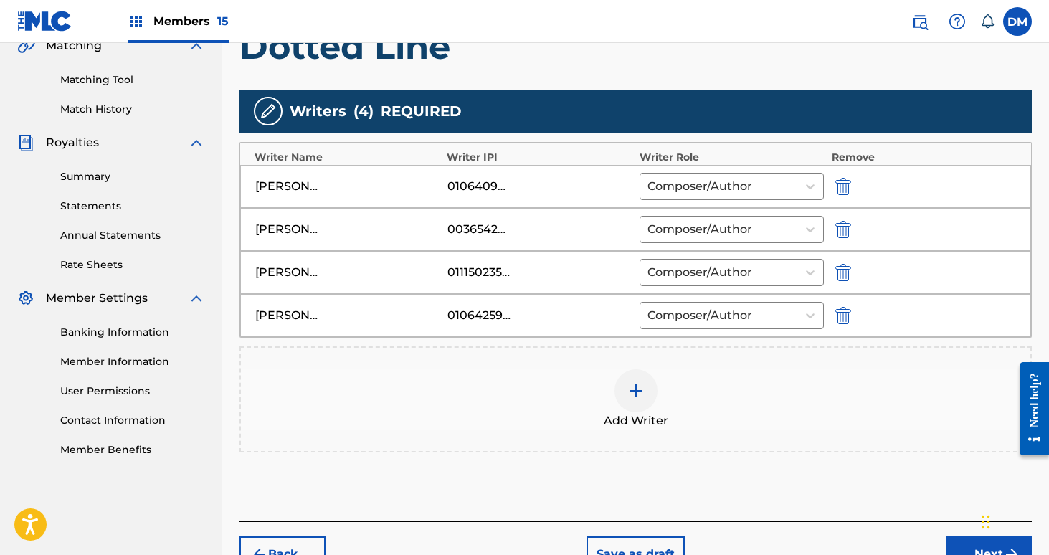
click at [643, 397] on img at bounding box center [635, 390] width 17 height 17
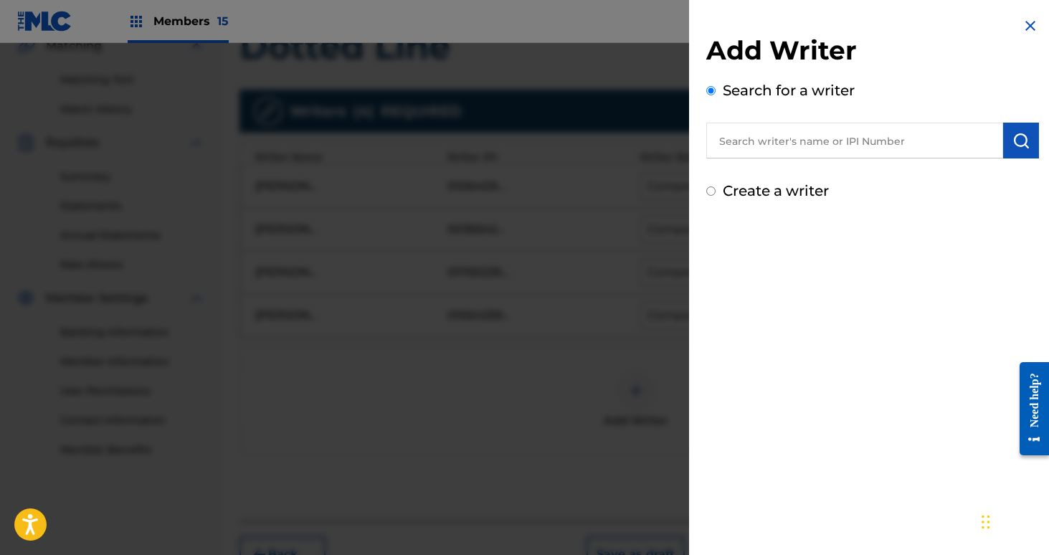
click at [727, 149] on input "text" at bounding box center [854, 141] width 297 height 36
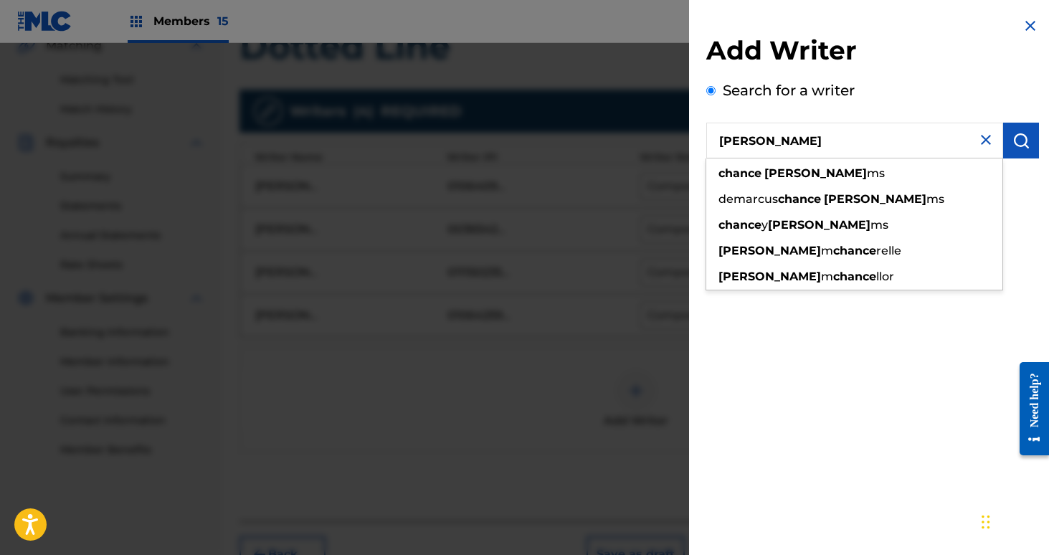
type input "[PERSON_NAME]"
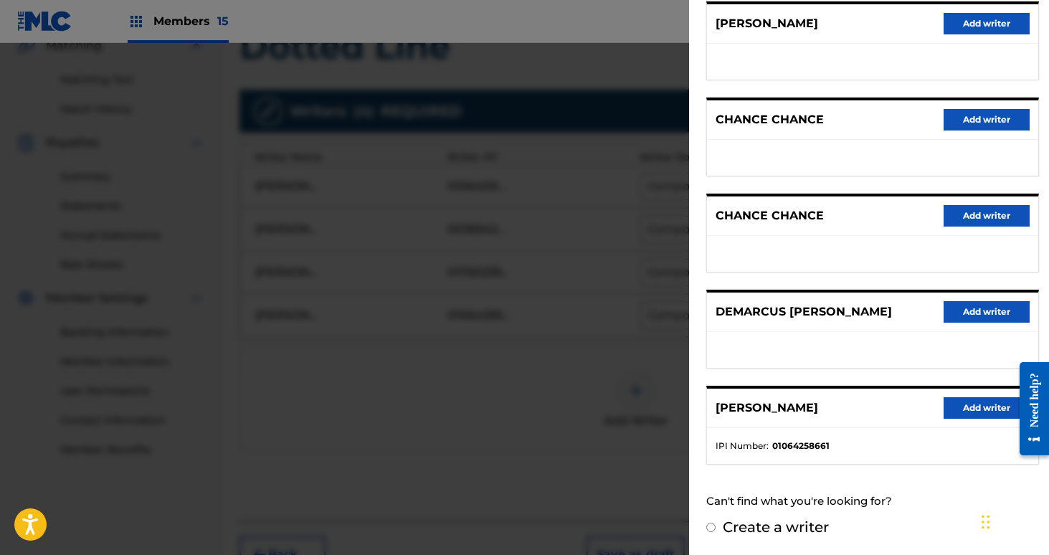
click at [964, 412] on button "Add writer" at bounding box center [987, 408] width 86 height 22
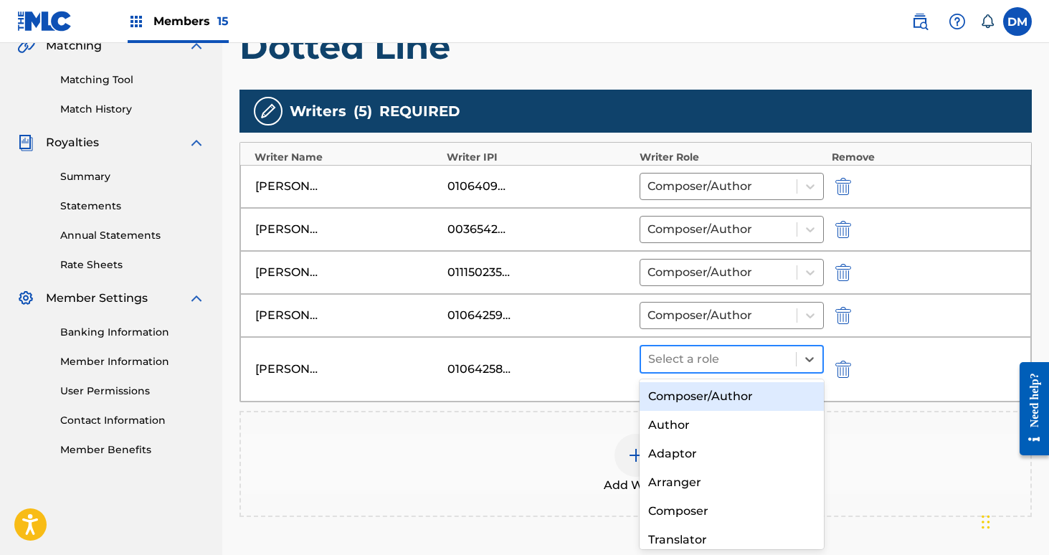
click at [722, 360] on div at bounding box center [718, 359] width 141 height 20
click at [714, 389] on div "Composer/Author" at bounding box center [732, 396] width 185 height 29
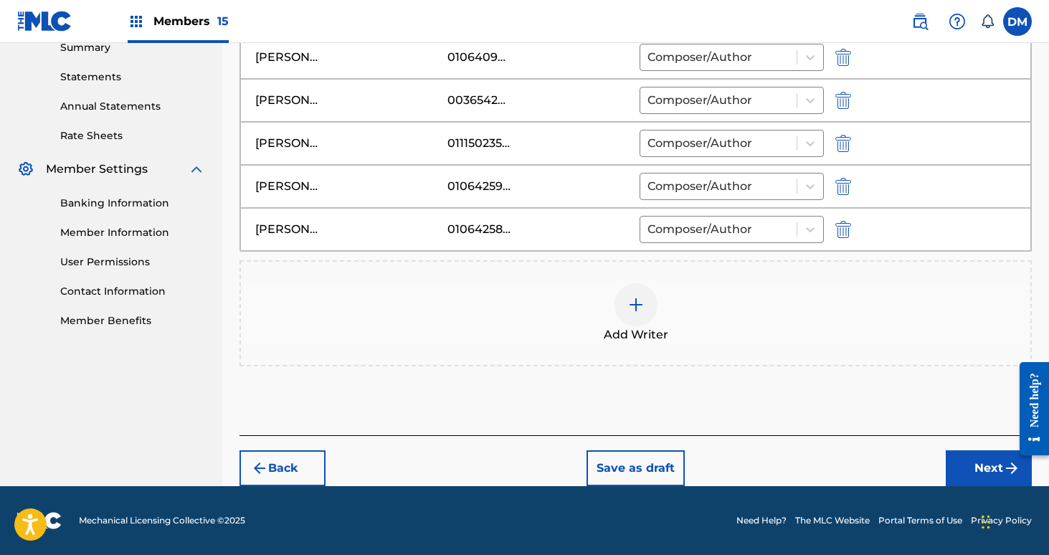
click at [982, 459] on button "Next" at bounding box center [989, 468] width 86 height 36
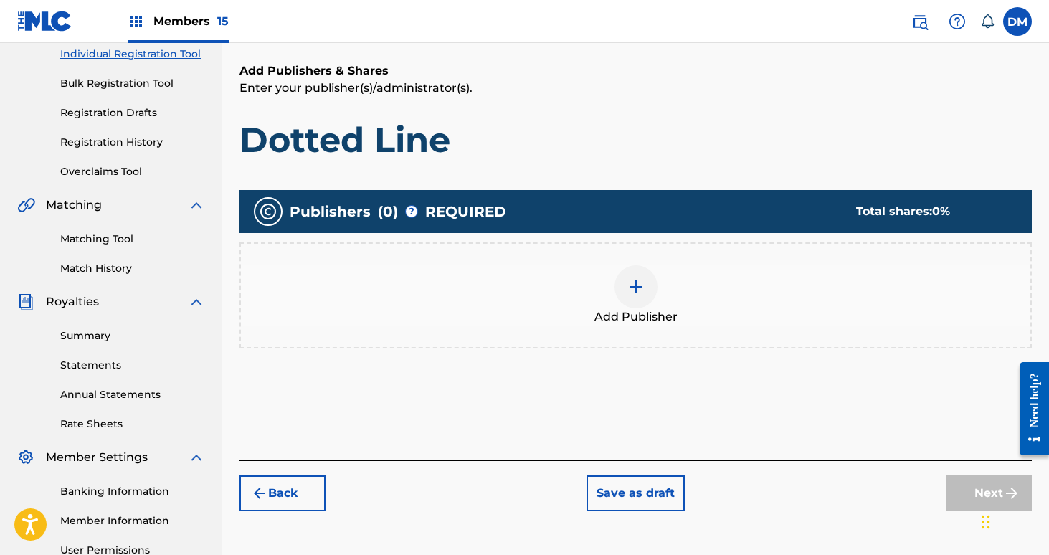
scroll to position [262, 0]
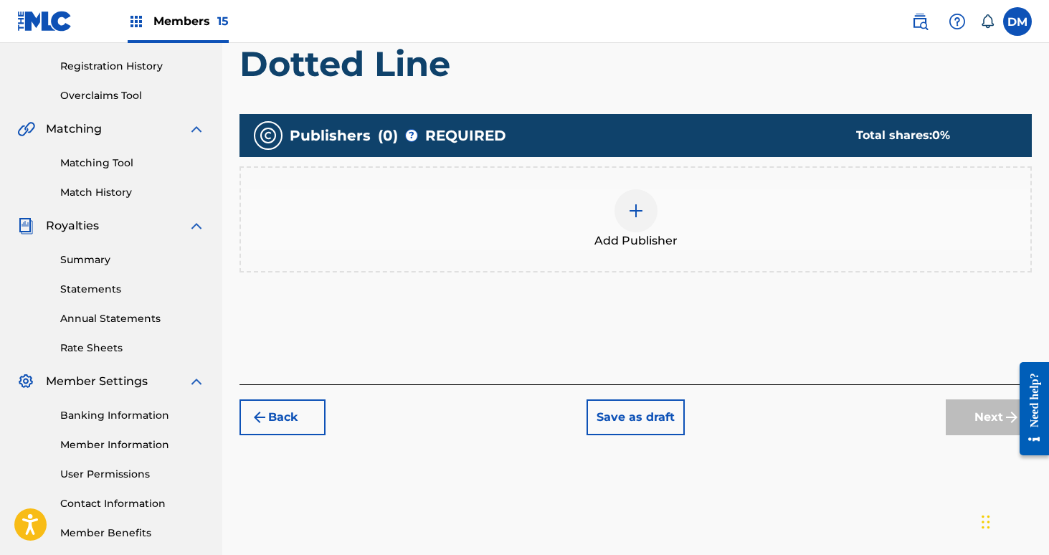
click at [629, 210] on img at bounding box center [635, 210] width 17 height 17
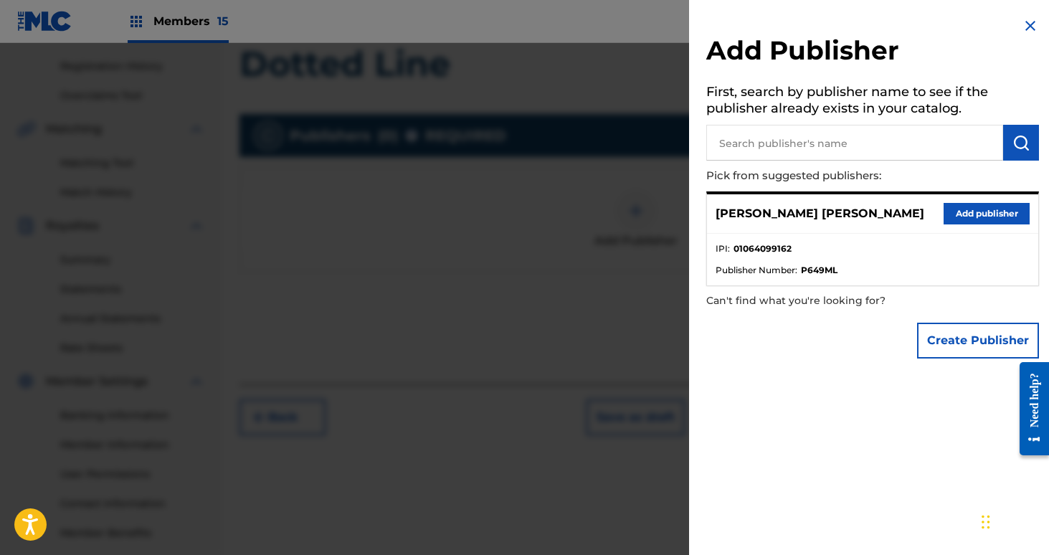
click at [977, 205] on button "Add publisher" at bounding box center [987, 214] width 86 height 22
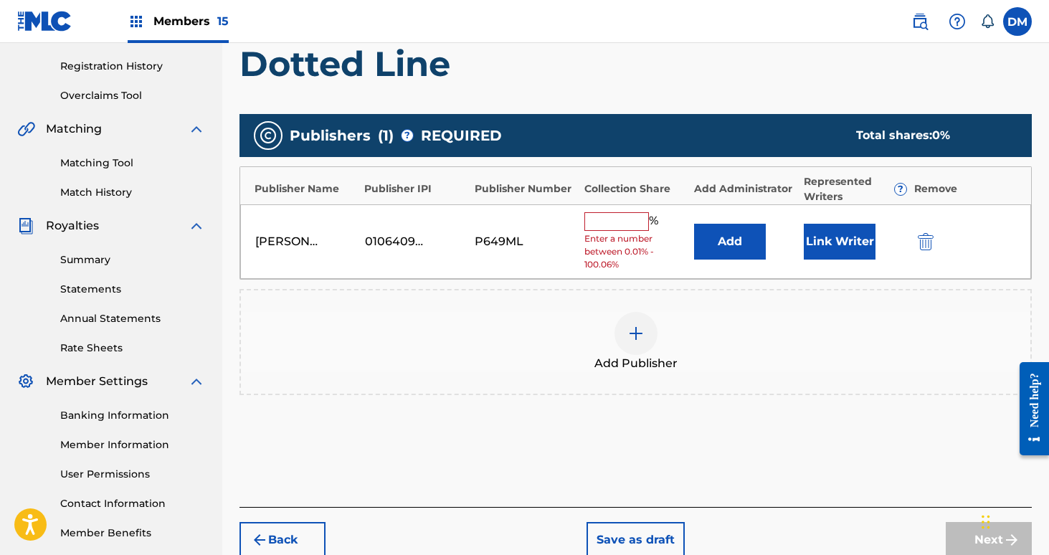
click at [615, 227] on input "text" at bounding box center [616, 221] width 65 height 19
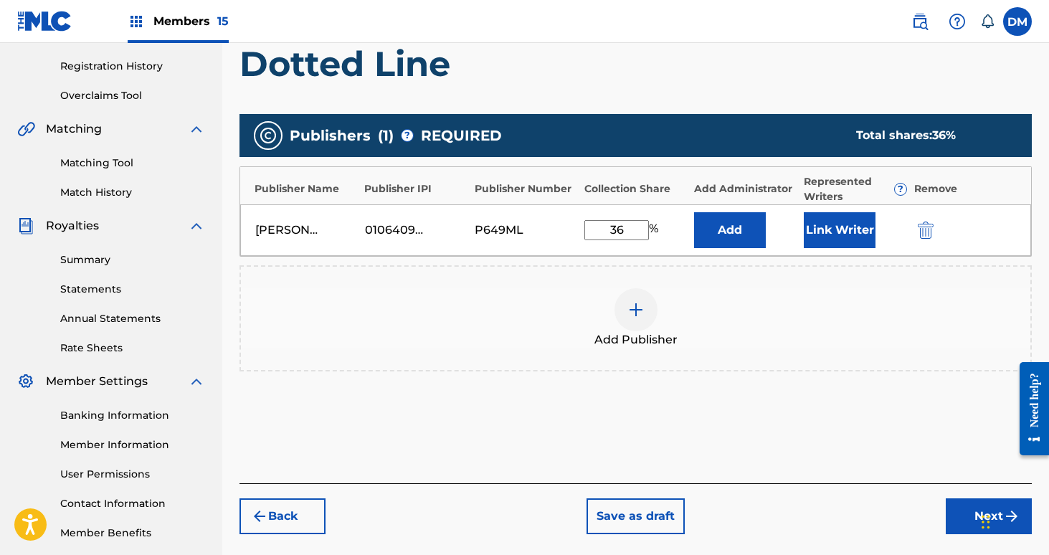
type input "36"
click at [853, 236] on button "Link Writer" at bounding box center [840, 230] width 72 height 36
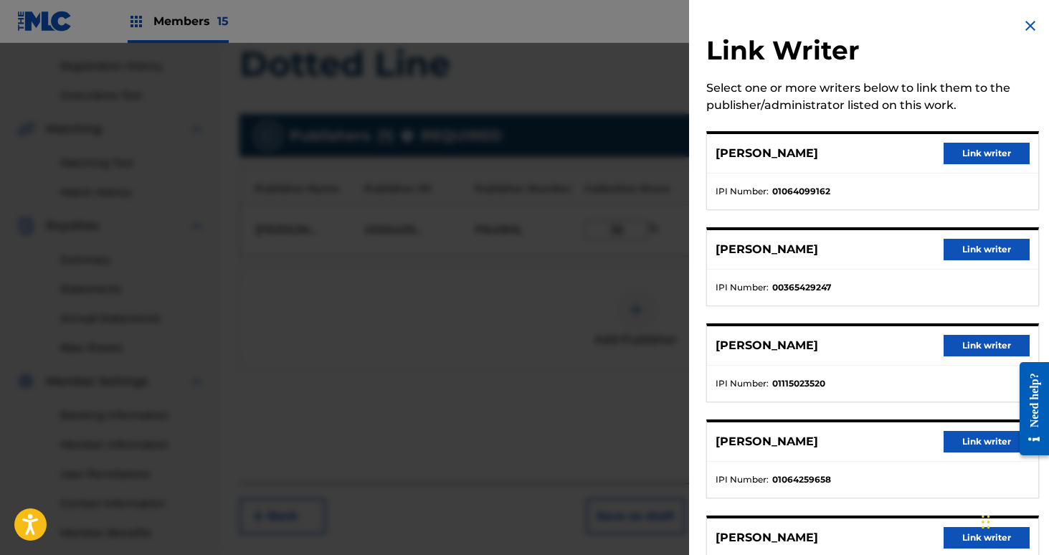
click at [993, 153] on button "Link writer" at bounding box center [987, 154] width 86 height 22
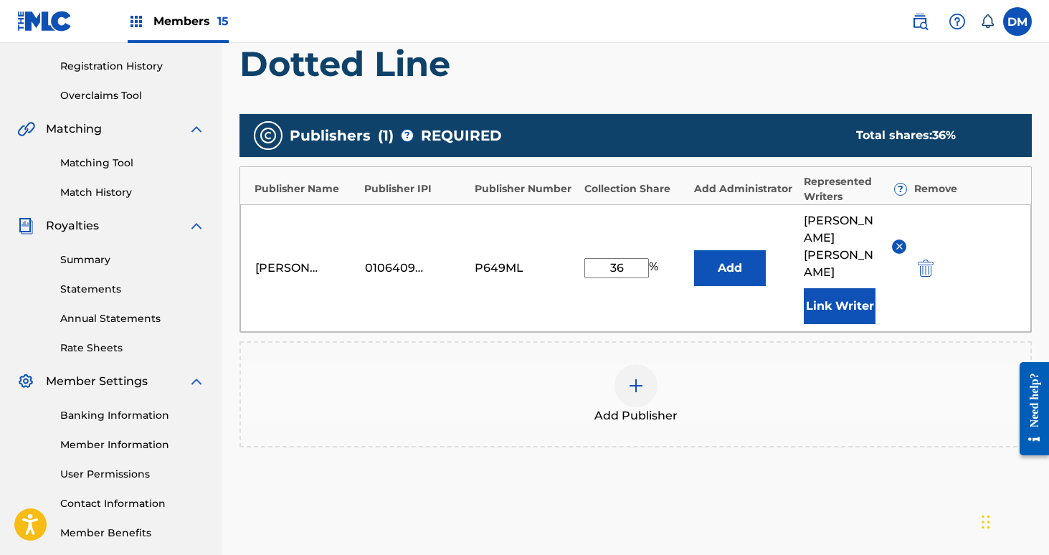
scroll to position [352, 0]
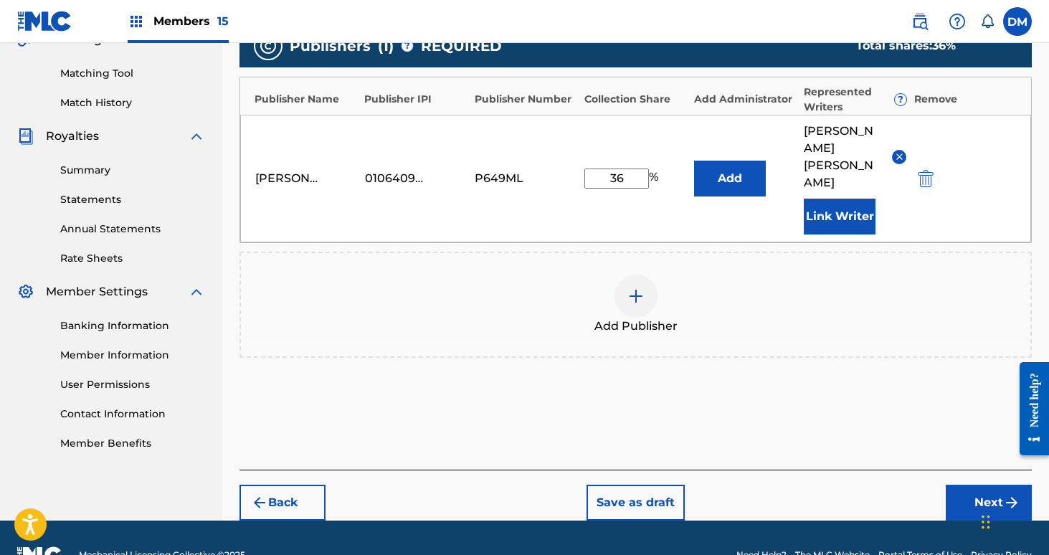
click at [981, 485] on button "Next" at bounding box center [989, 503] width 86 height 36
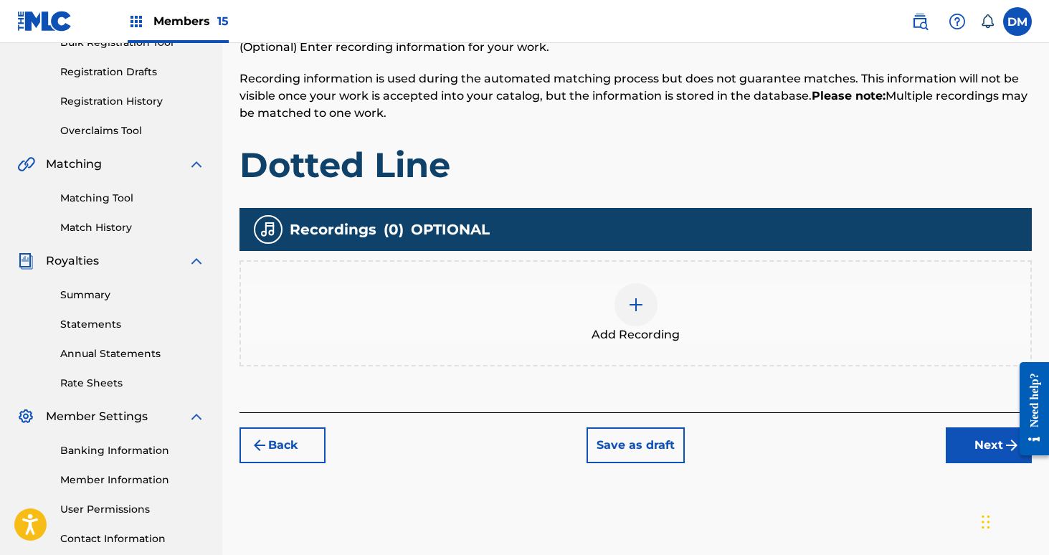
scroll to position [334, 0]
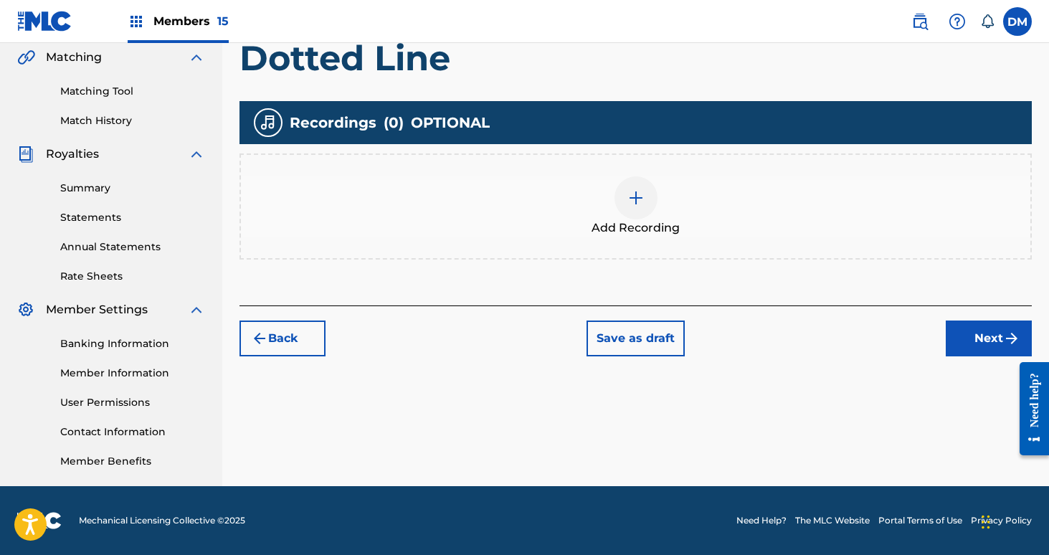
click at [953, 328] on button "Next" at bounding box center [989, 339] width 86 height 36
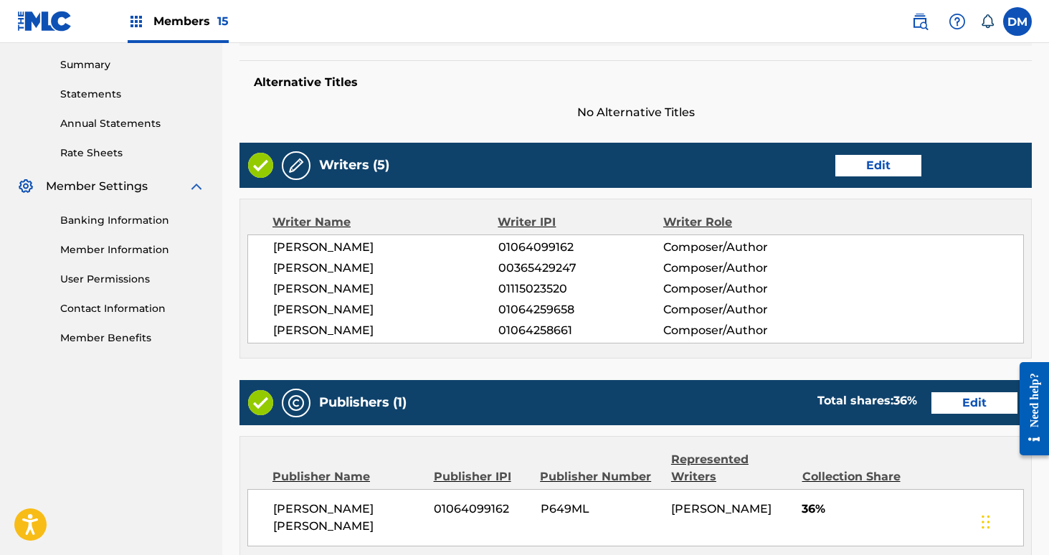
scroll to position [699, 0]
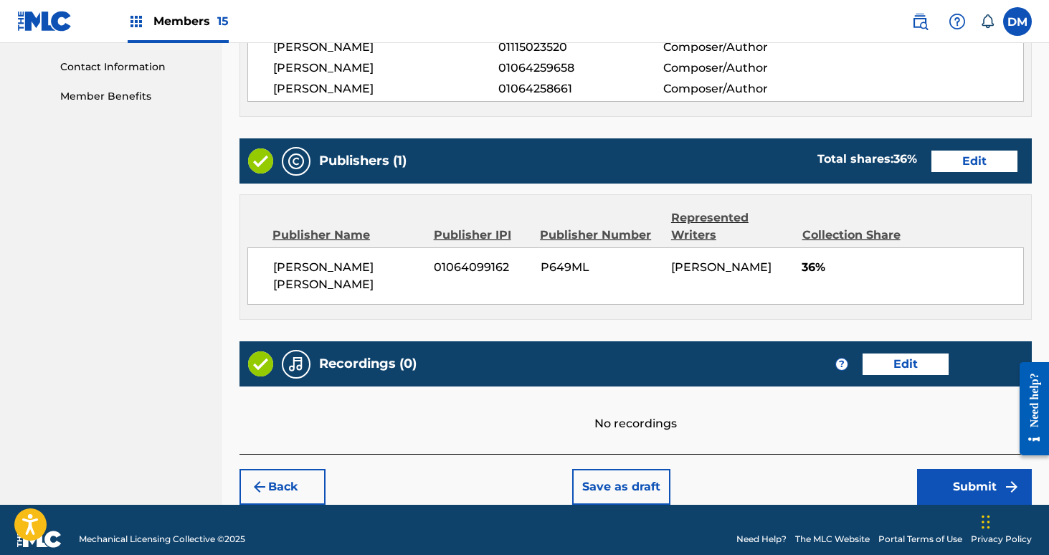
click at [939, 469] on button "Submit" at bounding box center [974, 487] width 115 height 36
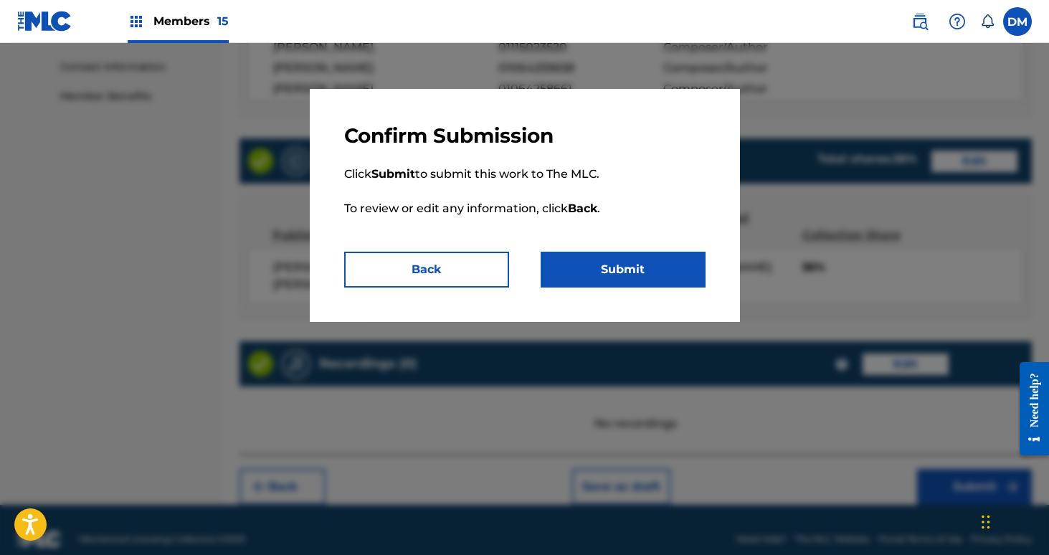
click at [622, 257] on button "Submit" at bounding box center [623, 270] width 165 height 36
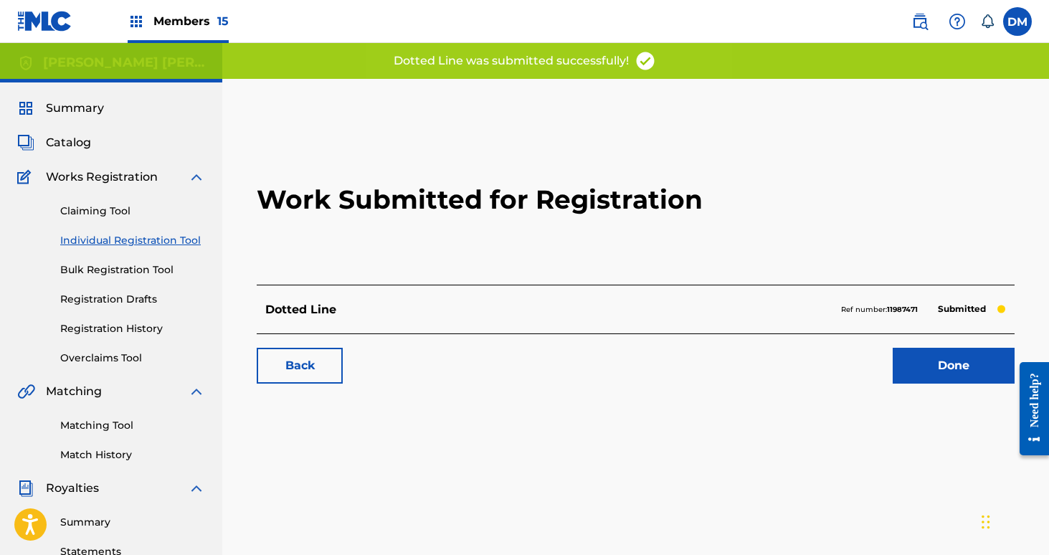
click at [955, 364] on link "Done" at bounding box center [954, 366] width 122 height 36
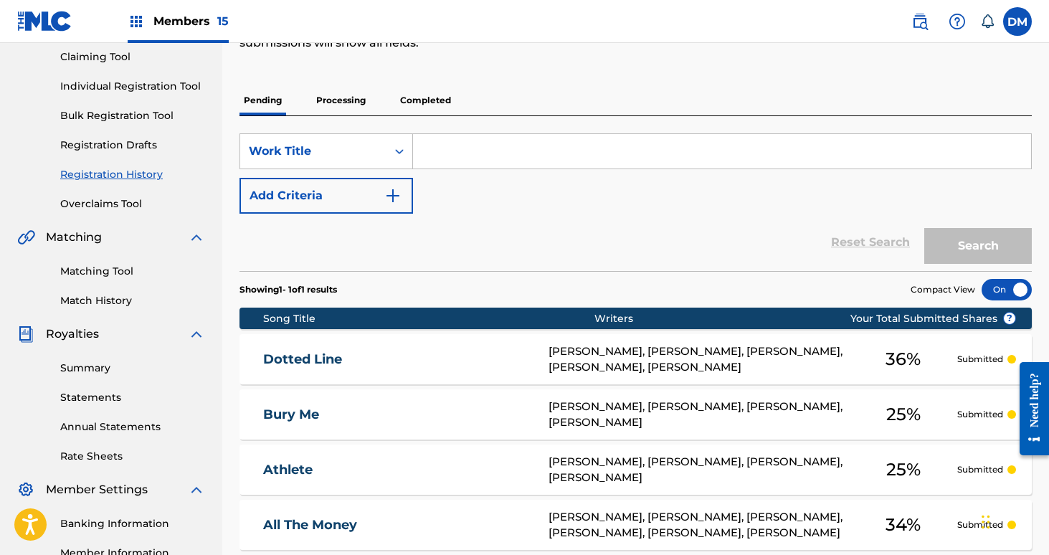
scroll to position [117, 0]
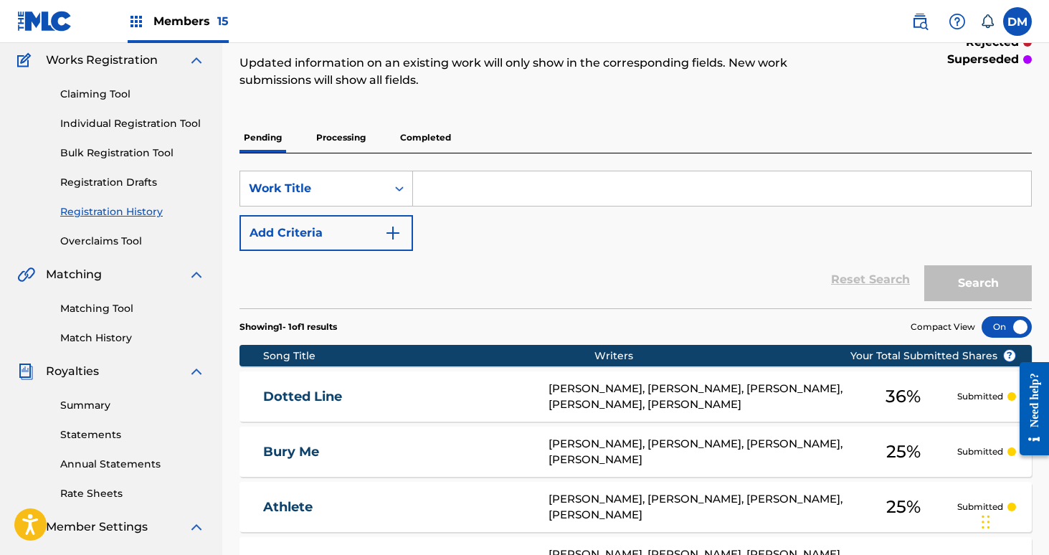
click at [104, 125] on link "Individual Registration Tool" at bounding box center [132, 123] width 145 height 15
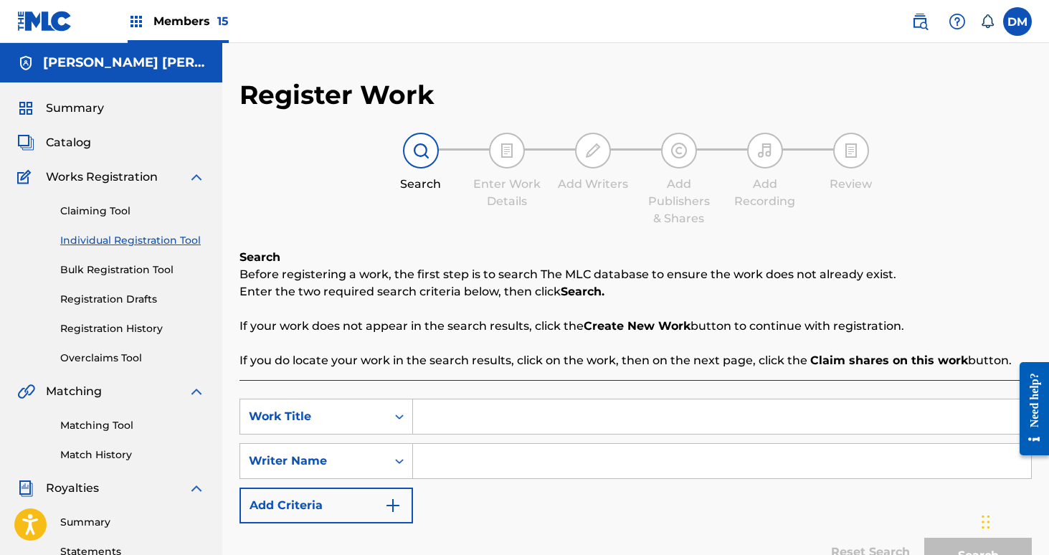
click at [451, 409] on input "Search Form" at bounding box center [722, 416] width 618 height 34
type input "Fake Out"
click at [465, 465] on input "Search Form" at bounding box center [722, 461] width 618 height 34
type input "[PERSON_NAME]"
click at [924, 538] on button "Search" at bounding box center [978, 556] width 108 height 36
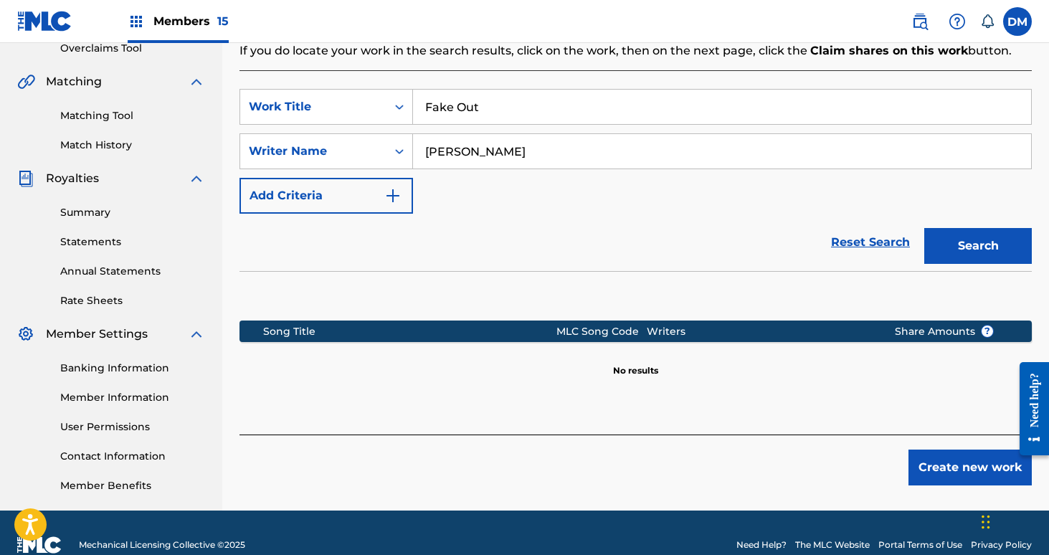
scroll to position [334, 0]
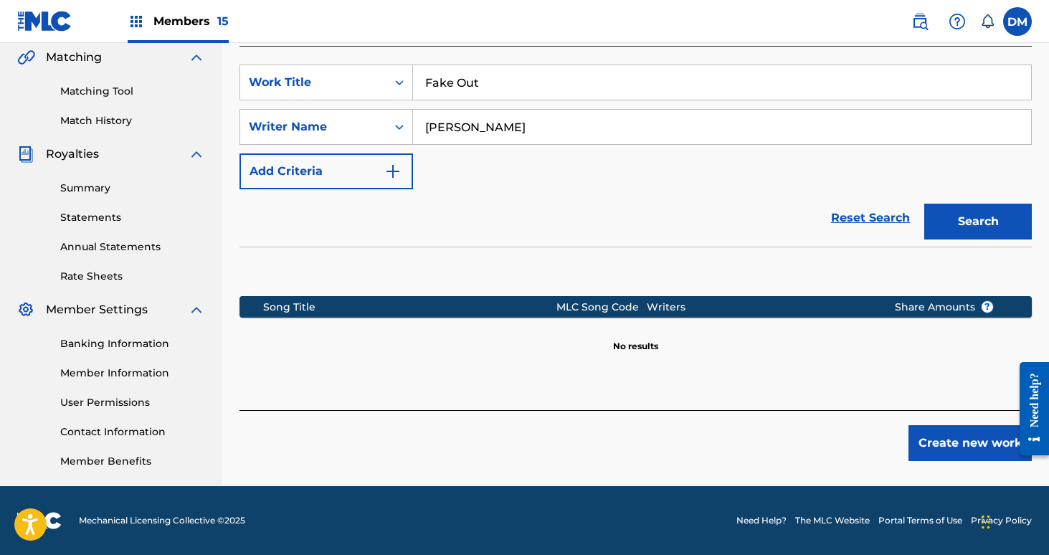
click at [960, 446] on button "Create new work" at bounding box center [970, 443] width 123 height 36
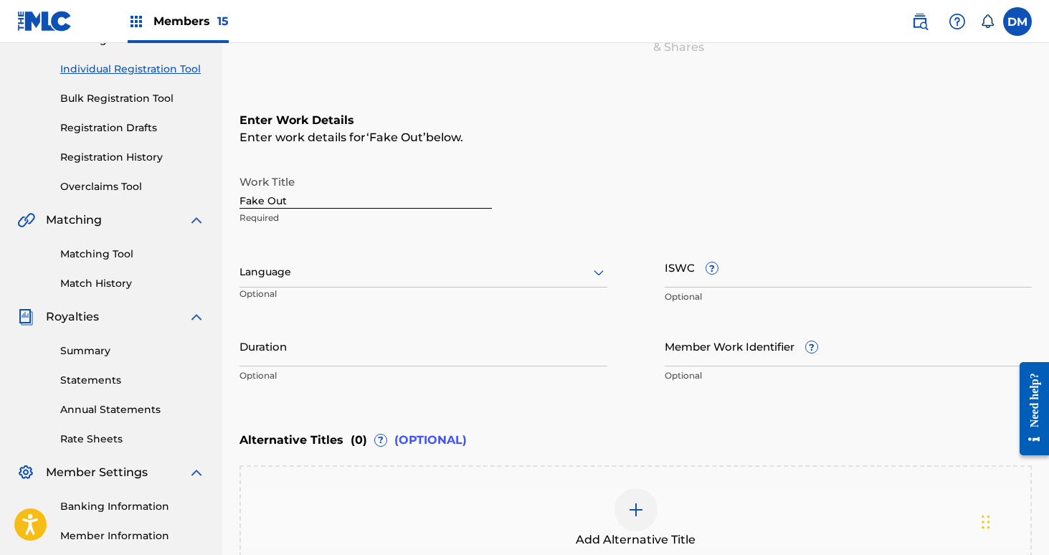
scroll to position [343, 0]
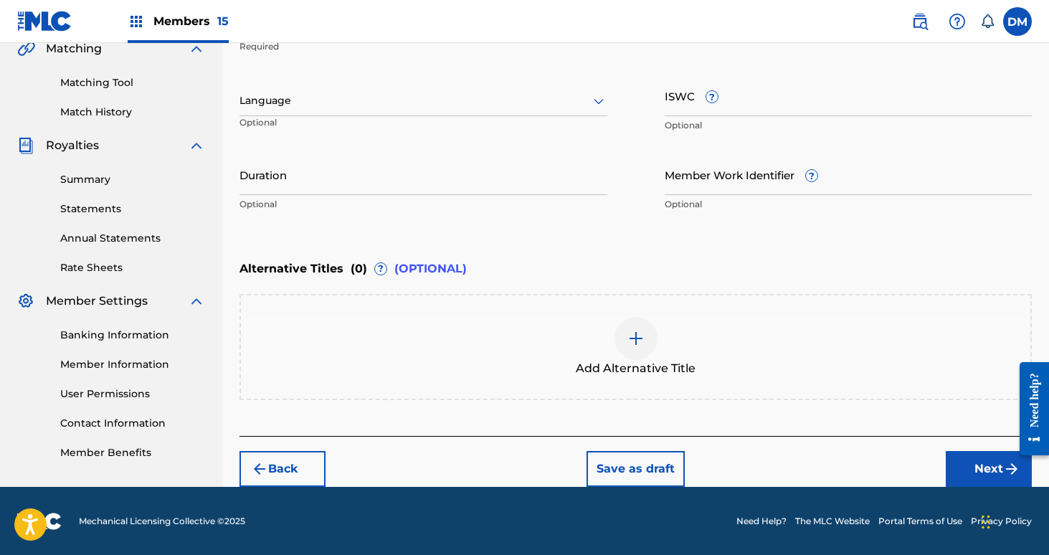
click at [969, 474] on button "Next" at bounding box center [989, 469] width 86 height 36
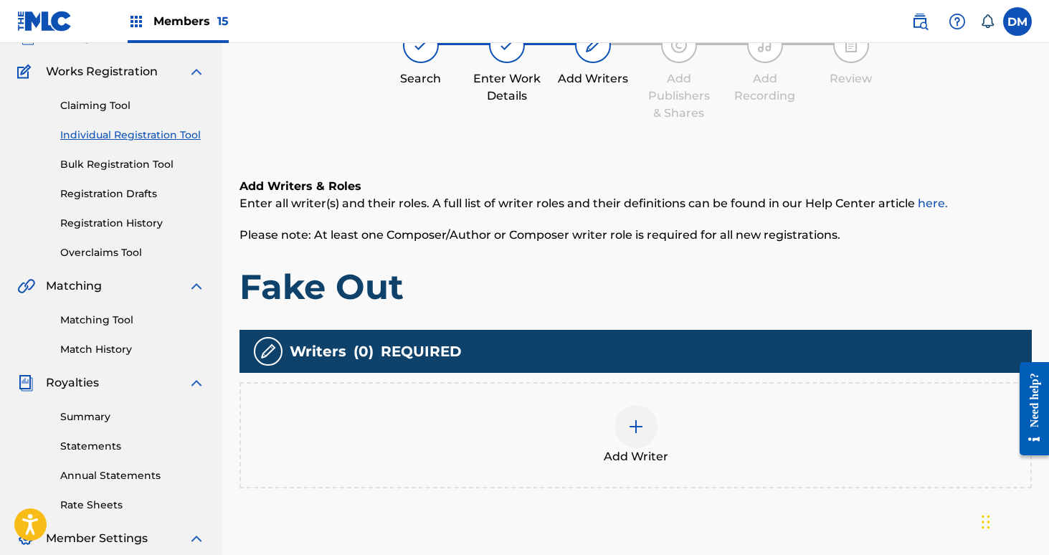
scroll to position [65, 0]
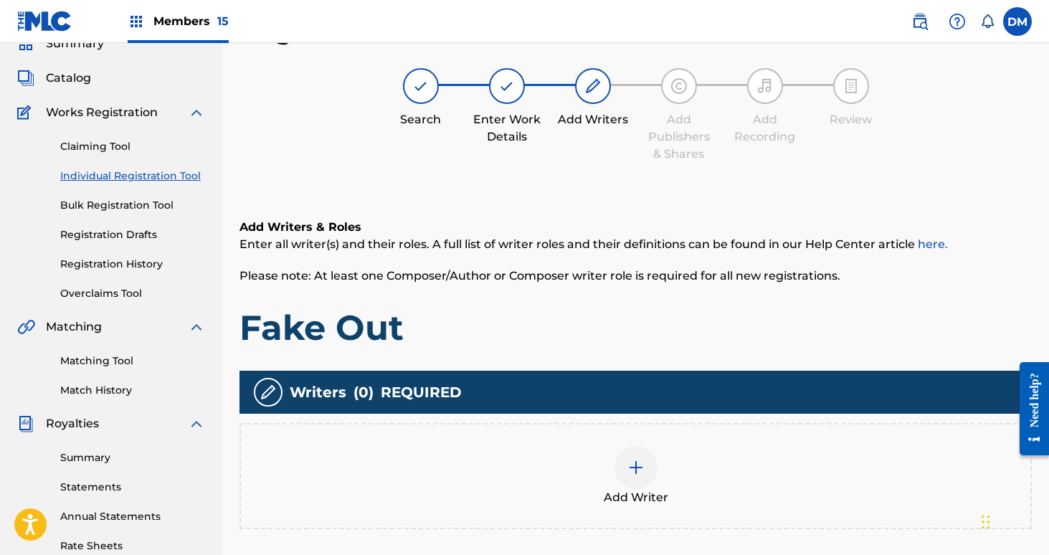
click at [642, 460] on img at bounding box center [635, 467] width 17 height 17
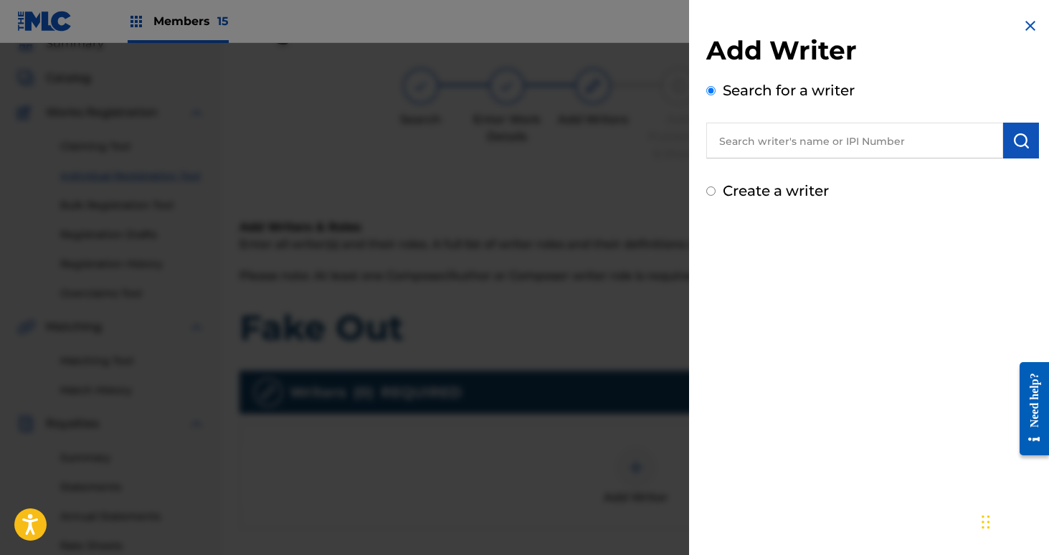
click at [764, 144] on input "text" at bounding box center [854, 141] width 297 height 36
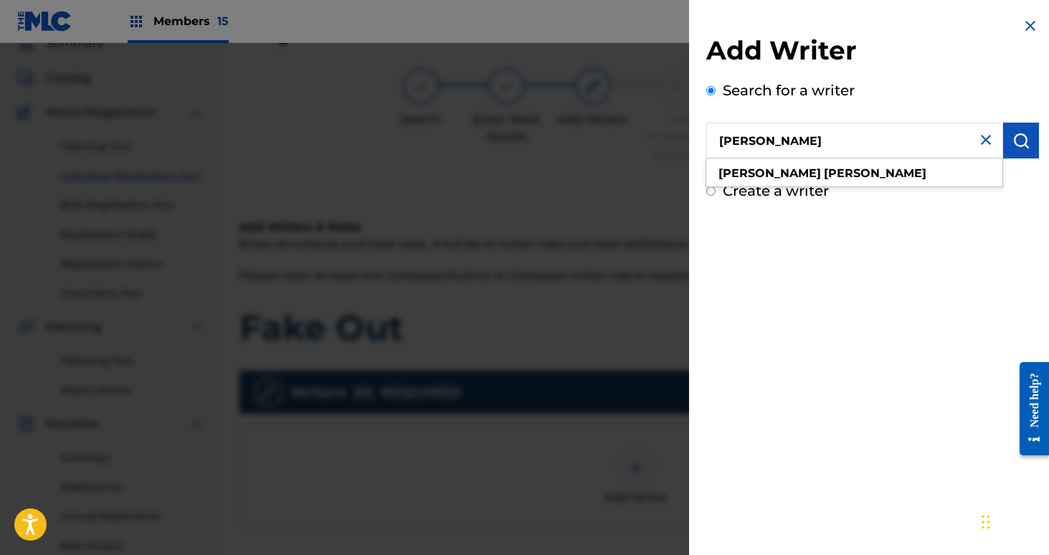
type input "[PERSON_NAME]"
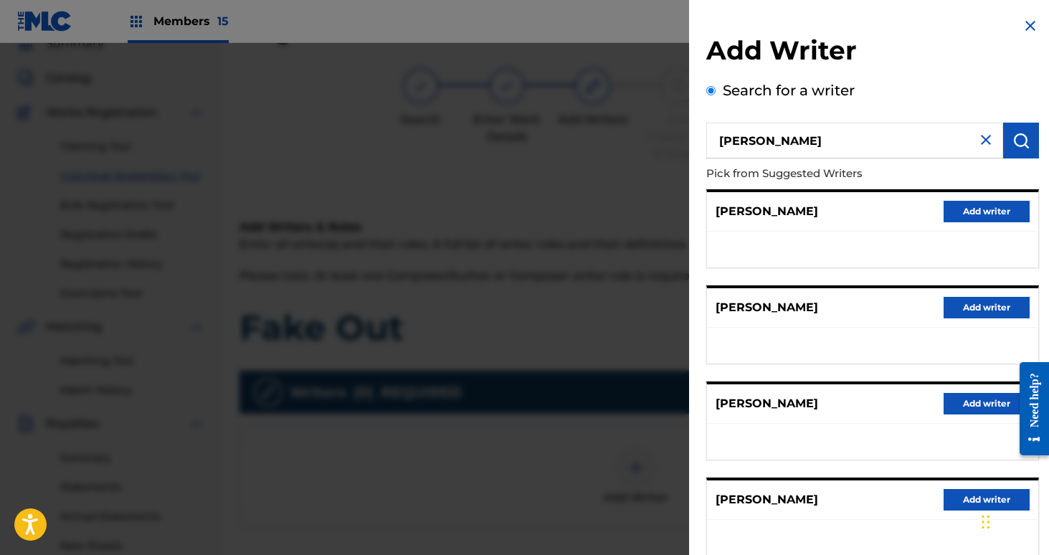
scroll to position [188, 0]
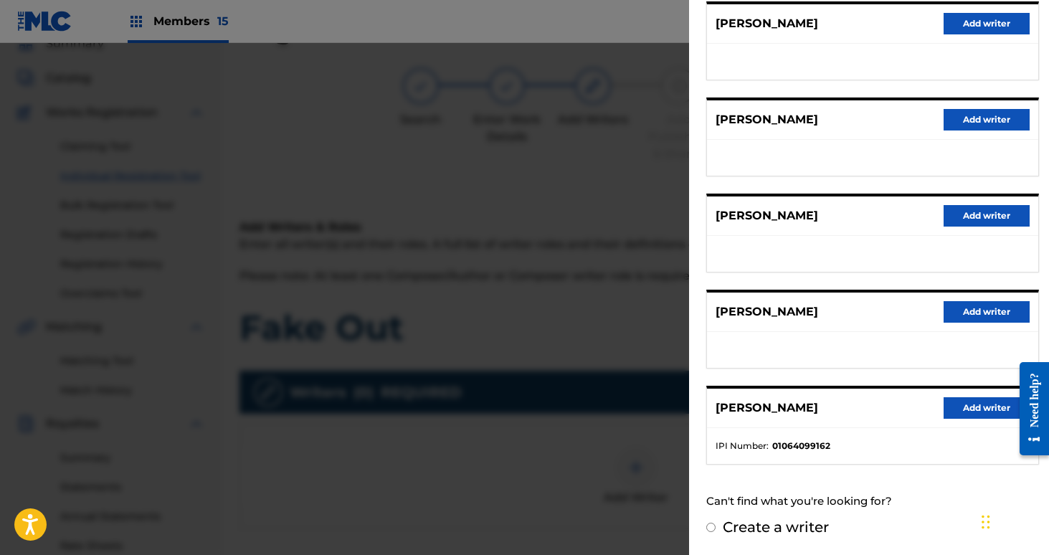
click at [966, 413] on button "Add writer" at bounding box center [987, 408] width 86 height 22
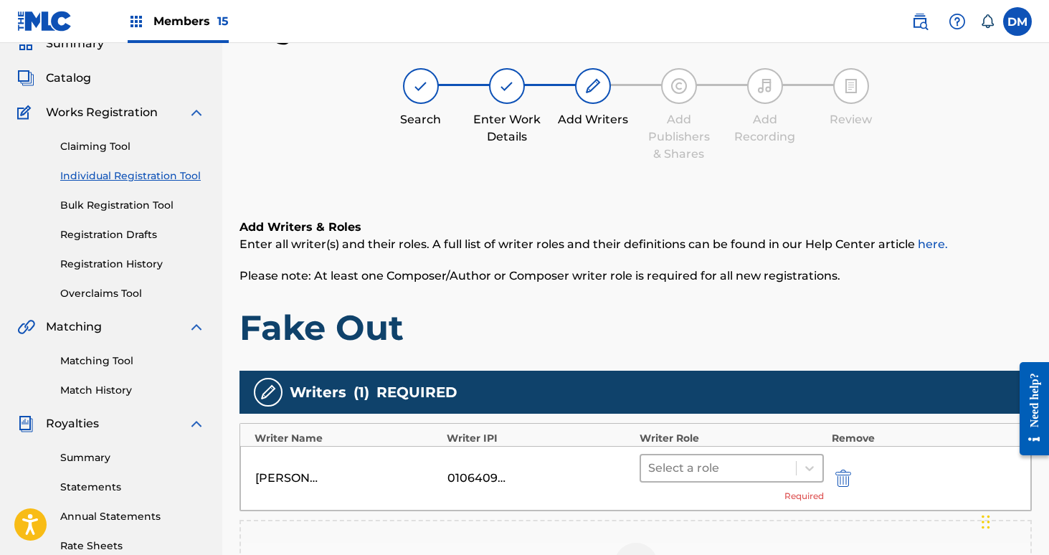
click at [719, 466] on div at bounding box center [718, 468] width 141 height 20
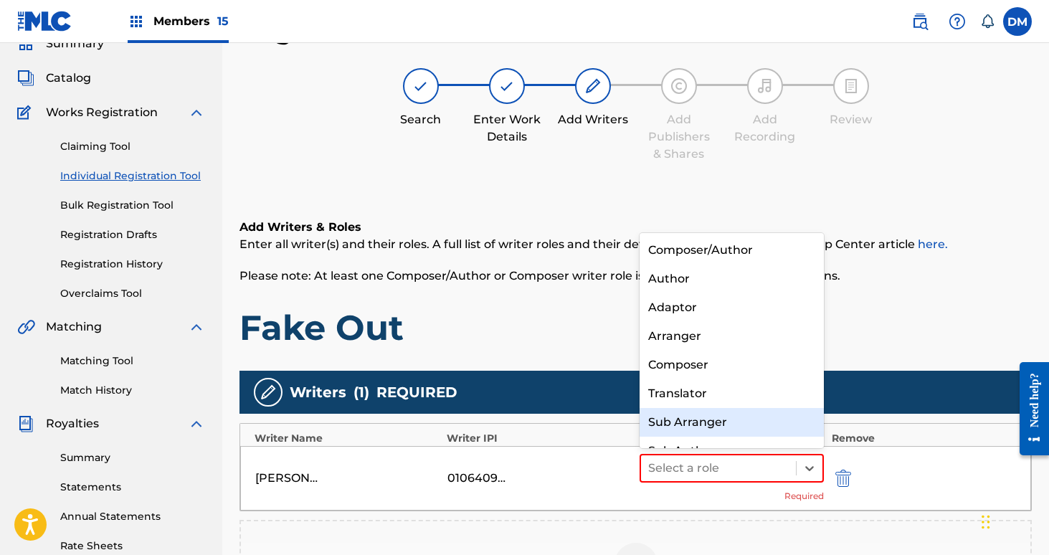
scroll to position [20, 0]
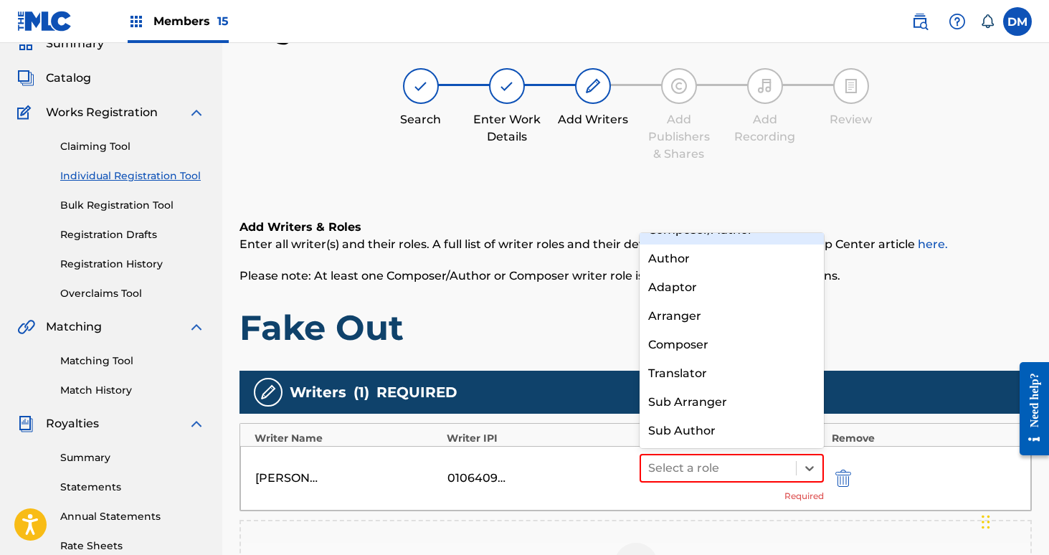
click at [710, 238] on div "Composer/Author" at bounding box center [732, 230] width 185 height 29
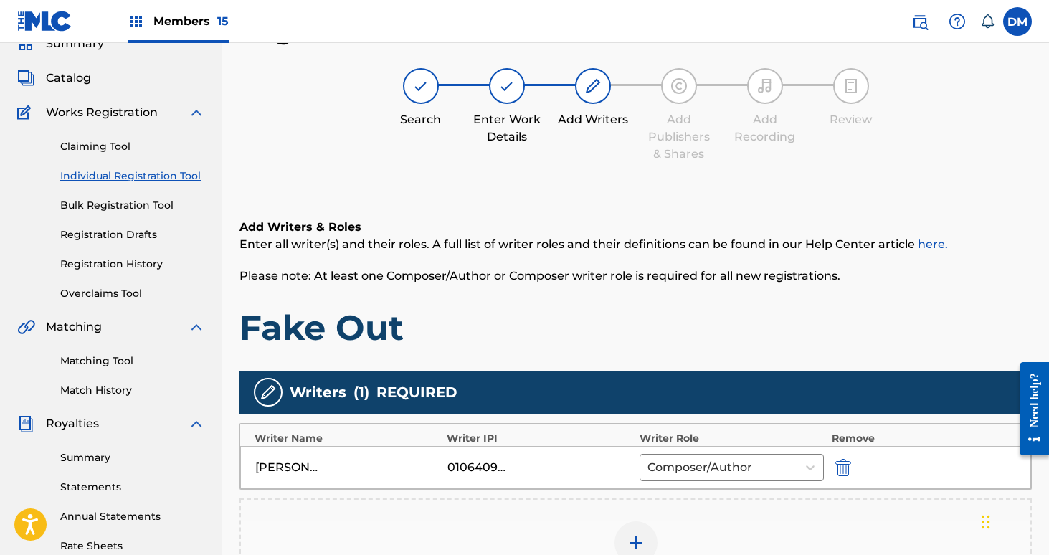
scroll to position [275, 0]
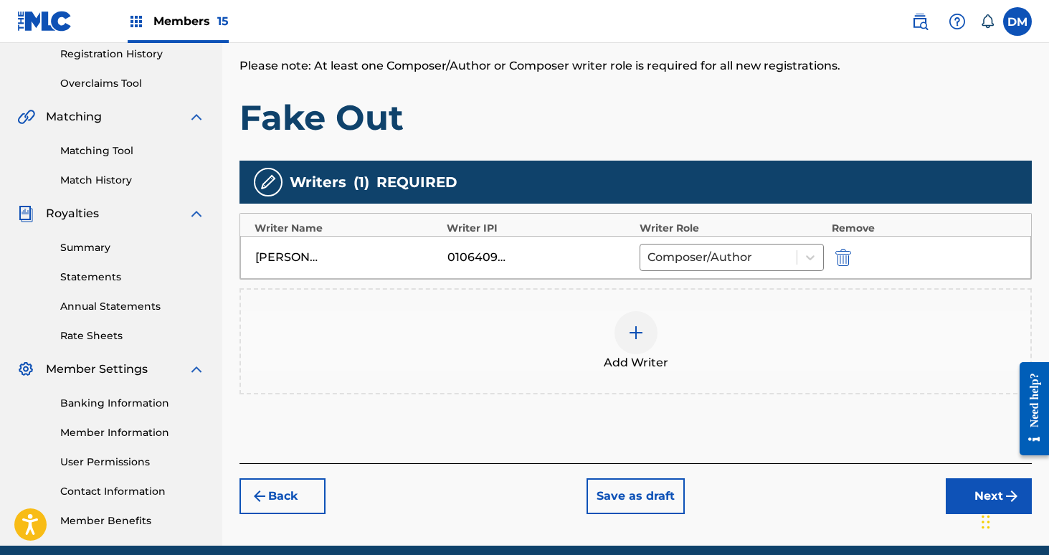
click at [635, 328] on img at bounding box center [635, 332] width 17 height 17
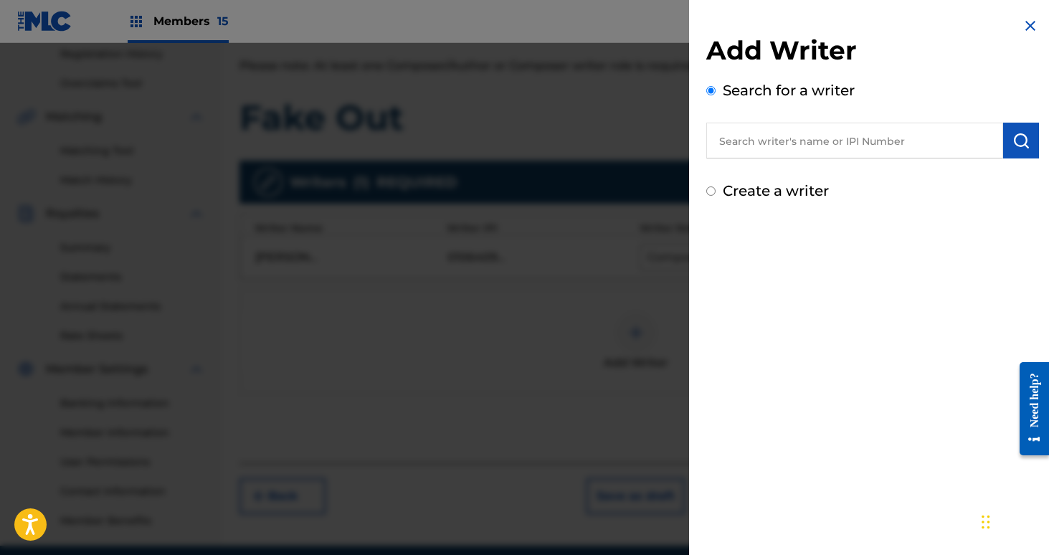
click at [756, 147] on input "text" at bounding box center [854, 141] width 297 height 36
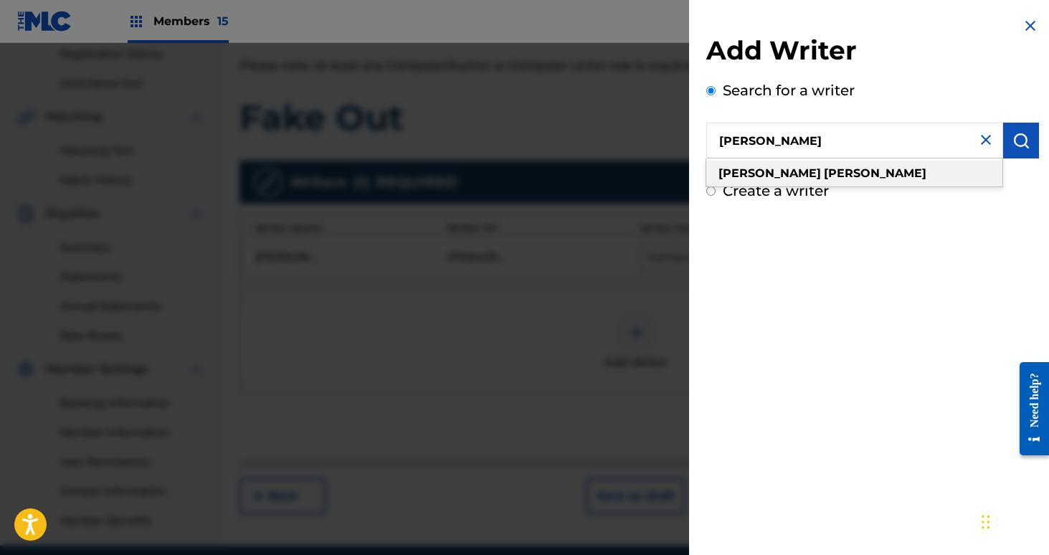
type input "[PERSON_NAME]"
click at [824, 173] on strong "[PERSON_NAME]" at bounding box center [875, 173] width 103 height 14
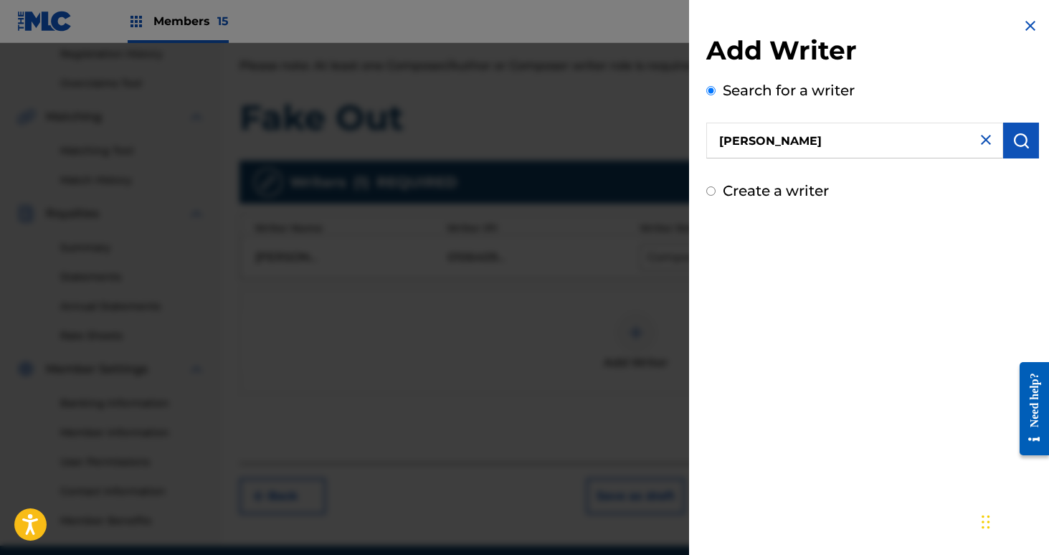
scroll to position [334, 0]
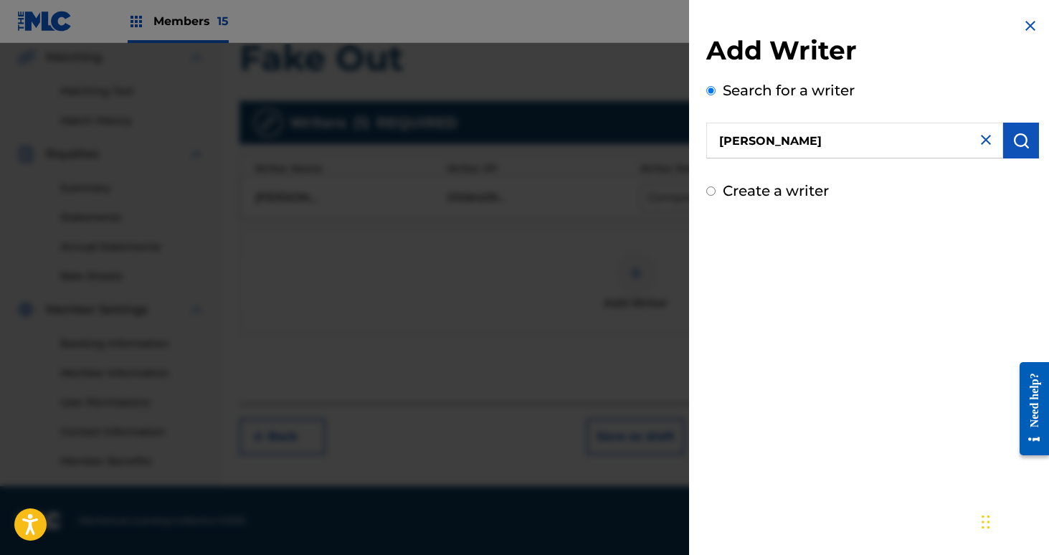
click at [1010, 150] on button "submit" at bounding box center [1021, 141] width 36 height 36
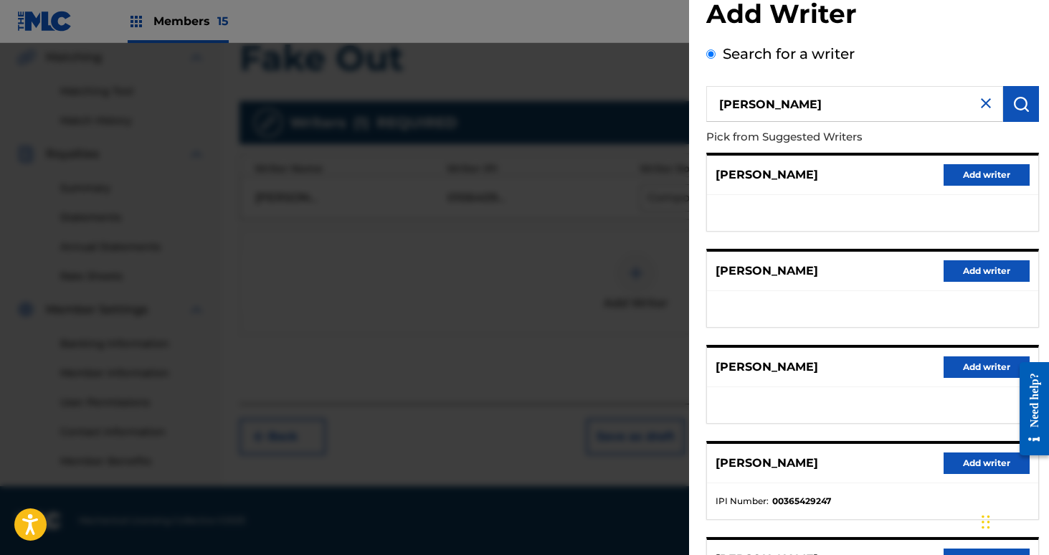
scroll to position [188, 0]
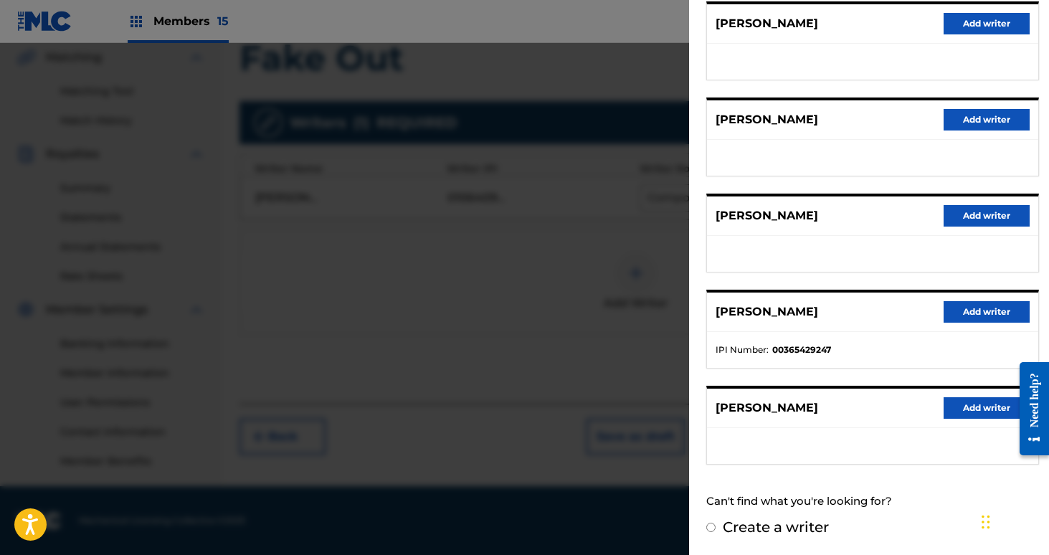
click at [974, 312] on button "Add writer" at bounding box center [987, 312] width 86 height 22
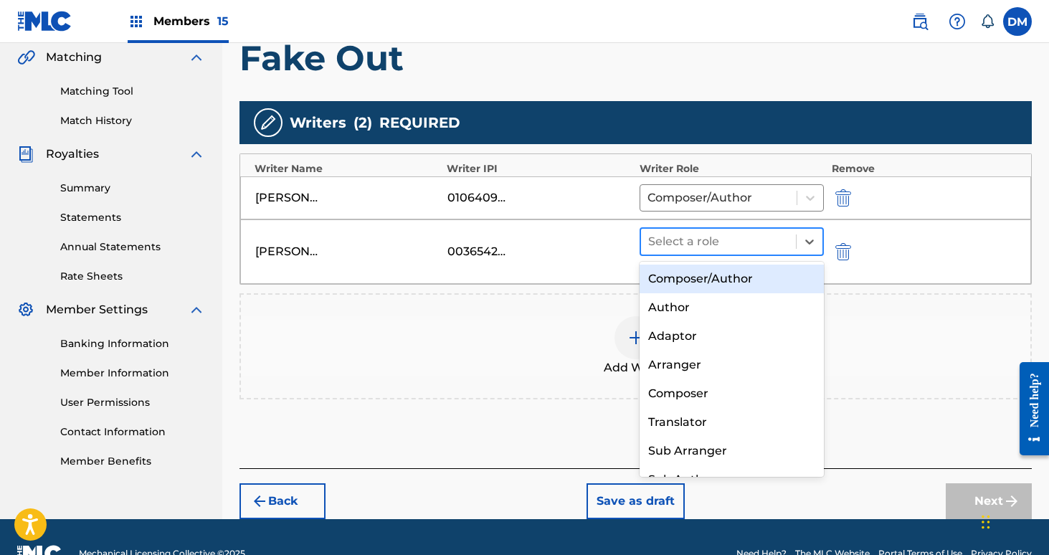
click at [720, 253] on div "Select a role" at bounding box center [719, 242] width 156 height 26
click at [713, 278] on div "Composer/Author" at bounding box center [732, 279] width 185 height 29
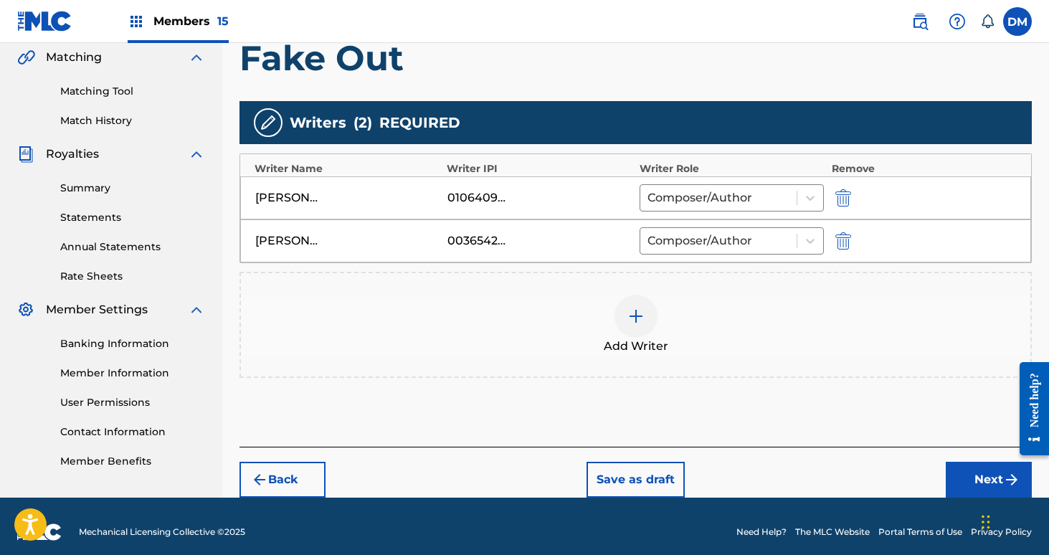
click at [640, 303] on div at bounding box center [636, 316] width 43 height 43
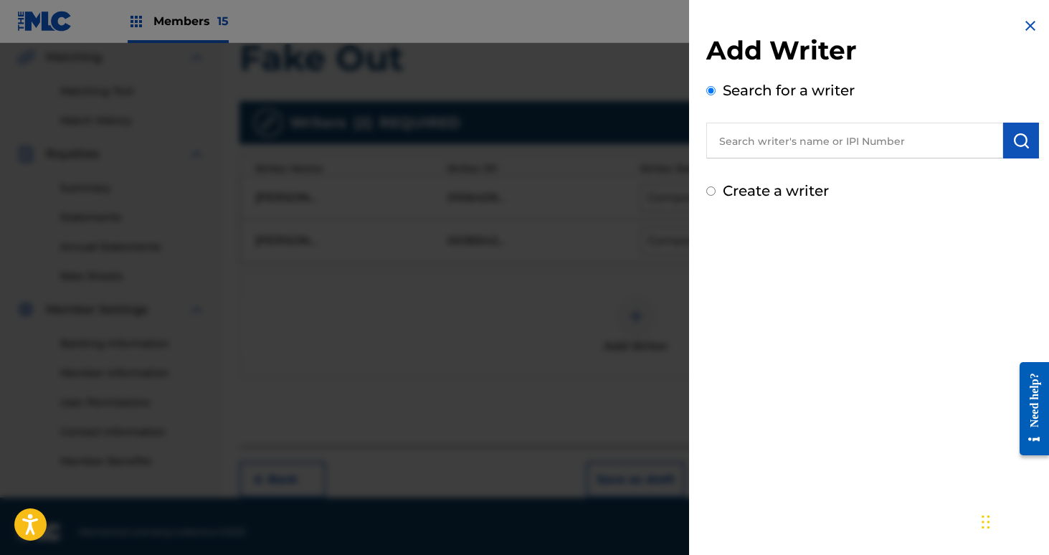
click at [744, 151] on input "text" at bounding box center [854, 141] width 297 height 36
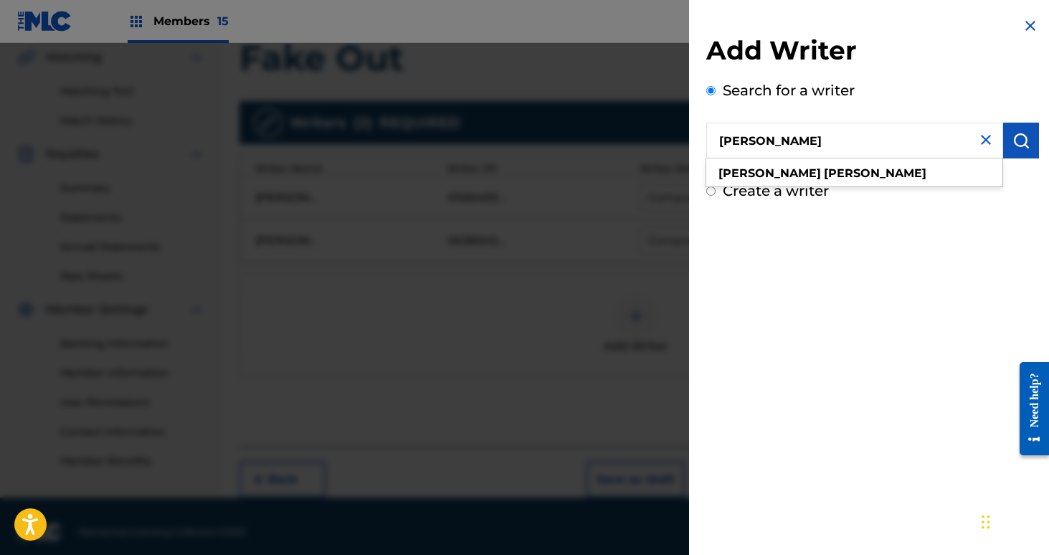
type input "[PERSON_NAME]"
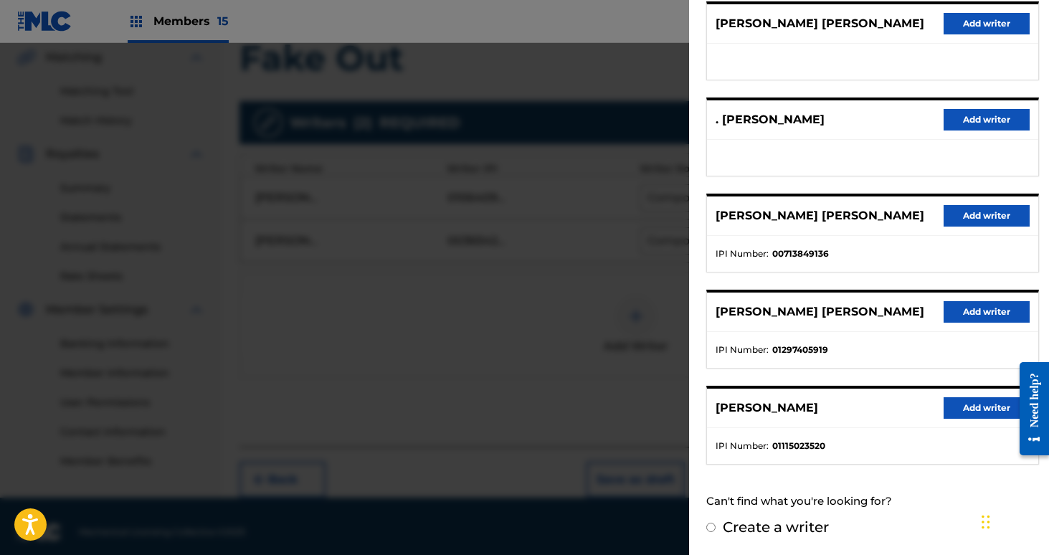
click at [990, 412] on button "Add writer" at bounding box center [987, 408] width 86 height 22
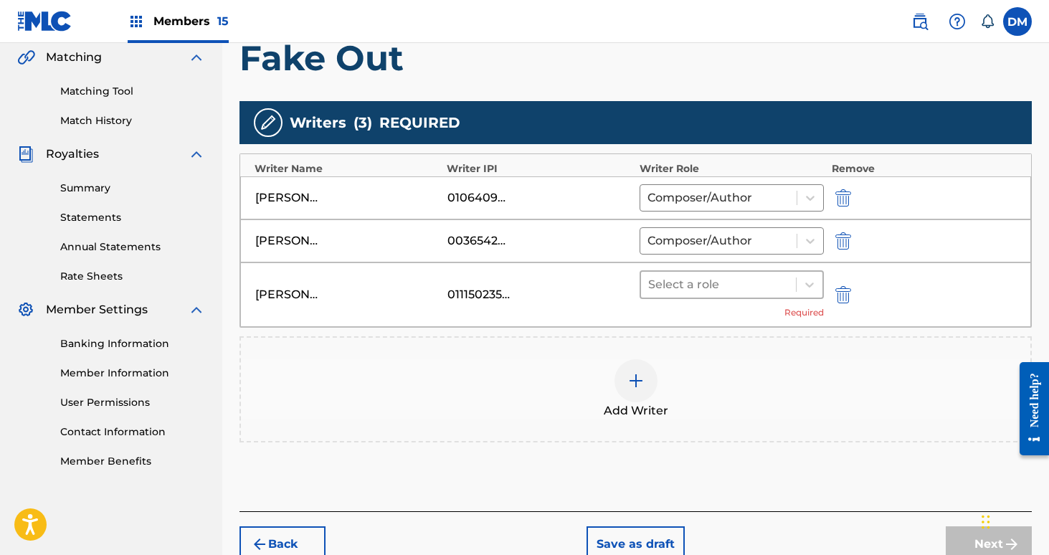
click at [739, 288] on div at bounding box center [718, 285] width 141 height 20
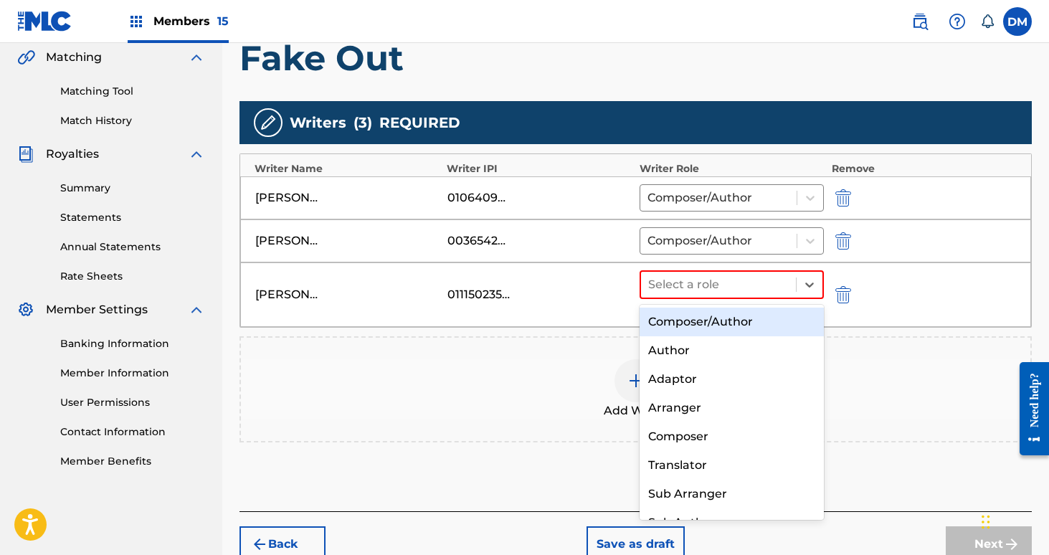
click at [724, 318] on div "Composer/Author" at bounding box center [732, 322] width 185 height 29
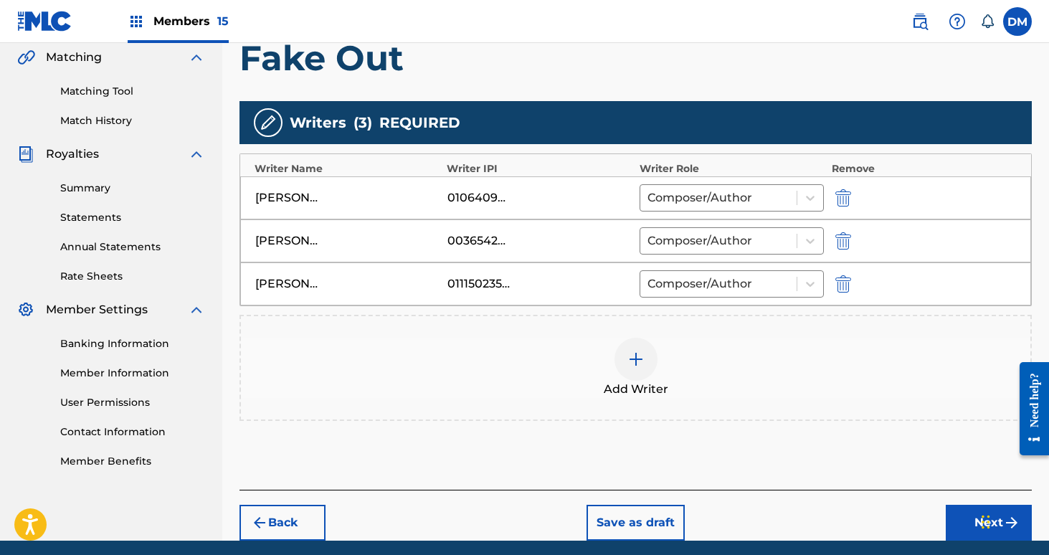
click at [956, 515] on button "Next" at bounding box center [989, 523] width 86 height 36
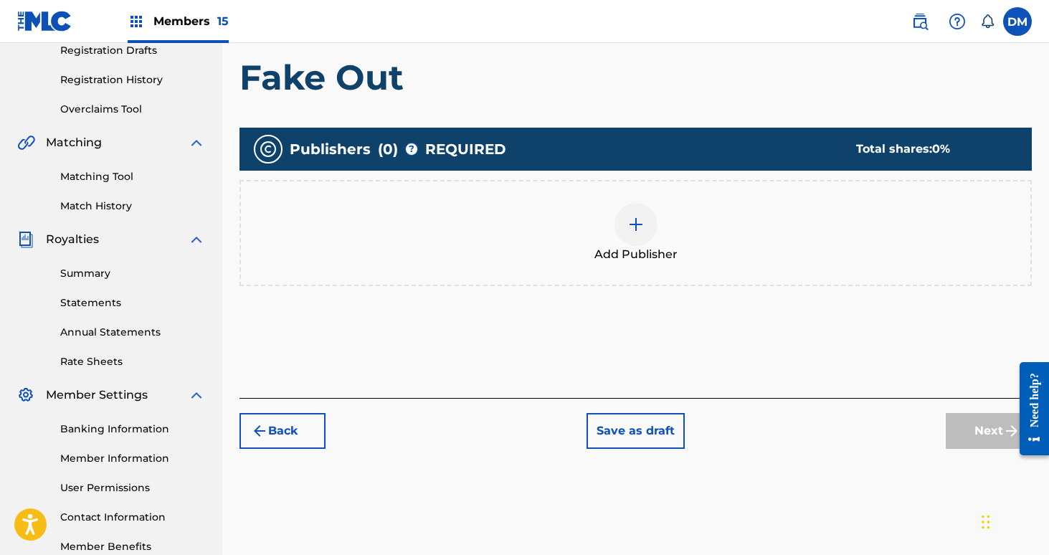
scroll to position [305, 0]
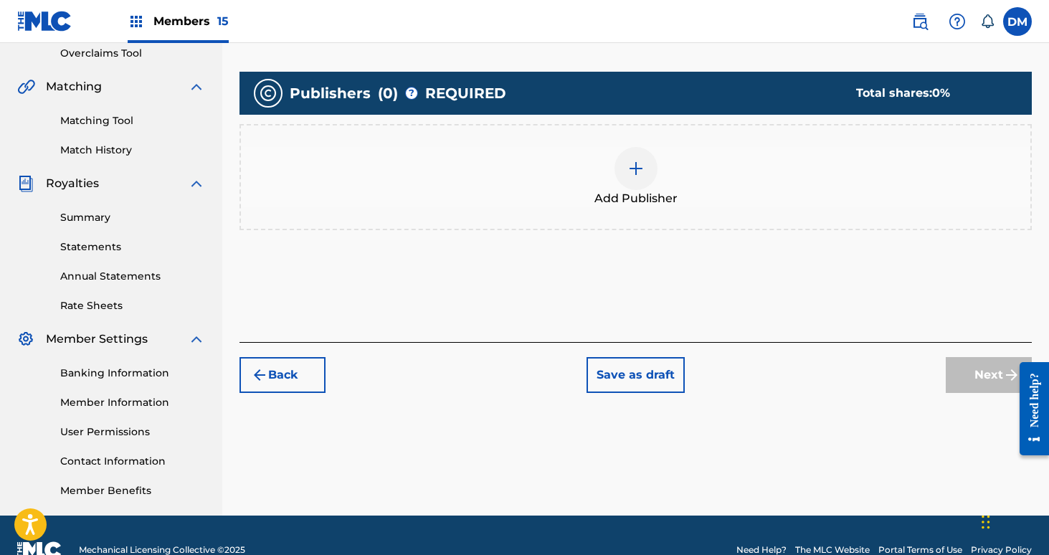
click at [290, 373] on button "Back" at bounding box center [282, 375] width 86 height 36
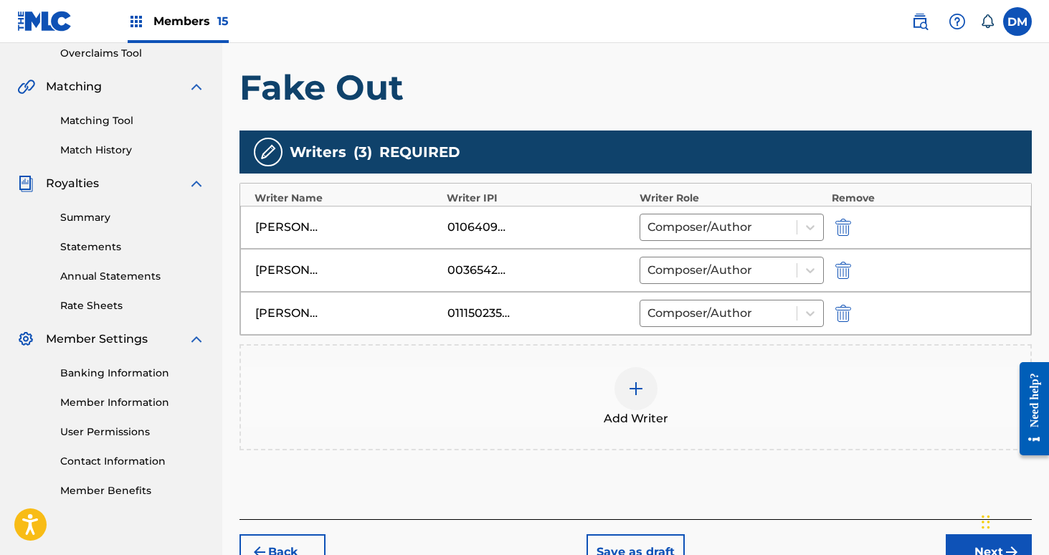
click at [605, 392] on div "Add Writer" at bounding box center [635, 397] width 789 height 60
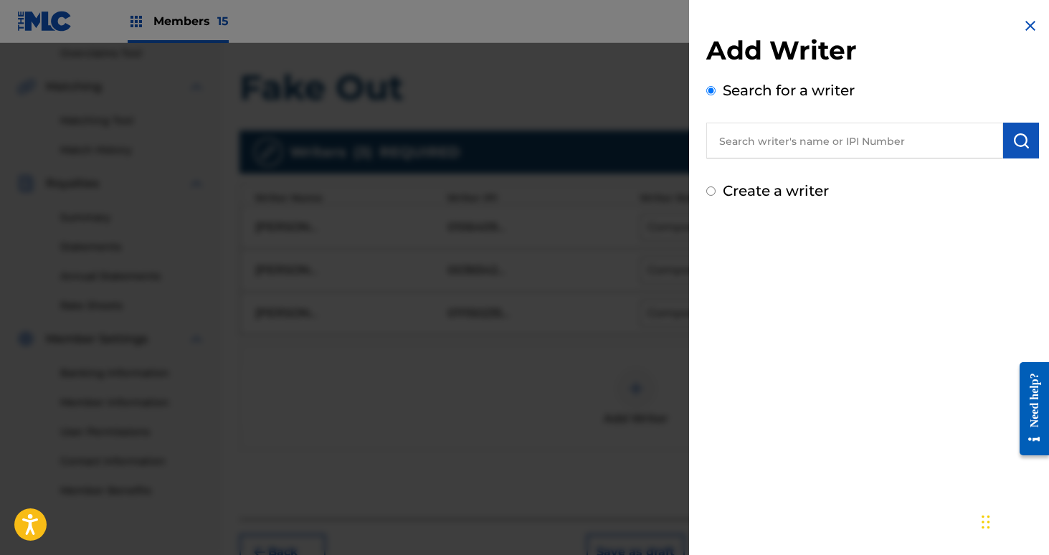
click at [766, 141] on input "text" at bounding box center [854, 141] width 297 height 36
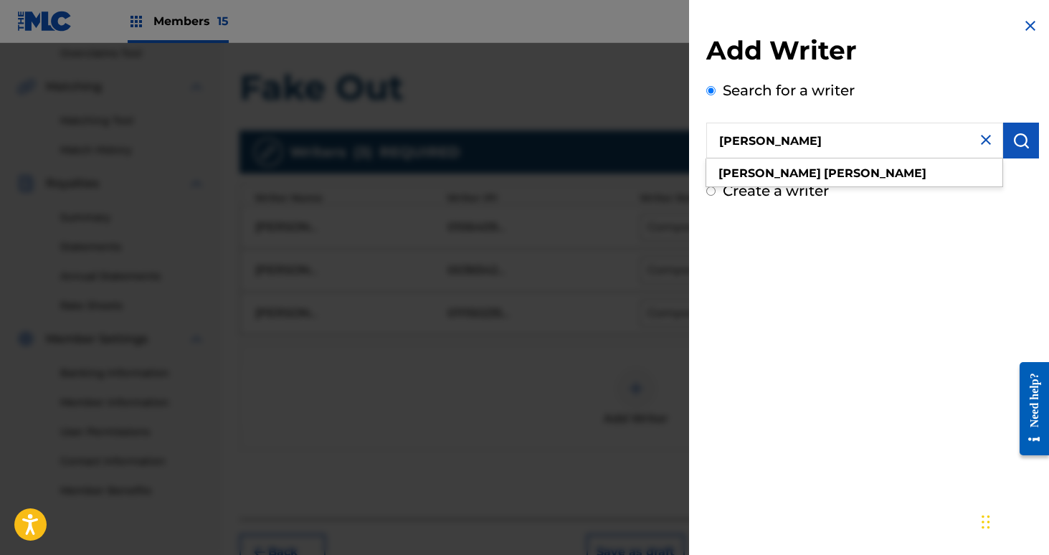
type input "[PERSON_NAME]"
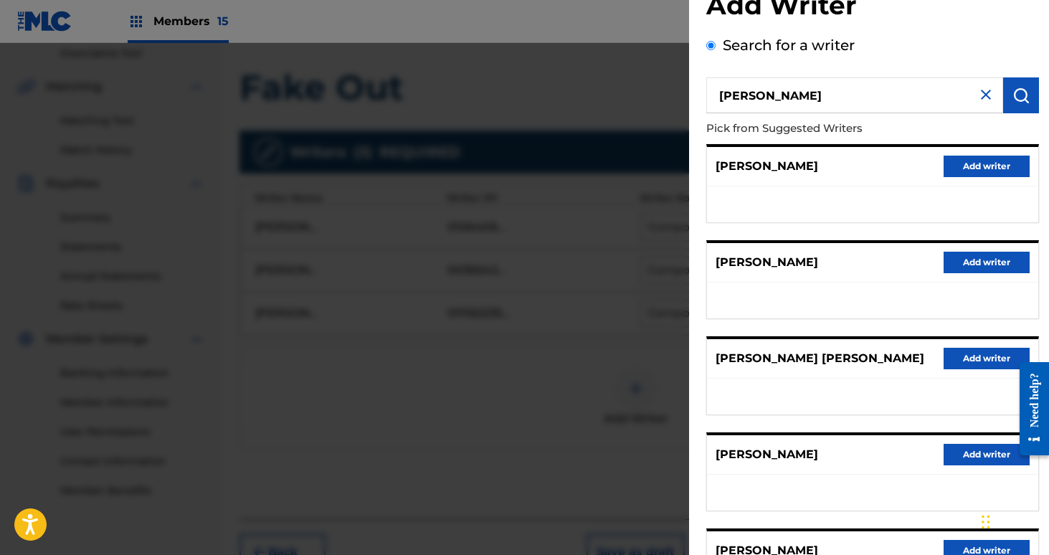
scroll to position [188, 0]
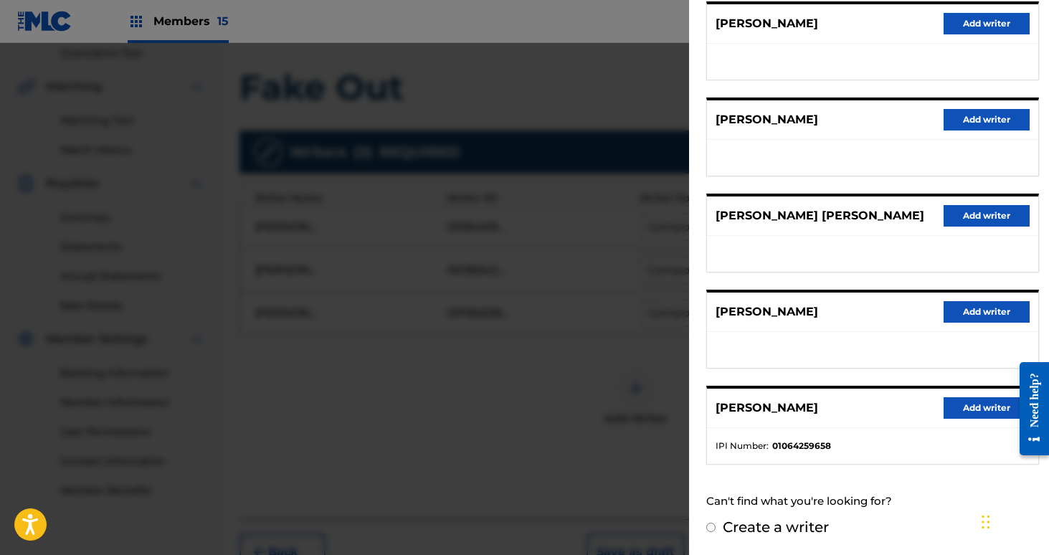
click at [954, 407] on button "Add writer" at bounding box center [987, 408] width 86 height 22
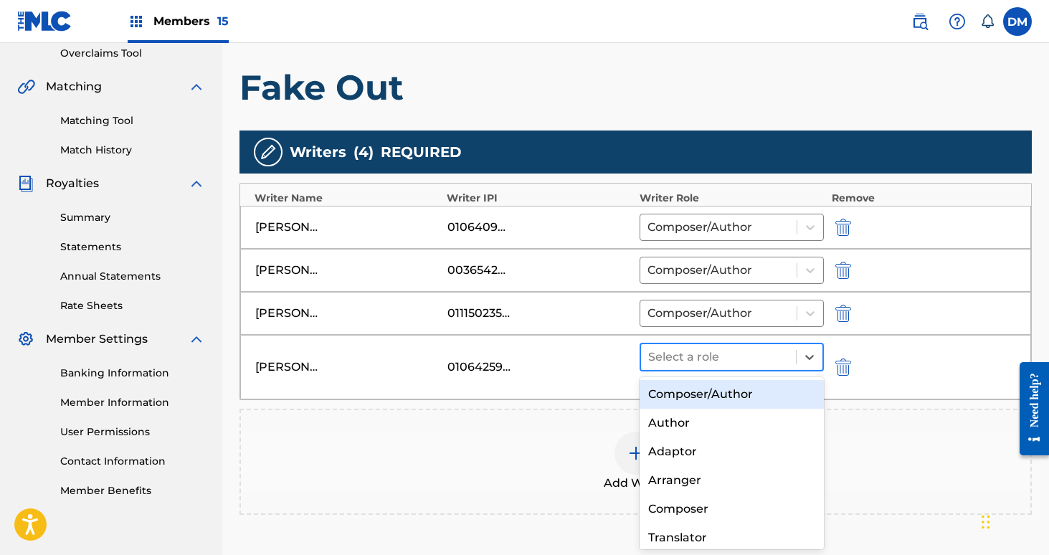
click at [706, 350] on div at bounding box center [718, 357] width 141 height 20
click at [698, 394] on div "Composer/Author" at bounding box center [732, 394] width 185 height 29
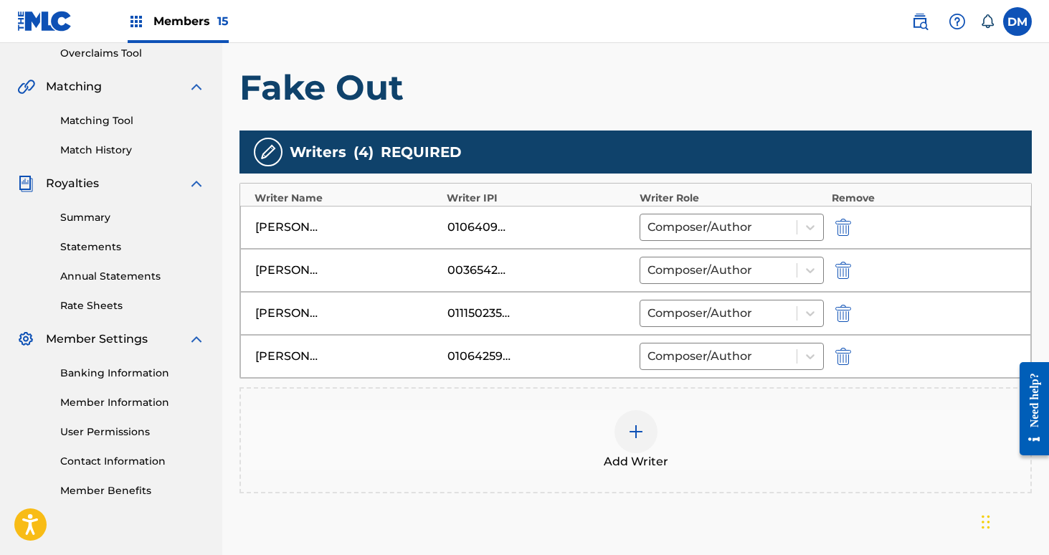
click at [640, 411] on div at bounding box center [636, 431] width 43 height 43
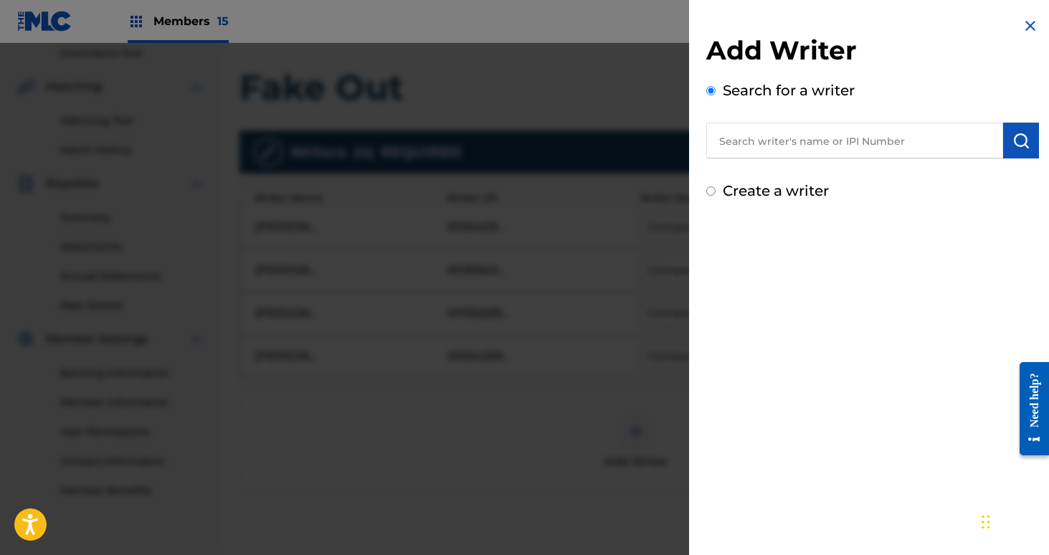
click at [758, 147] on input "text" at bounding box center [854, 141] width 297 height 36
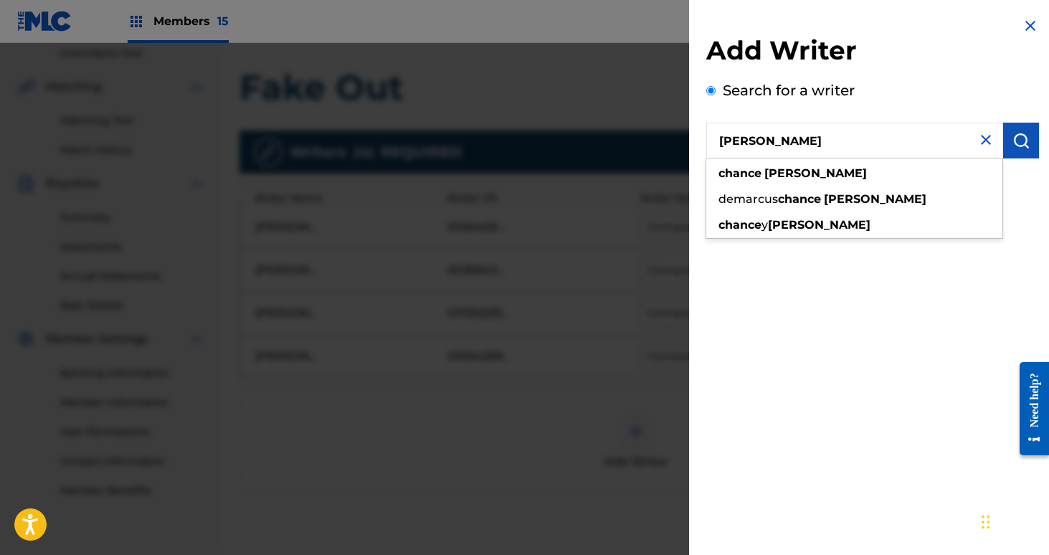
type input "[PERSON_NAME]"
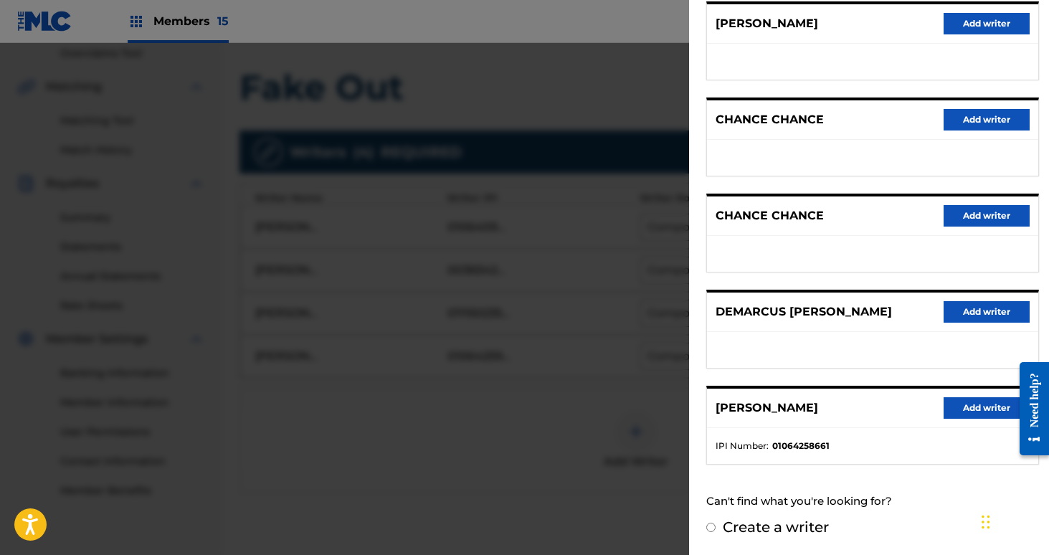
click at [977, 414] on button "Add writer" at bounding box center [987, 408] width 86 height 22
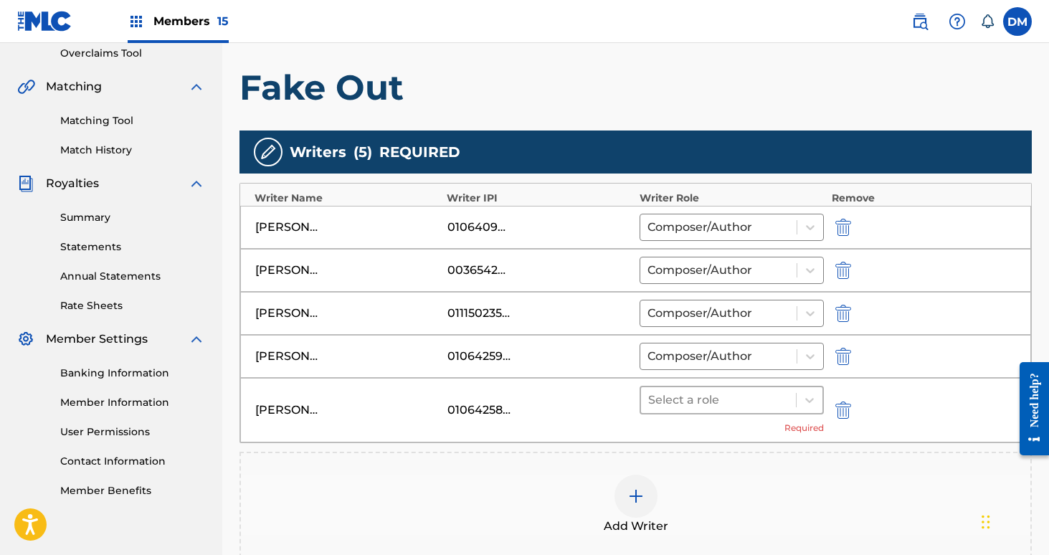
click at [770, 404] on div at bounding box center [718, 400] width 141 height 20
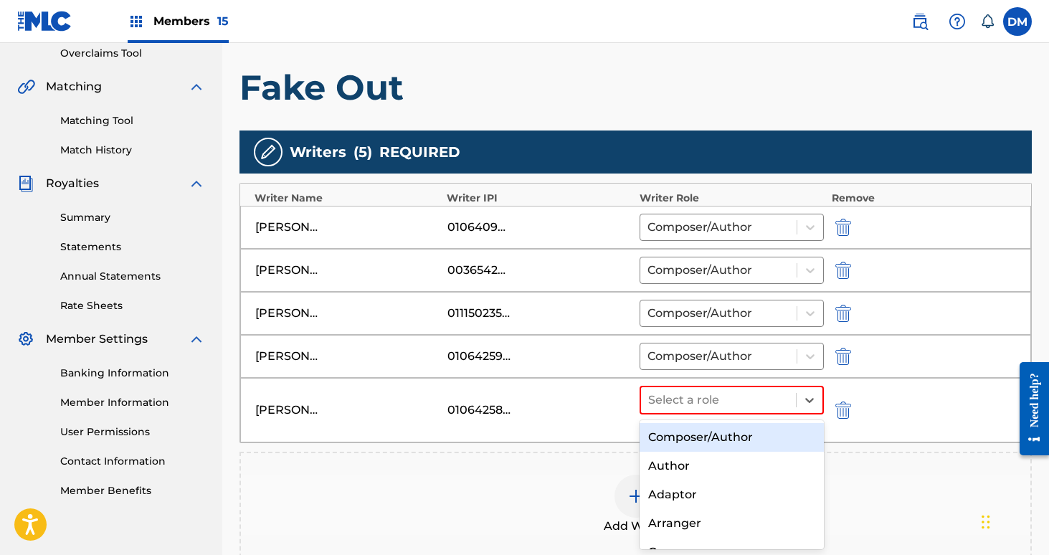
click at [742, 437] on div "Composer/Author" at bounding box center [732, 437] width 185 height 29
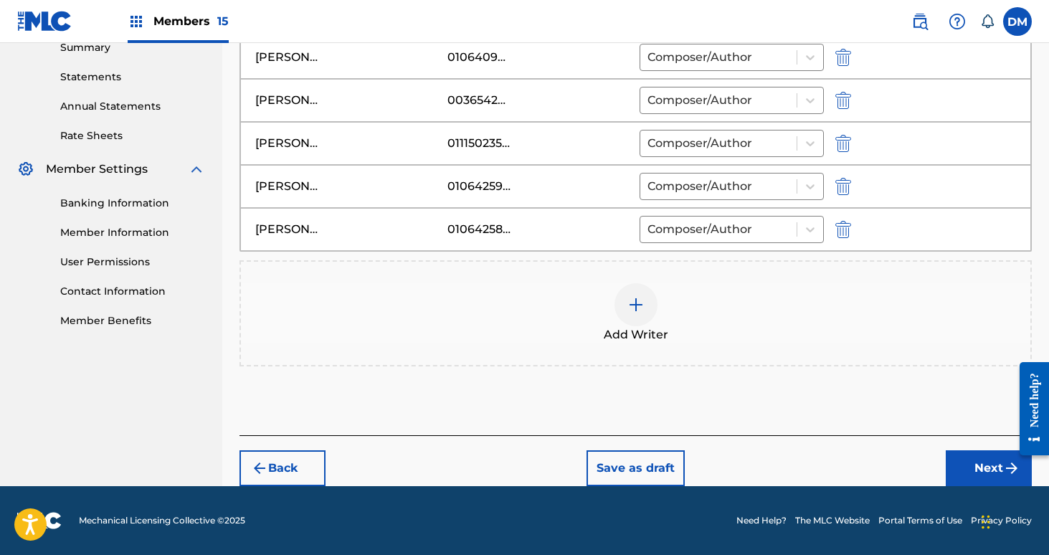
click at [967, 467] on button "Next" at bounding box center [989, 468] width 86 height 36
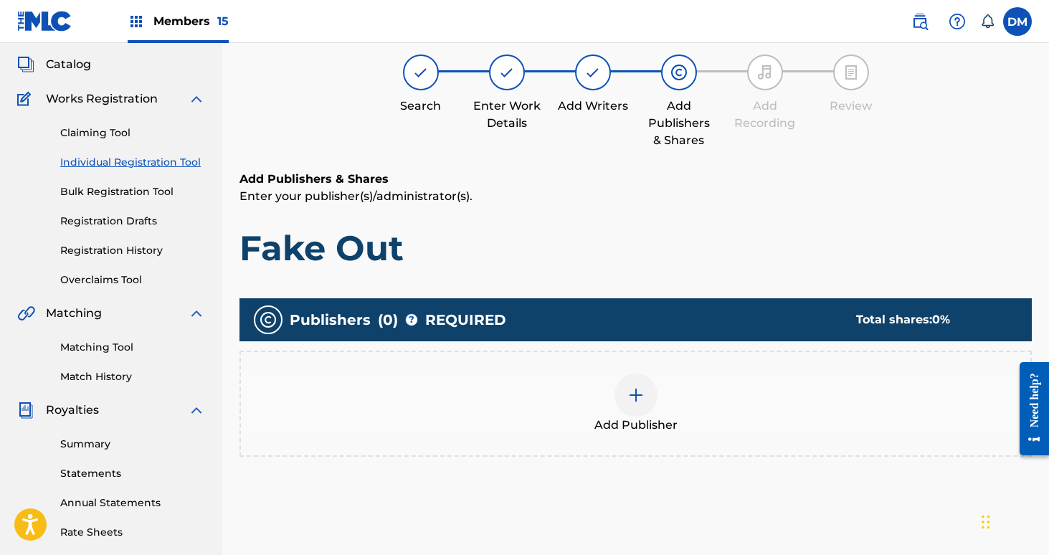
scroll to position [65, 0]
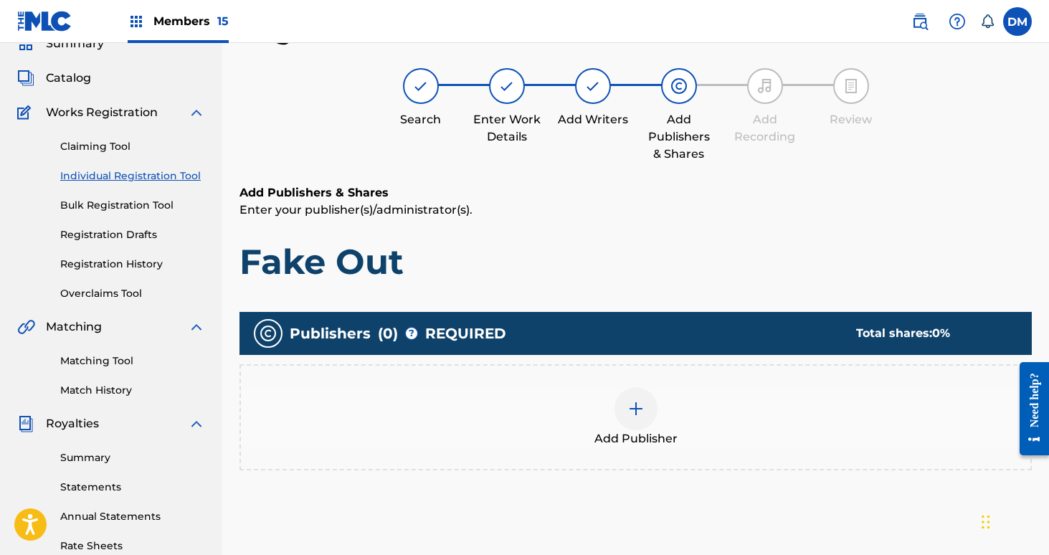
click at [627, 392] on div at bounding box center [636, 408] width 43 height 43
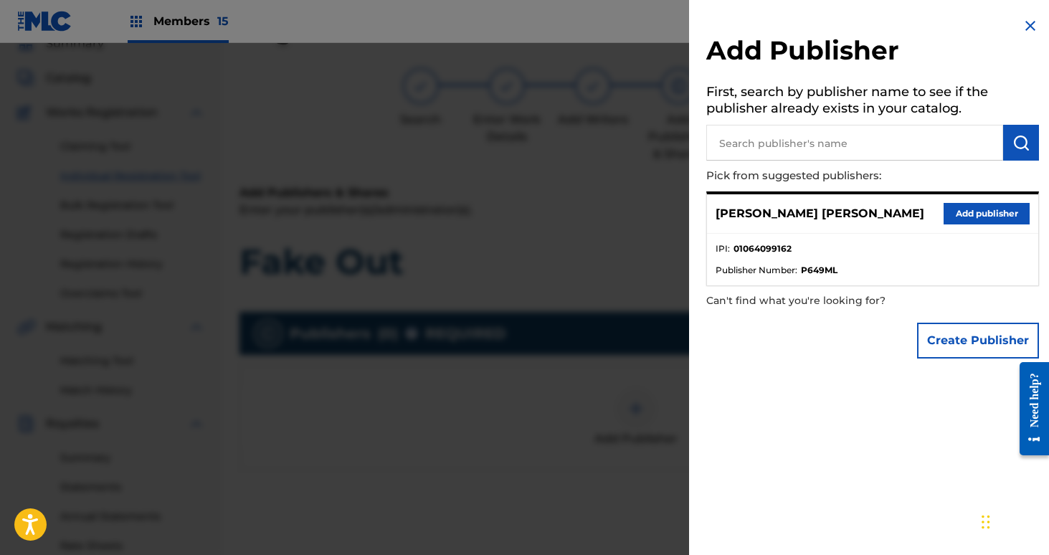
click at [1007, 207] on button "Add publisher" at bounding box center [987, 214] width 86 height 22
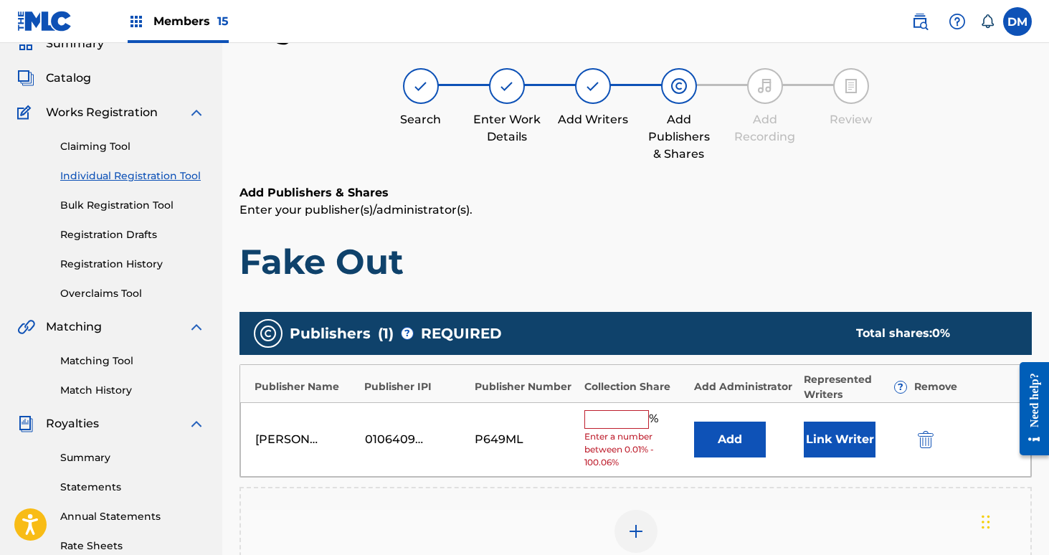
click at [605, 424] on input "text" at bounding box center [616, 419] width 65 height 19
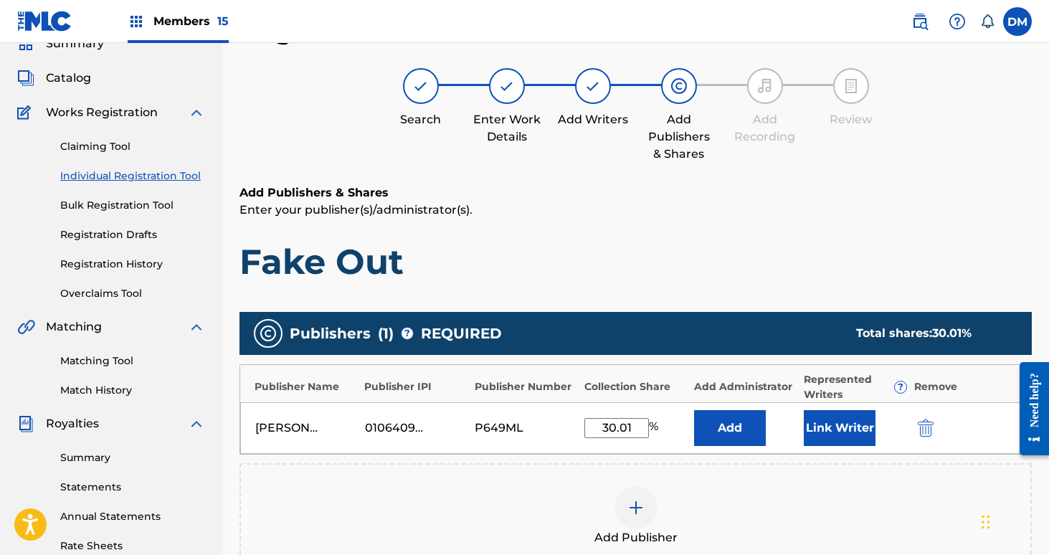
type input "30.01"
click at [855, 440] on button "Link Writer" at bounding box center [840, 428] width 72 height 36
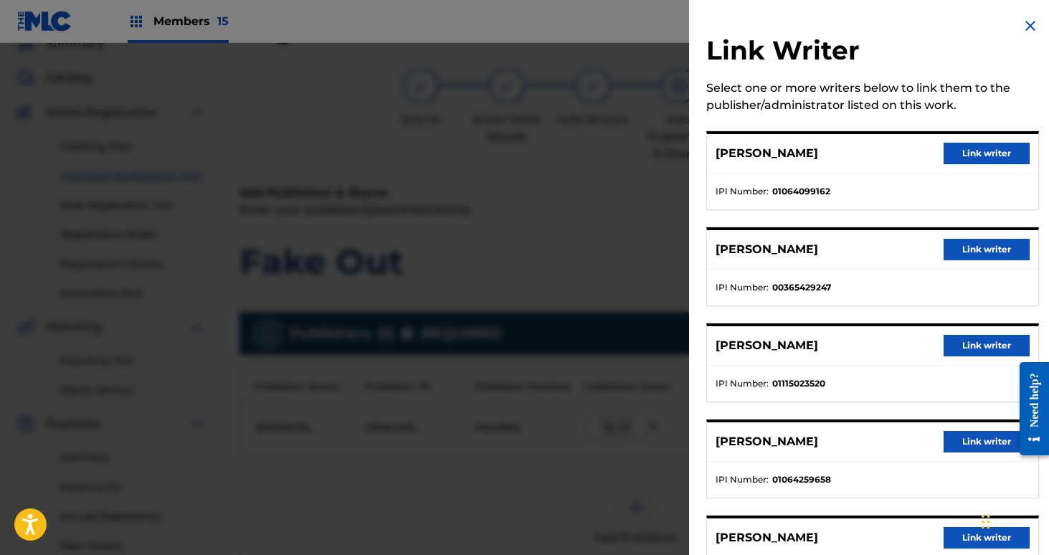
click at [961, 162] on button "Link writer" at bounding box center [987, 154] width 86 height 22
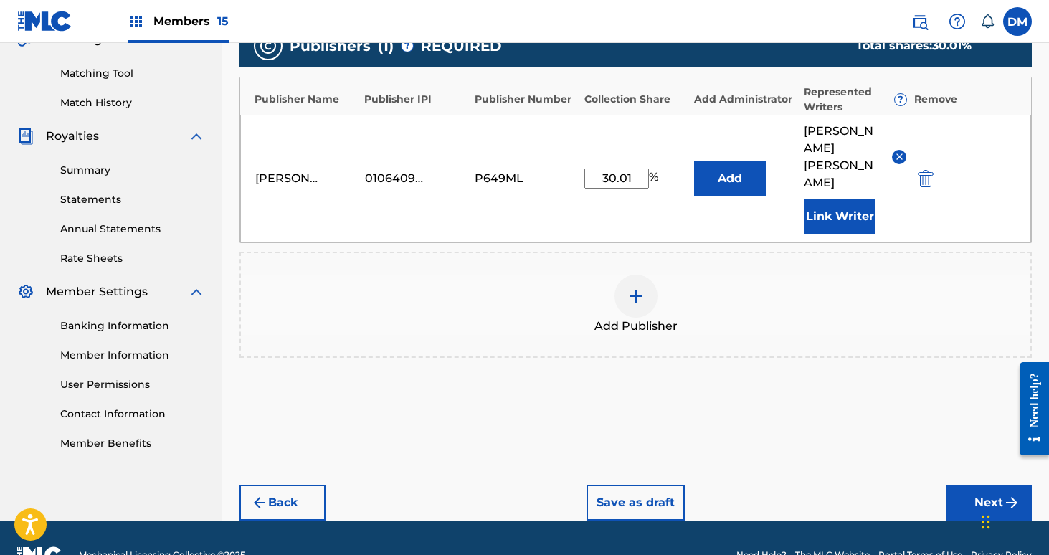
click at [987, 485] on button "Next" at bounding box center [989, 503] width 86 height 36
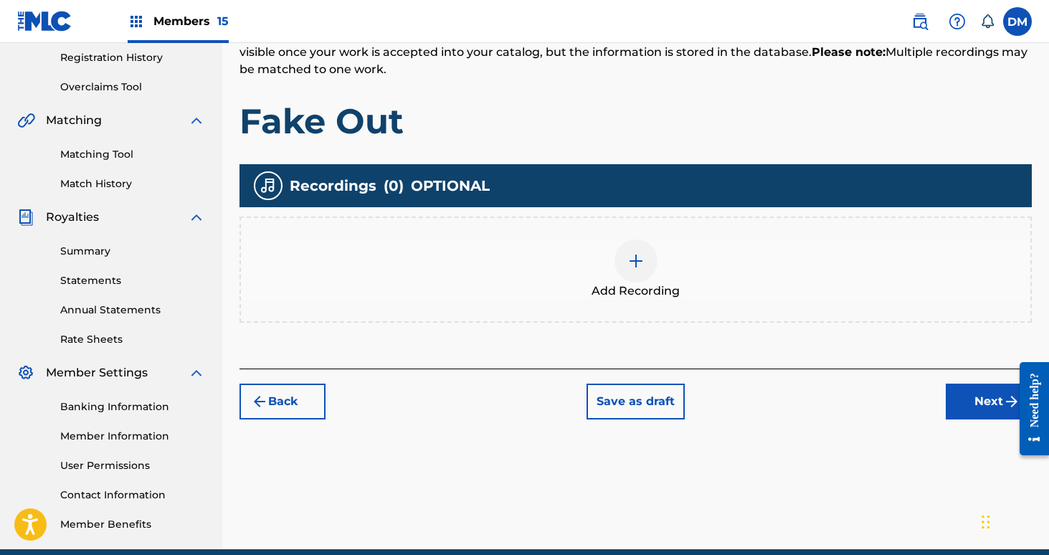
scroll to position [334, 0]
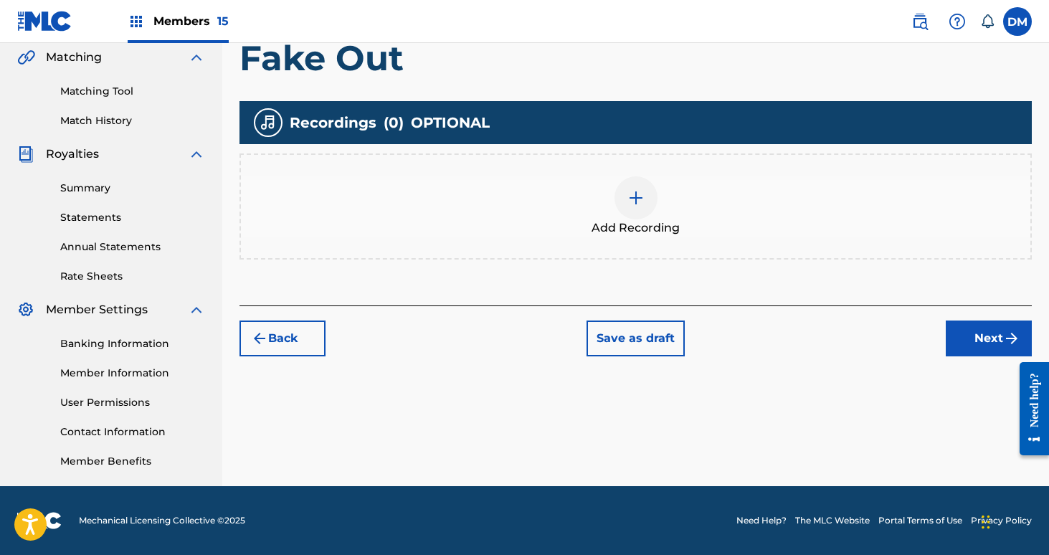
click at [974, 331] on button "Next" at bounding box center [989, 339] width 86 height 36
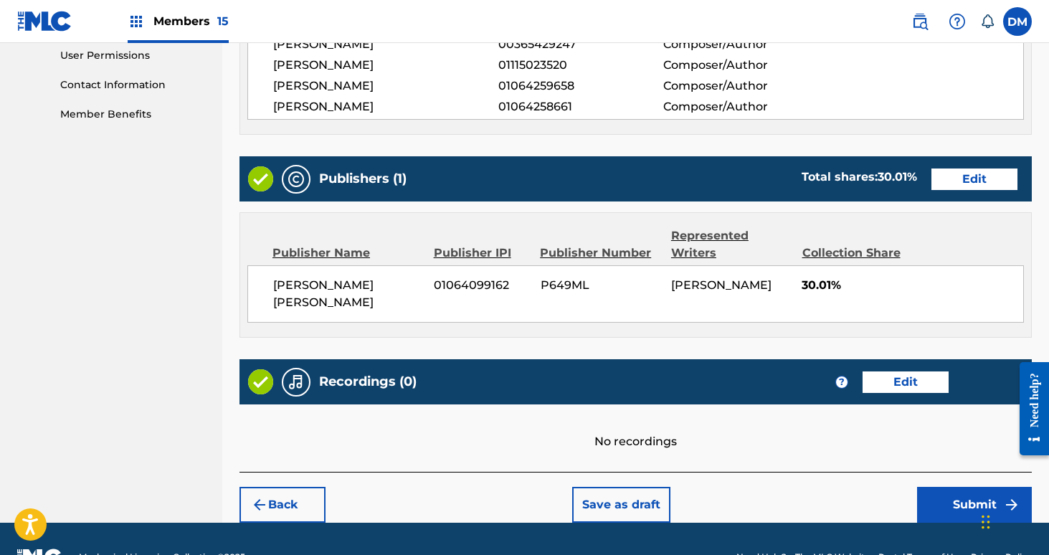
scroll to position [699, 0]
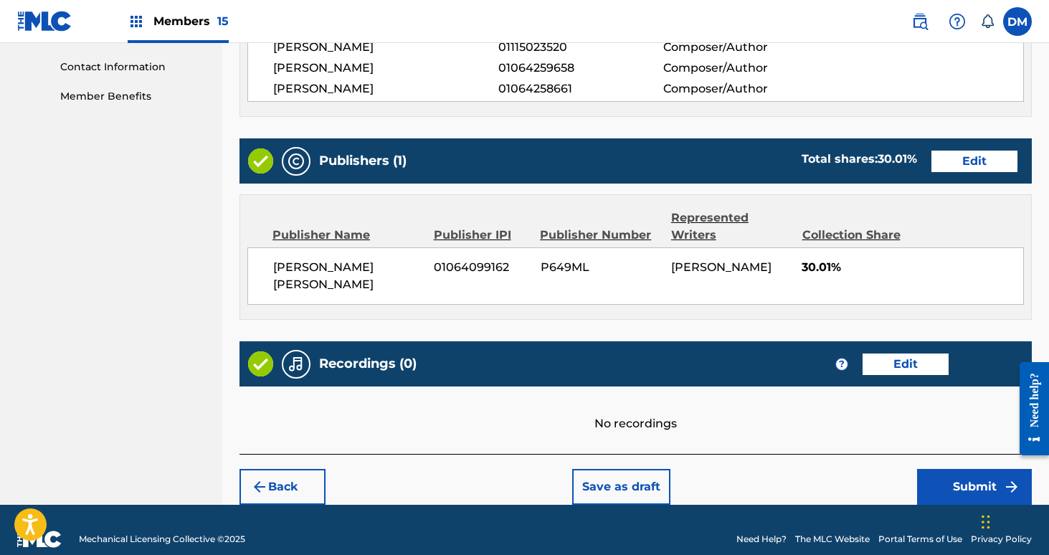
click at [972, 469] on button "Submit" at bounding box center [974, 487] width 115 height 36
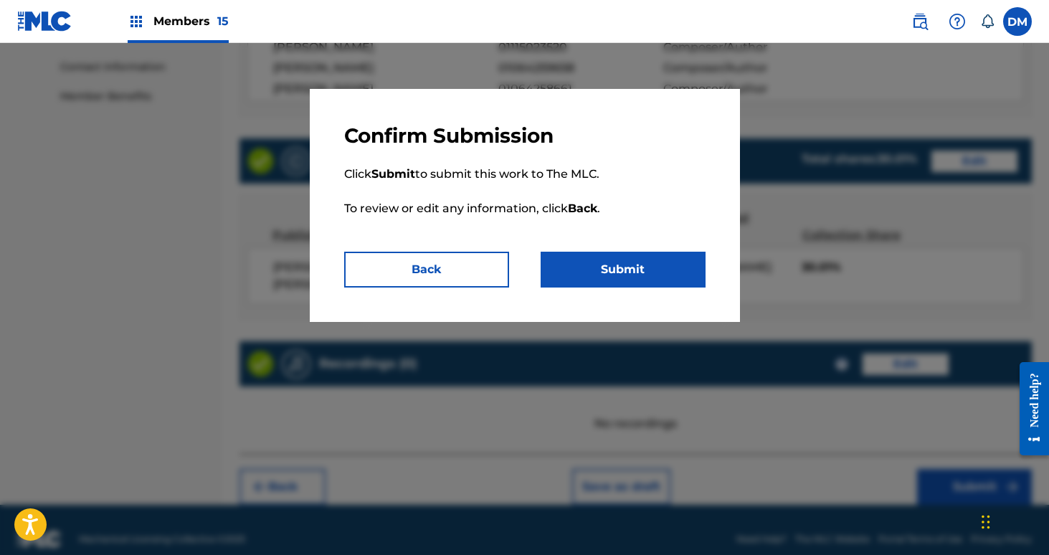
click at [651, 267] on button "Submit" at bounding box center [623, 270] width 165 height 36
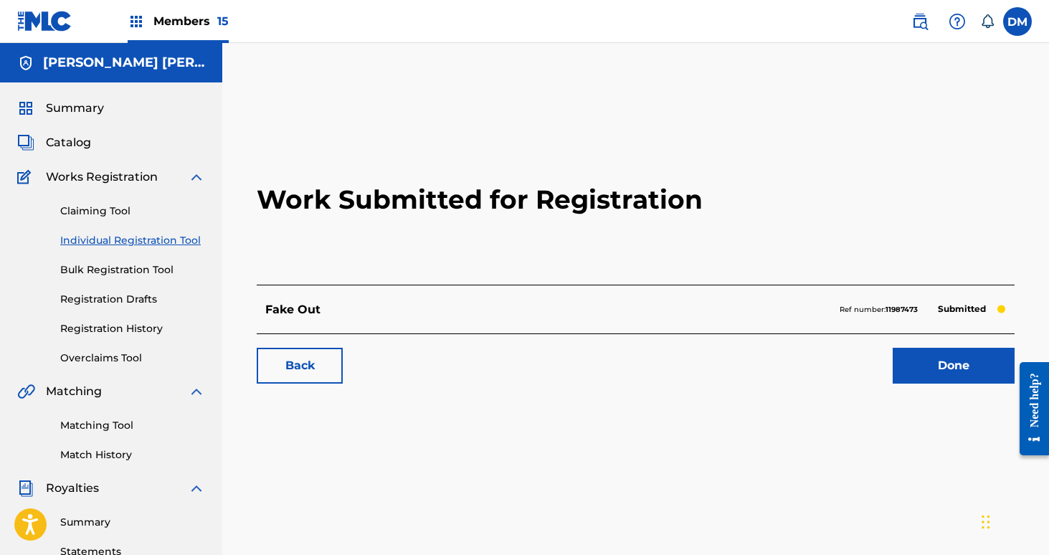
click at [967, 370] on link "Done" at bounding box center [954, 366] width 122 height 36
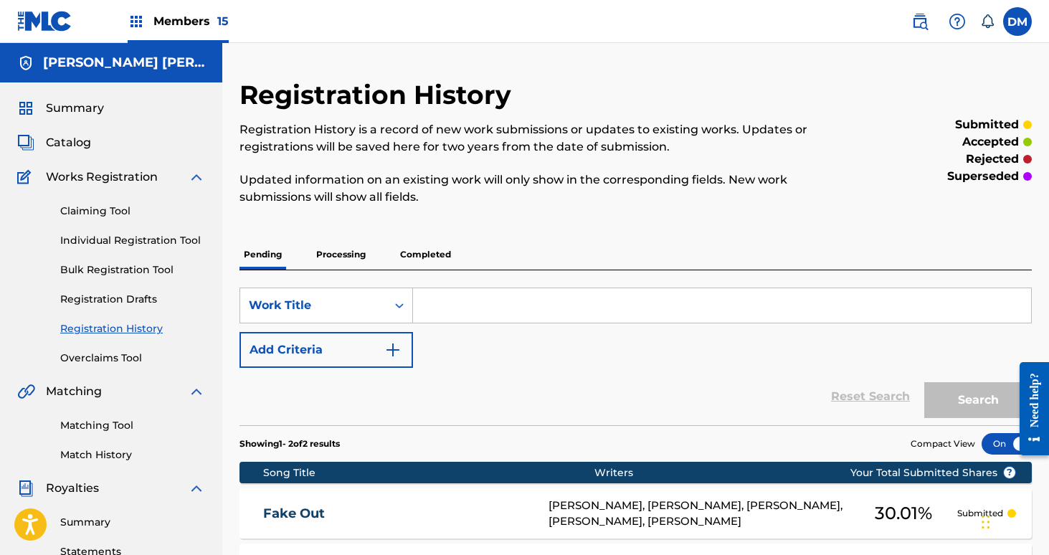
click at [174, 6] on div "Members 15" at bounding box center [178, 21] width 101 height 42
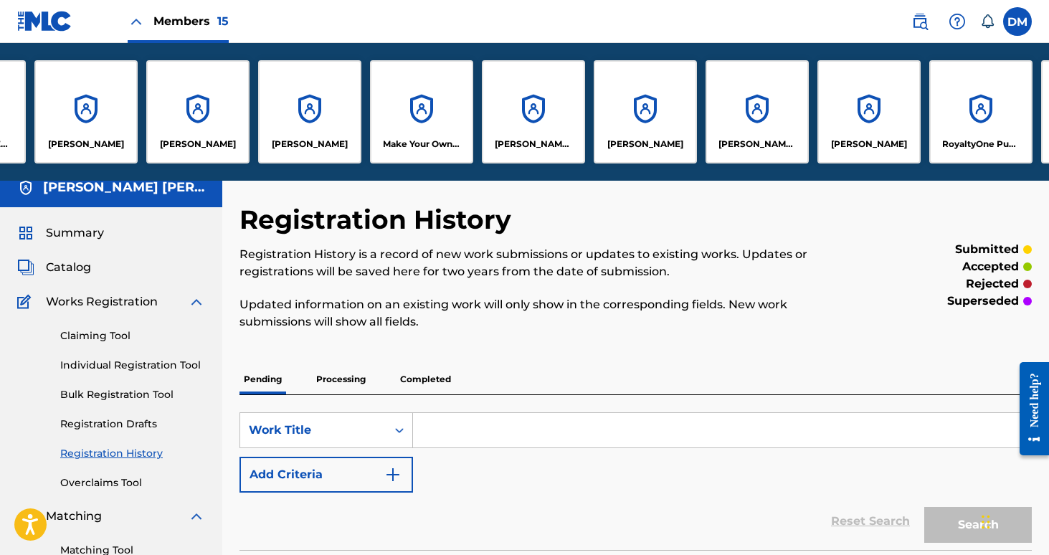
scroll to position [0, 655]
